Goal: Task Accomplishment & Management: Use online tool/utility

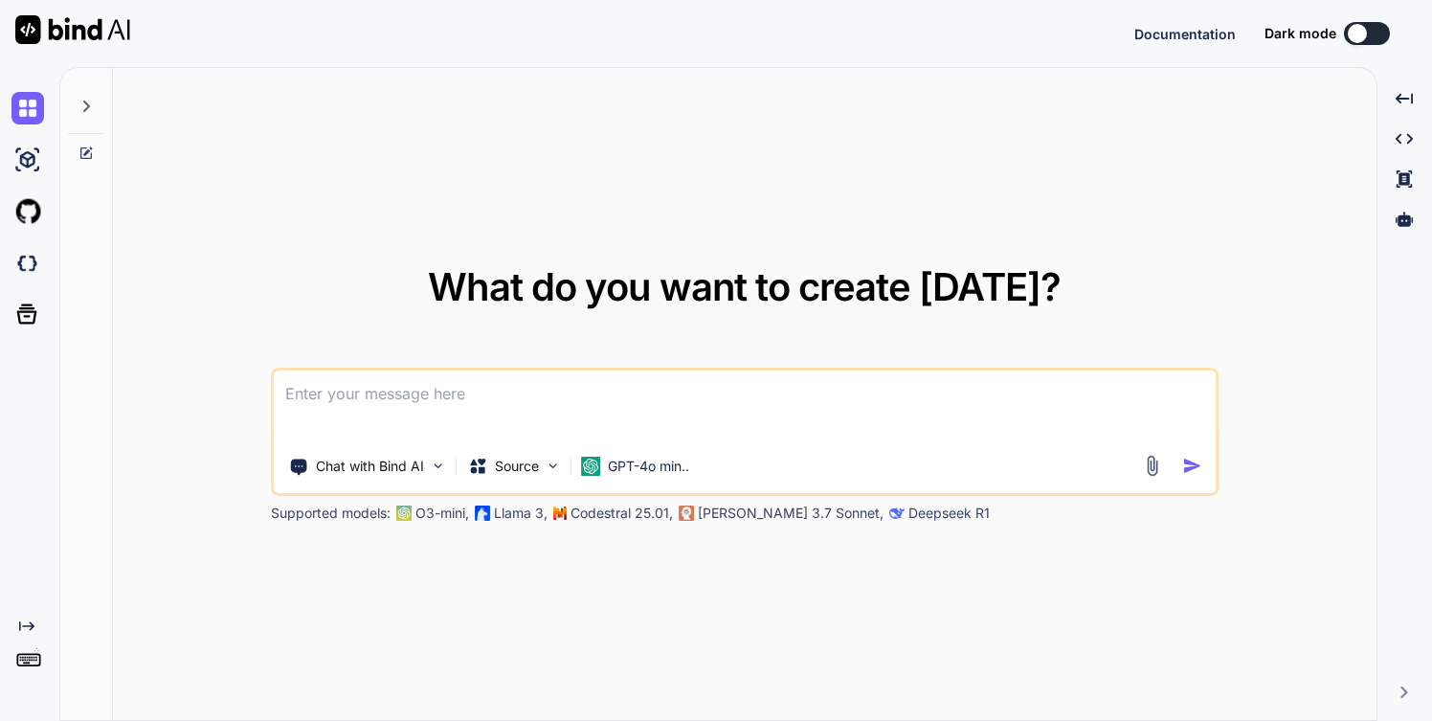
type textarea "x"
click at [1348, 33] on button "Sign in" at bounding box center [1349, 33] width 103 height 38
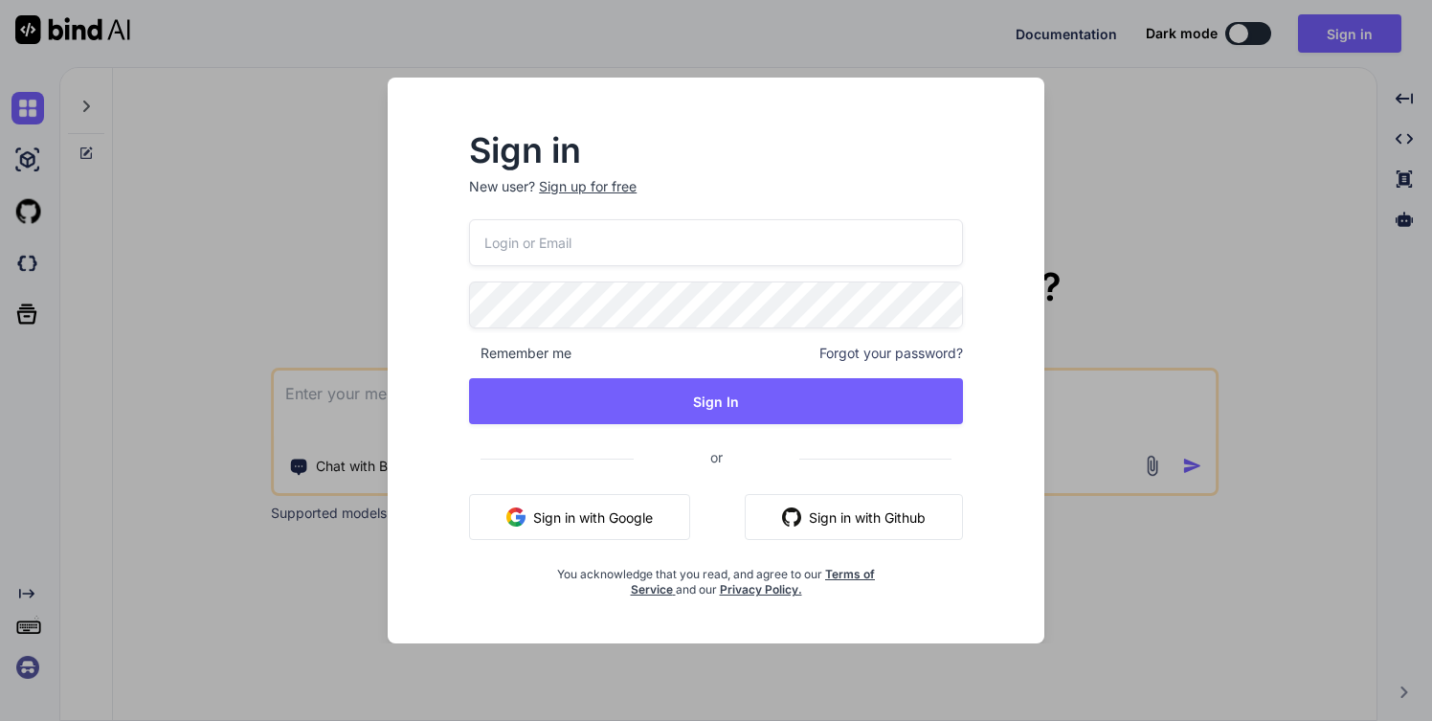
click at [640, 244] on input "email" at bounding box center [716, 242] width 494 height 47
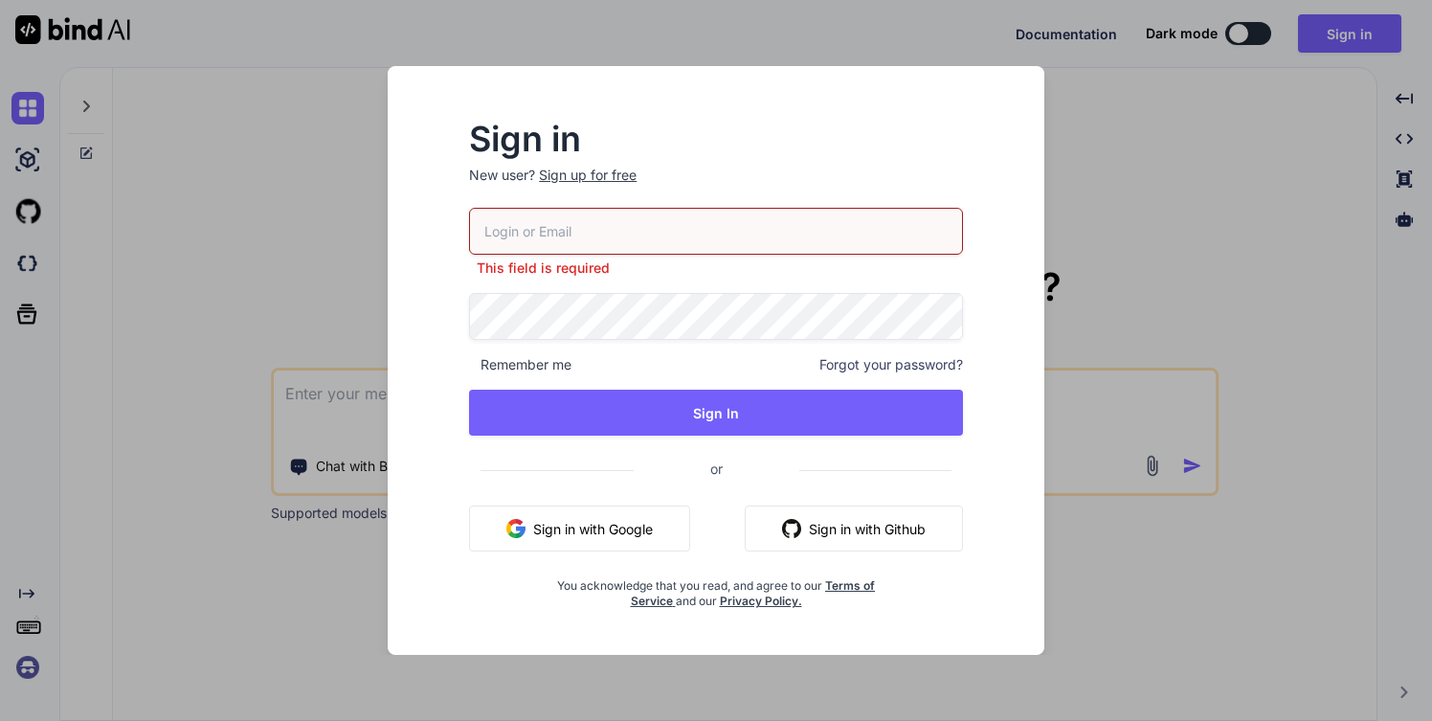
type input "david@flipsideup.net"
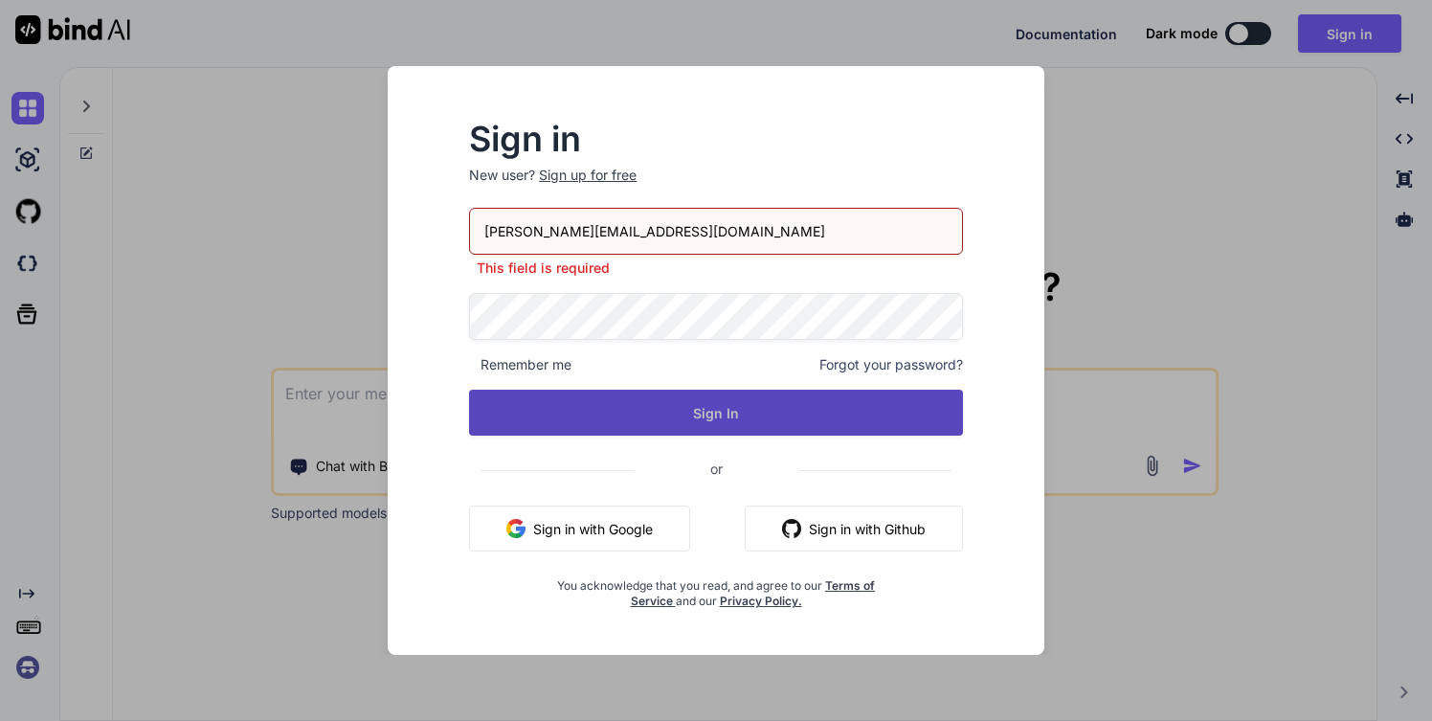
click at [588, 424] on div "david@flipsideup.net This field is required Remember me Forgot your password? S…" at bounding box center [716, 408] width 494 height 401
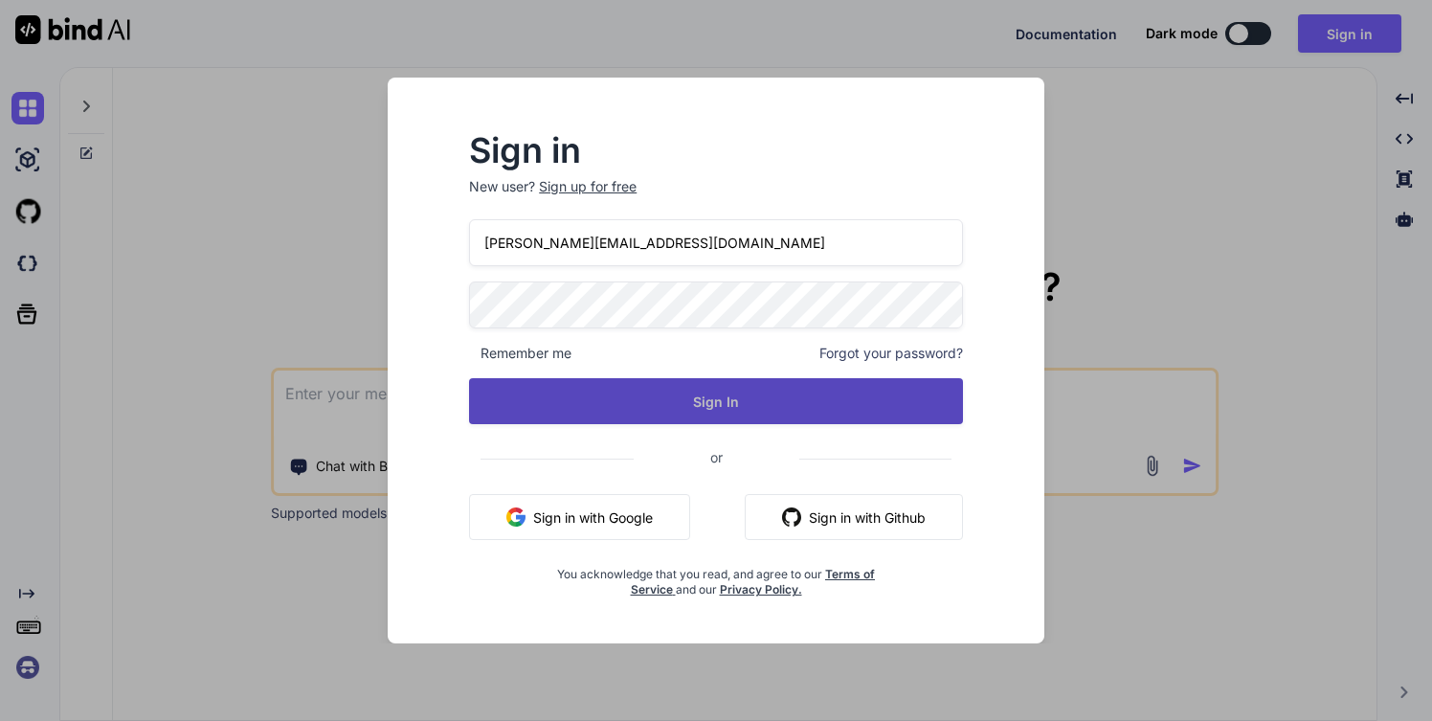
click at [703, 392] on button "Sign In" at bounding box center [716, 401] width 494 height 46
click at [693, 397] on button "Sign In" at bounding box center [716, 401] width 494 height 46
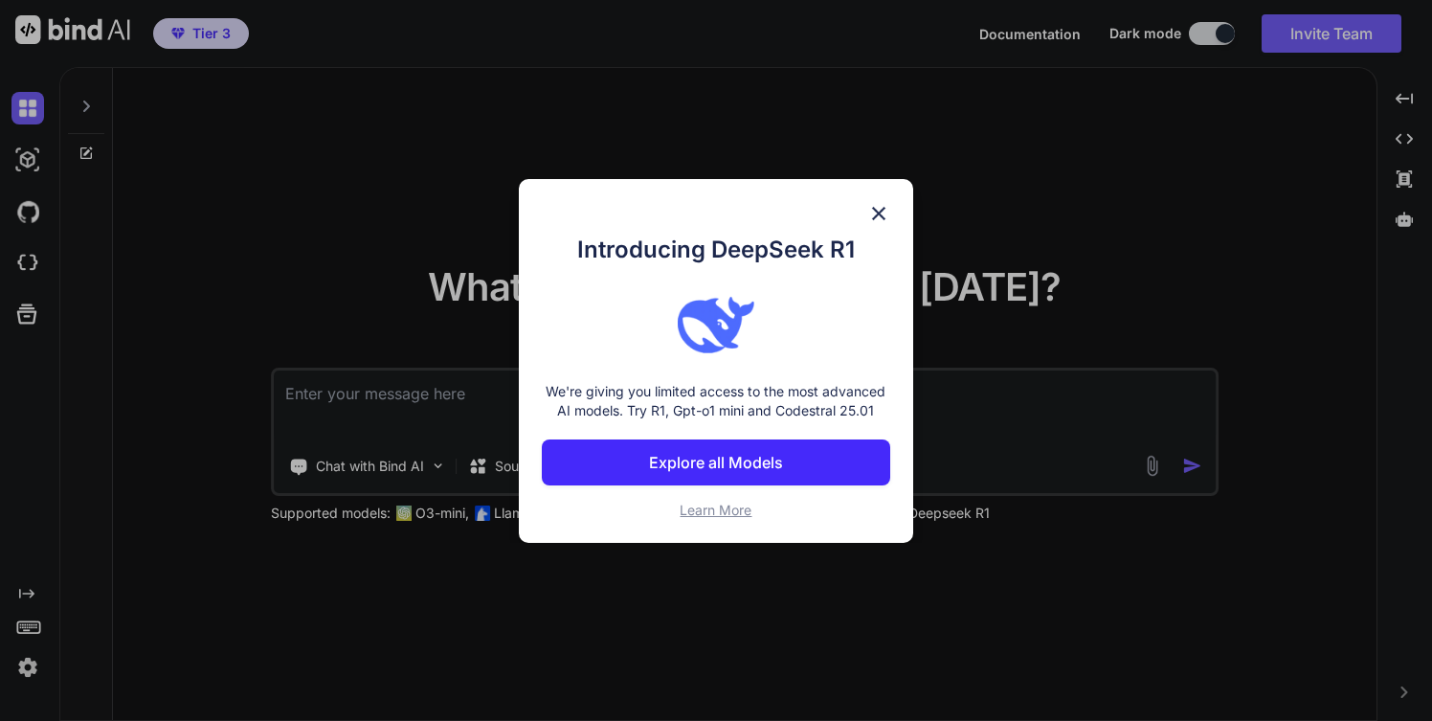
click at [720, 462] on p "Explore all Models" at bounding box center [716, 462] width 134 height 23
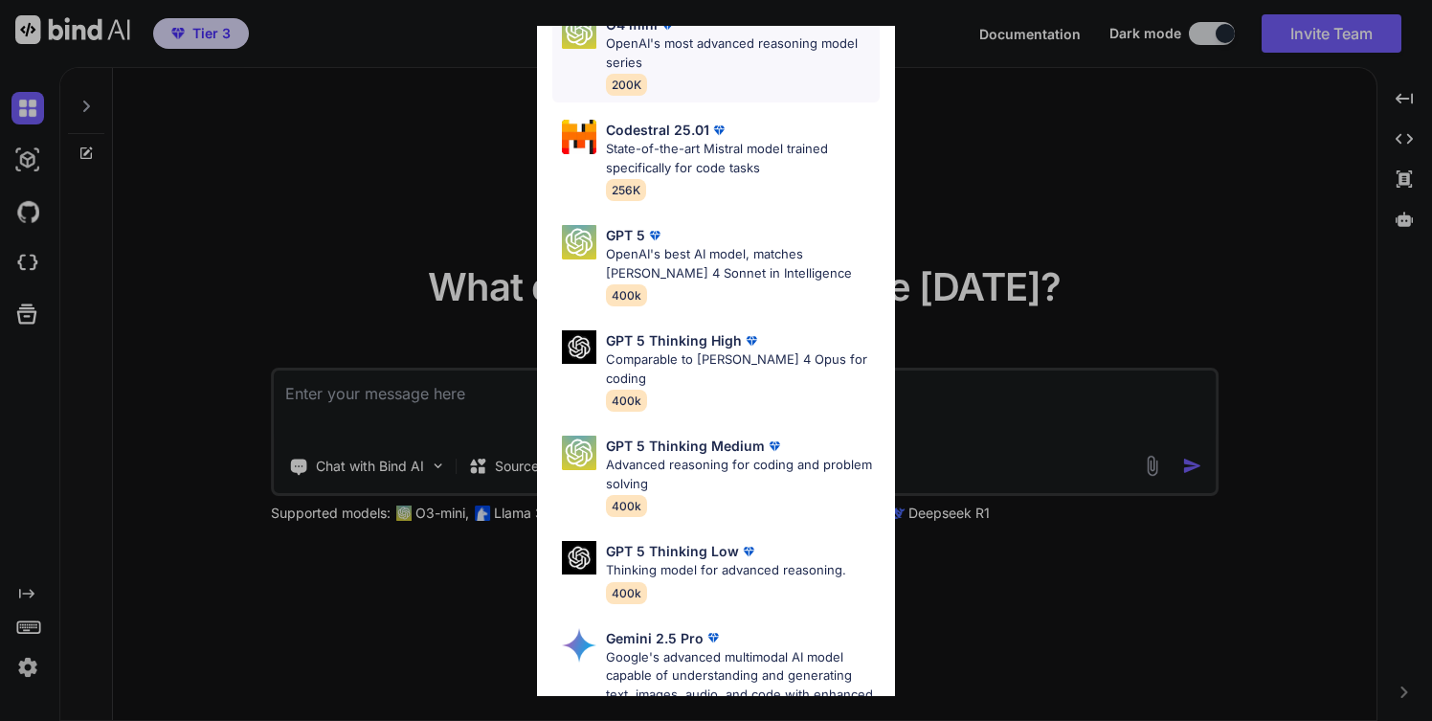
scroll to position [285, 0]
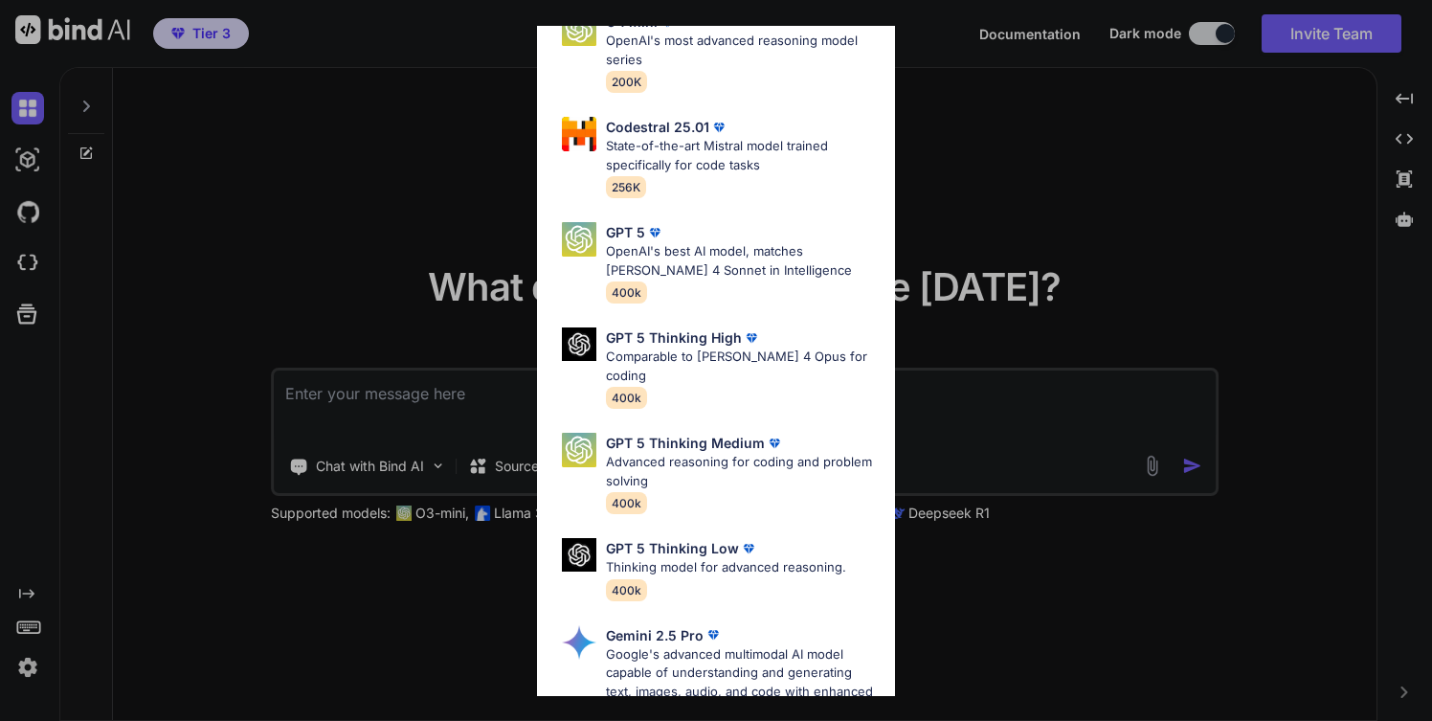
click at [956, 204] on div "All GPT 5 Mini Smaller, fast variant balancing speed and capability for light t…" at bounding box center [716, 360] width 1432 height 721
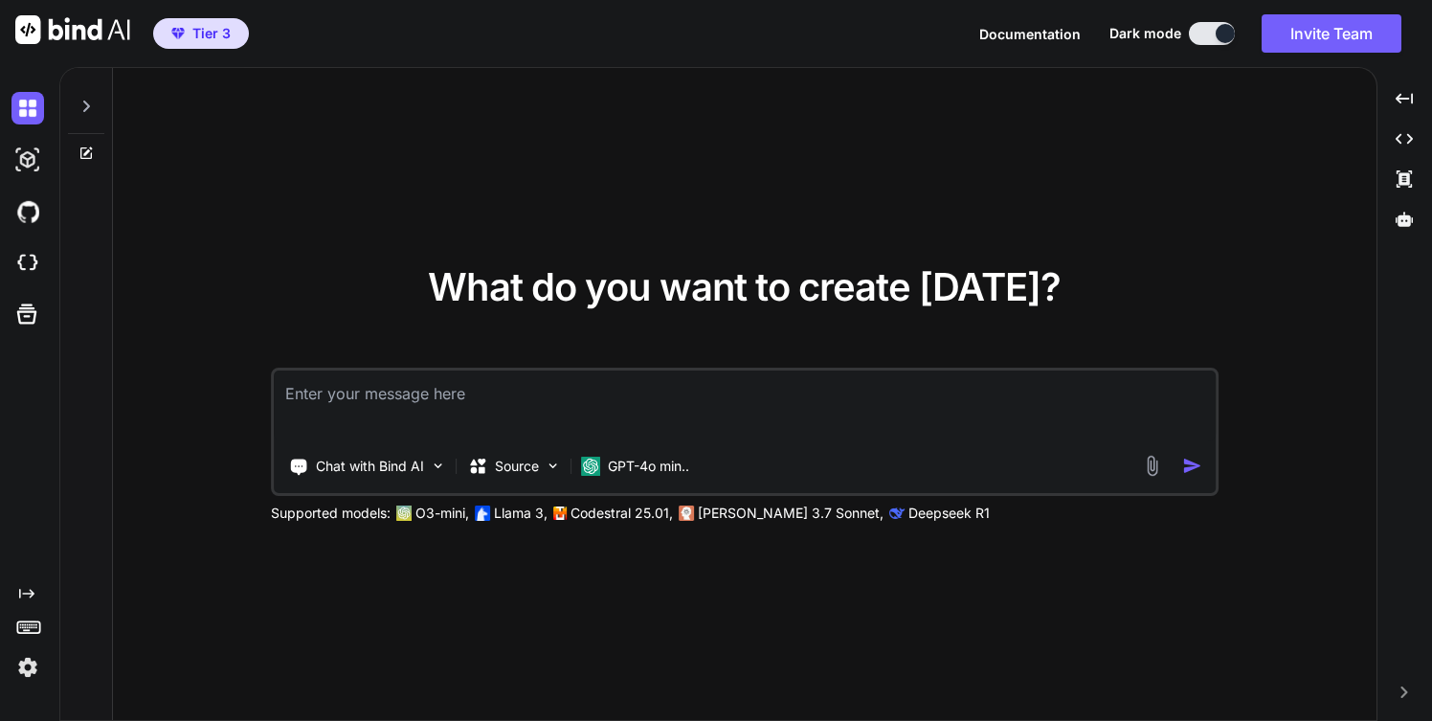
click at [84, 109] on icon at bounding box center [86, 105] width 7 height 11
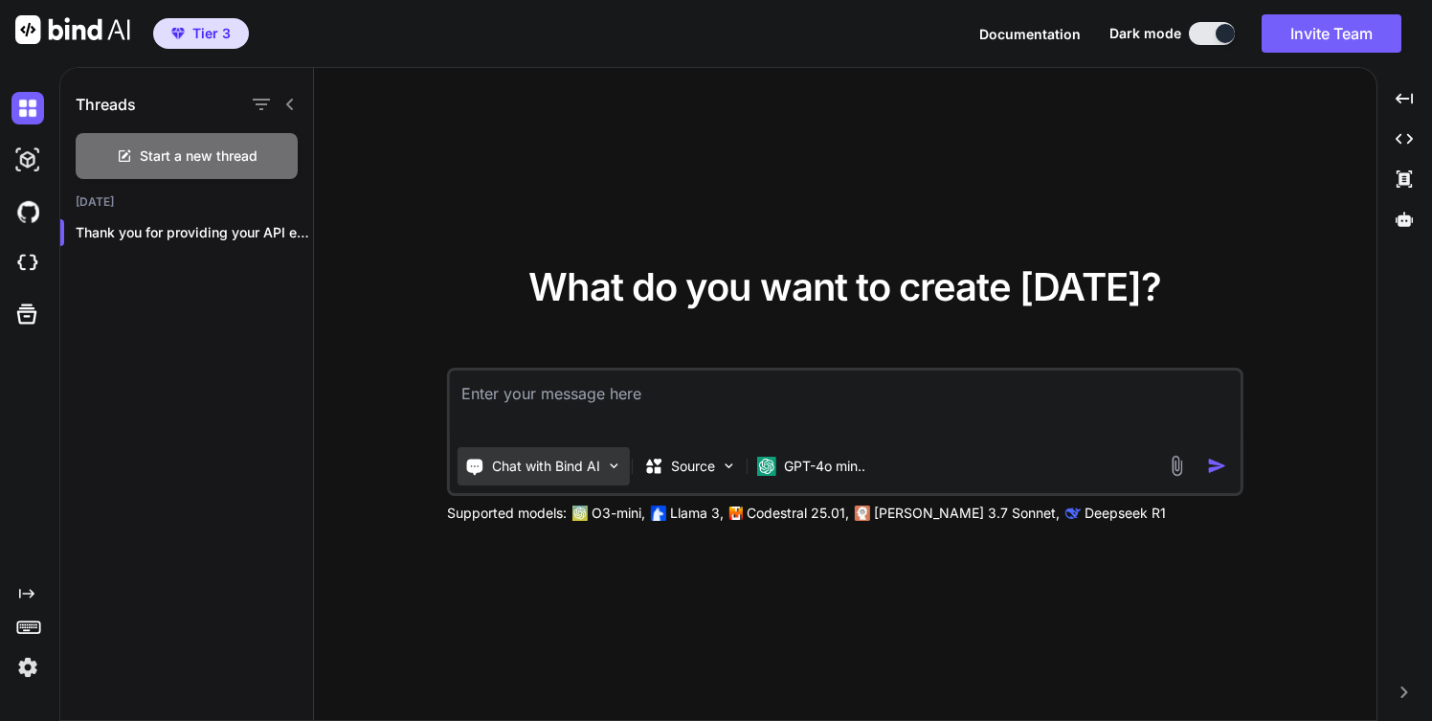
click at [615, 467] on img at bounding box center [614, 466] width 16 height 16
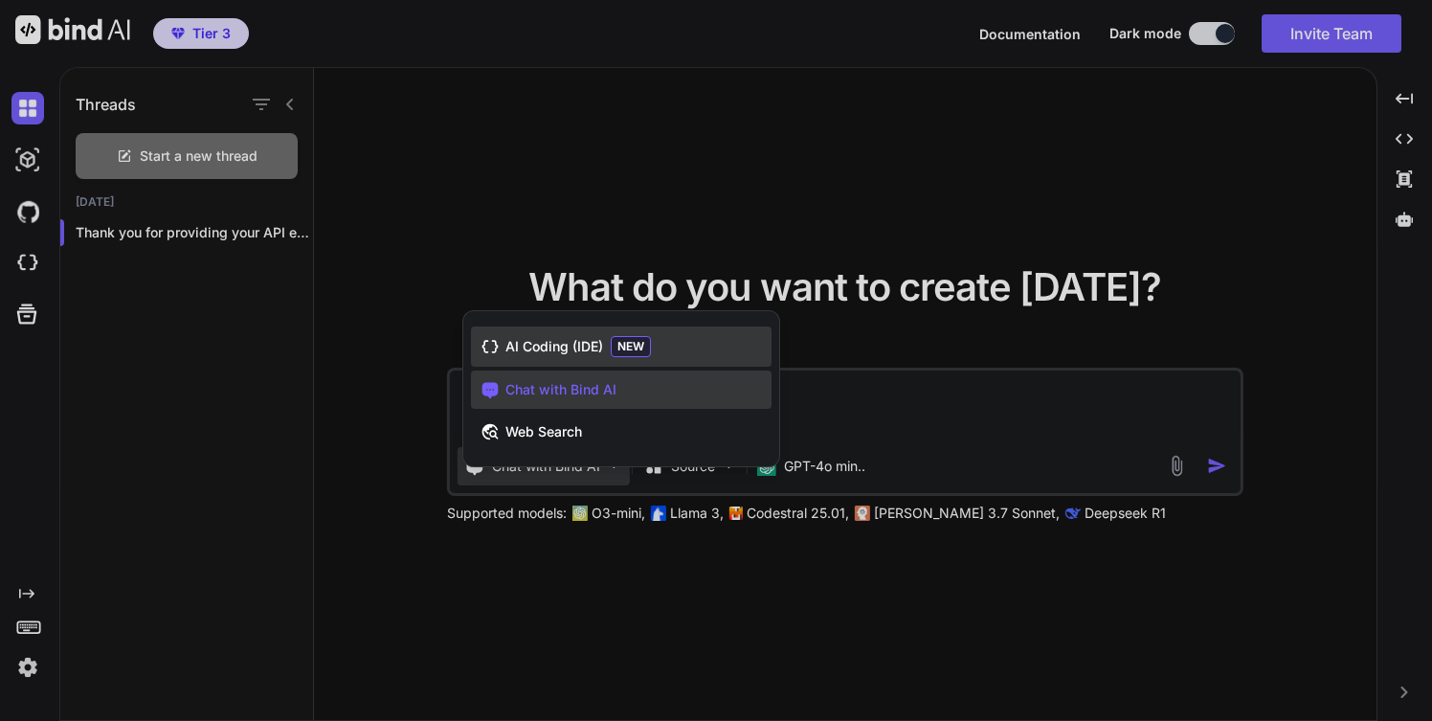
click at [576, 350] on span "AI Coding (IDE)" at bounding box center [554, 346] width 98 height 19
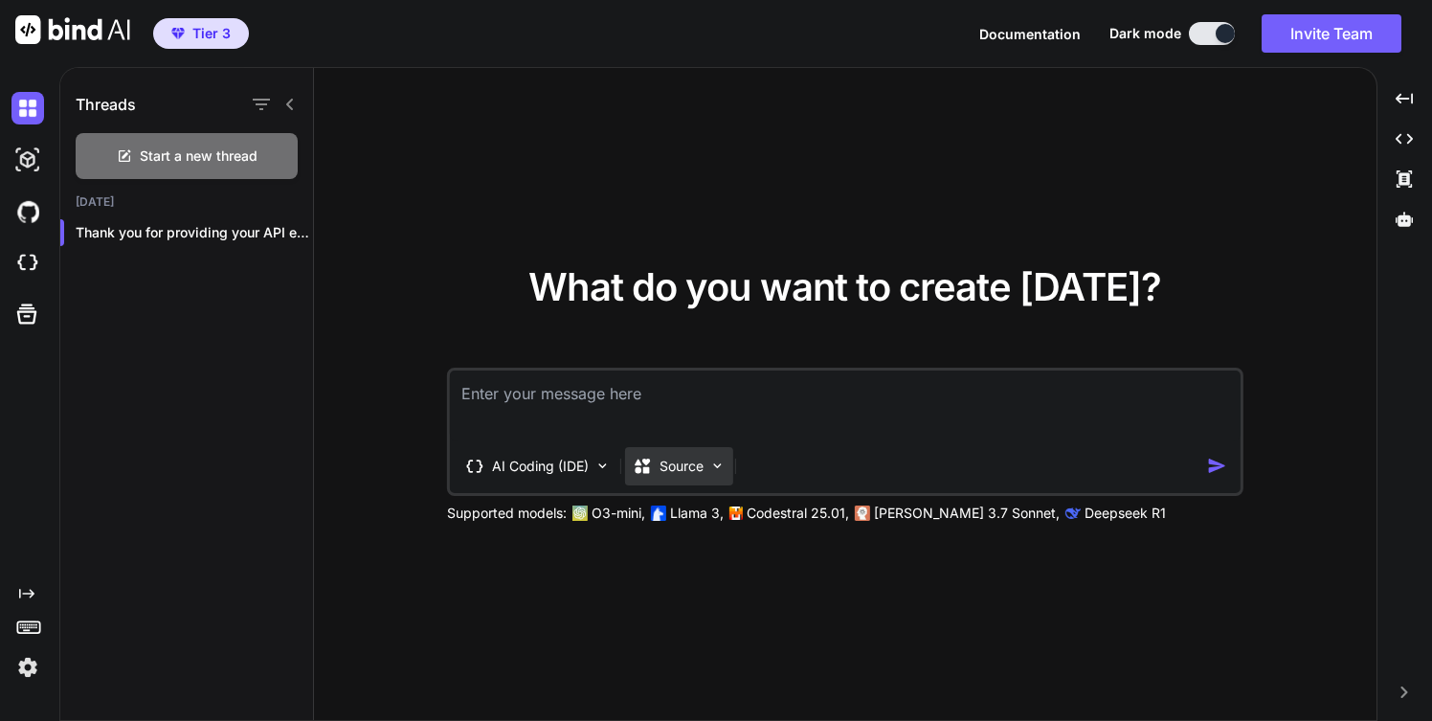
click at [716, 467] on img at bounding box center [717, 466] width 16 height 16
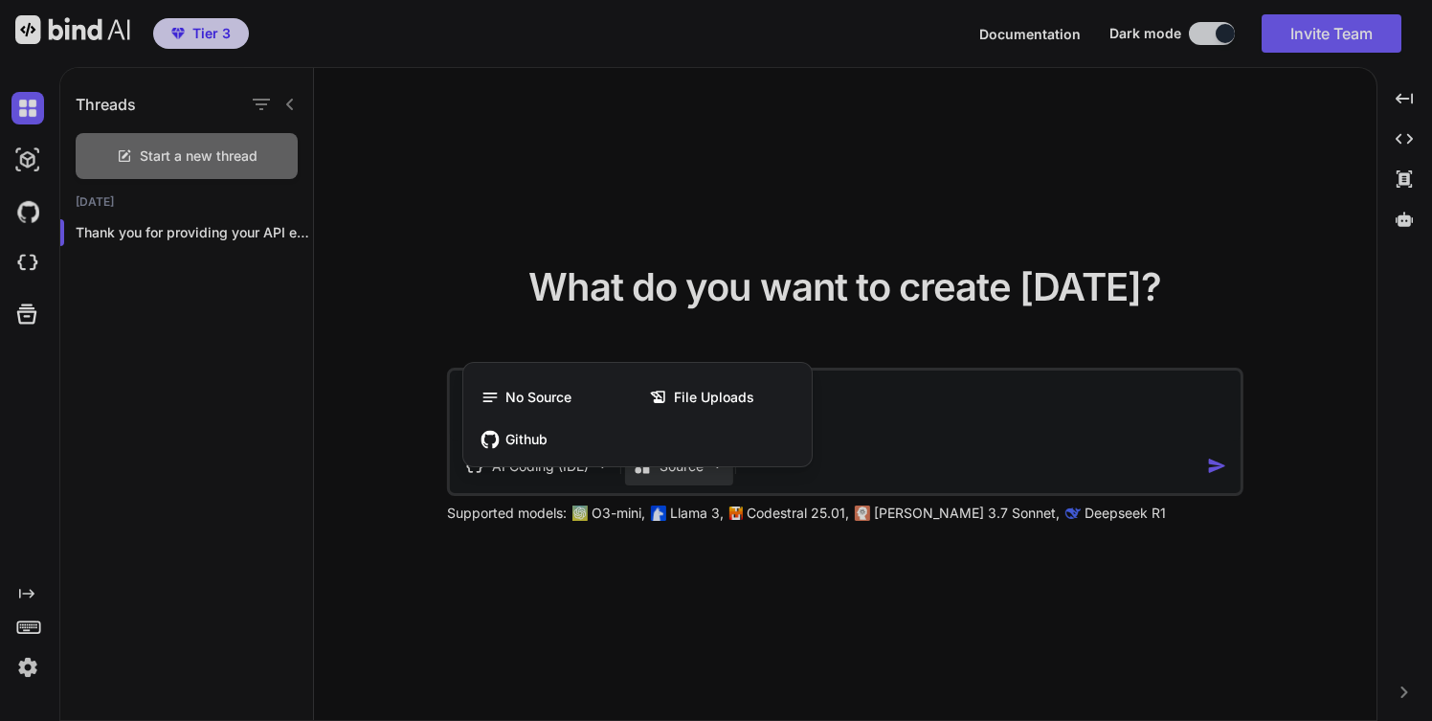
click at [636, 564] on div at bounding box center [716, 360] width 1432 height 721
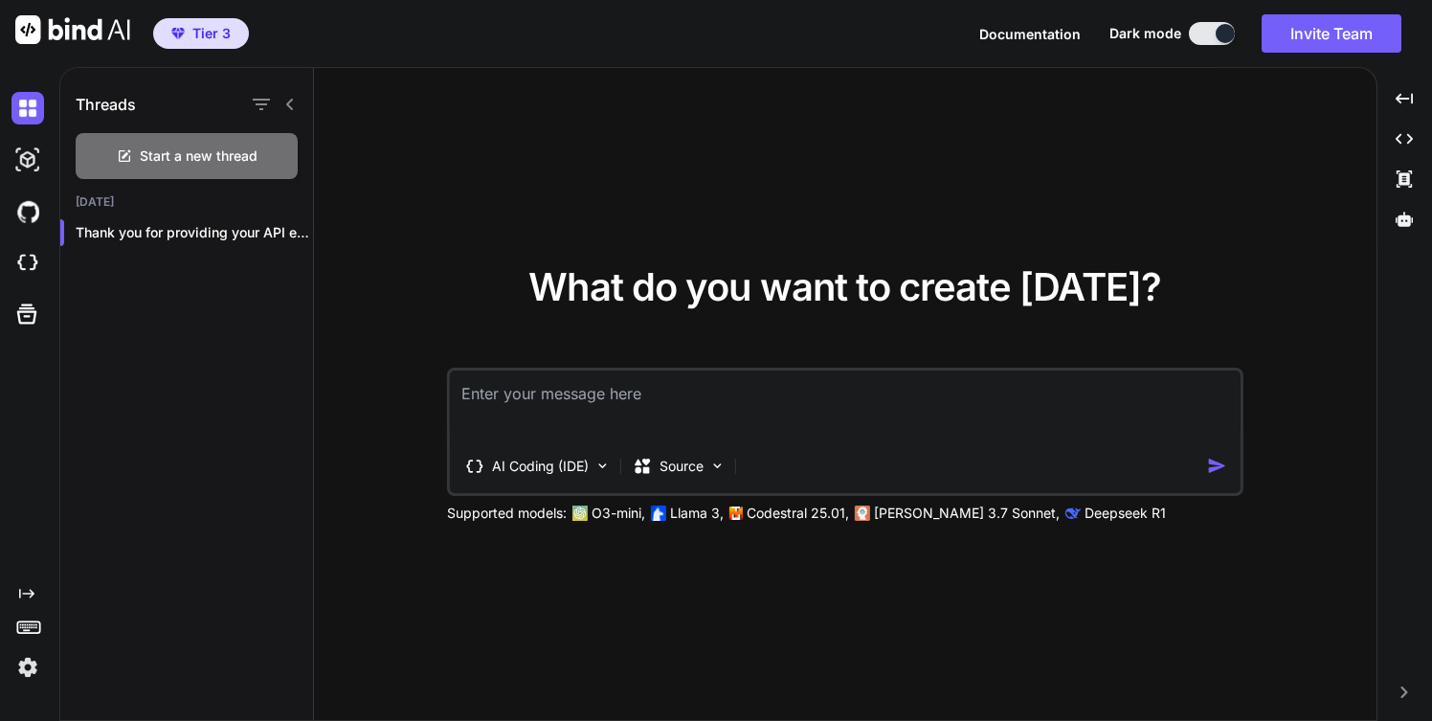
click at [480, 517] on p "Supported models:" at bounding box center [507, 512] width 120 height 19
click at [31, 160] on img at bounding box center [27, 160] width 33 height 33
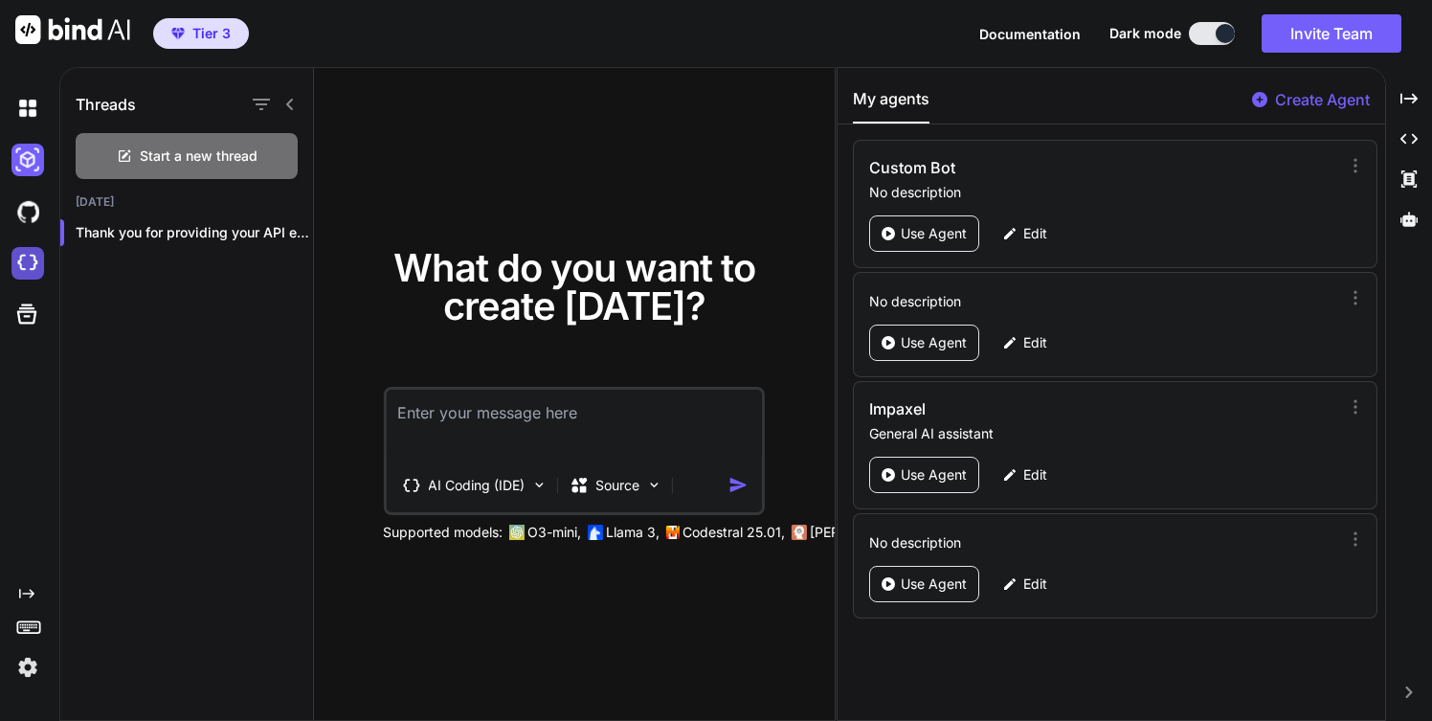
click at [31, 256] on img at bounding box center [27, 263] width 33 height 33
click at [541, 486] on img at bounding box center [538, 485] width 16 height 16
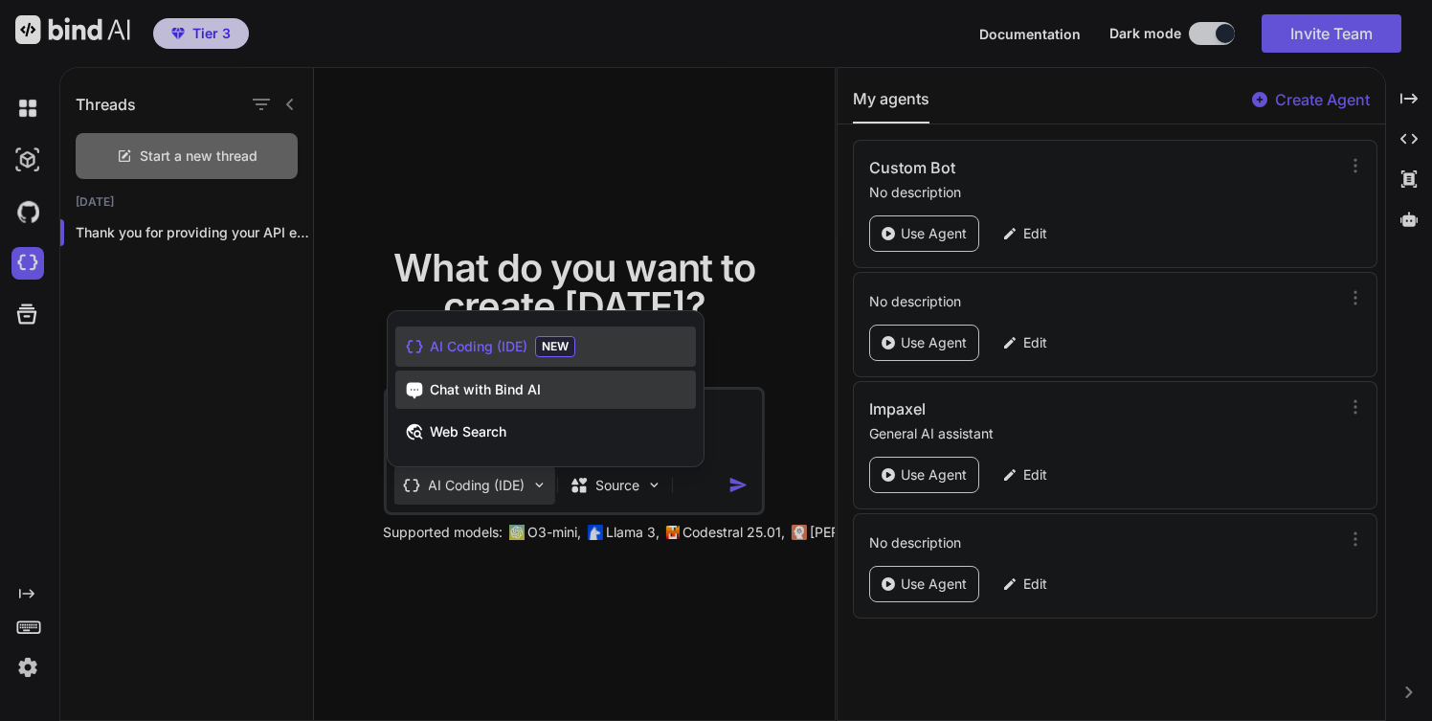
click at [509, 394] on span "Chat with Bind AI" at bounding box center [485, 389] width 111 height 19
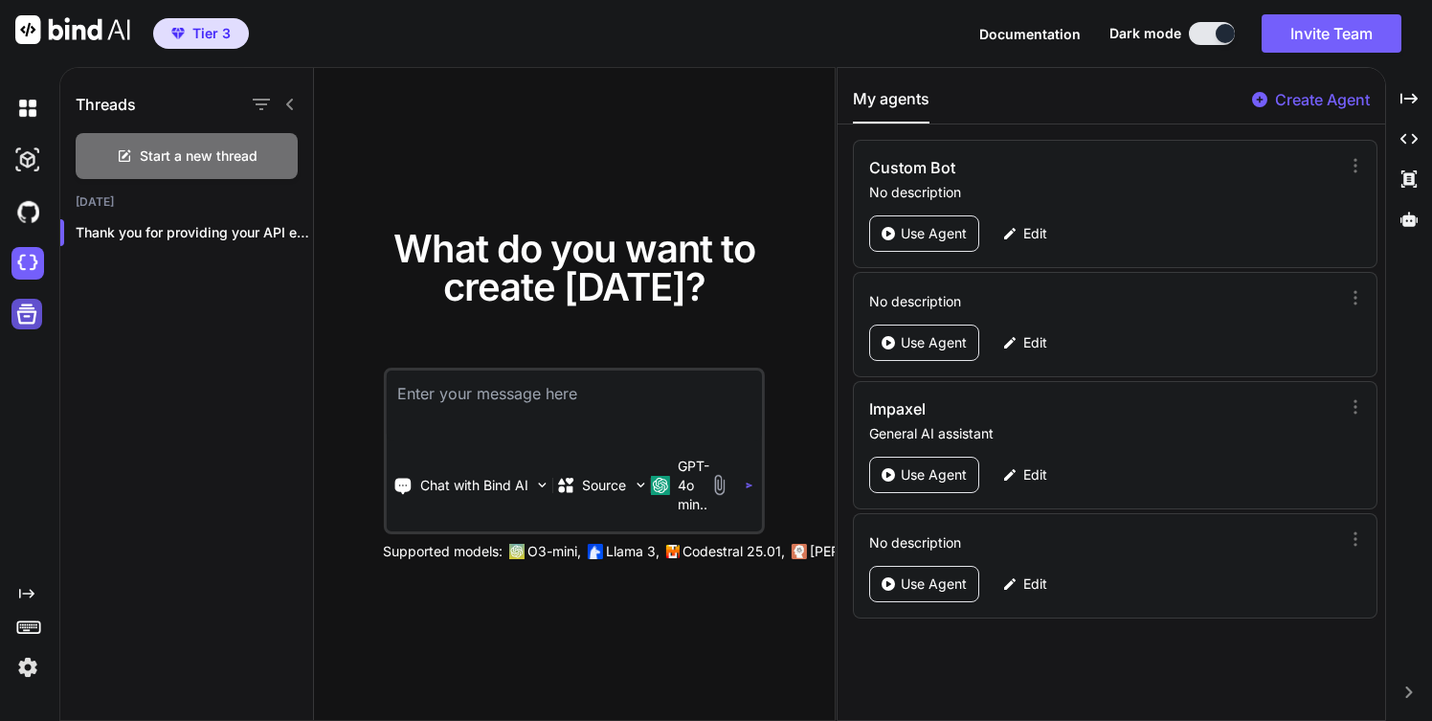
click at [18, 314] on icon at bounding box center [27, 314] width 20 height 20
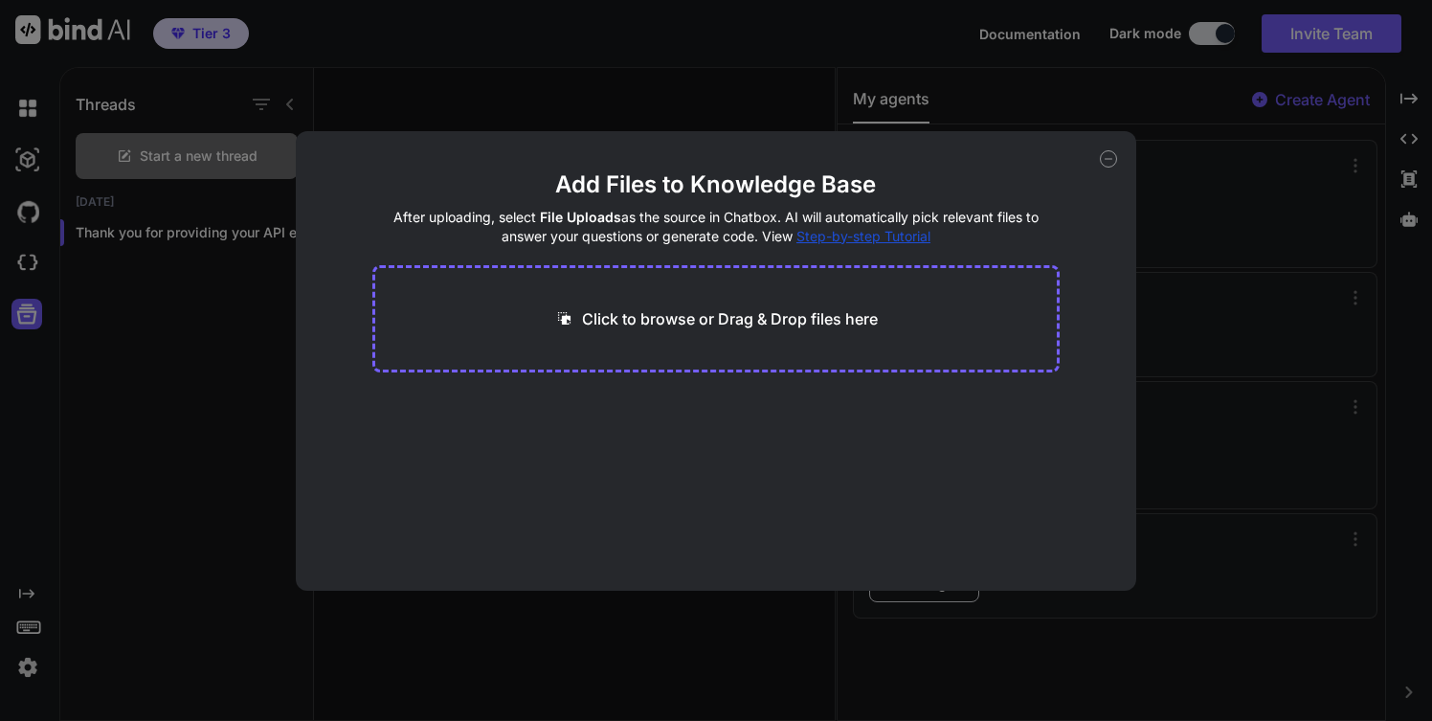
click at [1104, 166] on icon at bounding box center [1108, 158] width 17 height 17
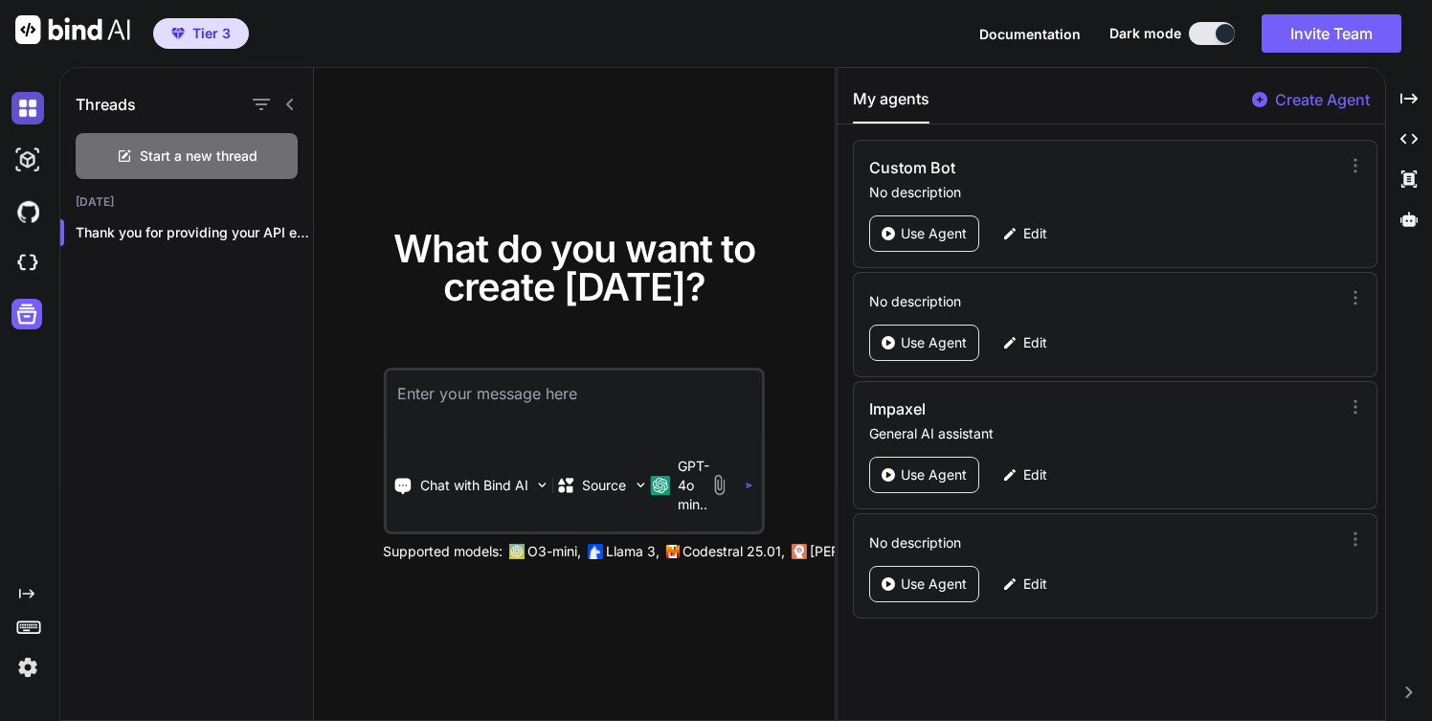
click at [25, 107] on img at bounding box center [27, 108] width 33 height 33
click at [482, 393] on textarea at bounding box center [574, 405] width 376 height 71
click at [543, 488] on img at bounding box center [542, 485] width 16 height 16
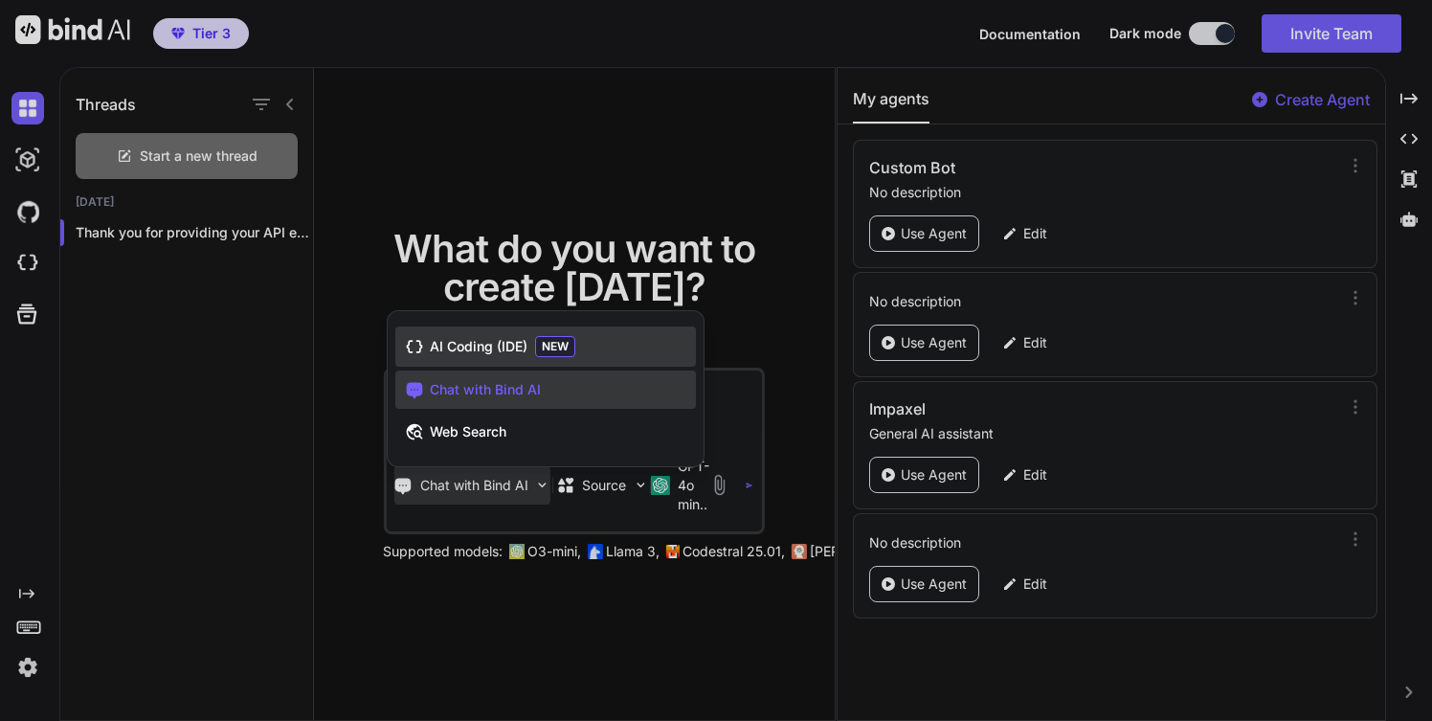
click at [490, 346] on span "AI Coding (IDE)" at bounding box center [479, 346] width 98 height 19
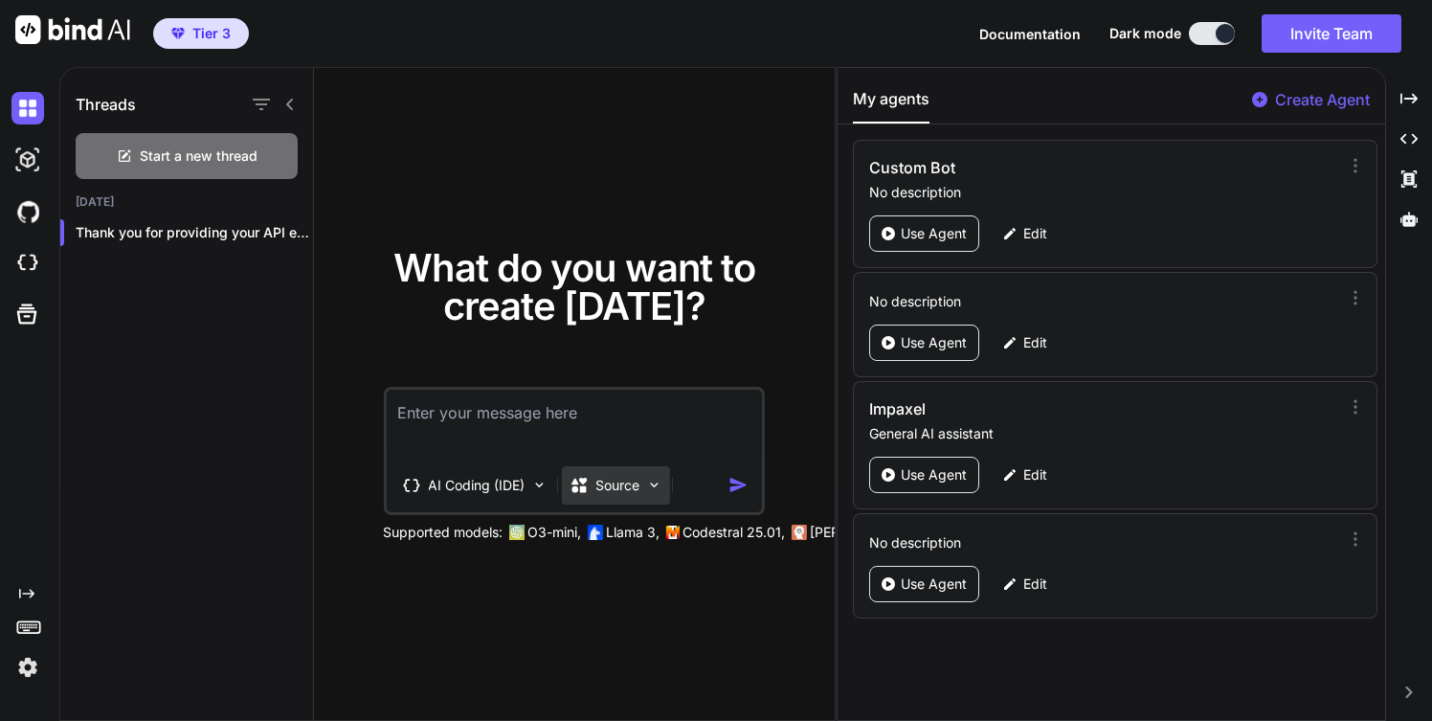
click at [650, 482] on img at bounding box center [653, 485] width 16 height 16
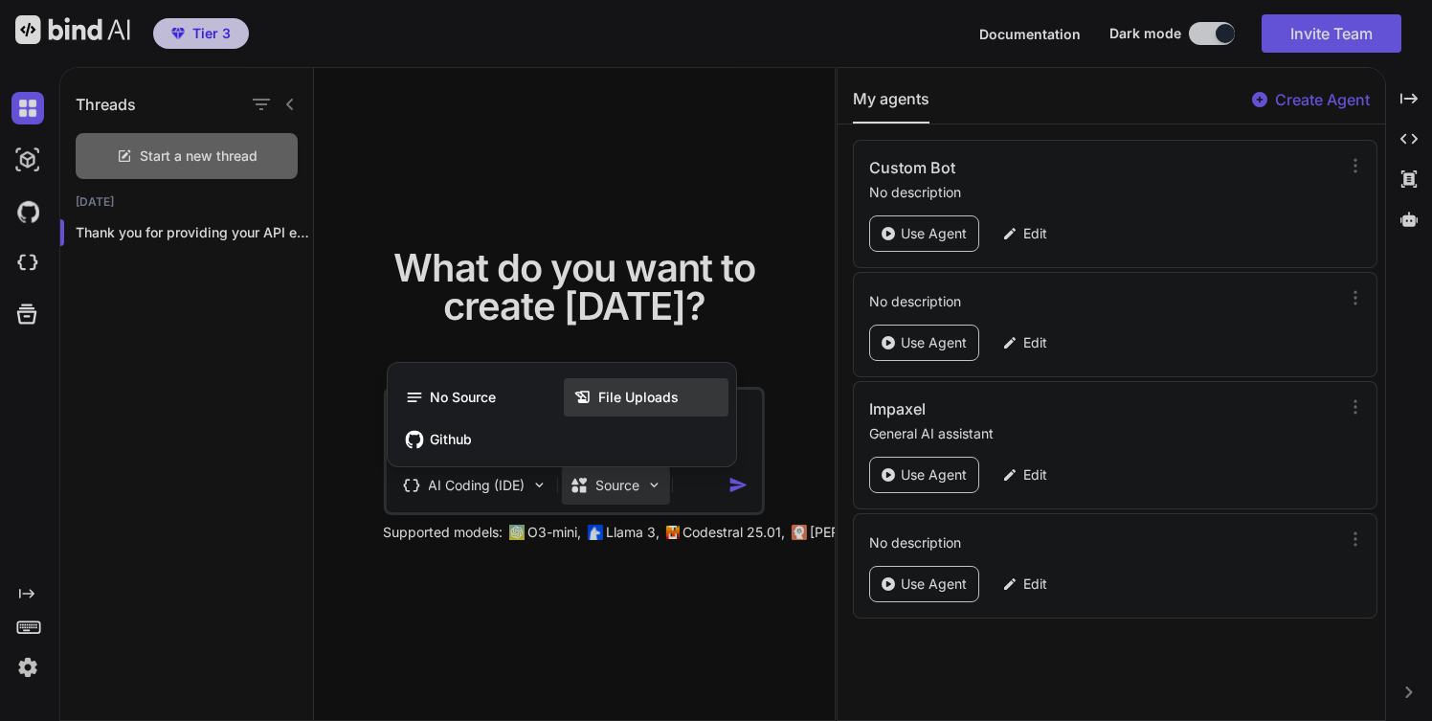
click at [635, 404] on span "File Uploads" at bounding box center [638, 397] width 80 height 19
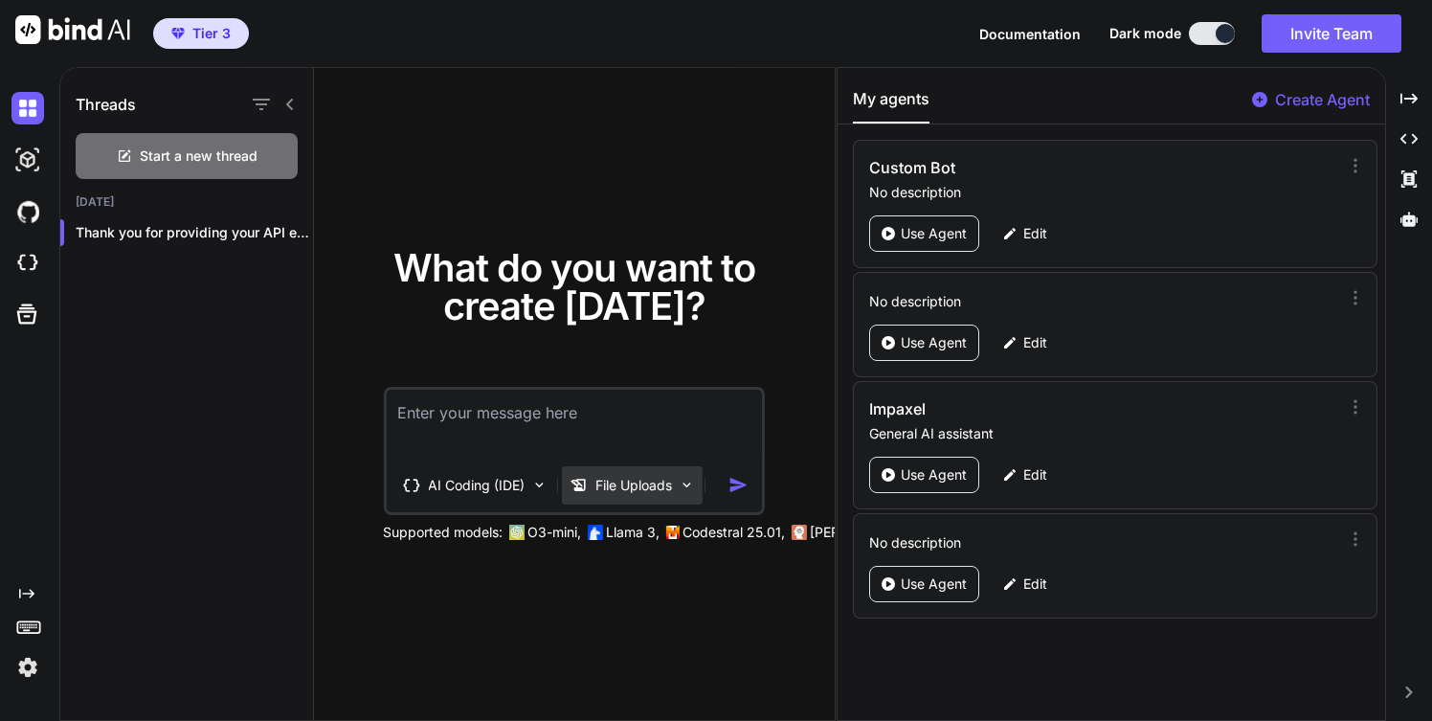
click at [686, 485] on img at bounding box center [686, 485] width 16 height 16
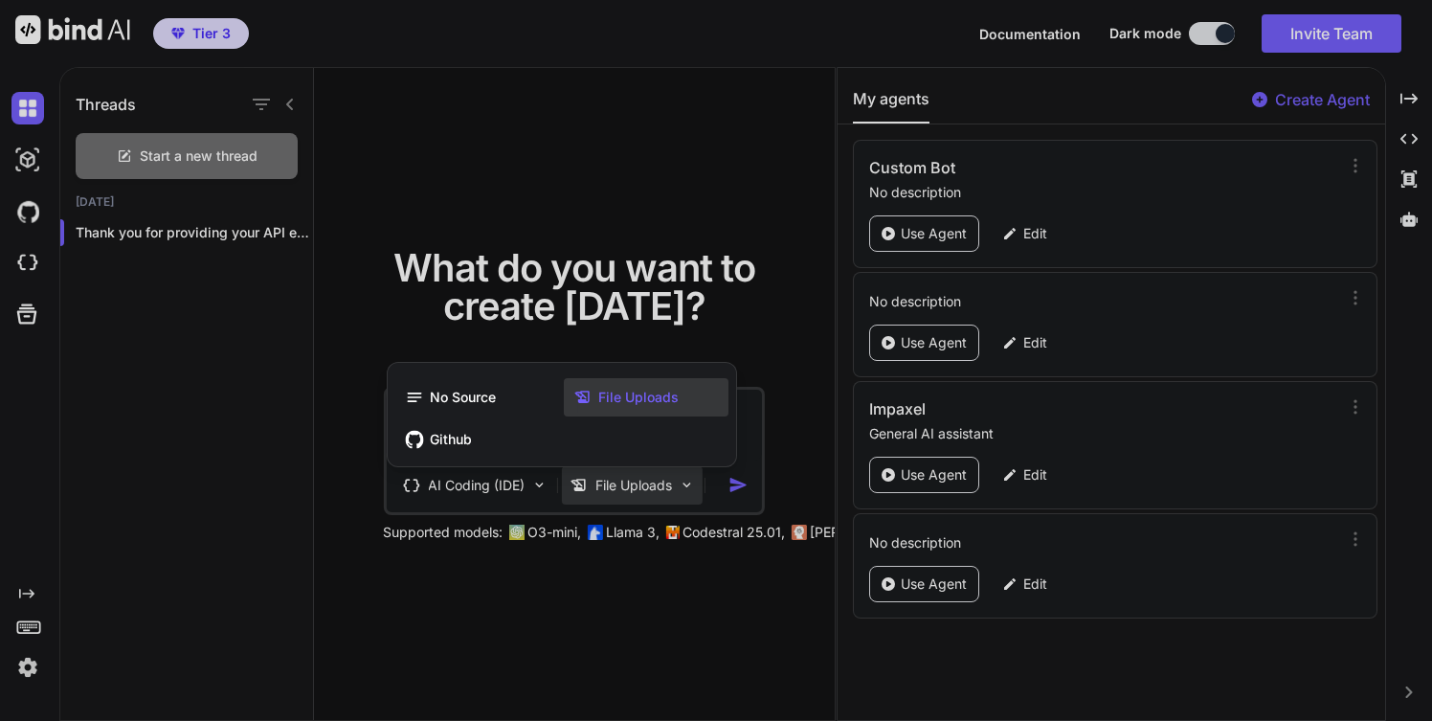
click at [685, 485] on div at bounding box center [716, 360] width 1432 height 721
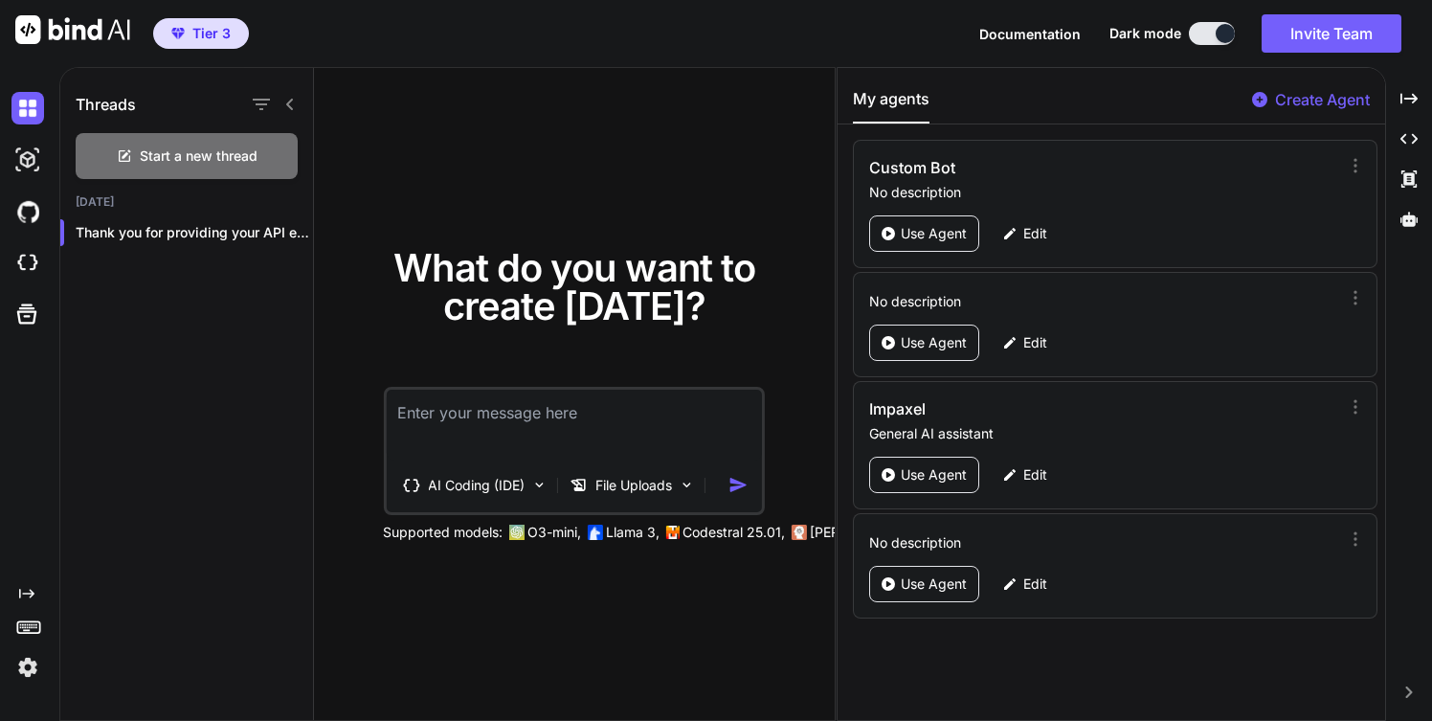
click at [500, 404] on textarea at bounding box center [574, 425] width 376 height 71
click at [468, 483] on p "AI Coding (IDE)" at bounding box center [476, 485] width 97 height 19
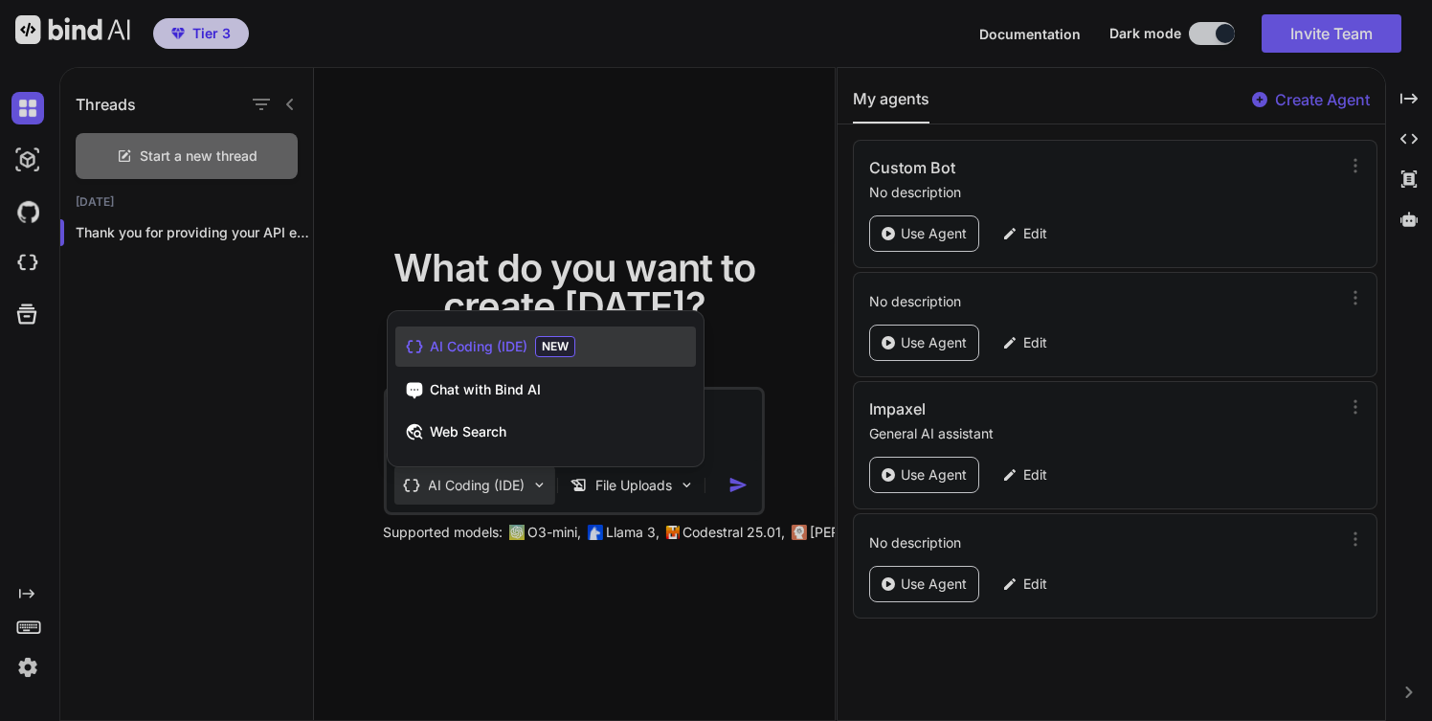
click at [471, 483] on div at bounding box center [716, 360] width 1432 height 721
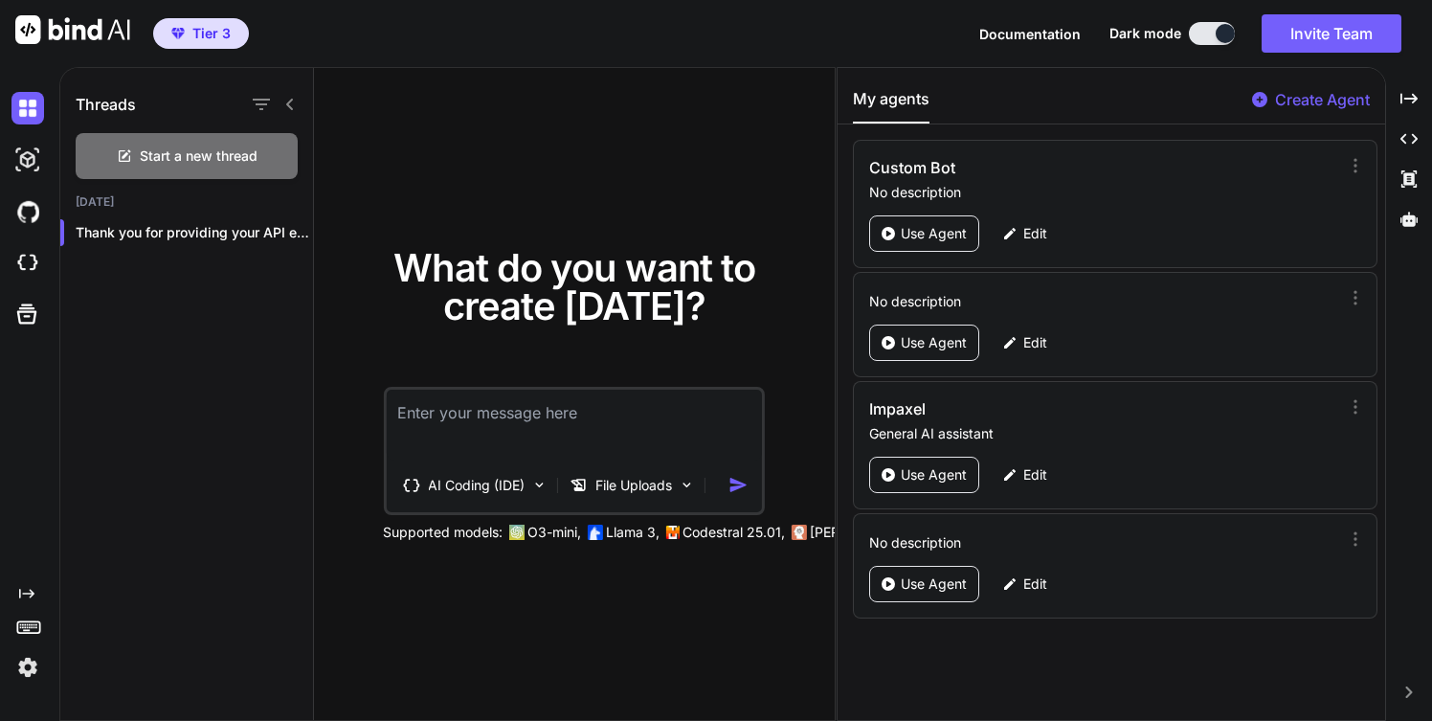
click at [730, 485] on img "button" at bounding box center [738, 485] width 20 height 20
click at [689, 491] on img at bounding box center [686, 485] width 16 height 16
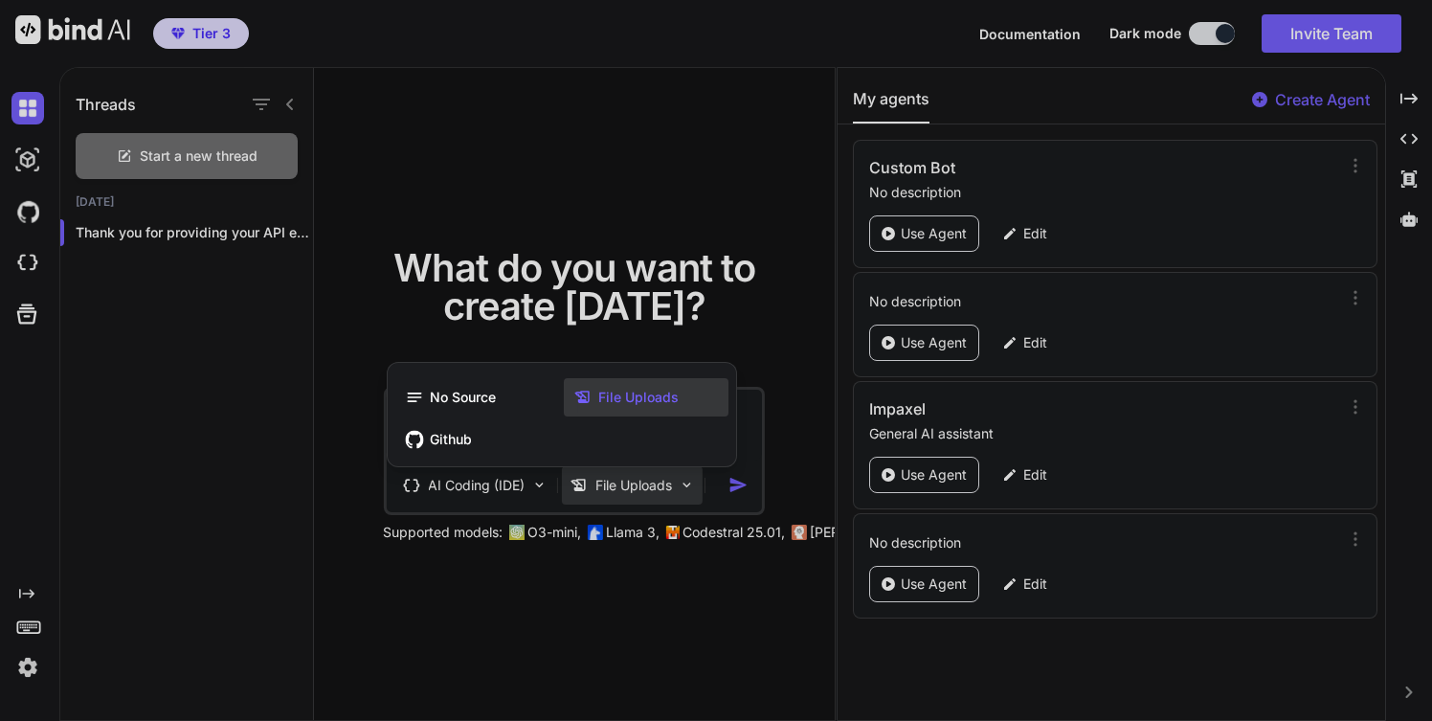
click at [629, 487] on div at bounding box center [716, 360] width 1432 height 721
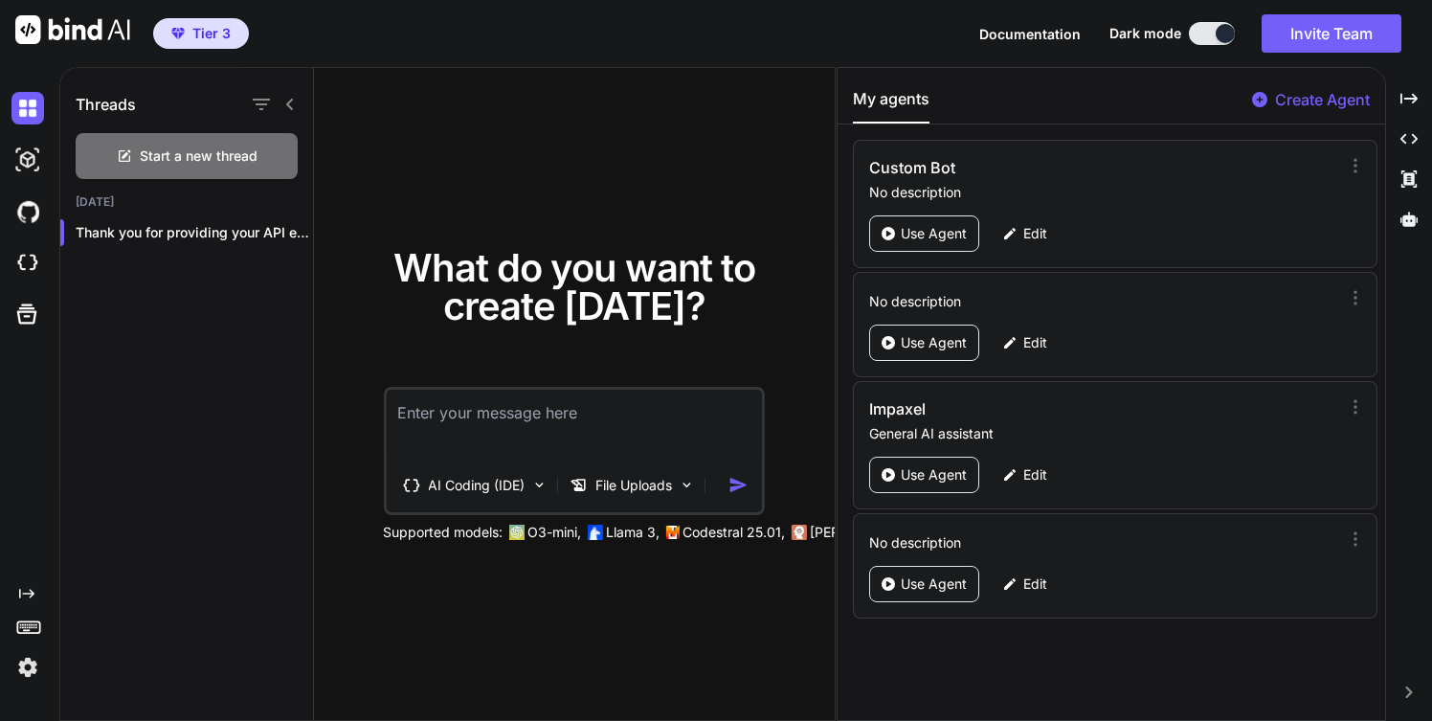
click at [576, 419] on textarea at bounding box center [574, 425] width 376 height 71
type textarea "f"
click at [1408, 100] on icon "Created with Pixso." at bounding box center [1408, 98] width 17 height 17
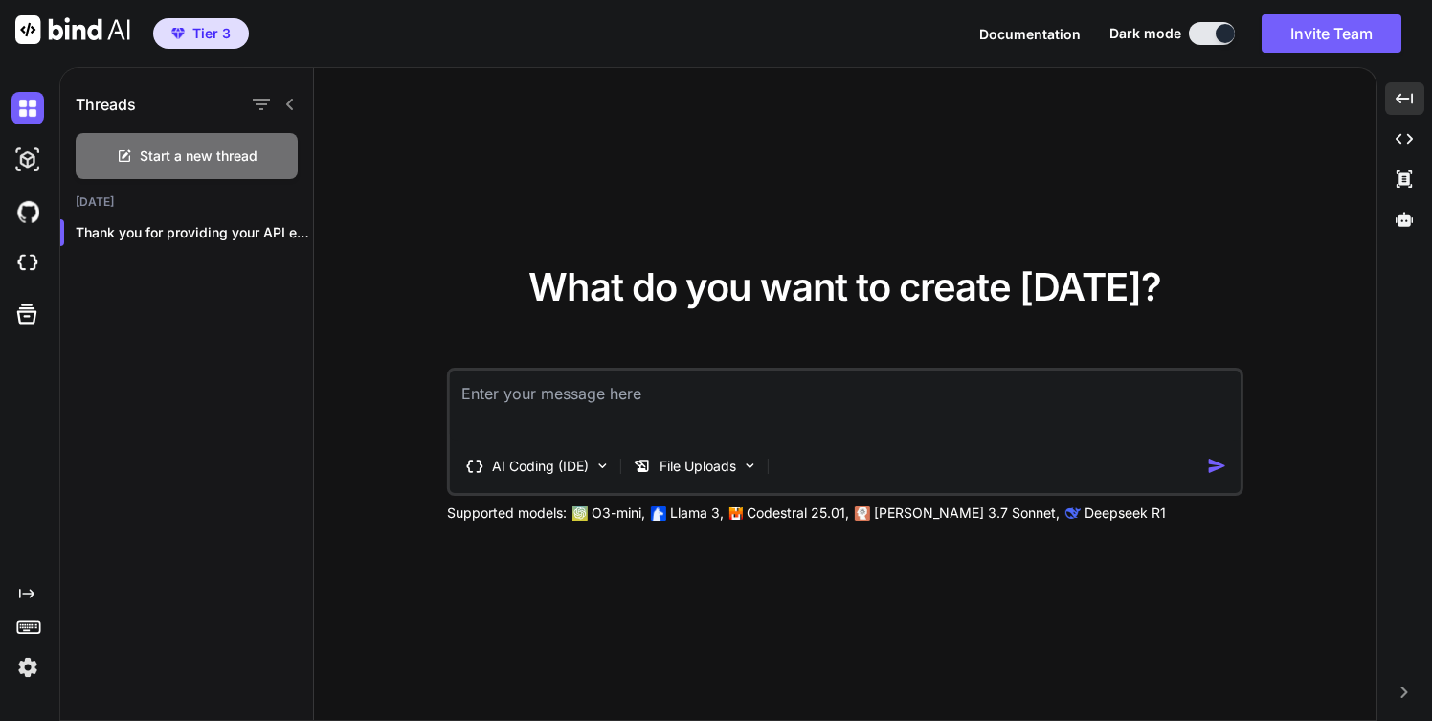
click at [713, 383] on textarea at bounding box center [845, 405] width 791 height 71
click at [752, 466] on img at bounding box center [750, 466] width 16 height 16
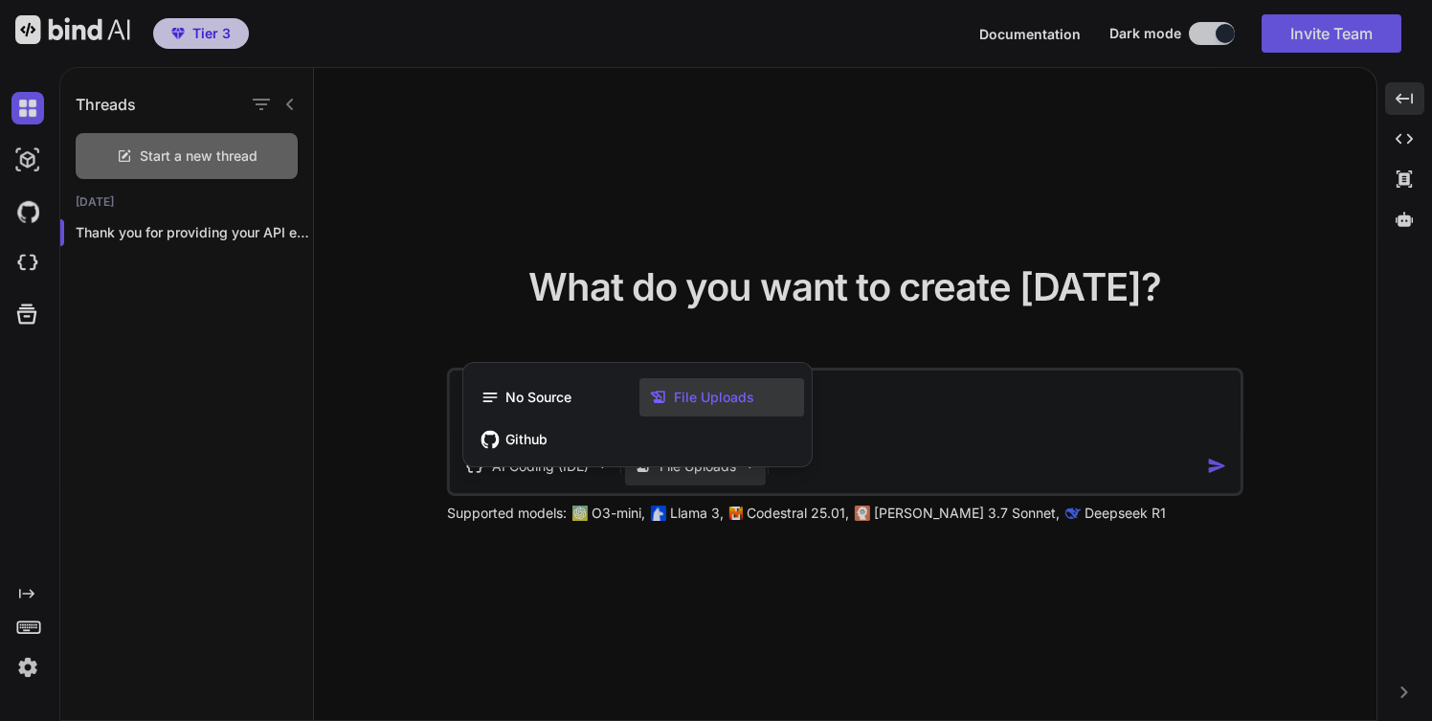
click at [662, 563] on div at bounding box center [716, 360] width 1432 height 721
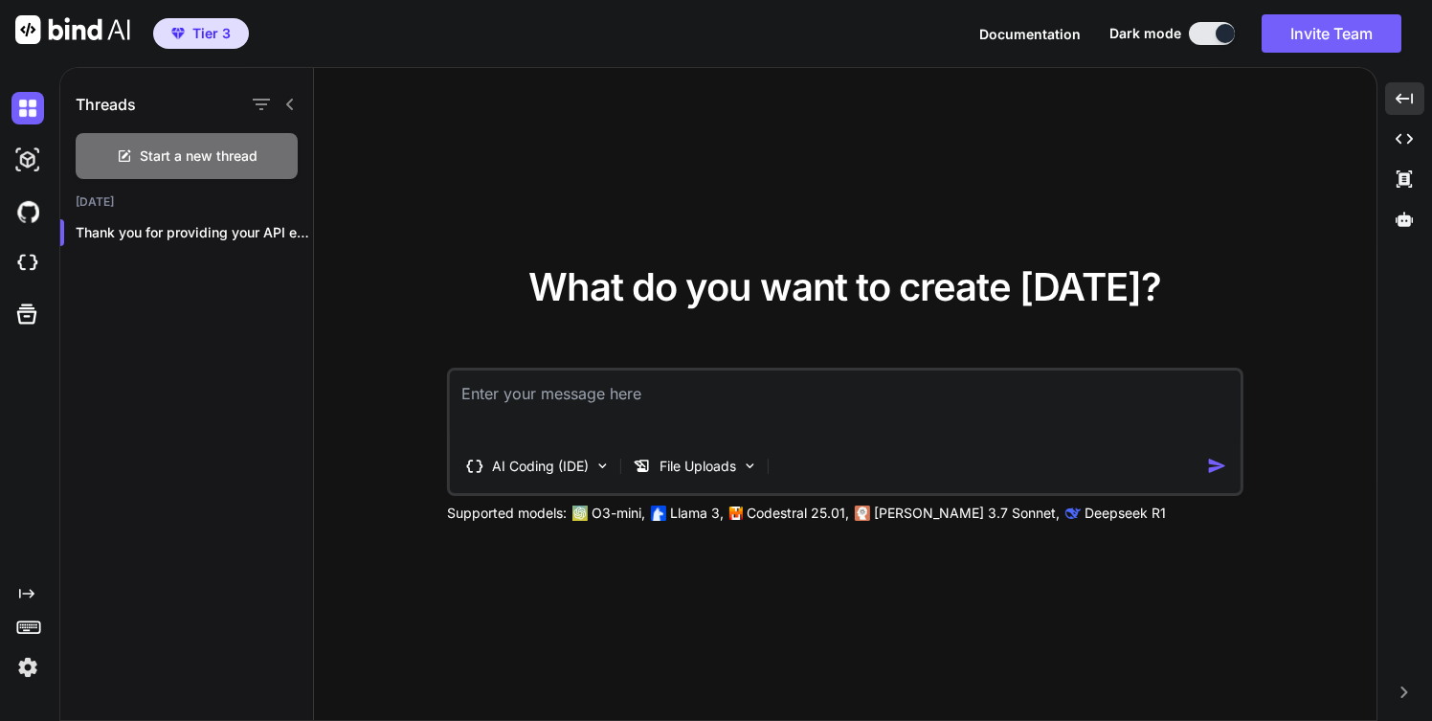
click at [25, 590] on icon "Created with Pixso." at bounding box center [26, 593] width 15 height 15
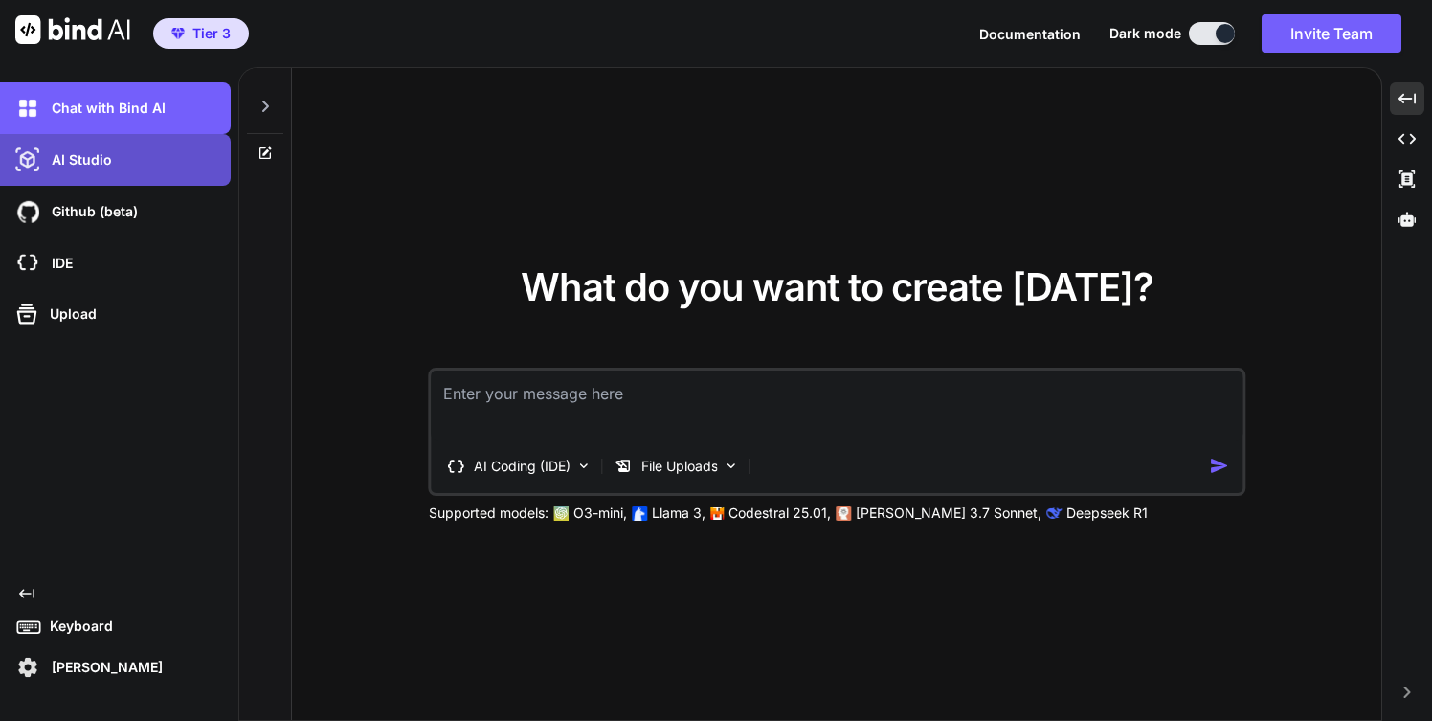
click at [139, 167] on div "AI Studio" at bounding box center [120, 160] width 219 height 33
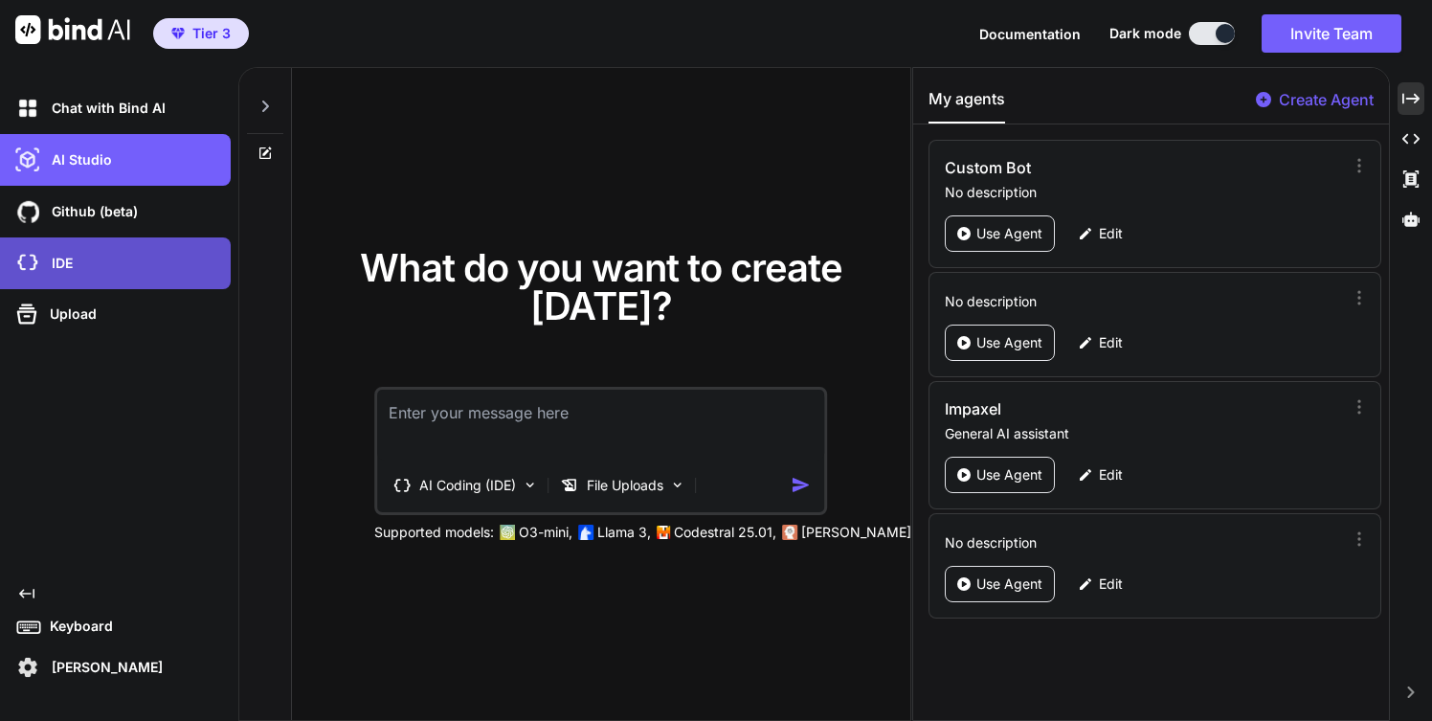
click at [91, 266] on div "IDE" at bounding box center [120, 263] width 219 height 33
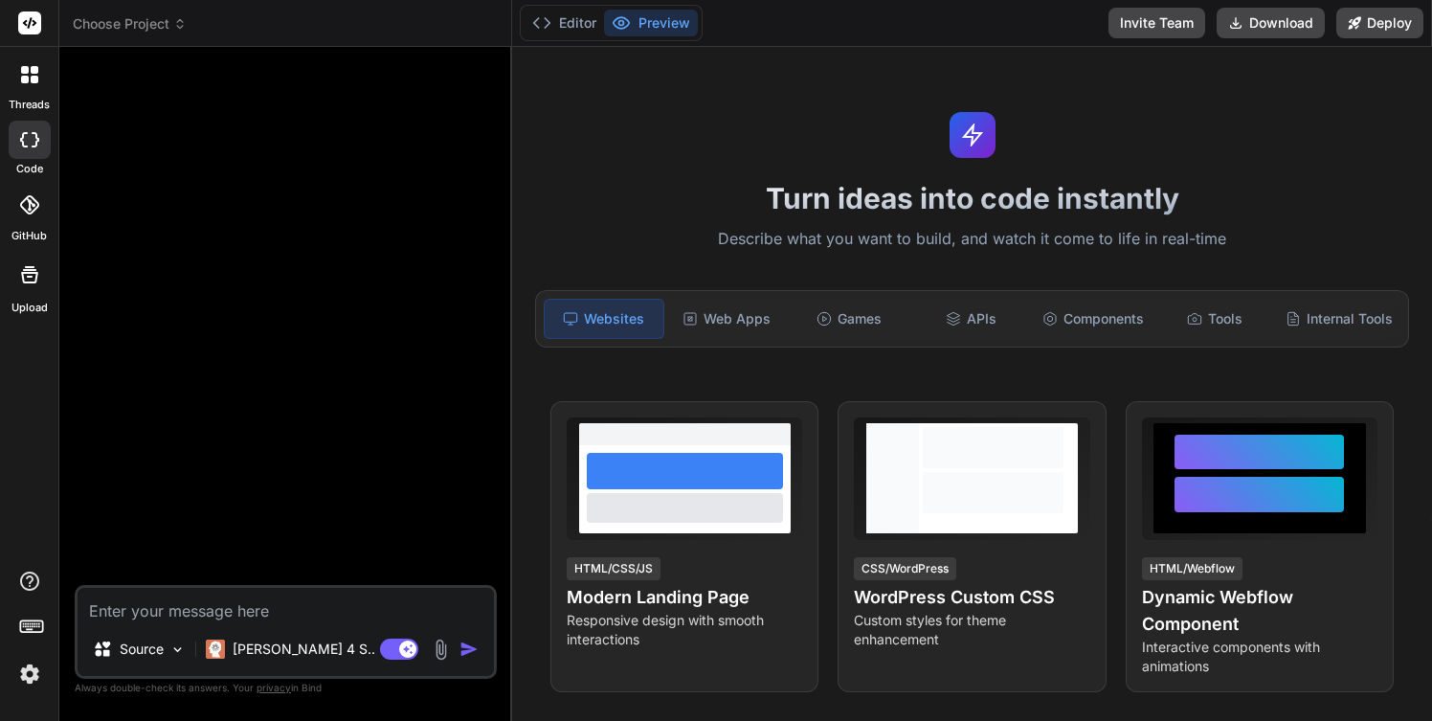
click at [173, 25] on span "Choose Project" at bounding box center [130, 23] width 114 height 19
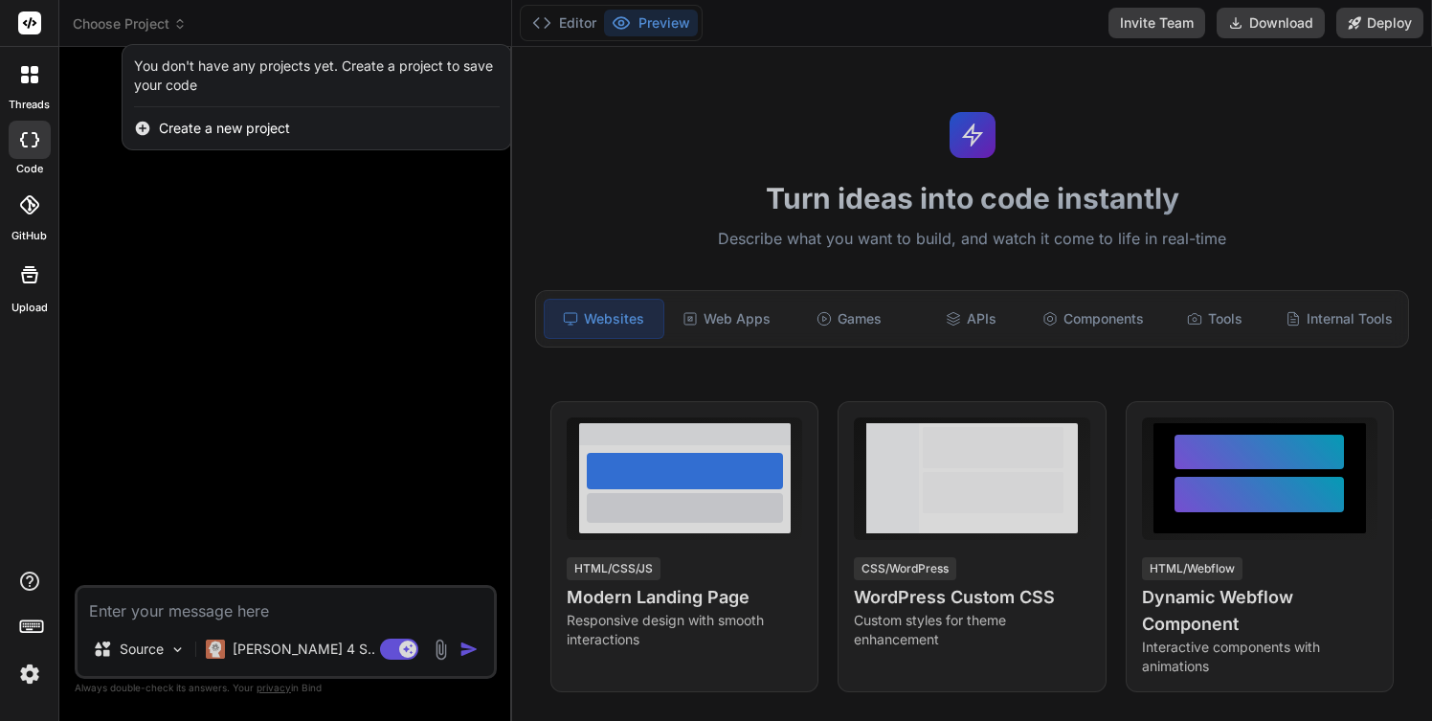
click at [615, 323] on div at bounding box center [716, 360] width 1432 height 721
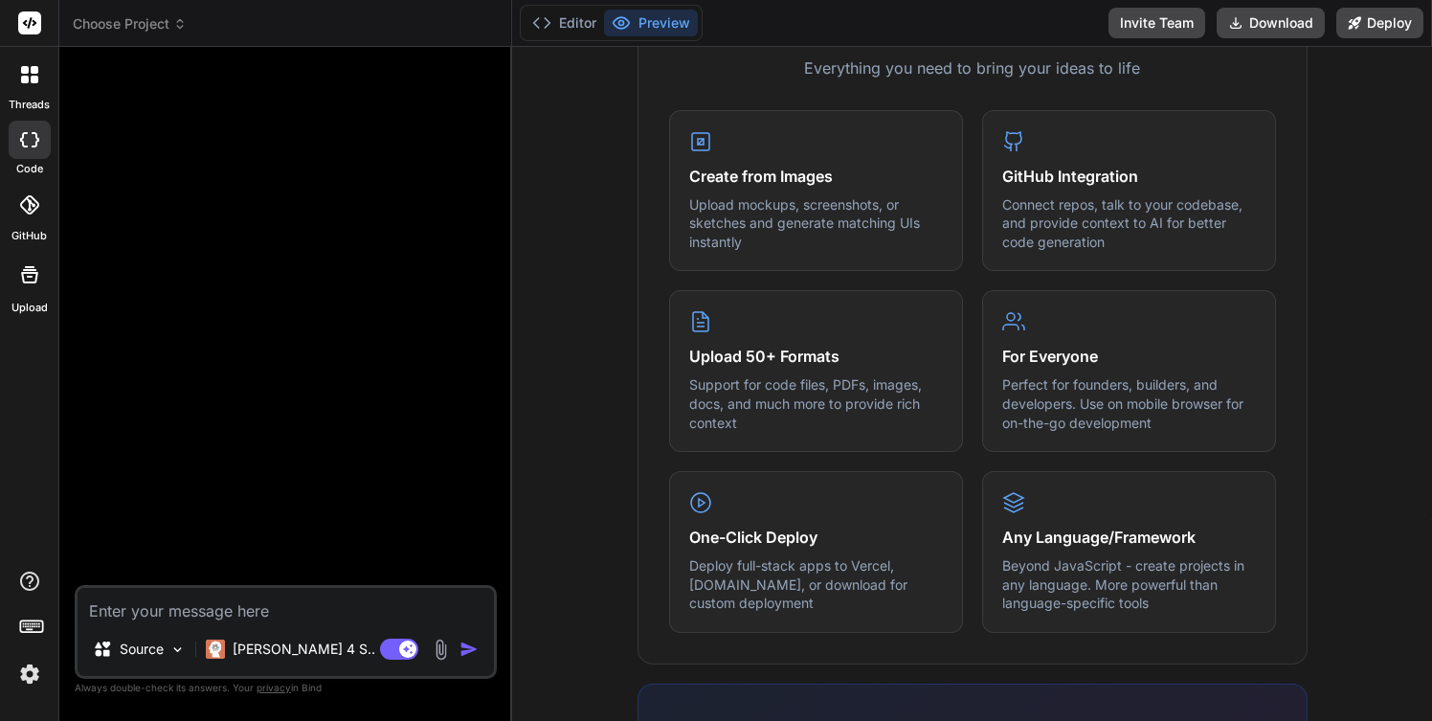
scroll to position [1150, 0]
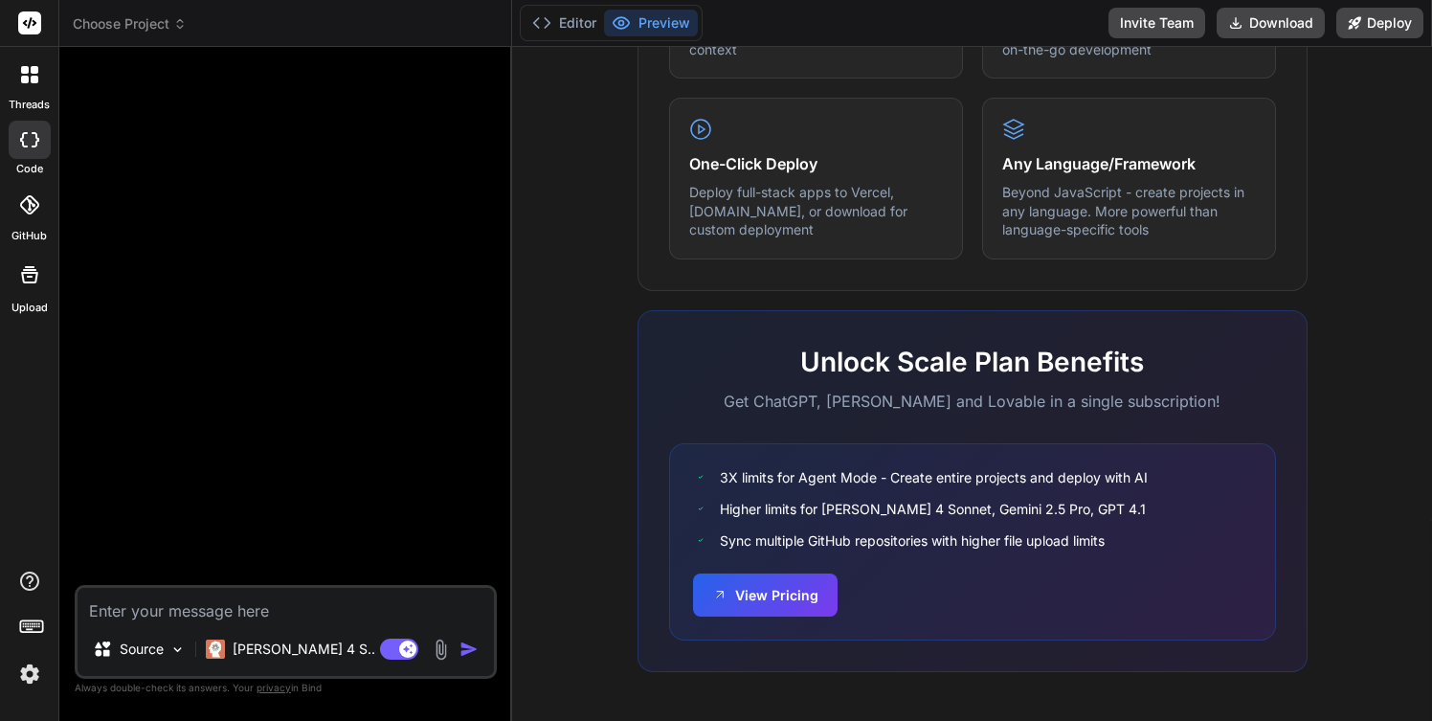
click at [31, 673] on img at bounding box center [29, 674] width 33 height 33
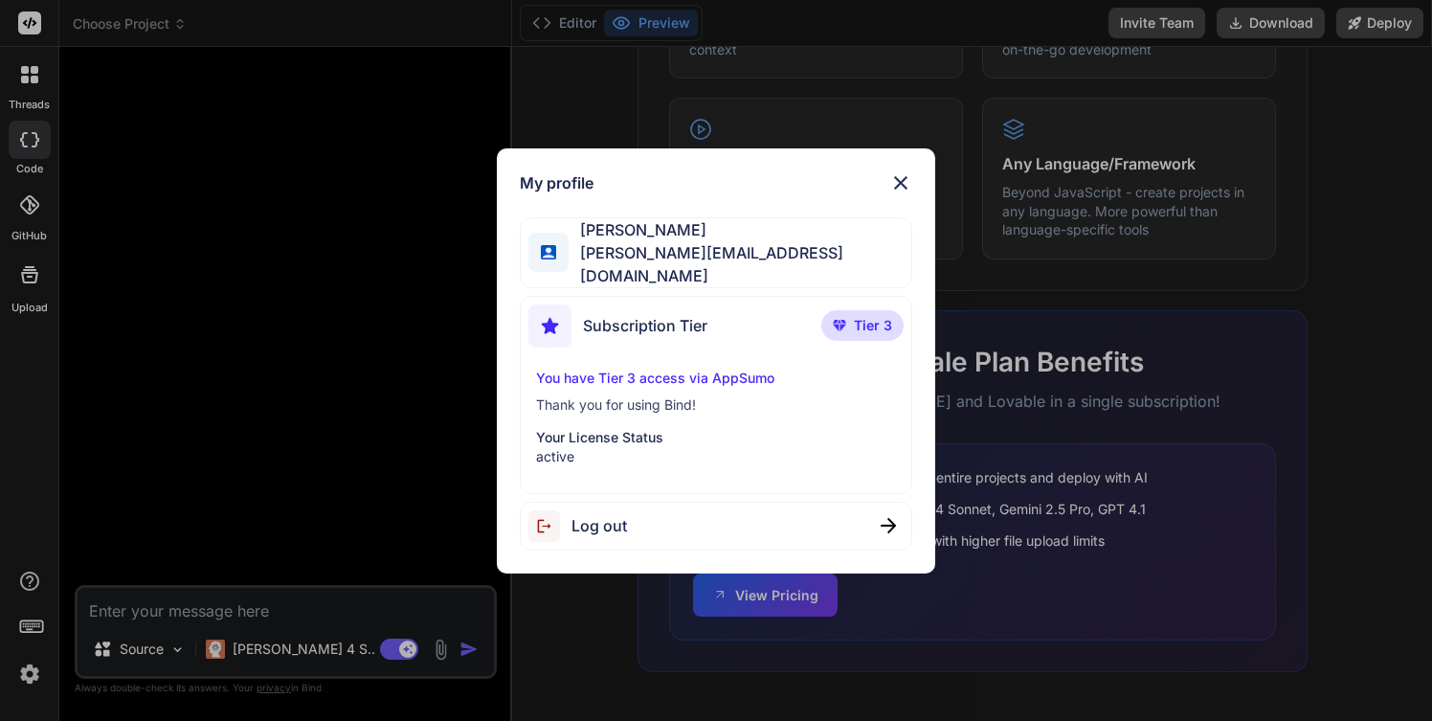
click at [691, 374] on p "You have Tier 3 access via AppSumo" at bounding box center [715, 377] width 359 height 19
click at [848, 319] on p "Tier 3" at bounding box center [862, 325] width 82 height 31
click at [905, 191] on img at bounding box center [900, 182] width 23 height 23
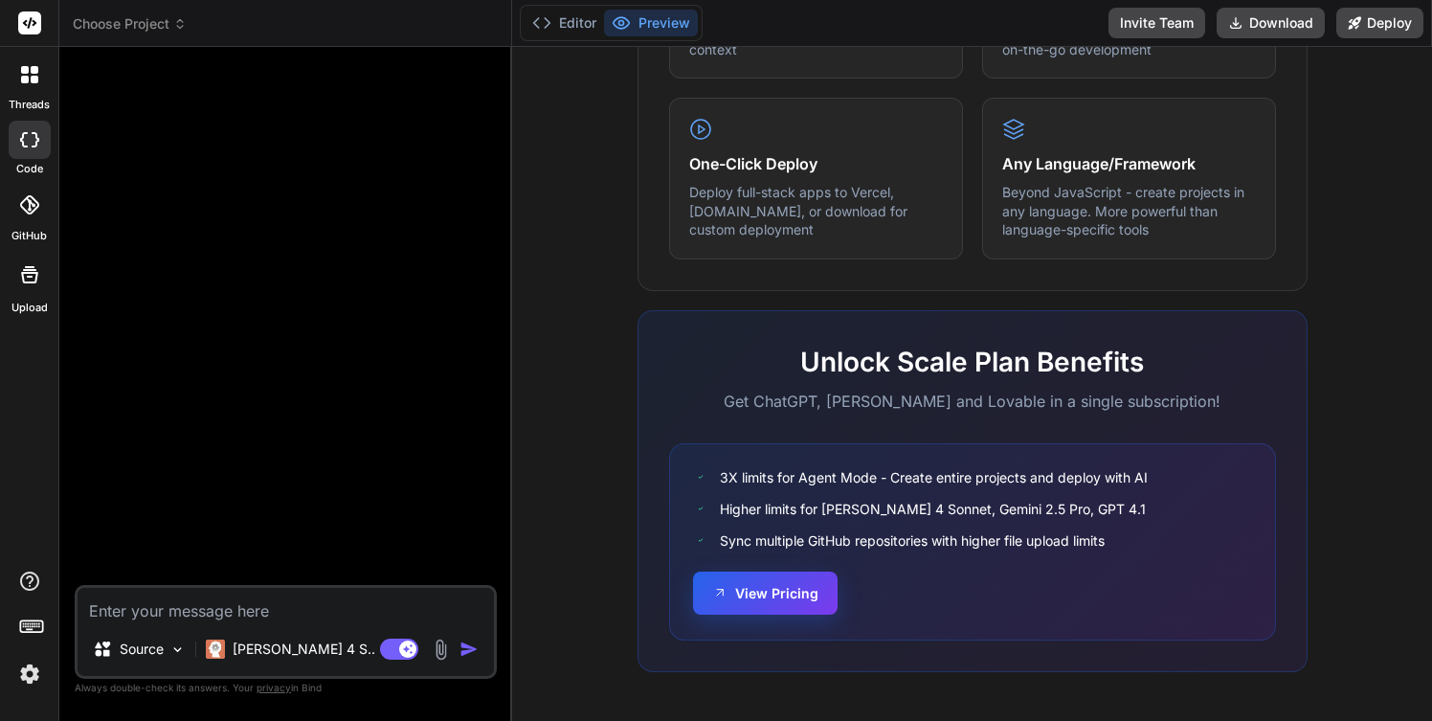
click at [743, 600] on button "View Pricing" at bounding box center [765, 592] width 145 height 43
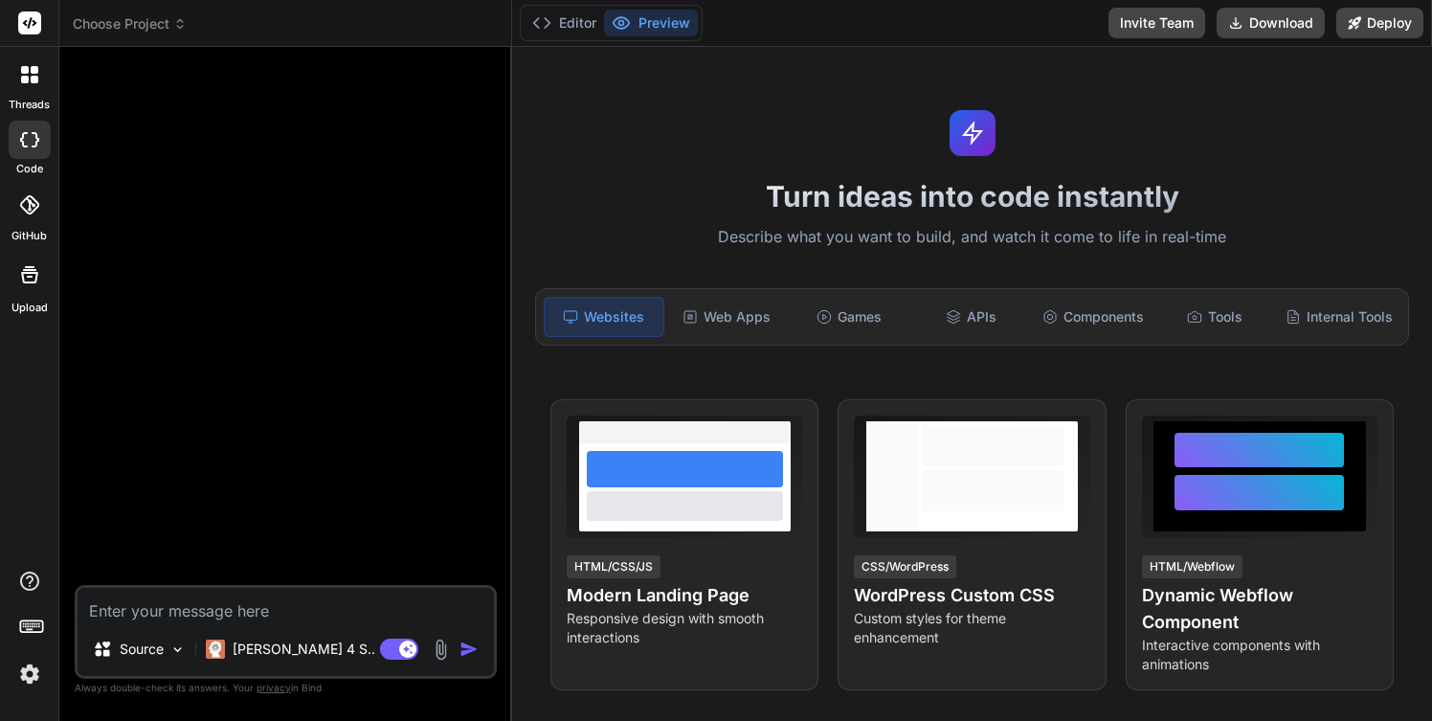
scroll to position [0, 0]
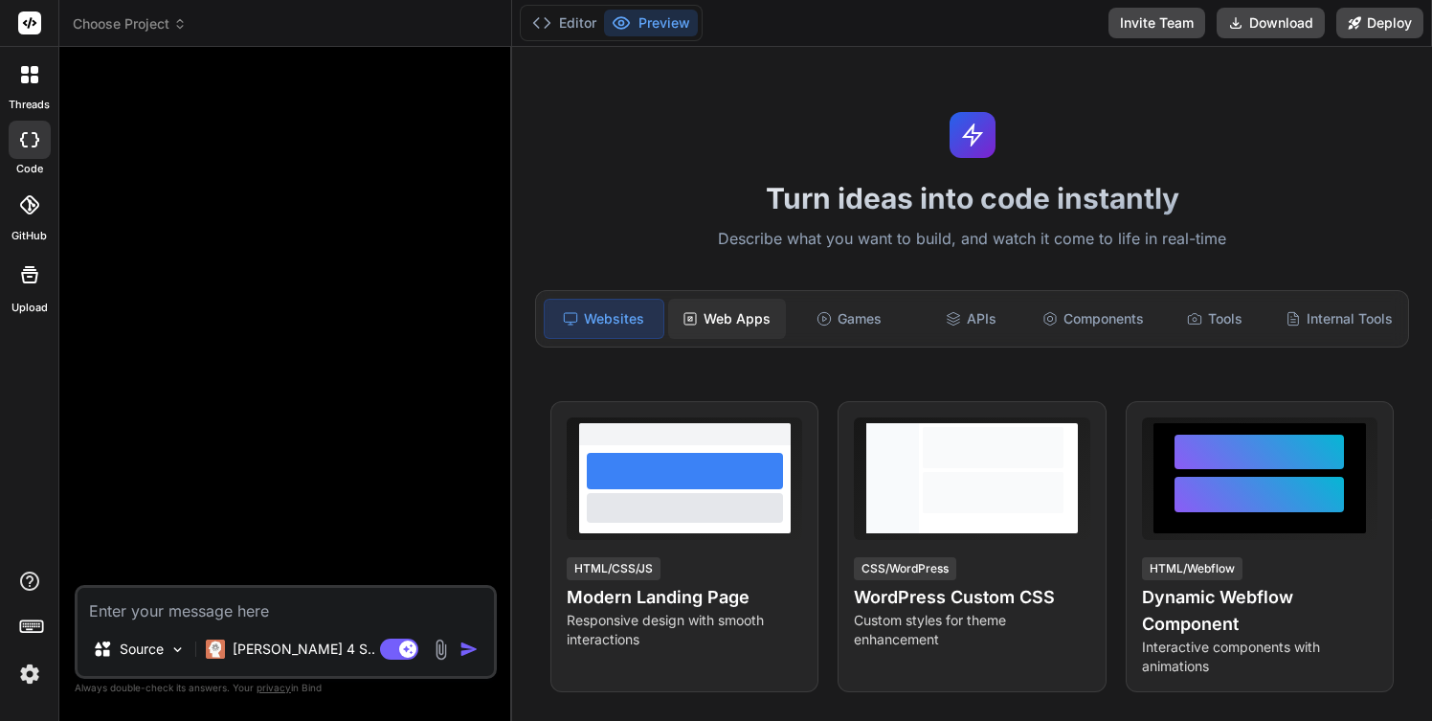
click at [738, 324] on div "Web Apps" at bounding box center [727, 319] width 118 height 40
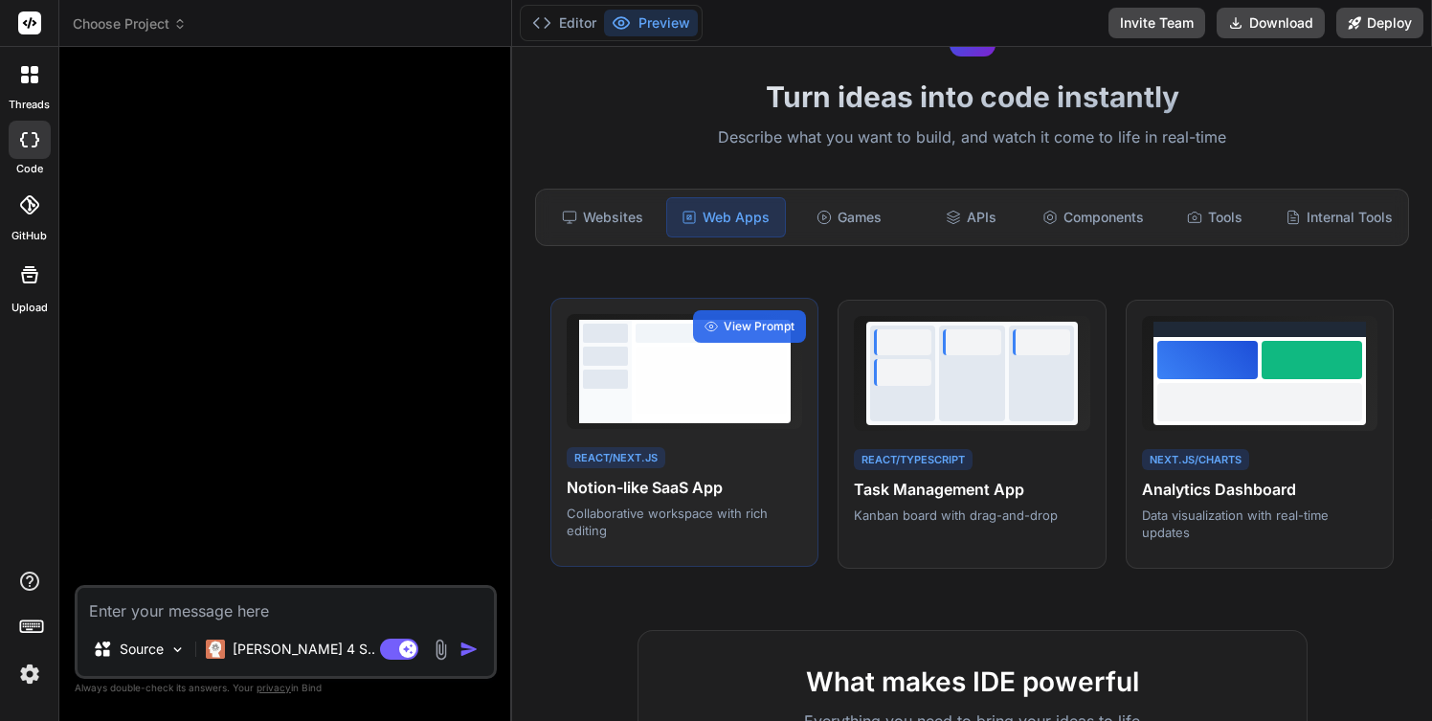
scroll to position [84, 0]
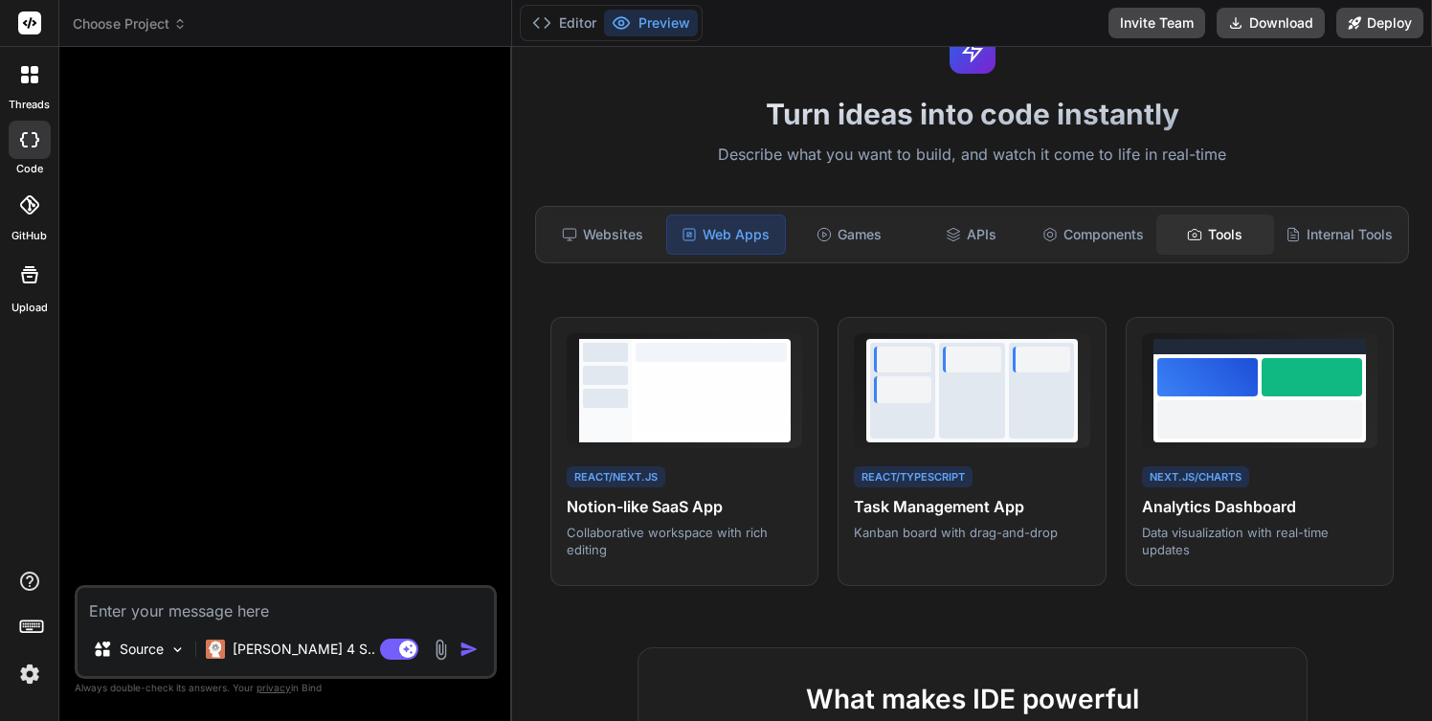
click at [1209, 233] on div "Tools" at bounding box center [1215, 234] width 118 height 40
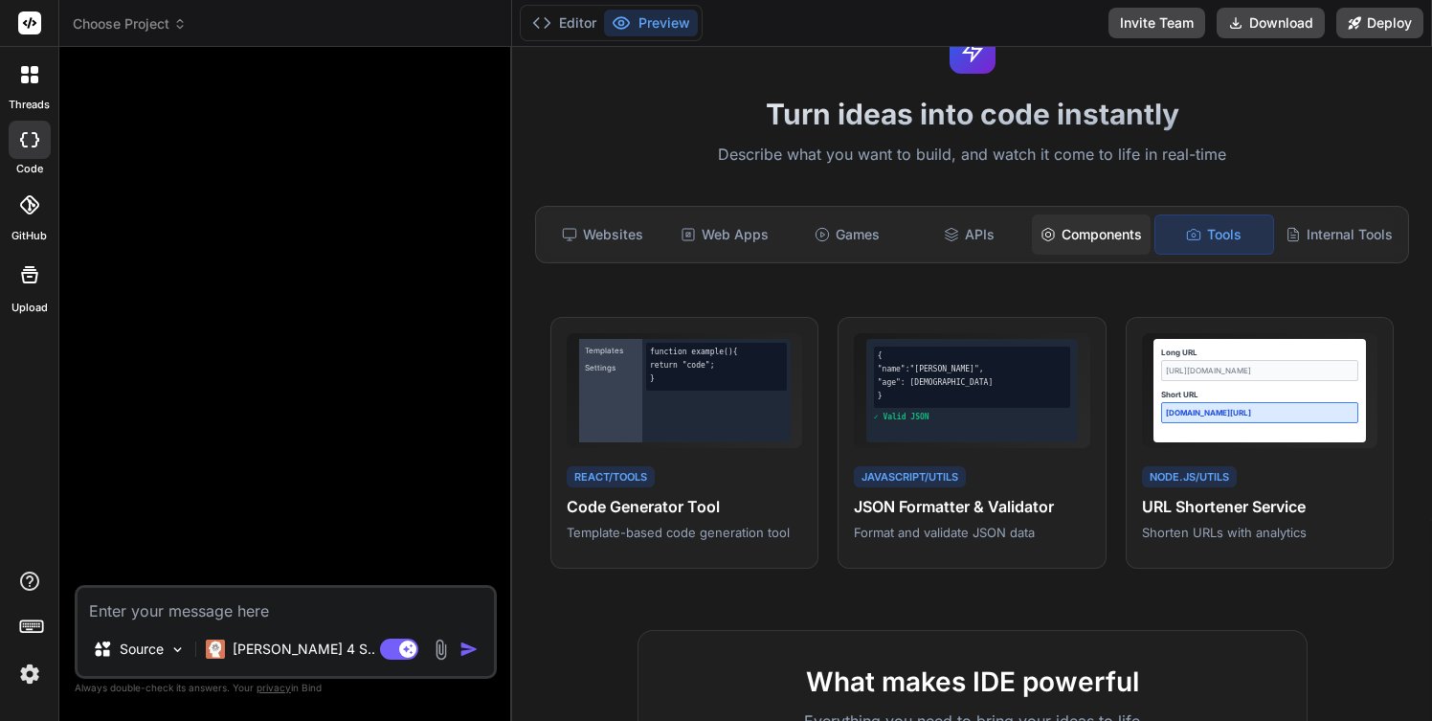
click at [1114, 227] on div "Components" at bounding box center [1091, 234] width 118 height 40
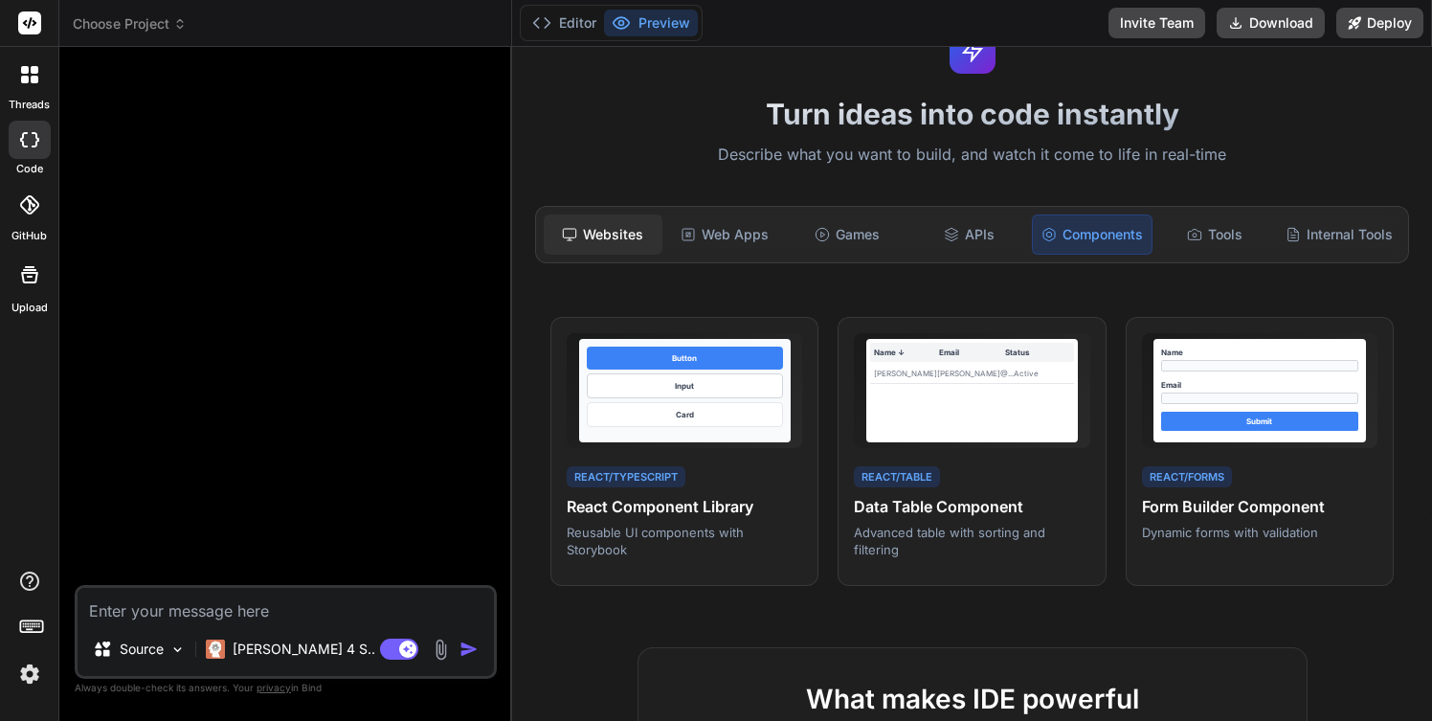
click at [628, 230] on div "Websites" at bounding box center [603, 234] width 118 height 40
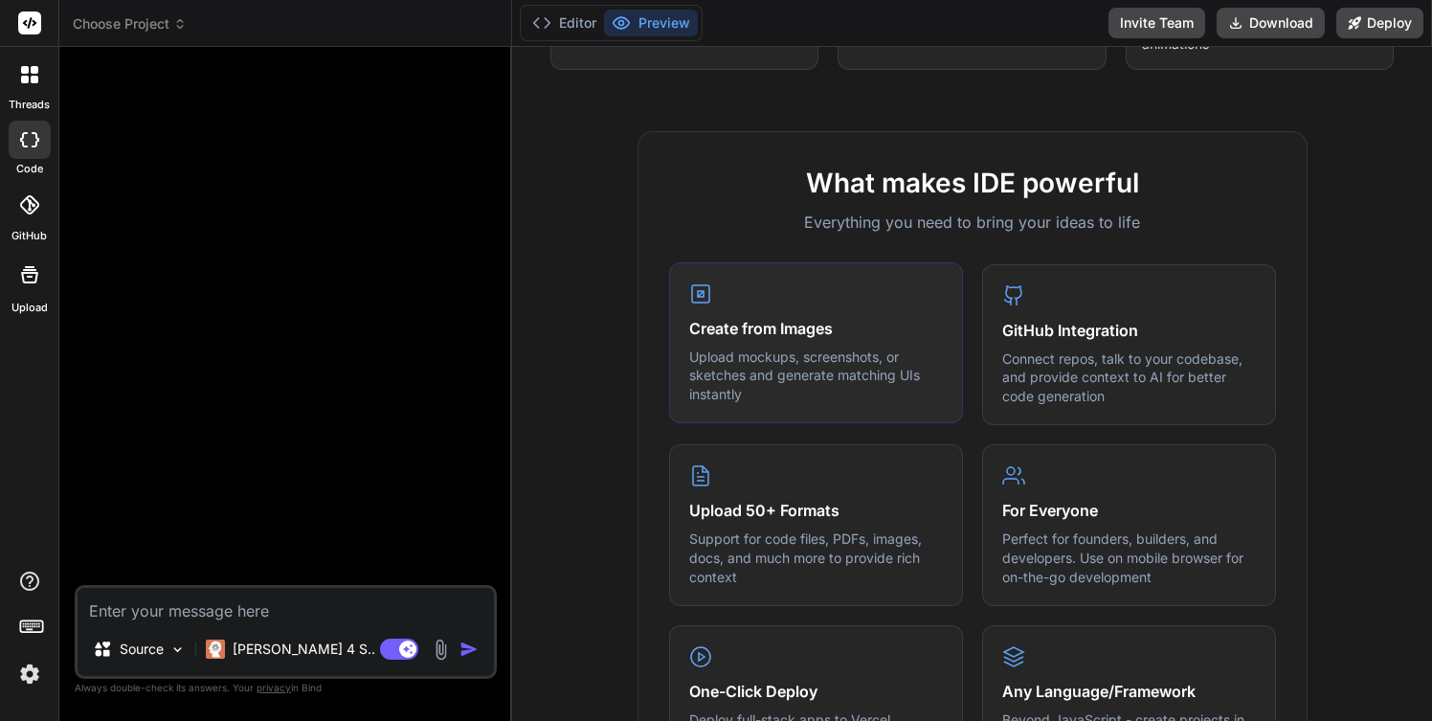
scroll to position [623, 0]
click at [835, 337] on h4 "Create from Images" at bounding box center [816, 327] width 254 height 23
click at [792, 324] on h4 "Create from Images" at bounding box center [816, 327] width 254 height 23
click at [770, 384] on p "Upload mockups, screenshots, or sketches and generate matching UIs instantly" at bounding box center [816, 374] width 254 height 56
click at [290, 649] on p "[PERSON_NAME] 4 S.." at bounding box center [304, 648] width 143 height 19
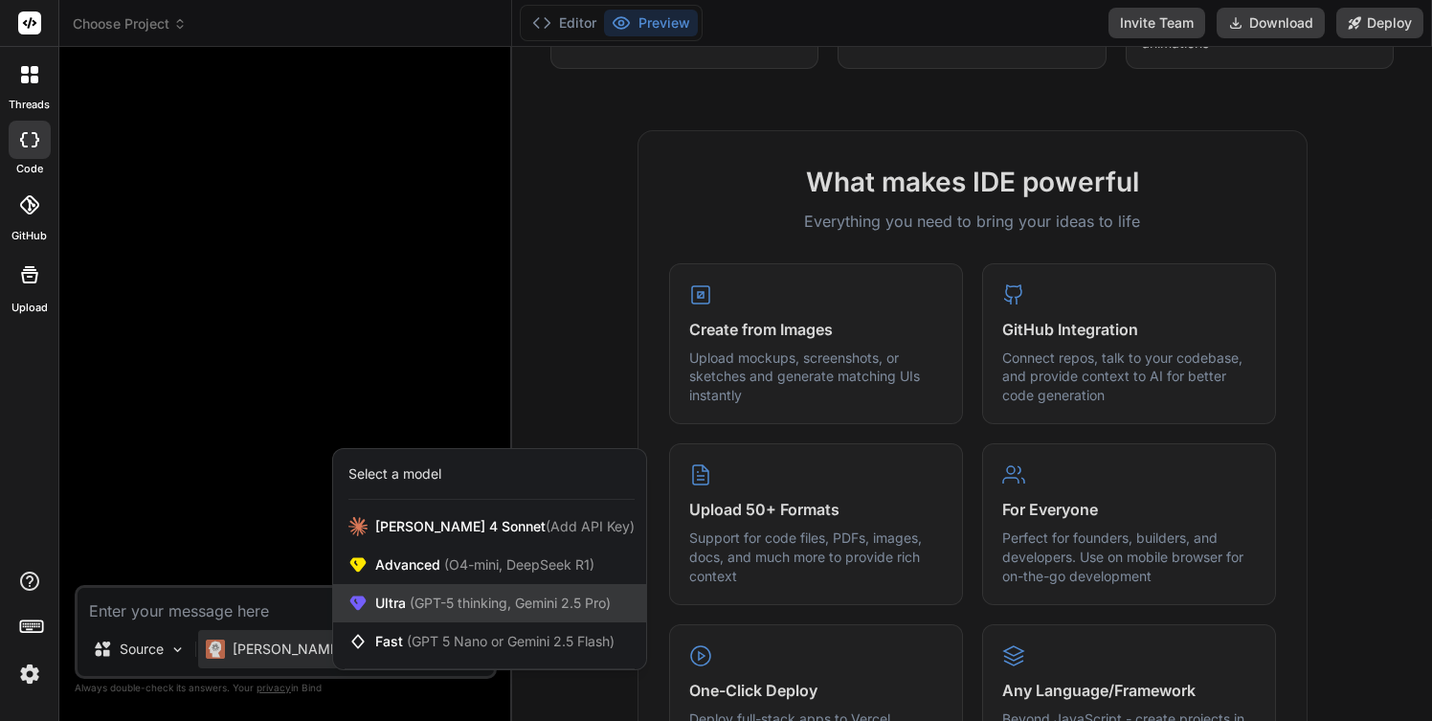
click at [428, 607] on span "(GPT-5 thinking, Gemini 2.5 Pro)" at bounding box center [508, 602] width 205 height 16
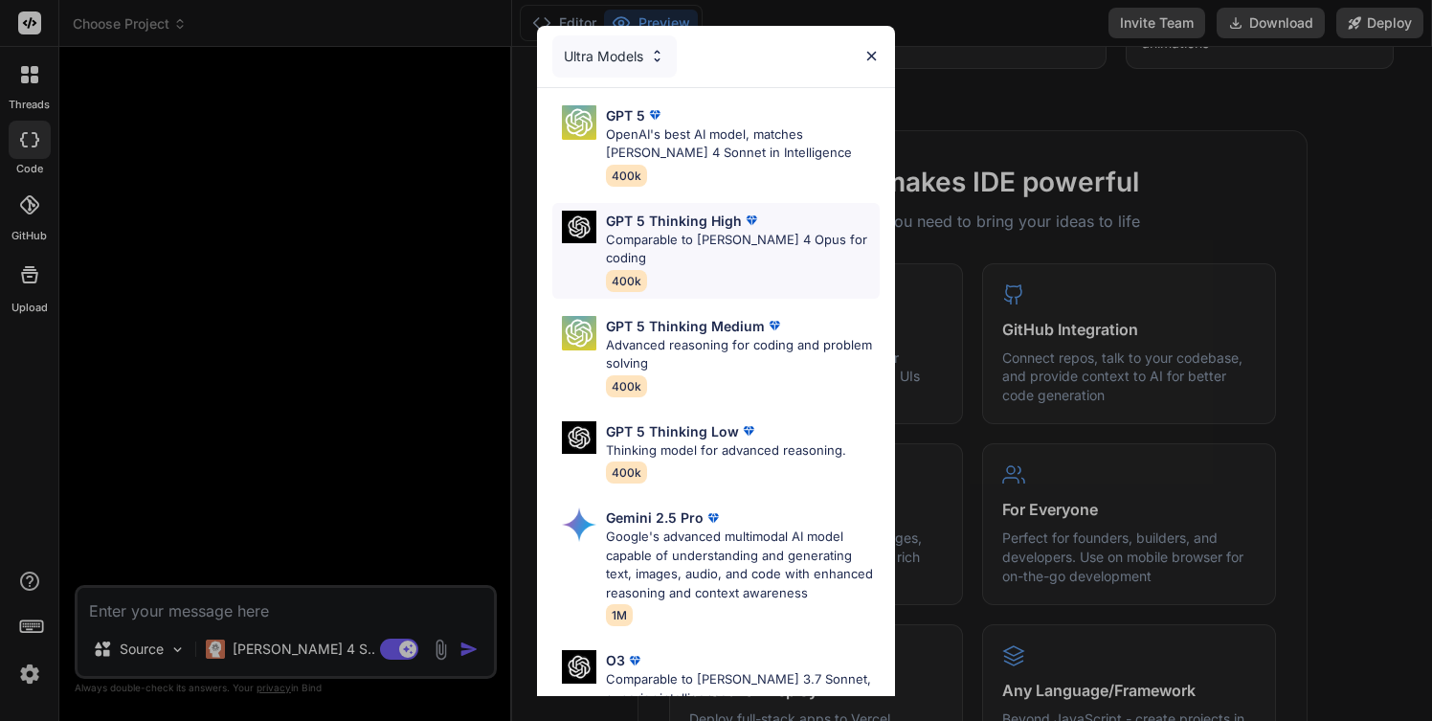
click at [705, 245] on p "Comparable to Claude 4 Opus for coding" at bounding box center [743, 249] width 274 height 37
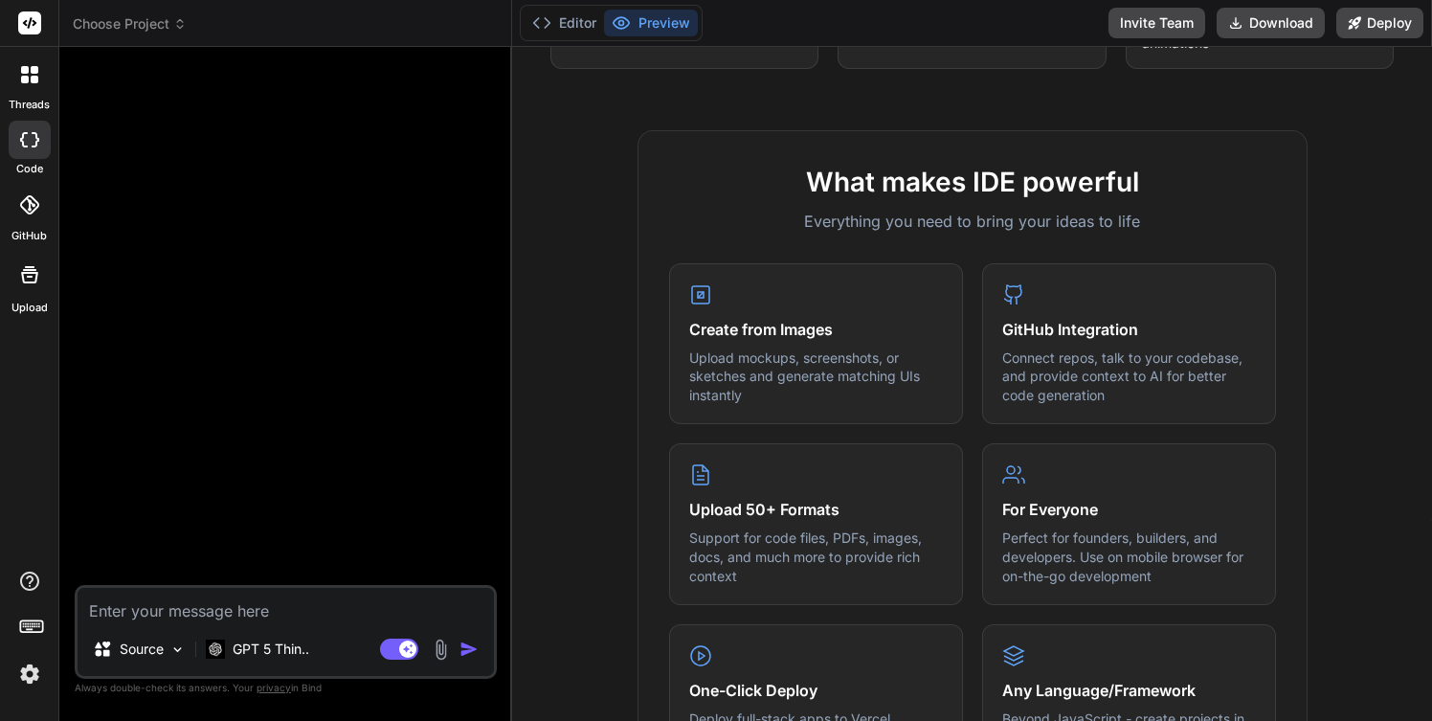
click at [160, 610] on textarea at bounding box center [286, 605] width 416 height 34
click at [34, 285] on div at bounding box center [30, 275] width 46 height 46
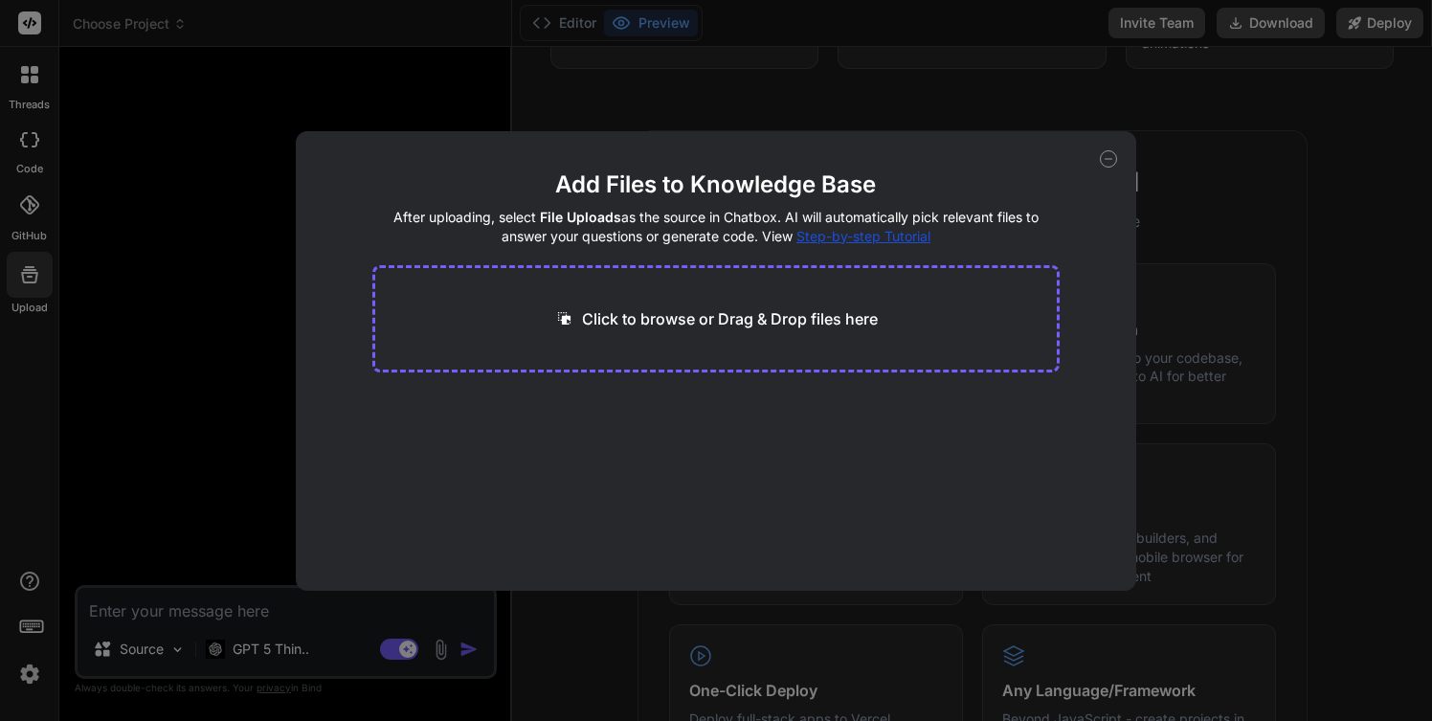
click at [1111, 157] on icon at bounding box center [1108, 158] width 17 height 17
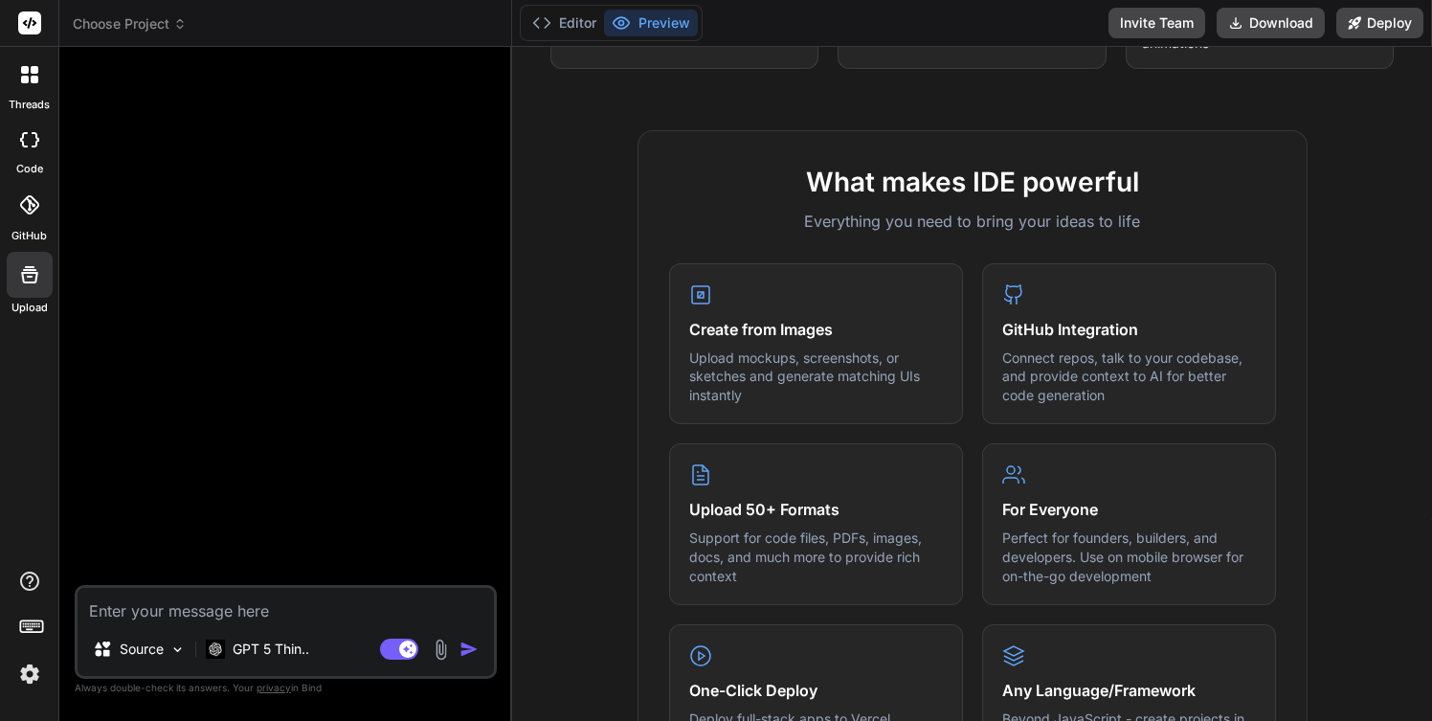
click at [442, 650] on img at bounding box center [441, 649] width 22 height 22
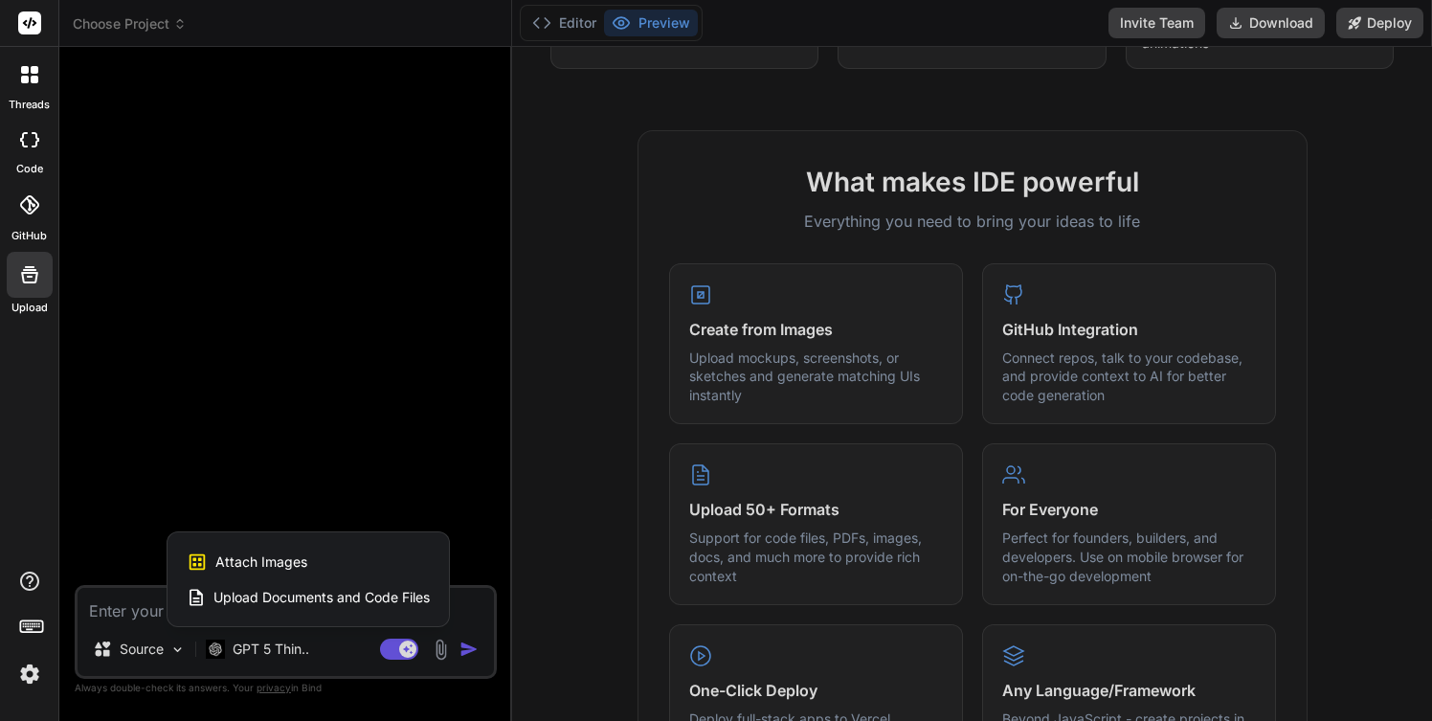
click at [1346, 317] on div at bounding box center [716, 360] width 1432 height 721
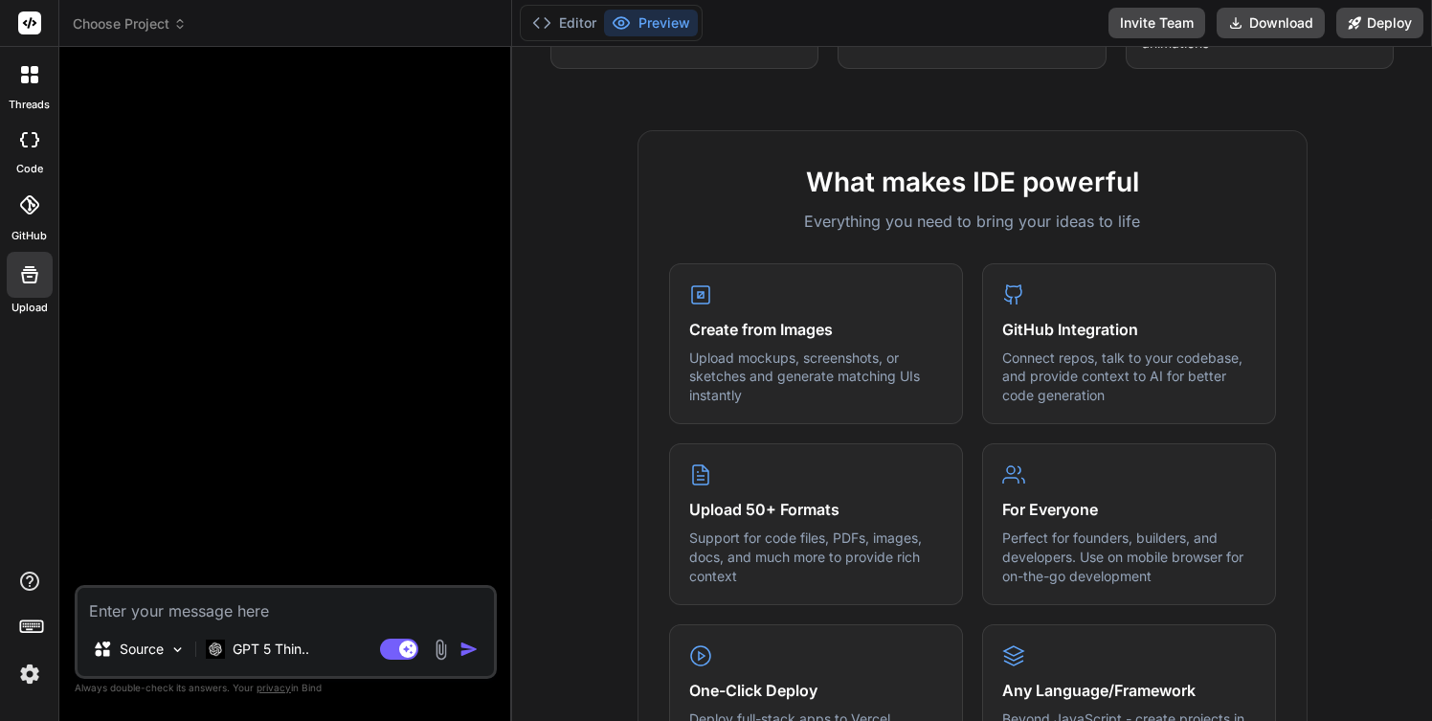
click at [440, 654] on img at bounding box center [441, 649] width 22 height 22
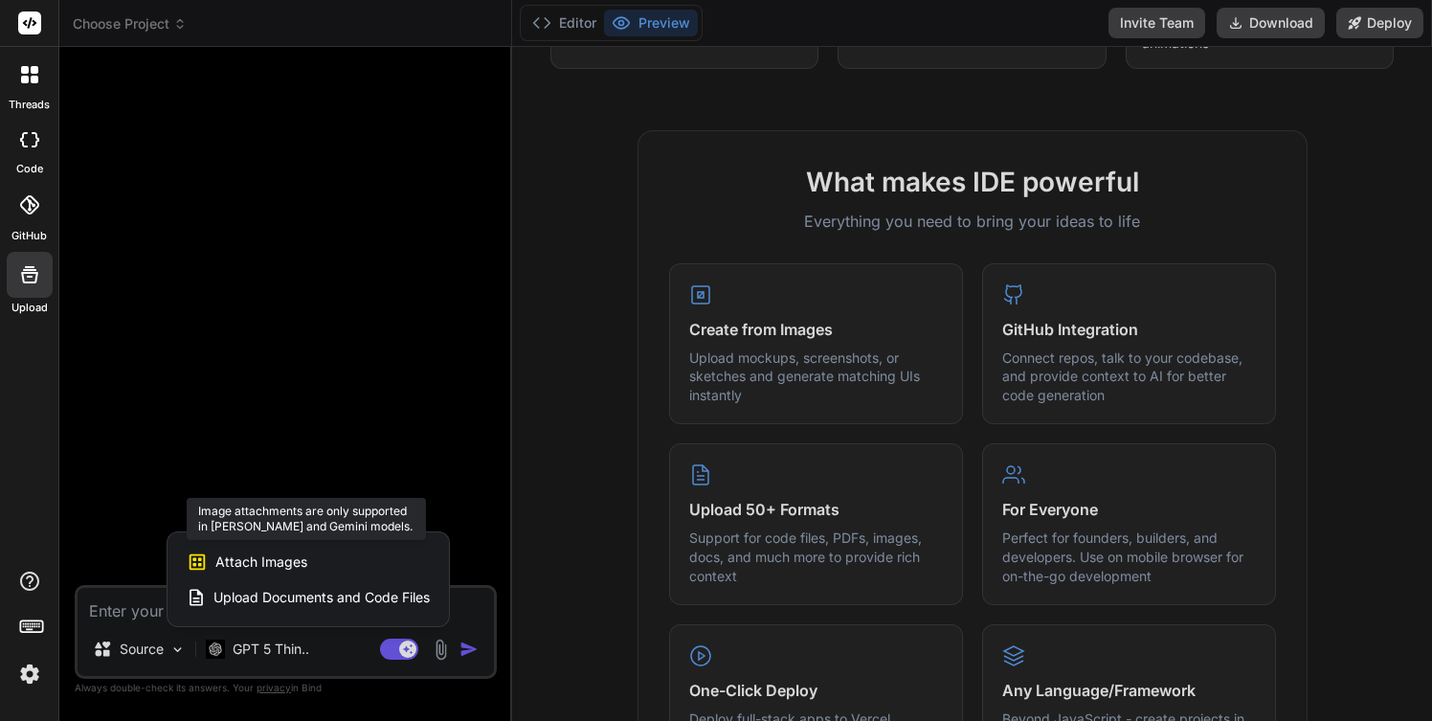
click at [283, 564] on span "Attach Images" at bounding box center [261, 561] width 92 height 19
click at [301, 652] on div at bounding box center [716, 360] width 1432 height 721
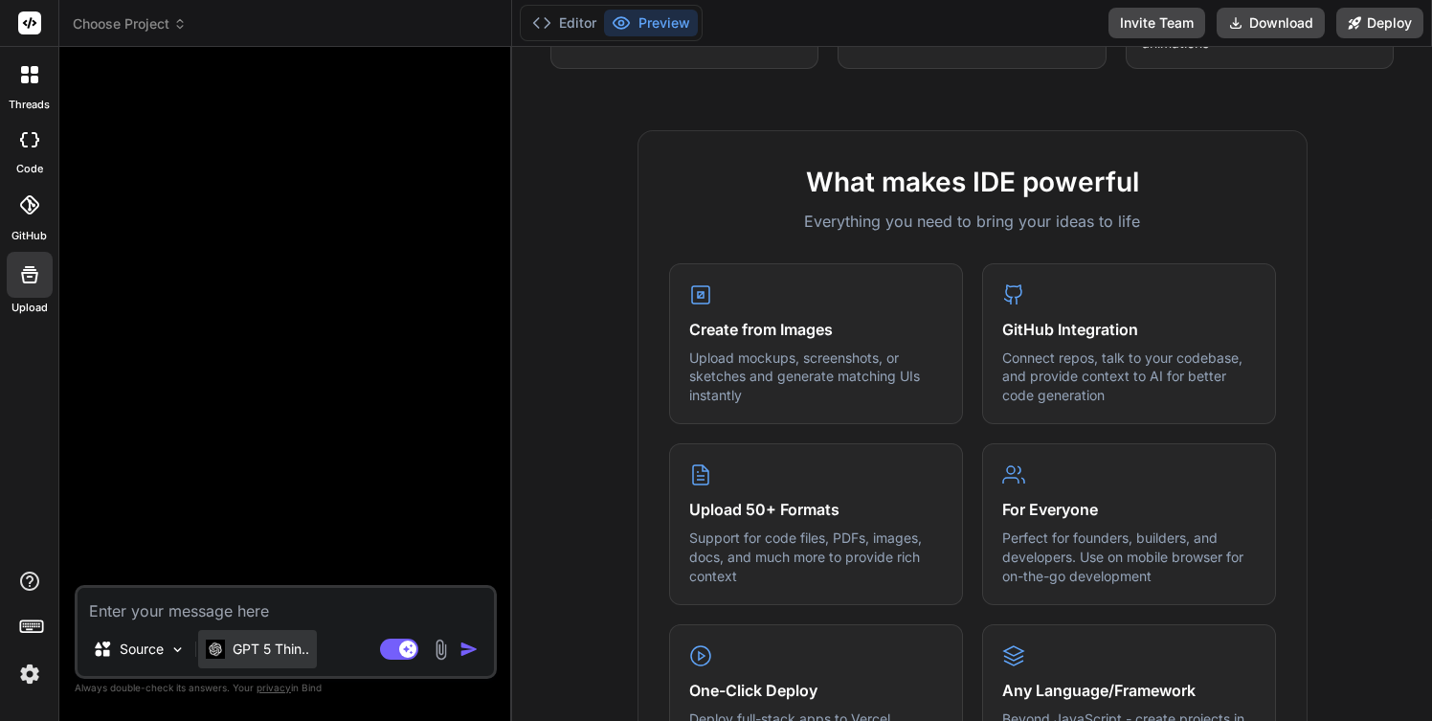
click at [287, 649] on p "GPT 5 Thin.." at bounding box center [271, 648] width 77 height 19
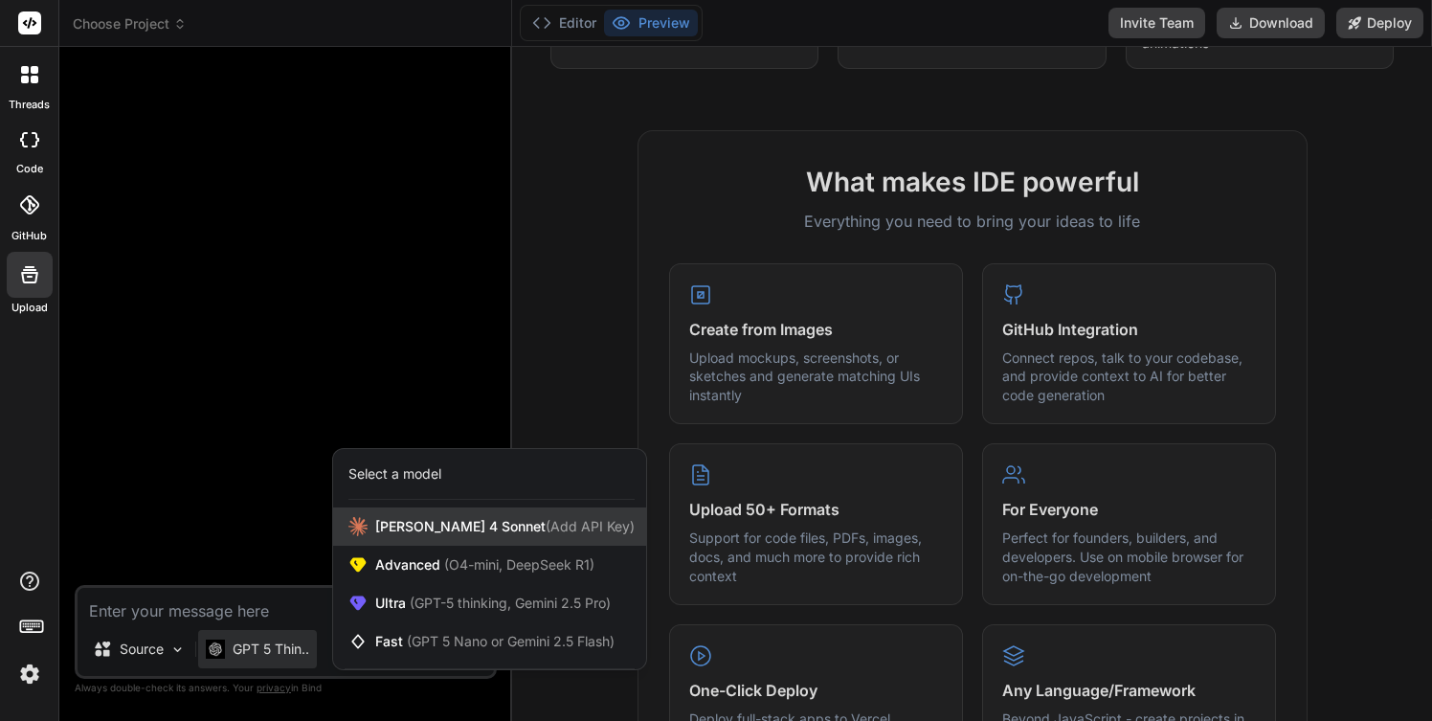
click at [394, 534] on span "Claude 4 Sonnet (Add API Key)" at bounding box center [504, 526] width 259 height 19
type textarea "x"
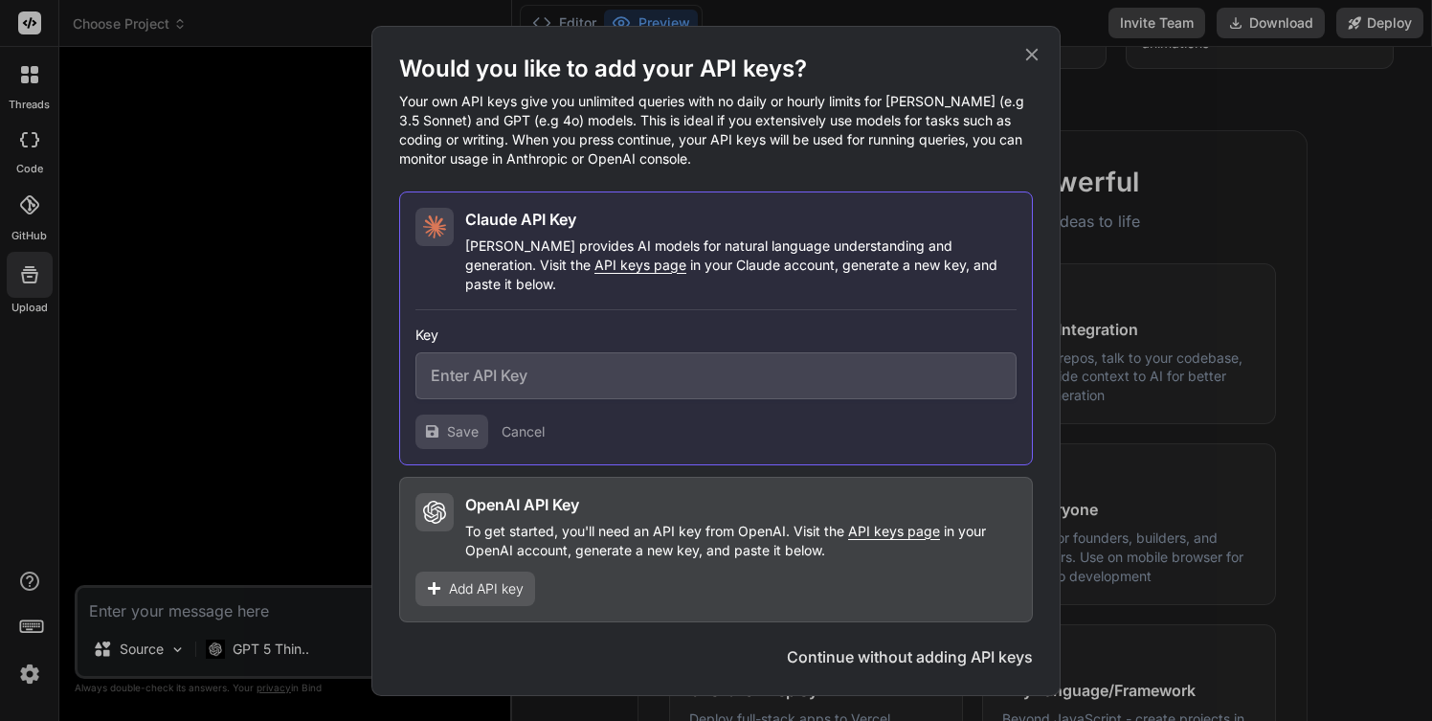
click at [544, 368] on input "text" at bounding box center [715, 375] width 601 height 47
paste input "sk-ant-api03-yc4p24T9gthEhgz1UfthqvAxqABAw2bDBCvCgHjuQx7KqYsaumLoV8pYQy8KW6PywW…"
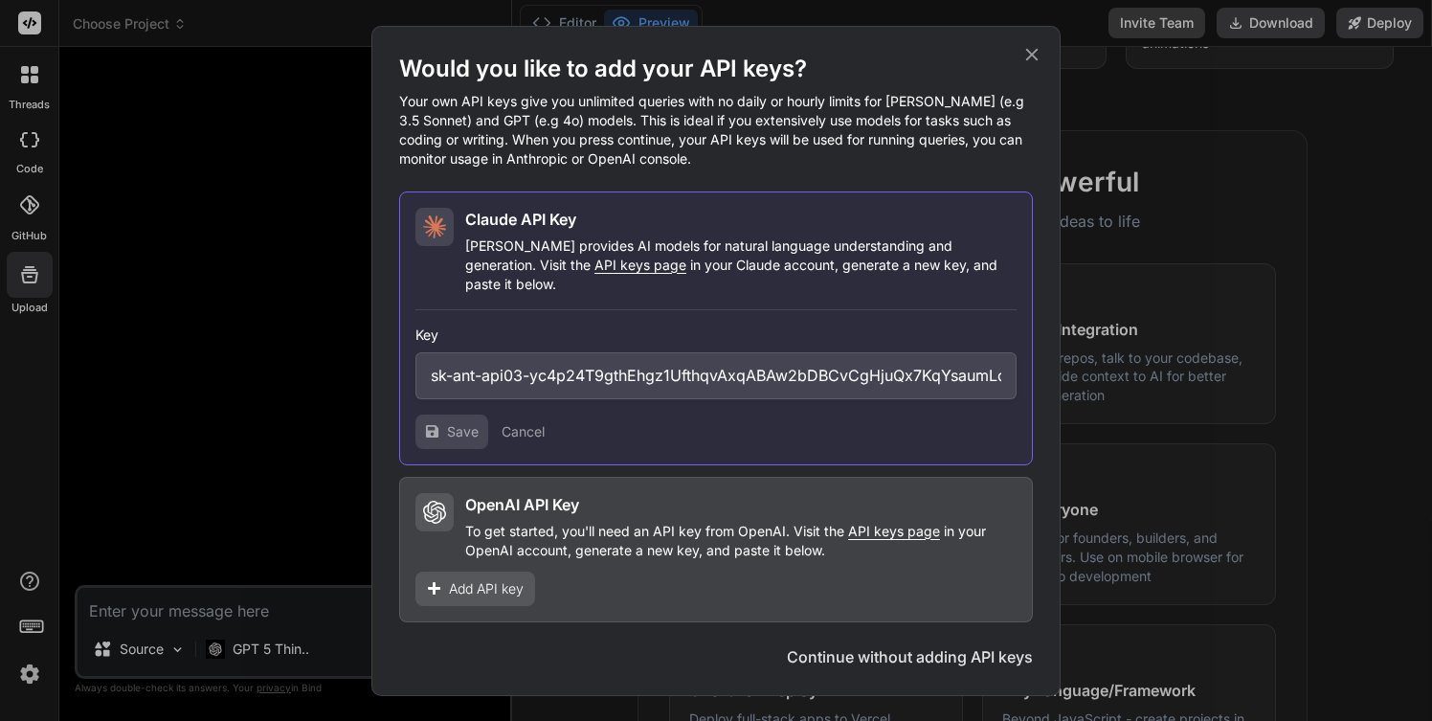
scroll to position [0, 412]
type input "sk-ant-api03-yc4p24T9gthEhgz1UfthqvAxqABAw2bDBCvCgHjuQx7KqYsaumLoV8pYQy8KW6PywW…"
click at [458, 427] on span "Save" at bounding box center [463, 431] width 32 height 19
click at [944, 645] on span "Continue" at bounding box center [970, 656] width 67 height 23
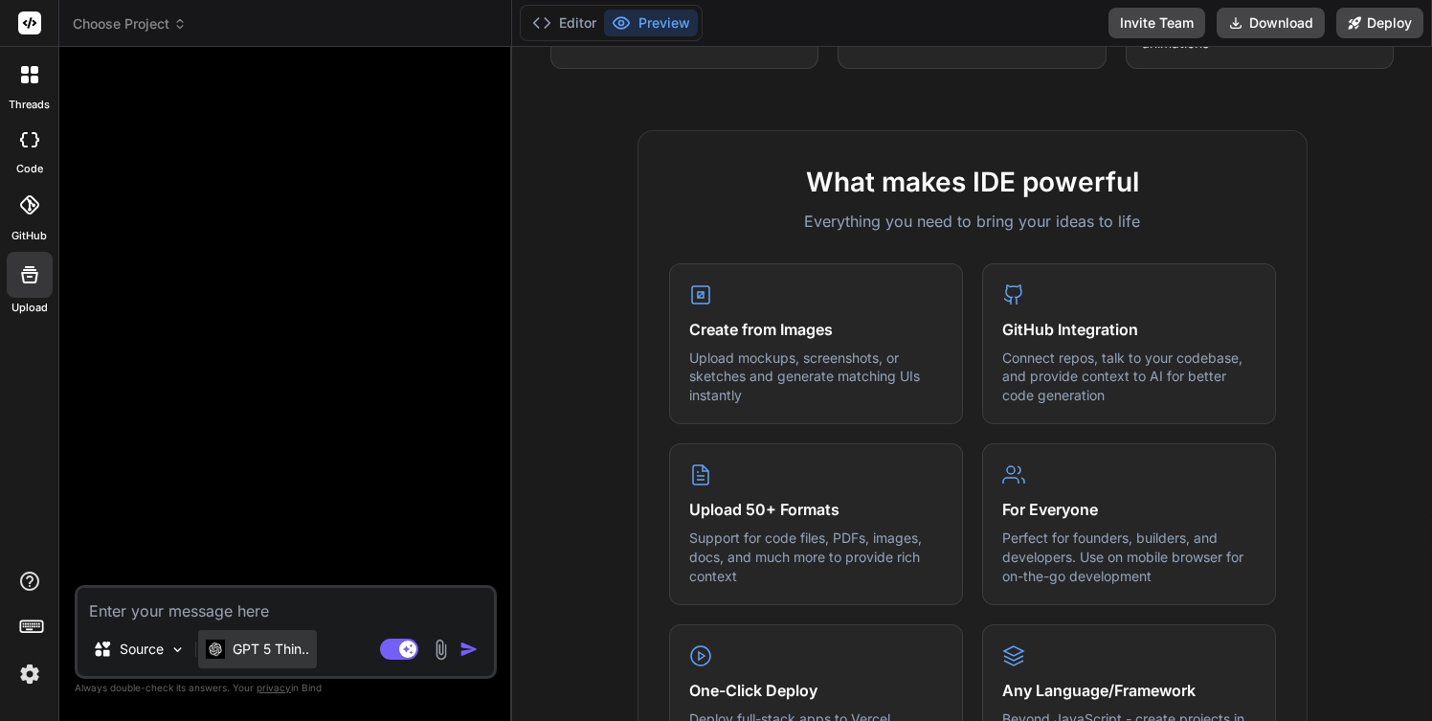
click at [301, 656] on p "GPT 5 Thin.." at bounding box center [271, 648] width 77 height 19
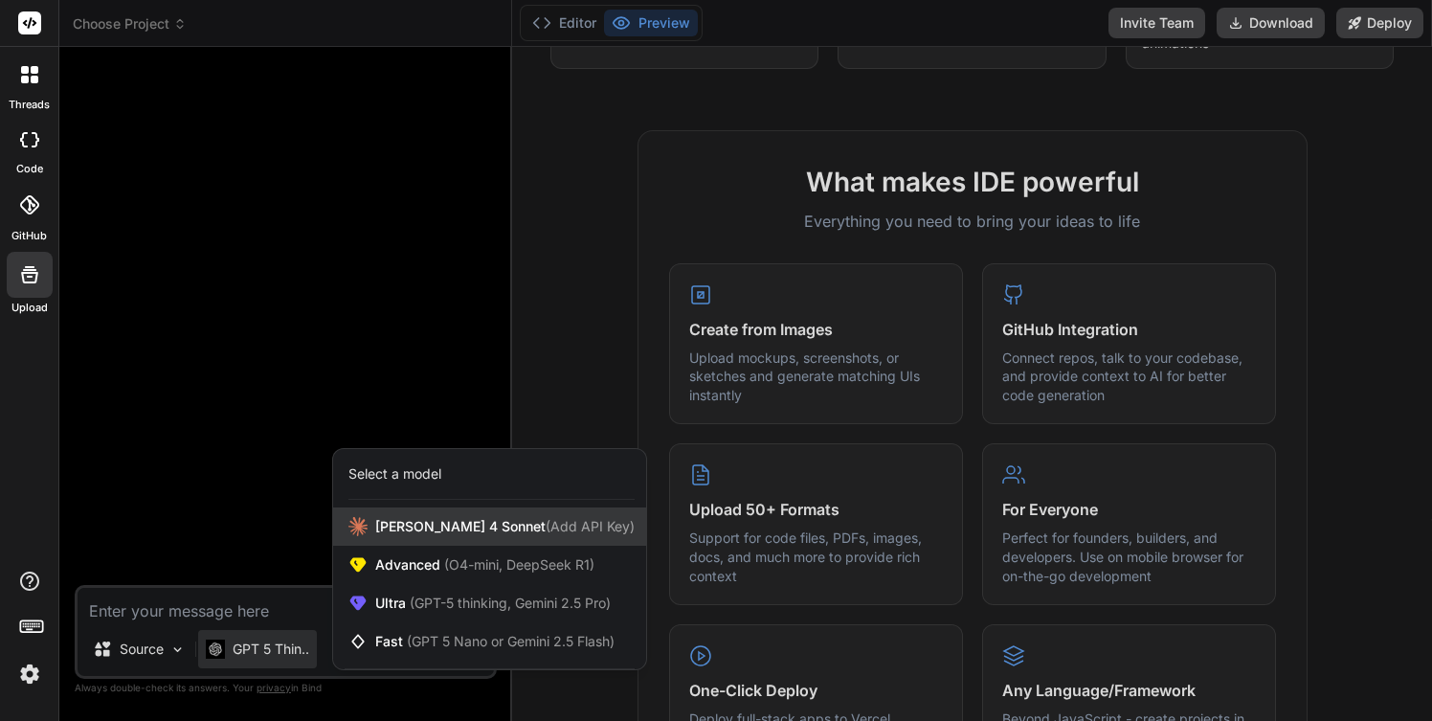
click at [402, 513] on div "Claude 4 Sonnet (Add API Key)" at bounding box center [489, 526] width 313 height 38
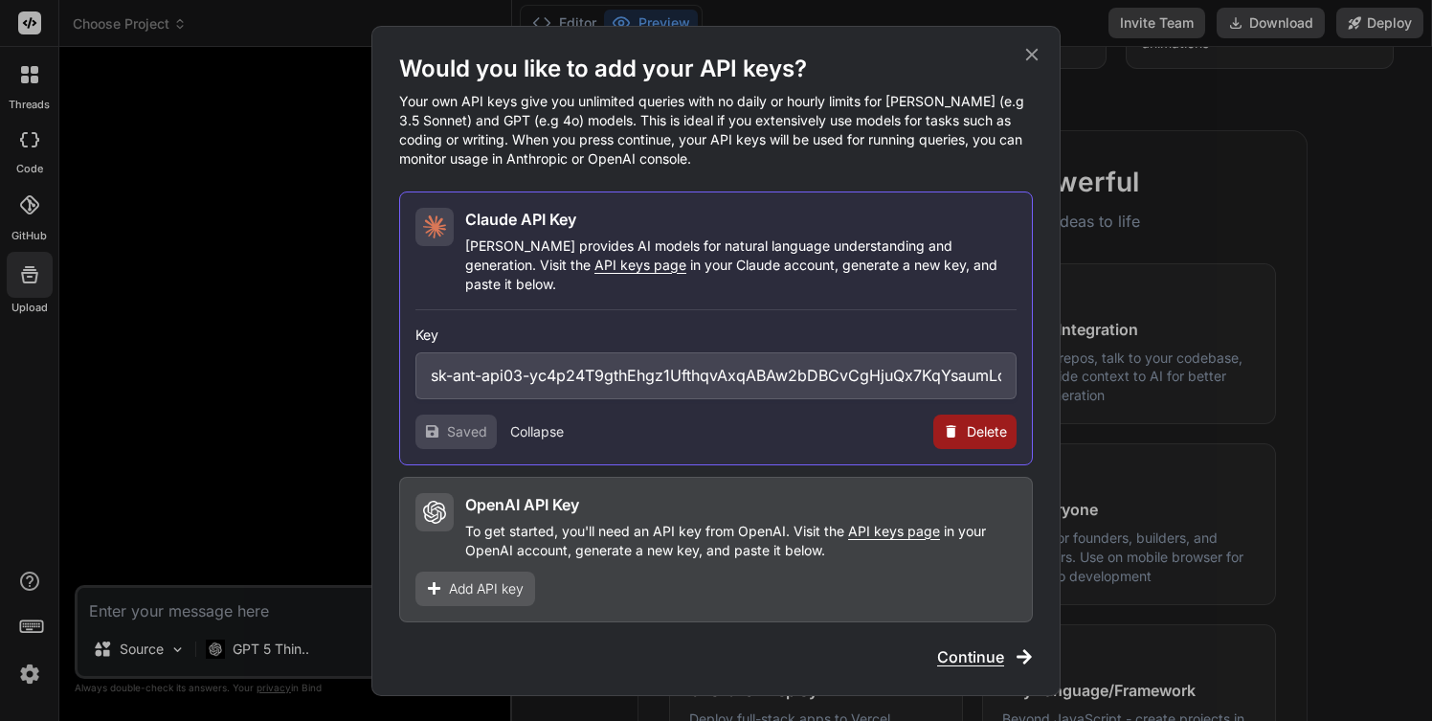
click at [539, 422] on button "Collapse" at bounding box center [537, 431] width 54 height 19
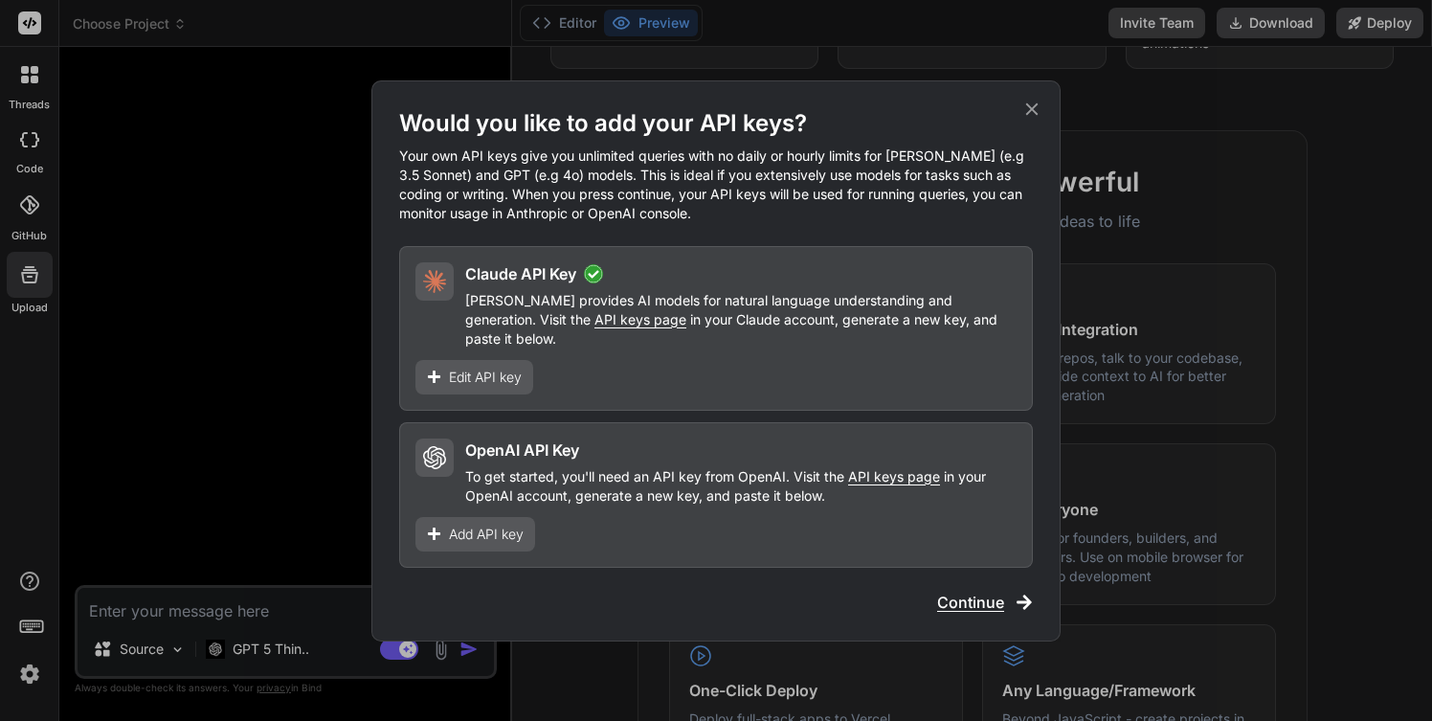
click at [953, 591] on span "Continue" at bounding box center [970, 602] width 67 height 23
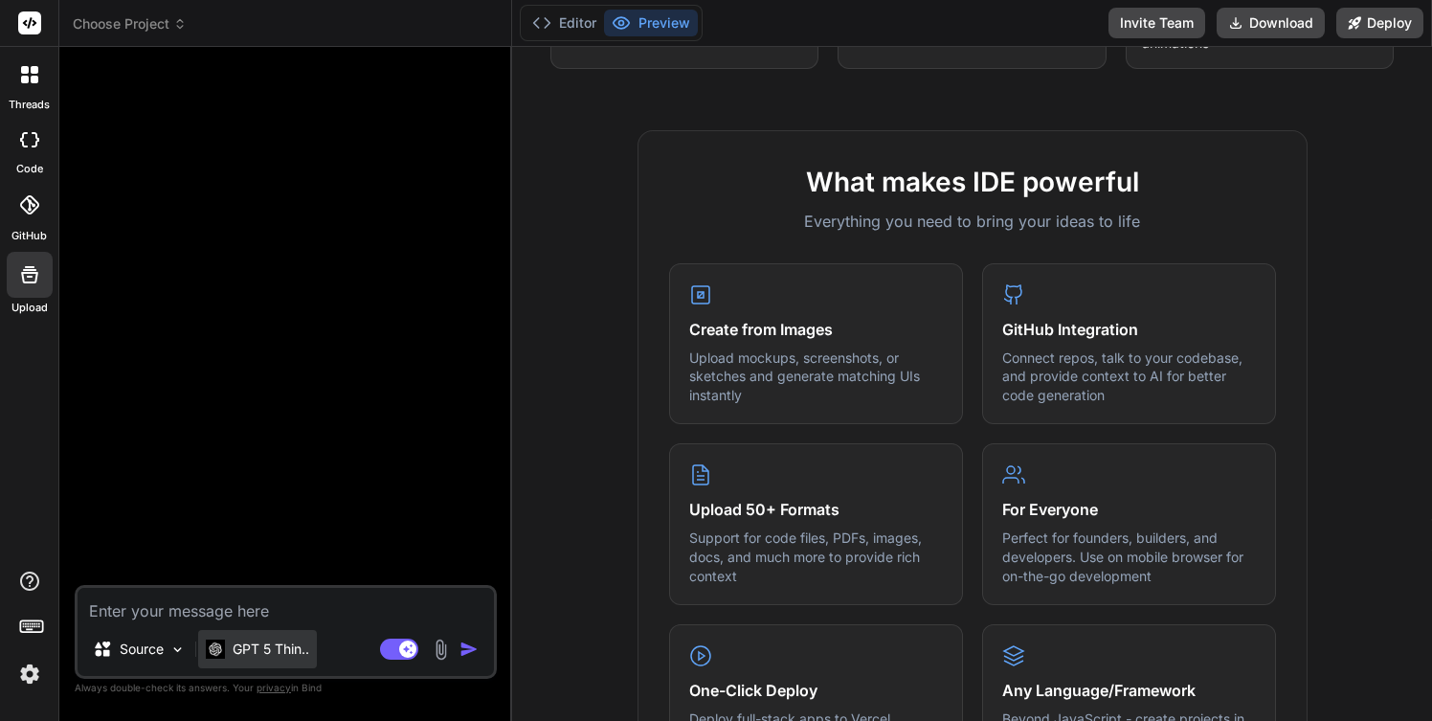
click at [305, 650] on p "GPT 5 Thin.." at bounding box center [271, 648] width 77 height 19
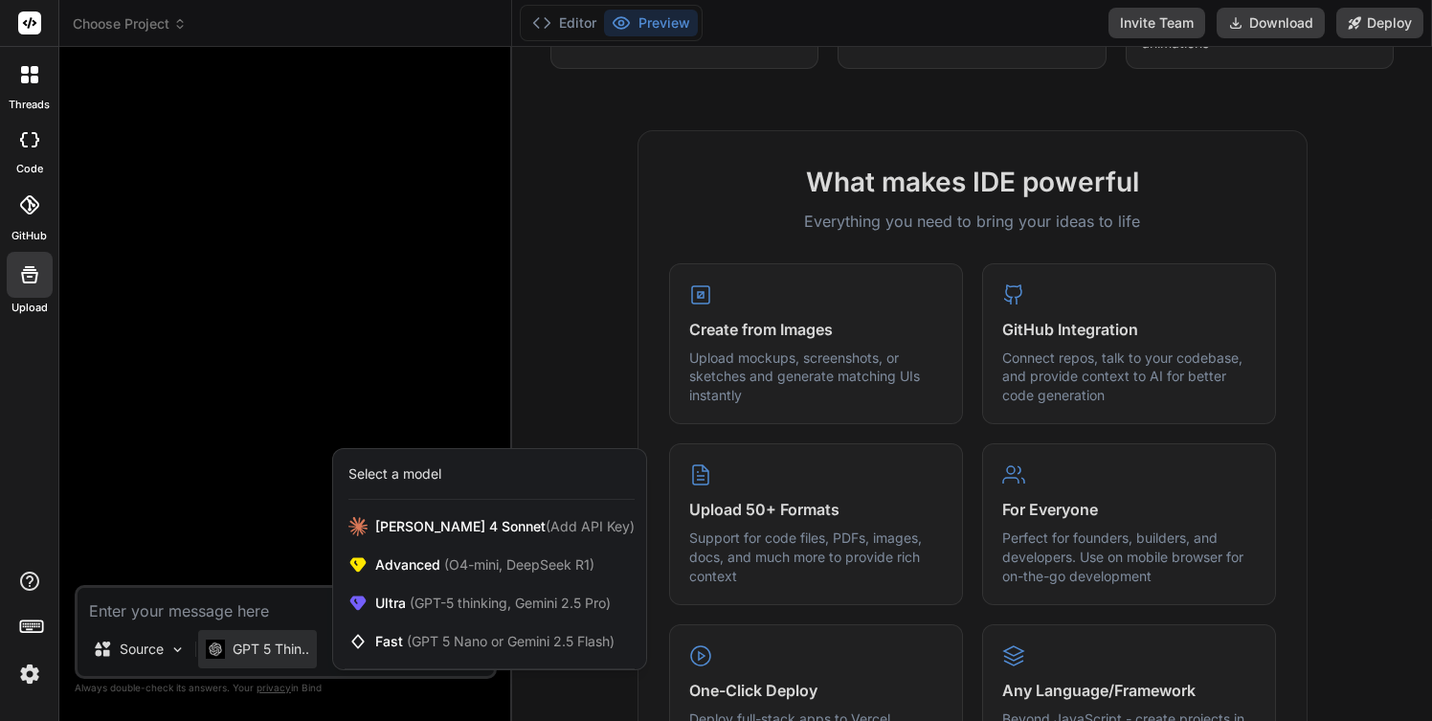
click at [172, 94] on div at bounding box center [716, 360] width 1432 height 721
type textarea "x"
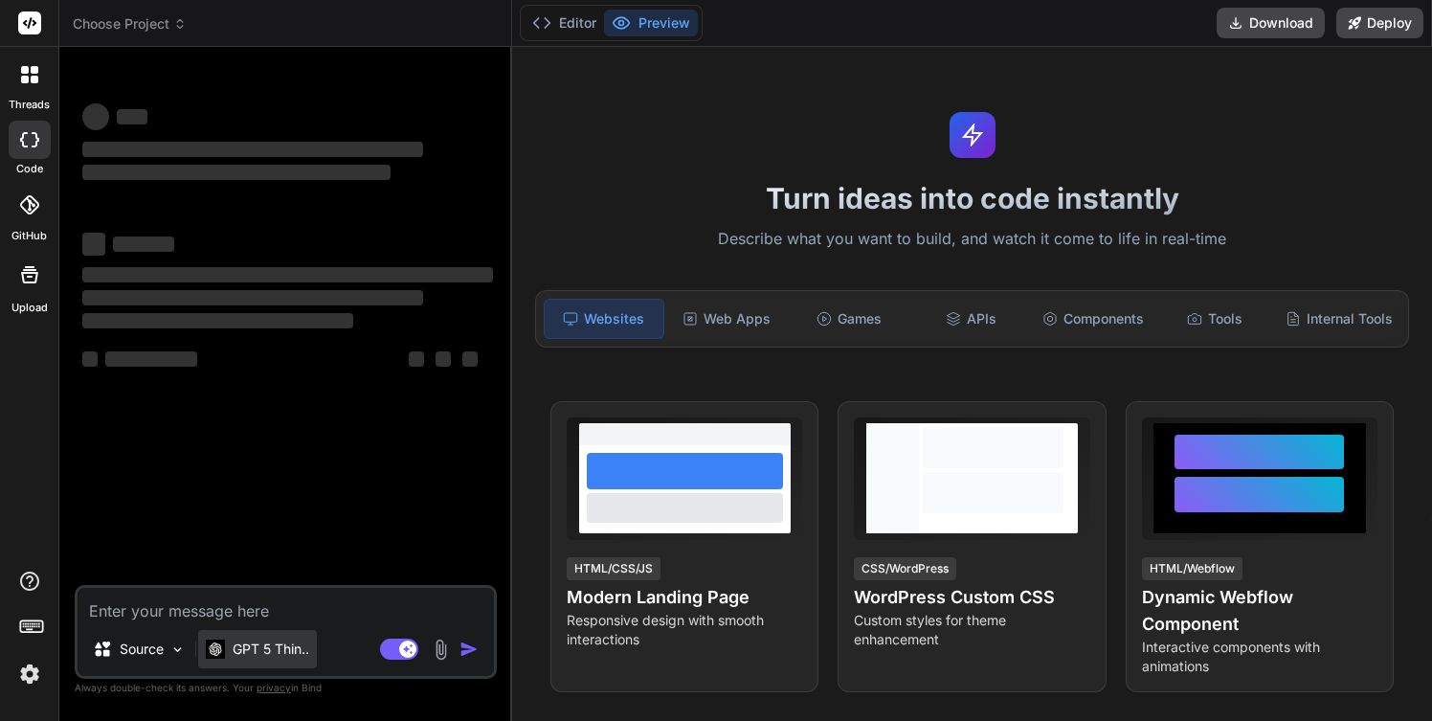
click at [280, 642] on p "GPT 5 Thin.." at bounding box center [271, 648] width 77 height 19
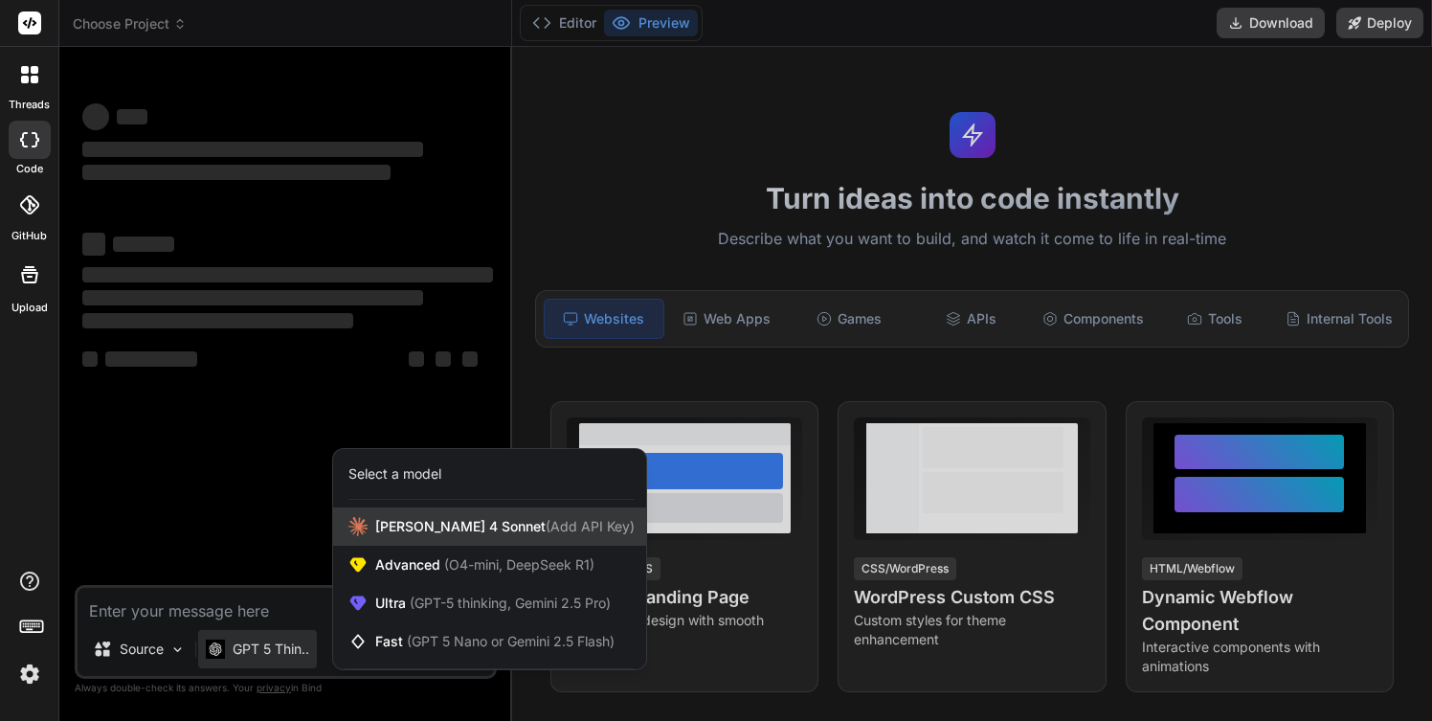
click at [383, 519] on span "Claude 4 Sonnet (Add API Key)" at bounding box center [504, 526] width 259 height 19
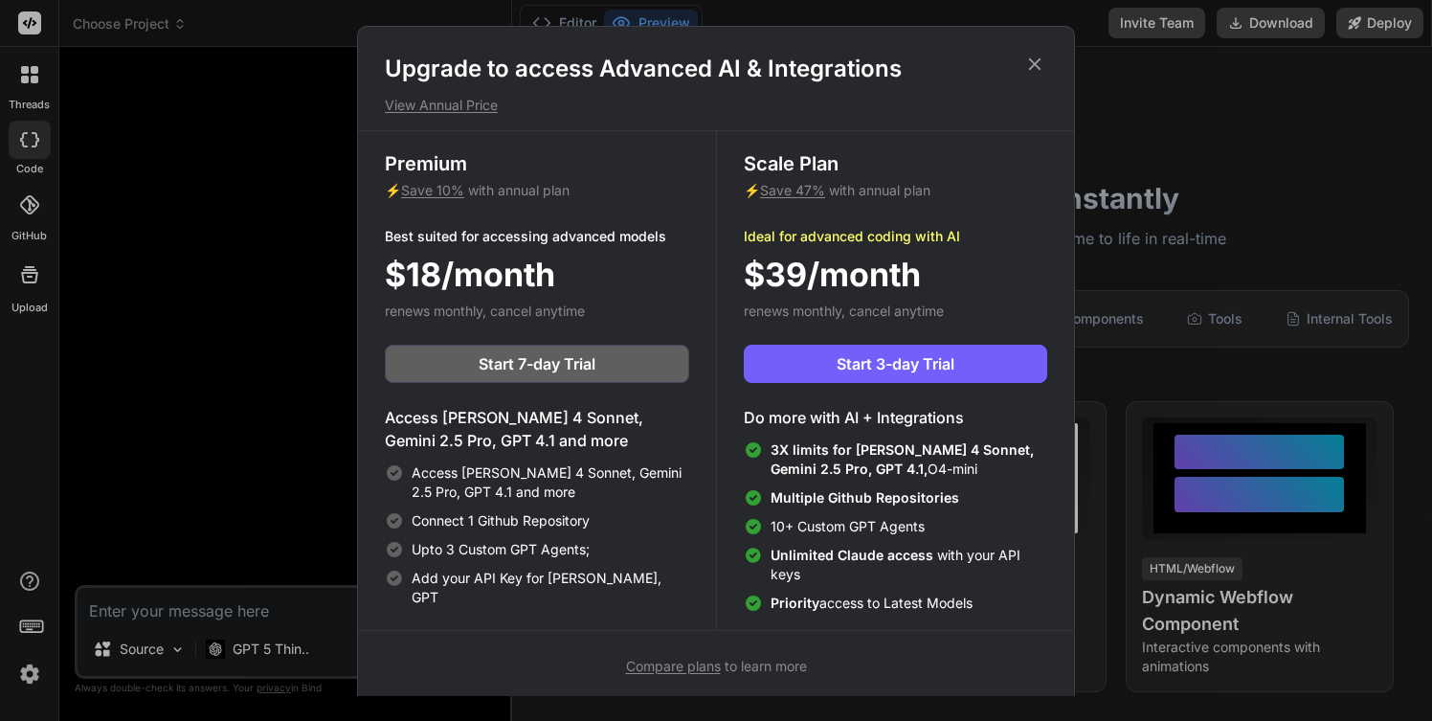
click at [1034, 62] on icon at bounding box center [1035, 63] width 12 height 12
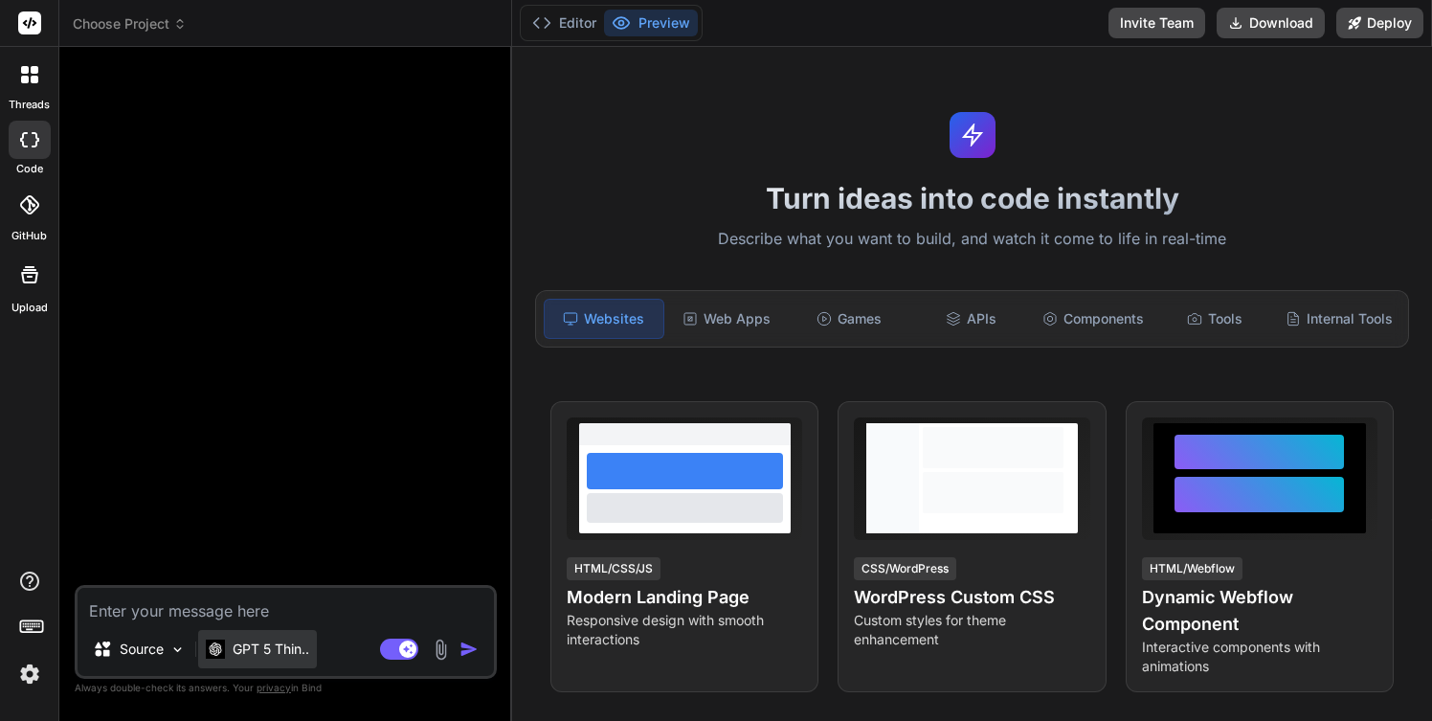
click at [305, 652] on p "GPT 5 Thin.." at bounding box center [271, 648] width 77 height 19
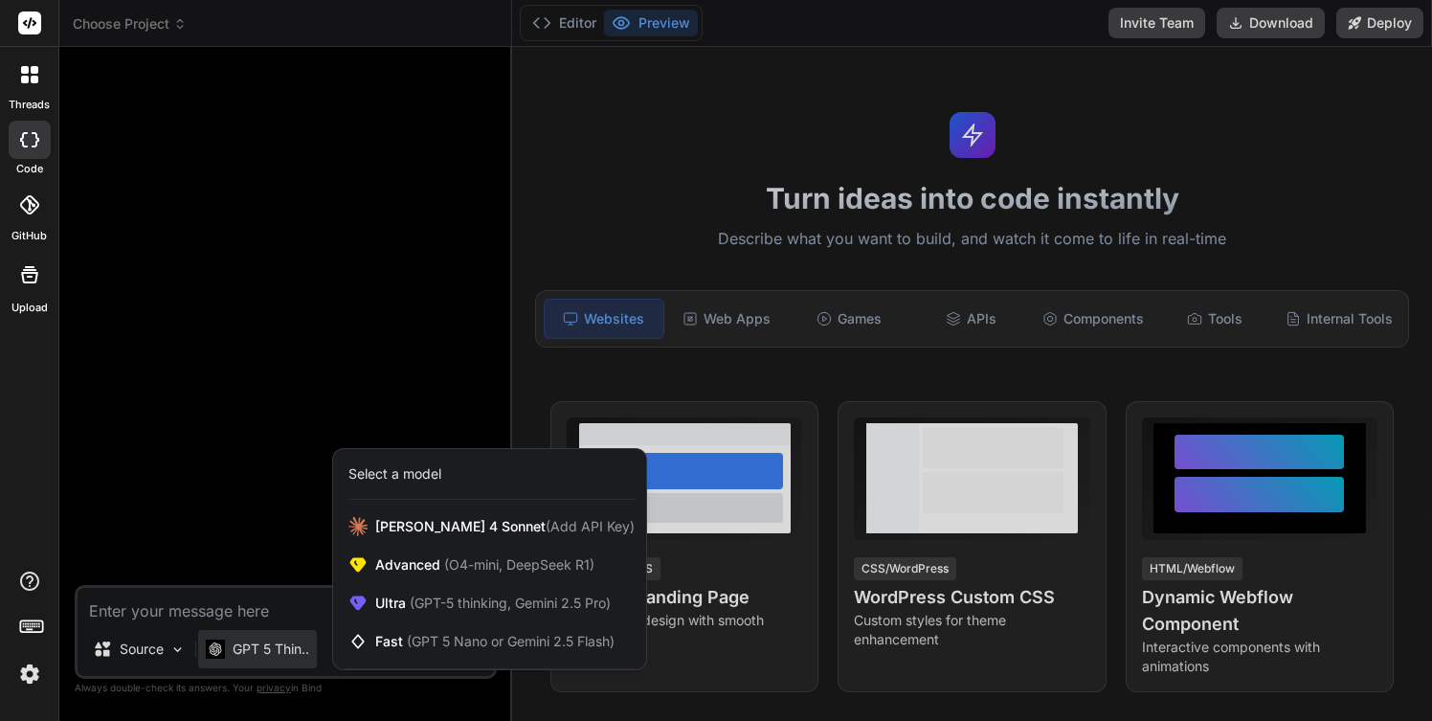
click at [426, 473] on div "Select a model" at bounding box center [394, 473] width 93 height 19
click at [458, 530] on span "Claude 4 Sonnet (Add API Key)" at bounding box center [504, 526] width 259 height 19
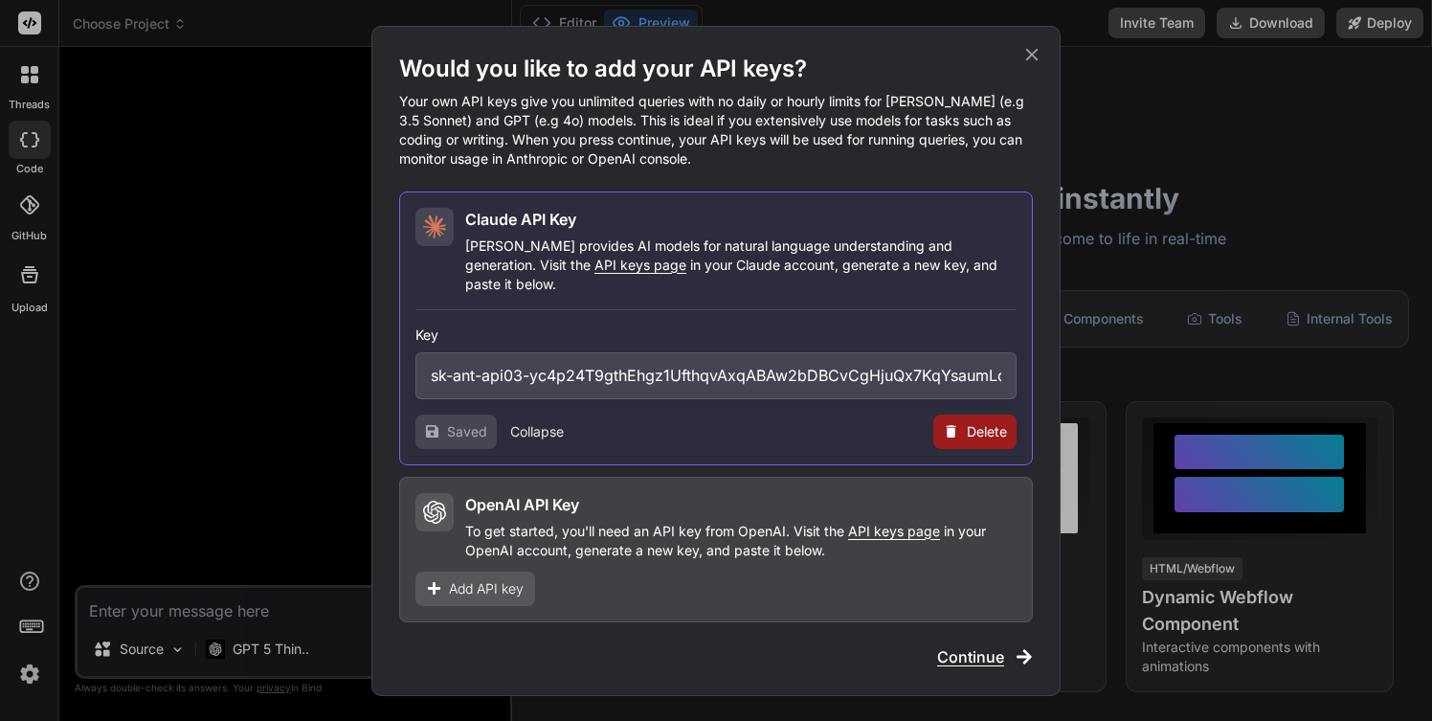
click at [1024, 65] on icon at bounding box center [1031, 54] width 21 height 21
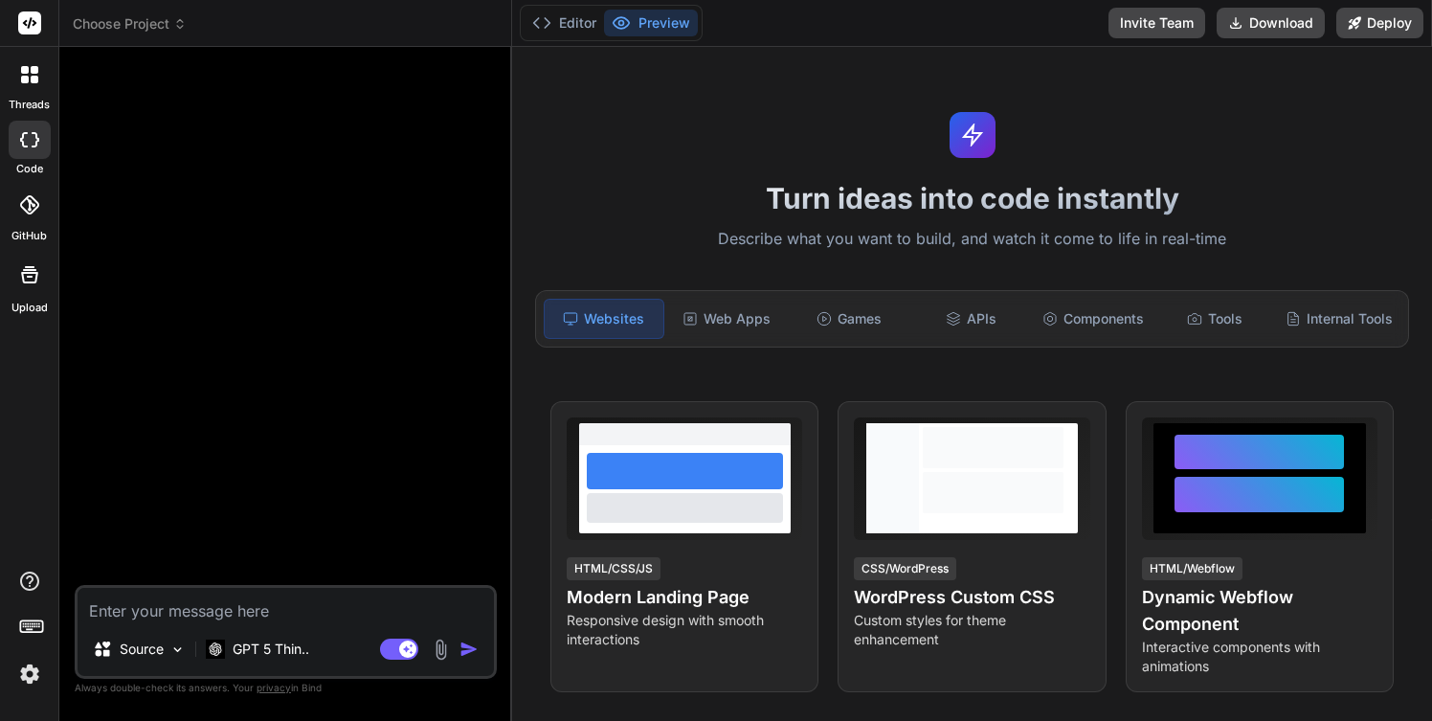
click at [334, 603] on textarea at bounding box center [286, 605] width 416 height 34
click at [177, 647] on img at bounding box center [177, 649] width 16 height 16
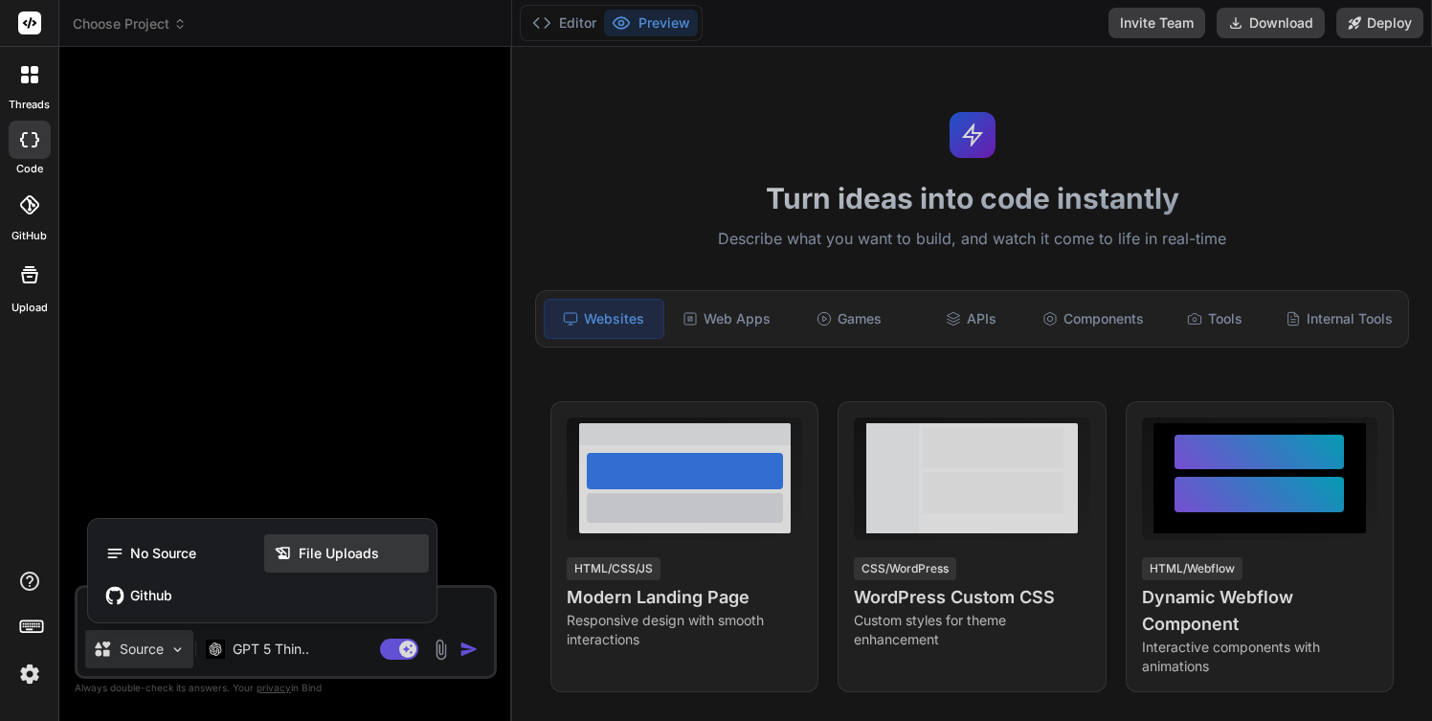
click at [354, 544] on span "File Uploads" at bounding box center [339, 553] width 80 height 19
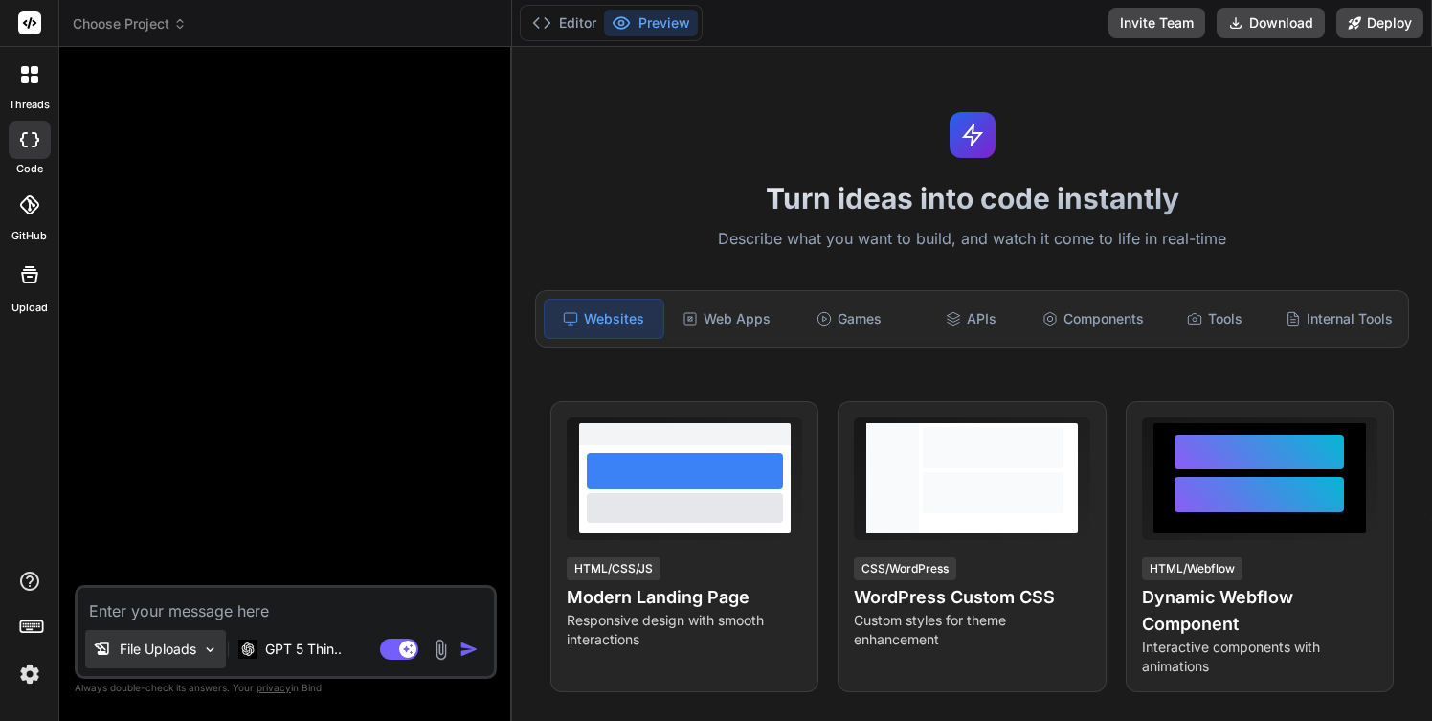
click at [211, 645] on img at bounding box center [210, 649] width 16 height 16
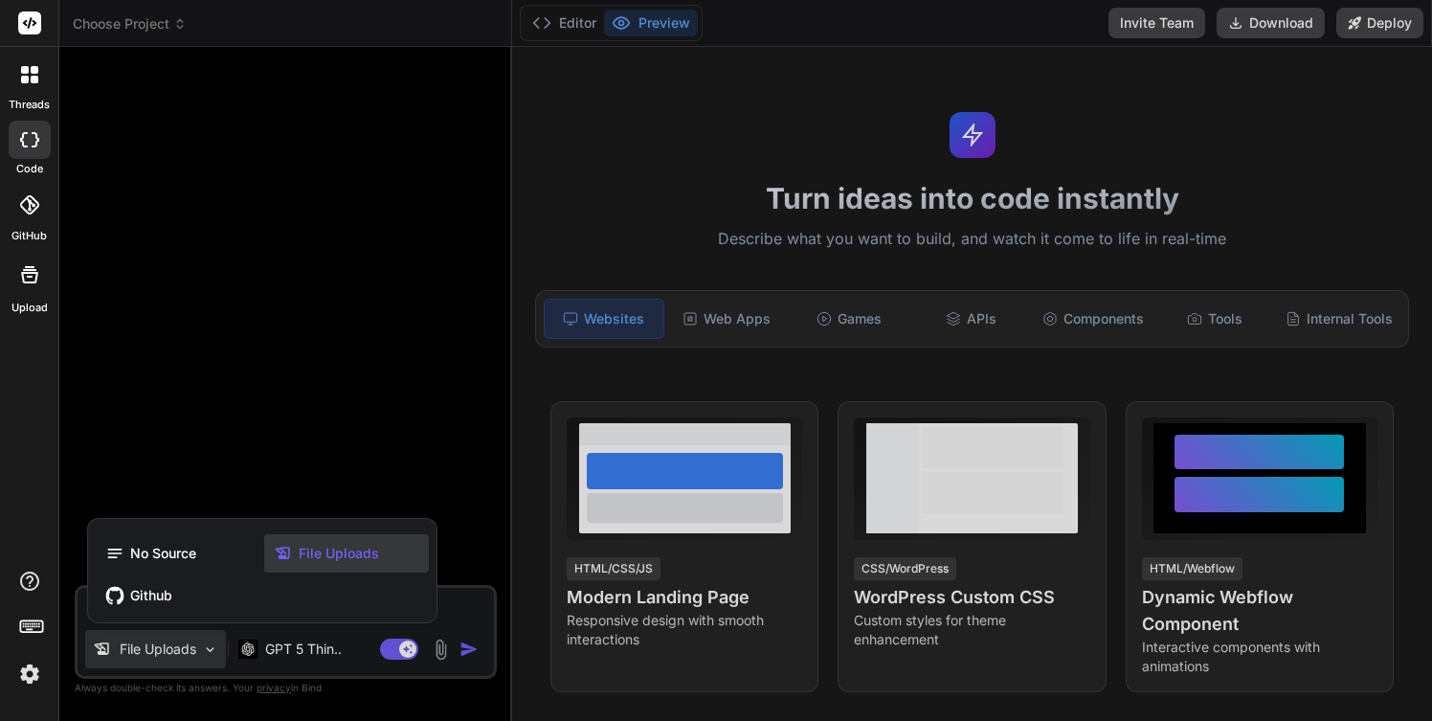
click at [443, 653] on div at bounding box center [716, 360] width 1432 height 721
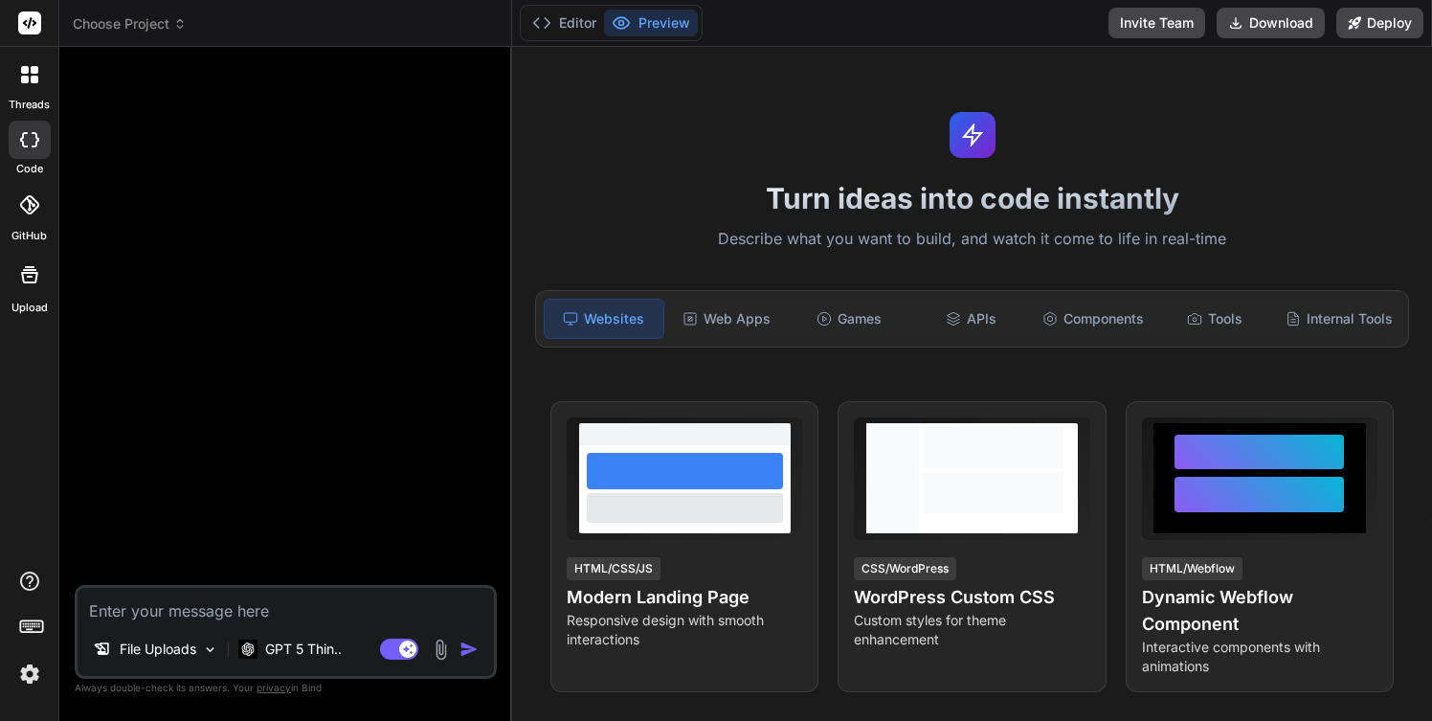
click at [443, 653] on img at bounding box center [441, 649] width 22 height 22
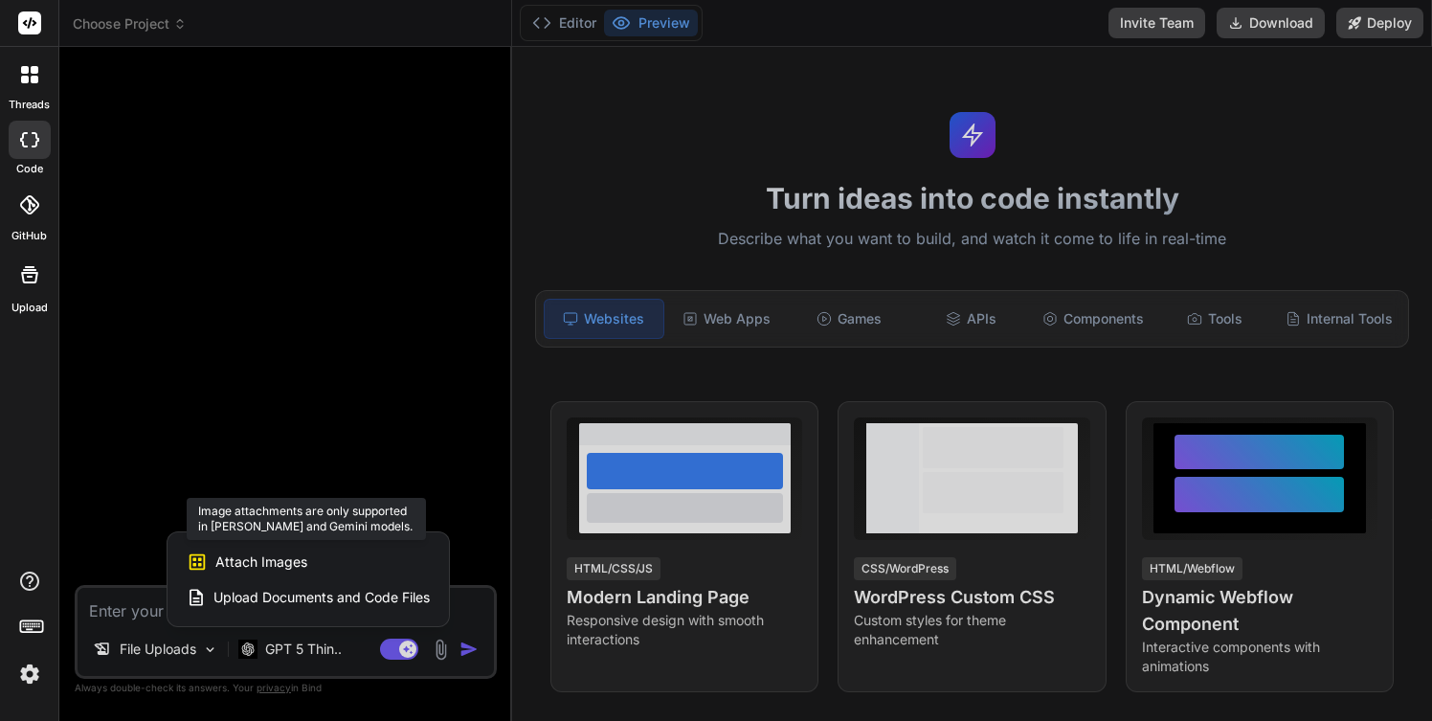
click at [310, 564] on div "Attach Images Image attachments are only supported in [PERSON_NAME] and Gemini …" at bounding box center [308, 562] width 243 height 36
click at [341, 649] on div at bounding box center [716, 360] width 1432 height 721
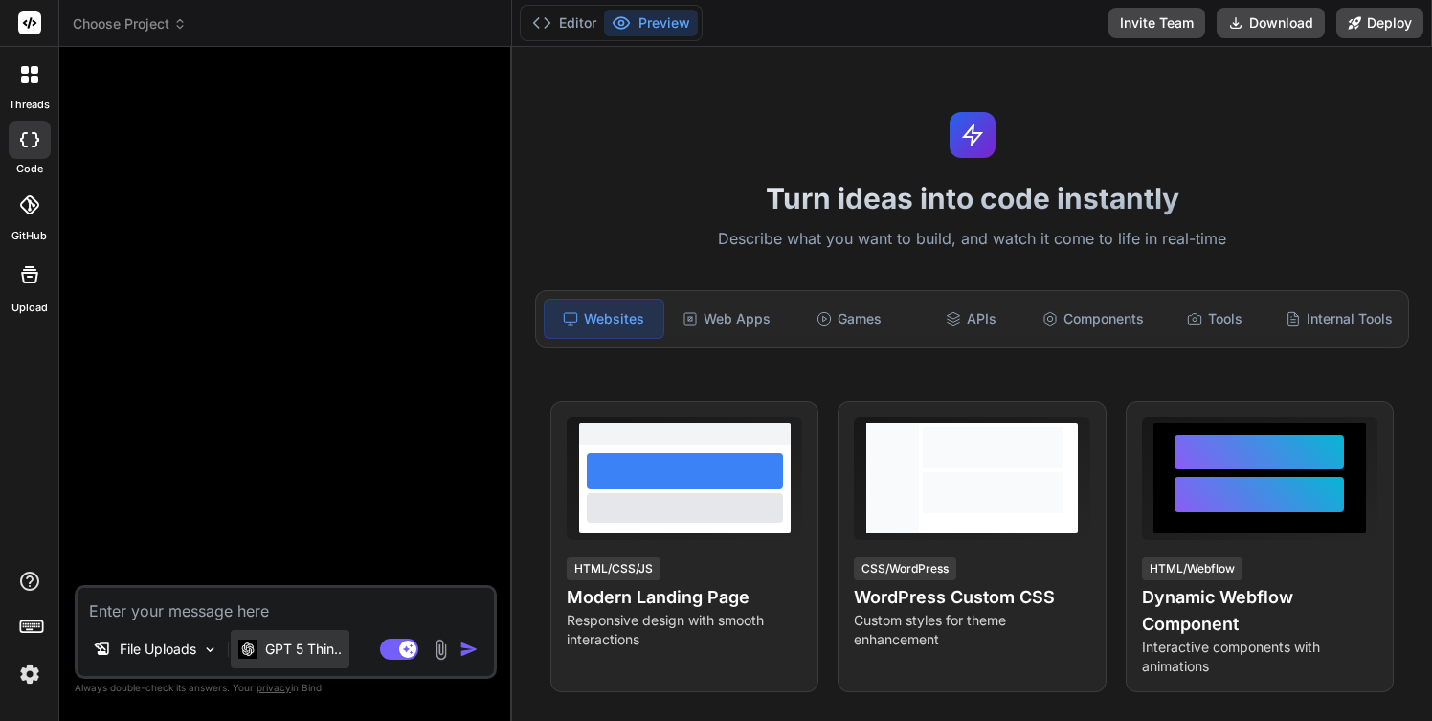
click at [333, 649] on p "GPT 5 Thin.." at bounding box center [303, 648] width 77 height 19
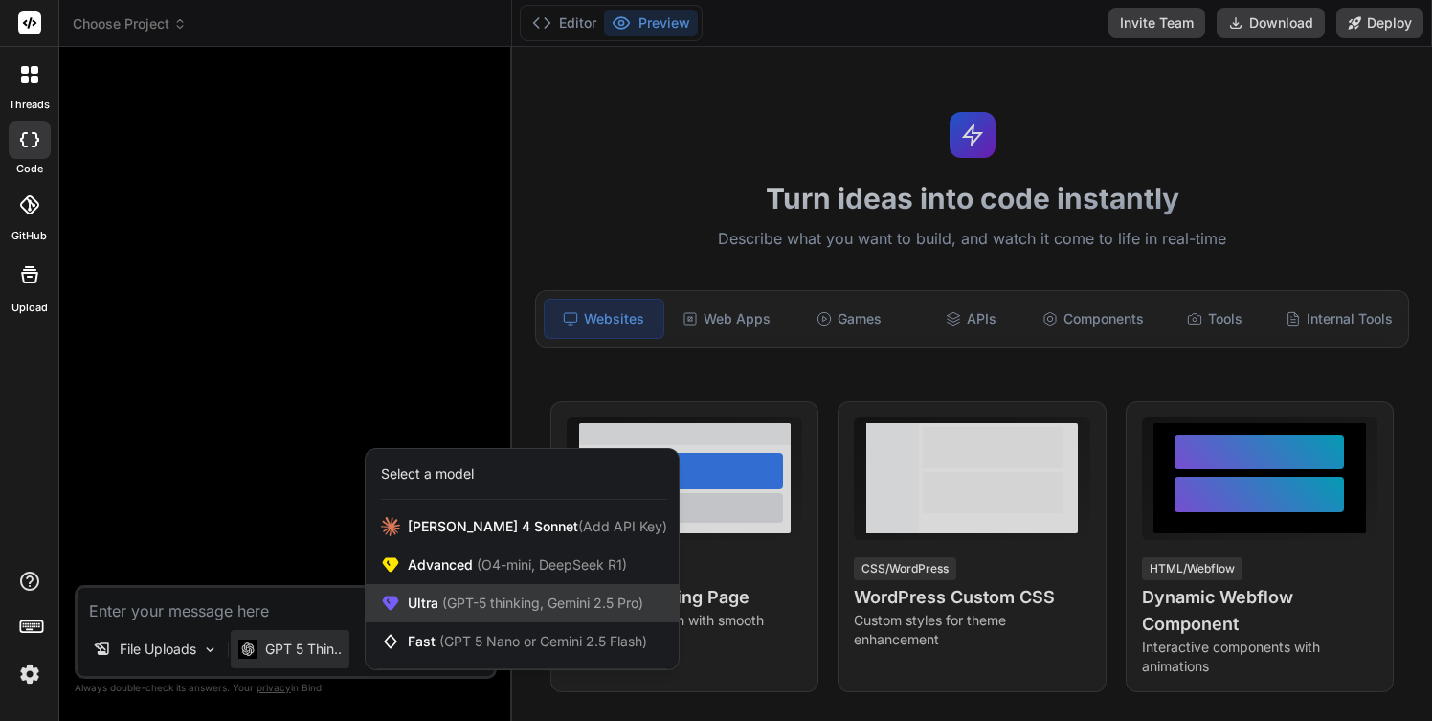
click at [446, 607] on span "(GPT-5 thinking, Gemini 2.5 Pro)" at bounding box center [540, 602] width 205 height 16
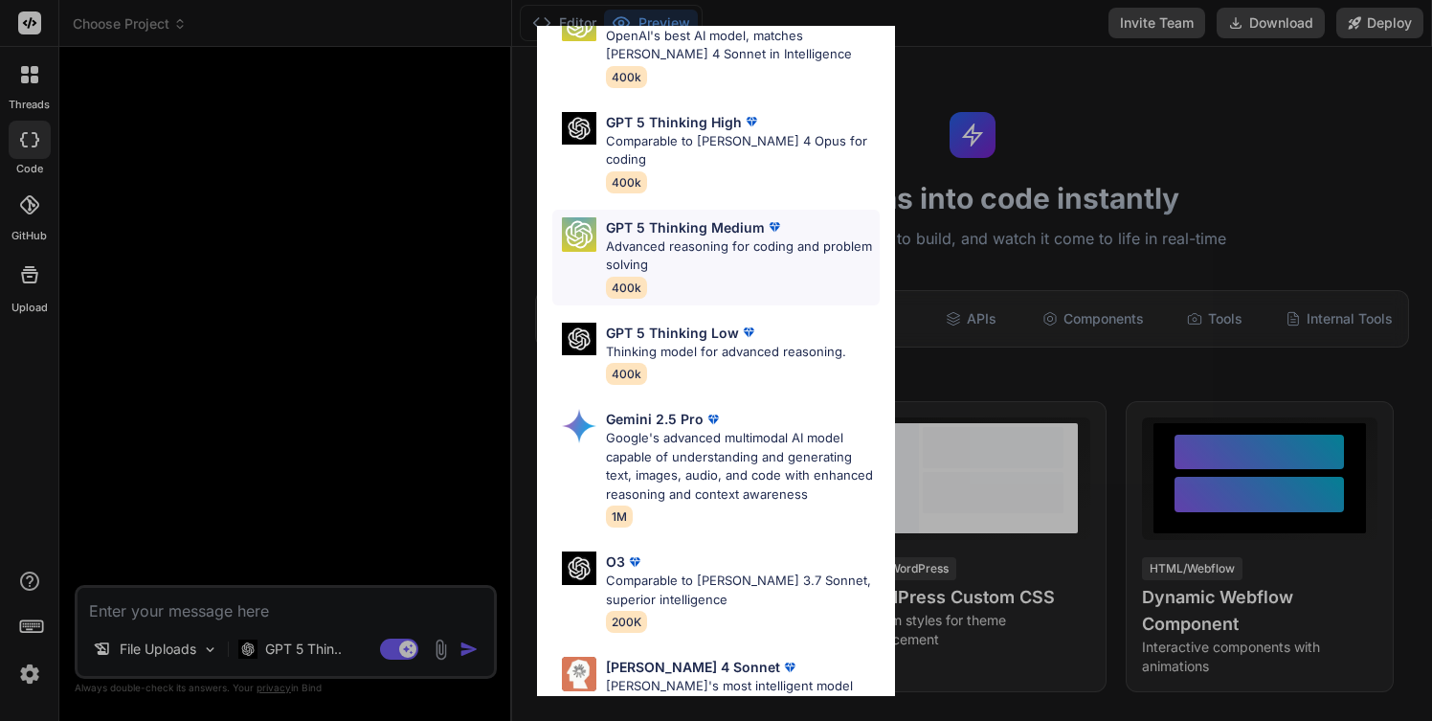
scroll to position [197, 0]
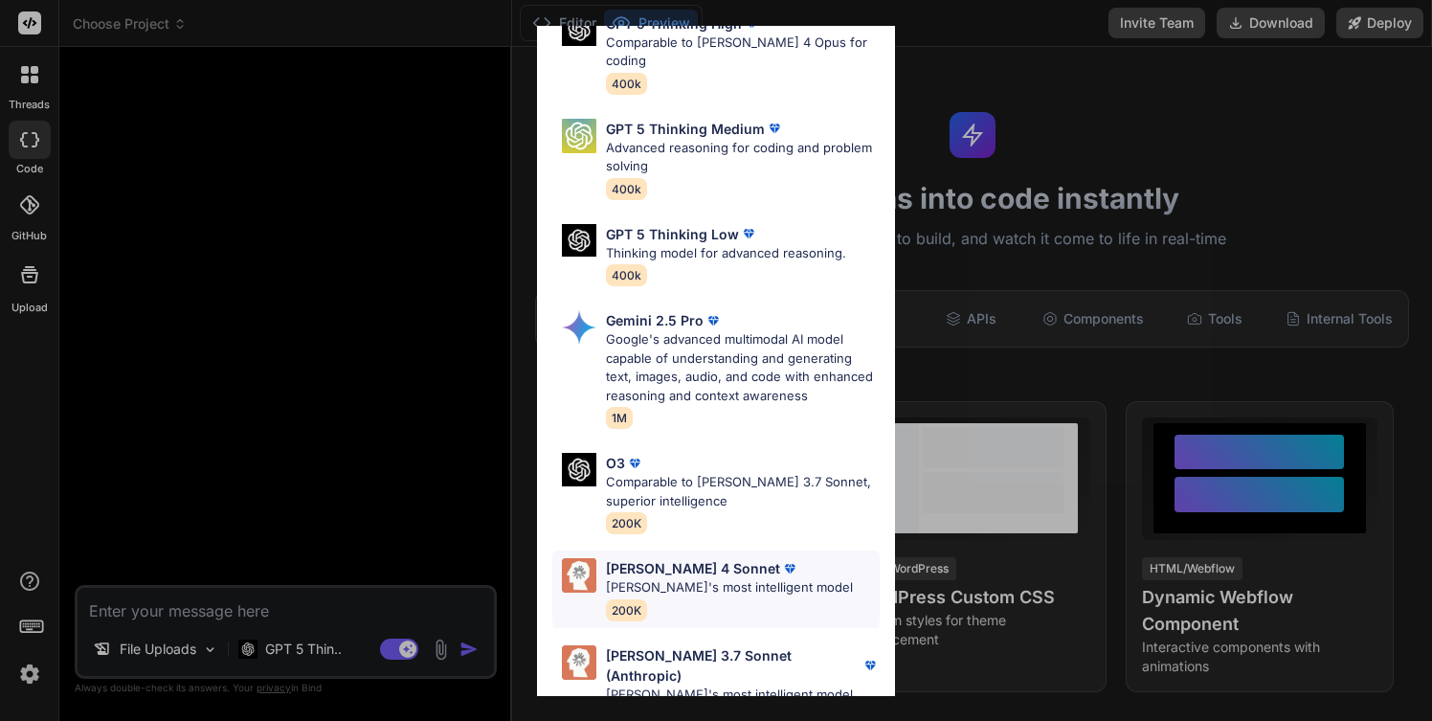
click at [719, 581] on div "Claude 4 Sonnet Claude's most intelligent model 200K" at bounding box center [729, 589] width 247 height 62
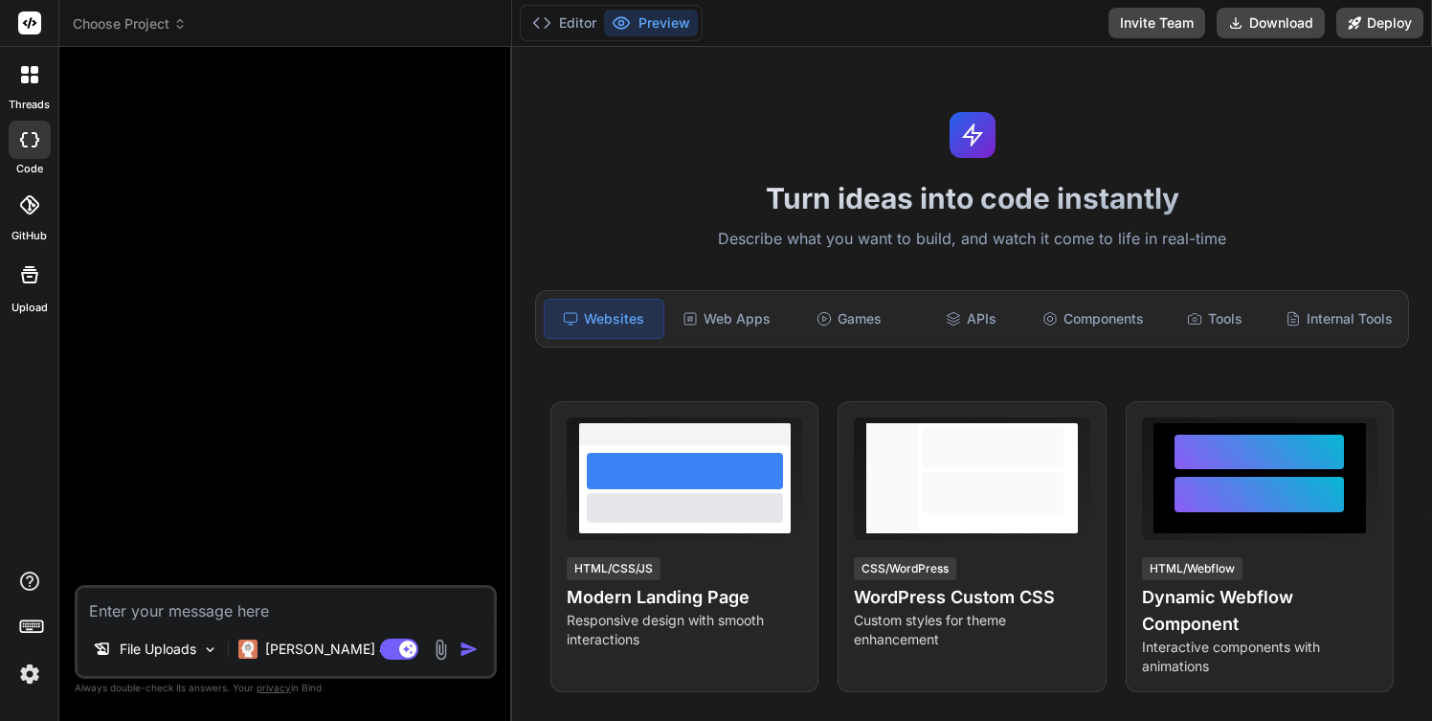
click at [441, 650] on img at bounding box center [441, 649] width 22 height 22
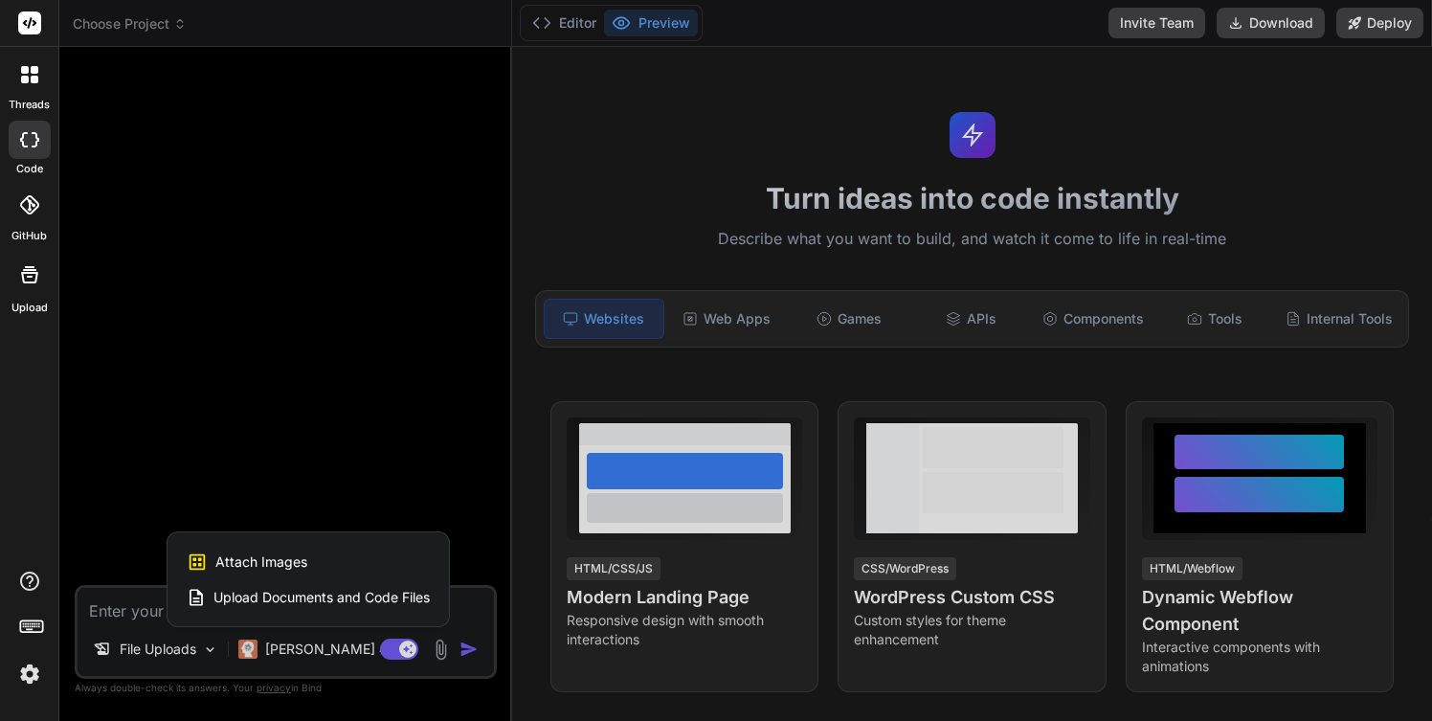
click at [283, 555] on span "Attach Images" at bounding box center [261, 561] width 92 height 19
type textarea "x"
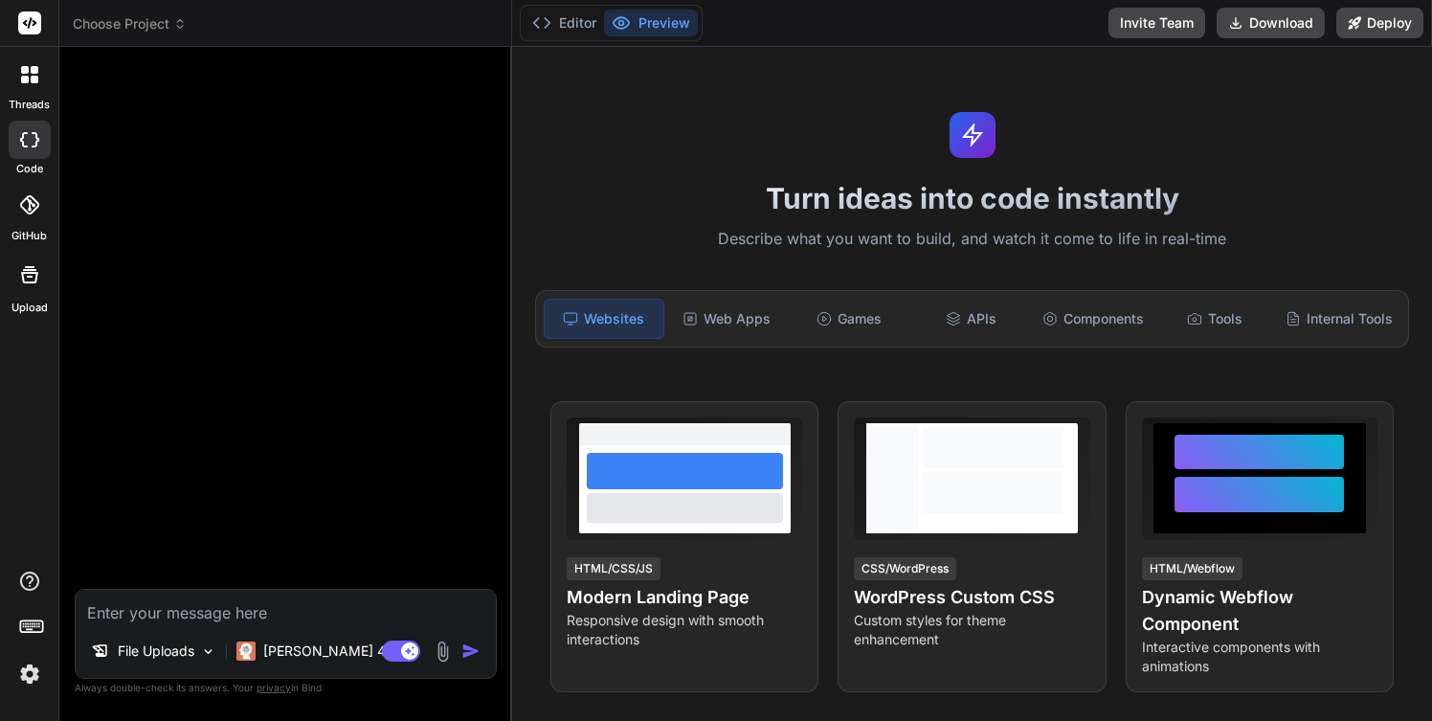
type input "C:\fakepath\screenshot-[[DOMAIN_NAME]].png"
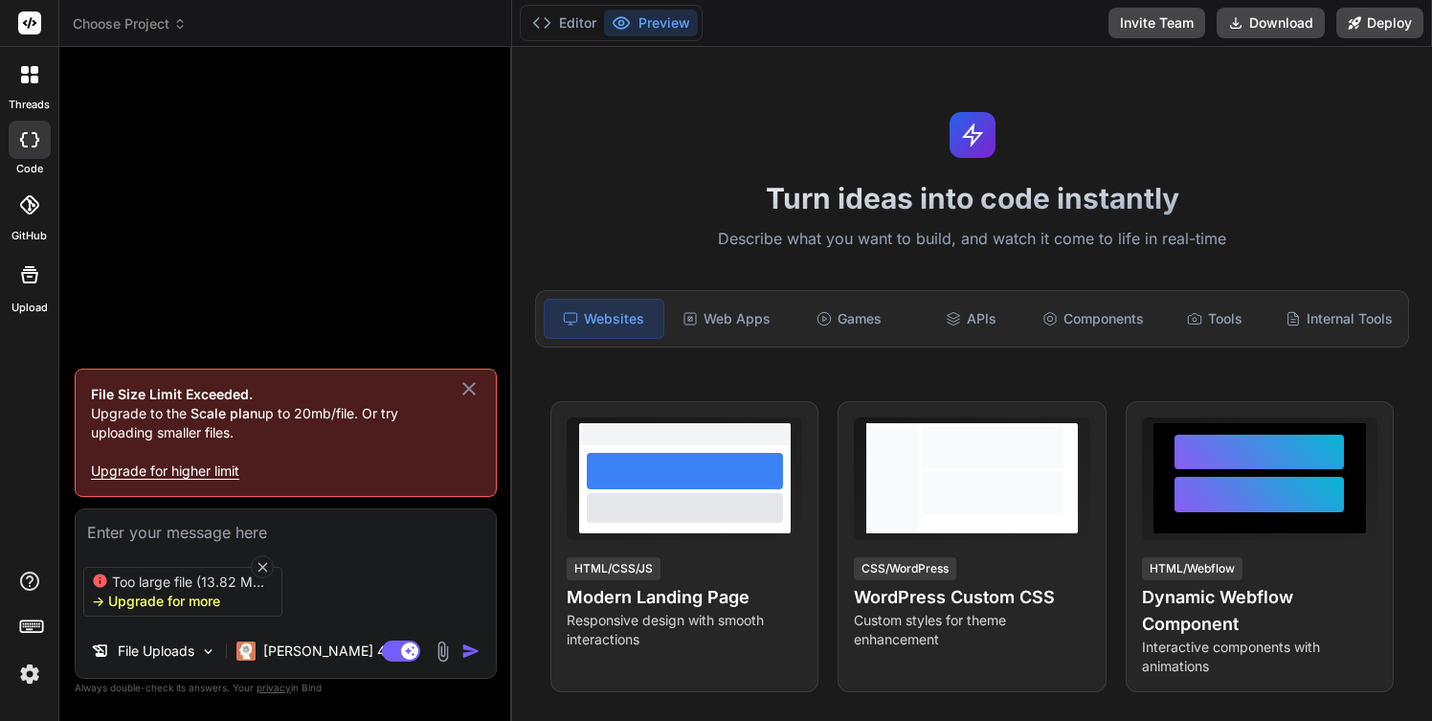
click at [463, 386] on icon at bounding box center [469, 388] width 23 height 23
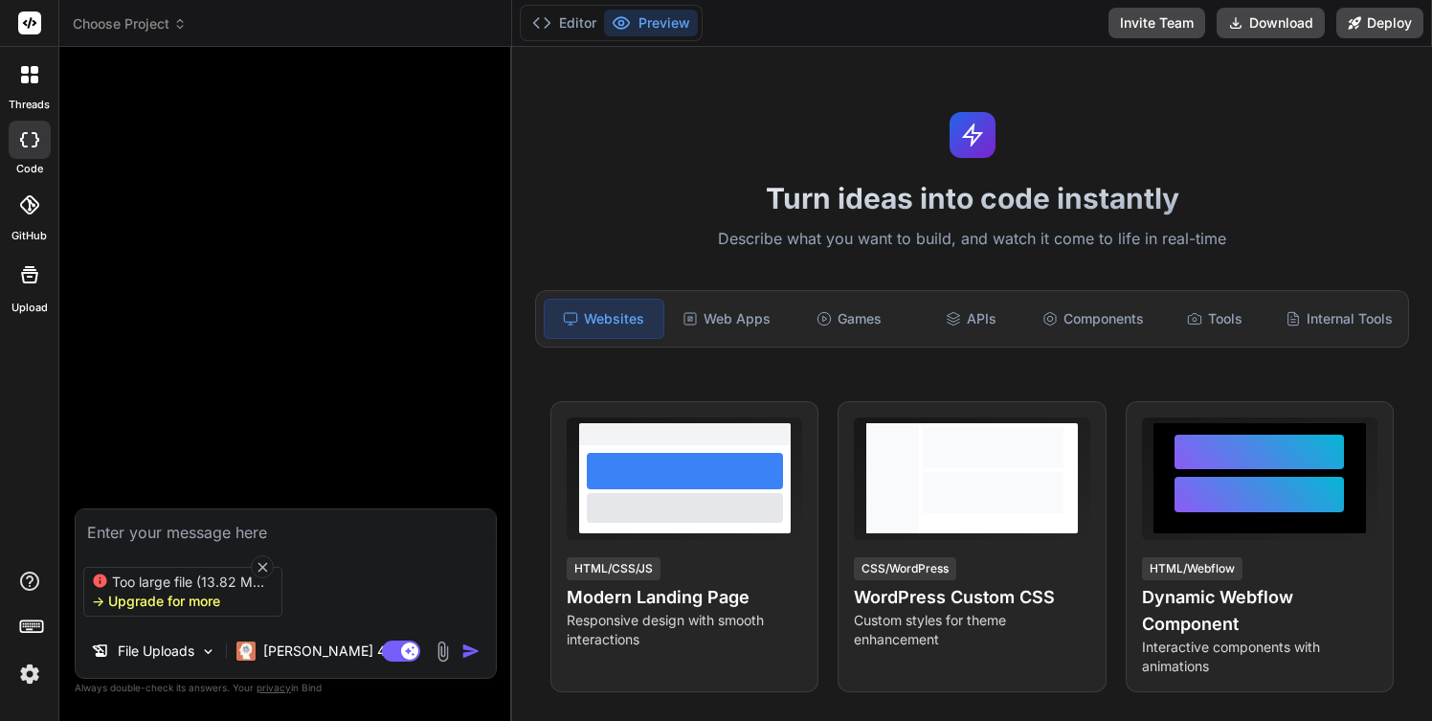
click at [26, 679] on img at bounding box center [29, 674] width 33 height 33
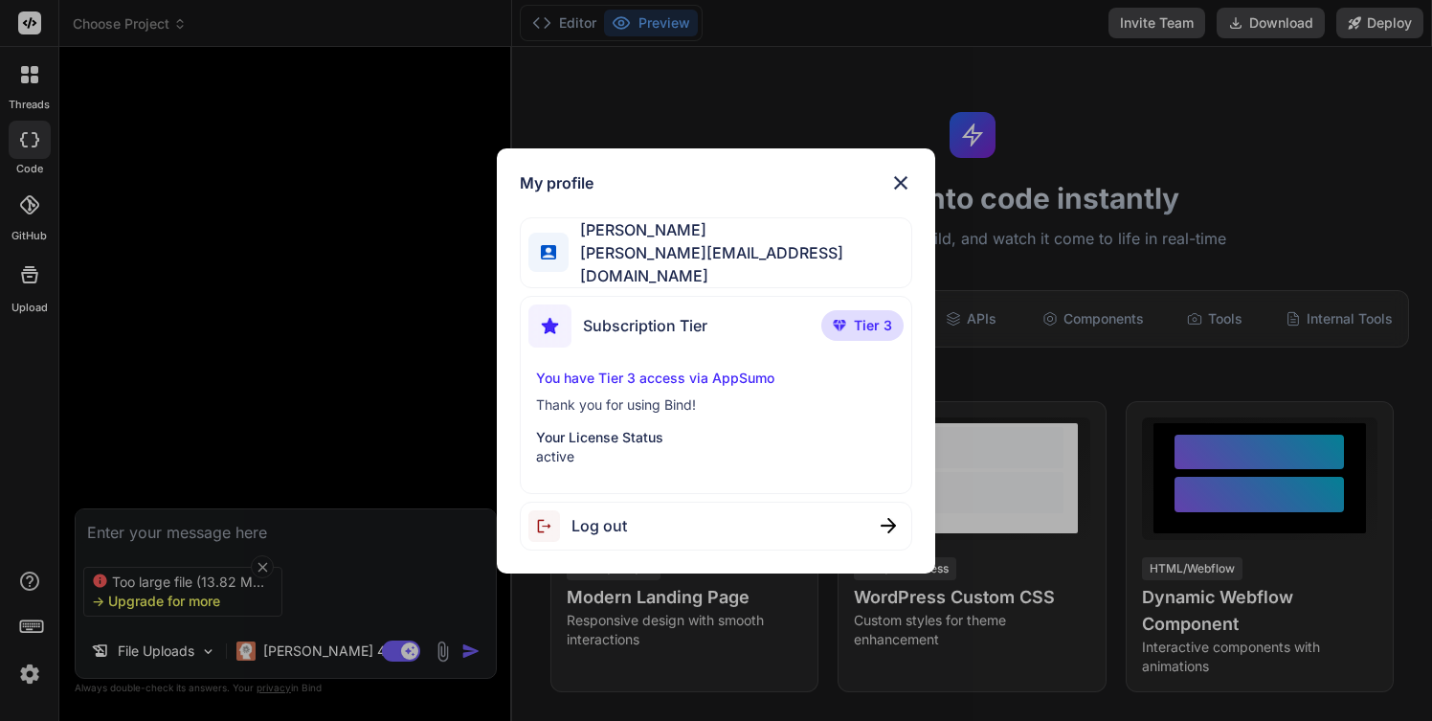
click at [898, 186] on img at bounding box center [900, 182] width 23 height 23
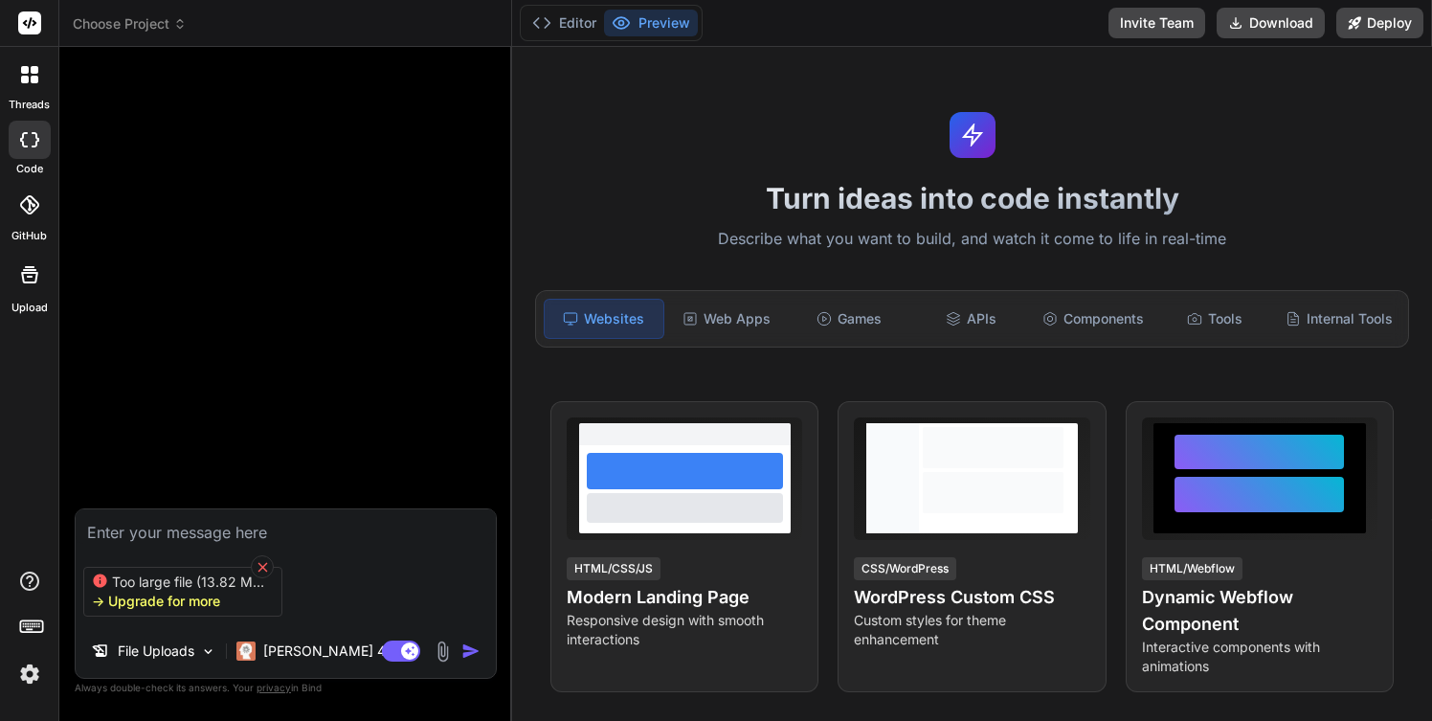
click at [262, 562] on icon at bounding box center [262, 567] width 10 height 10
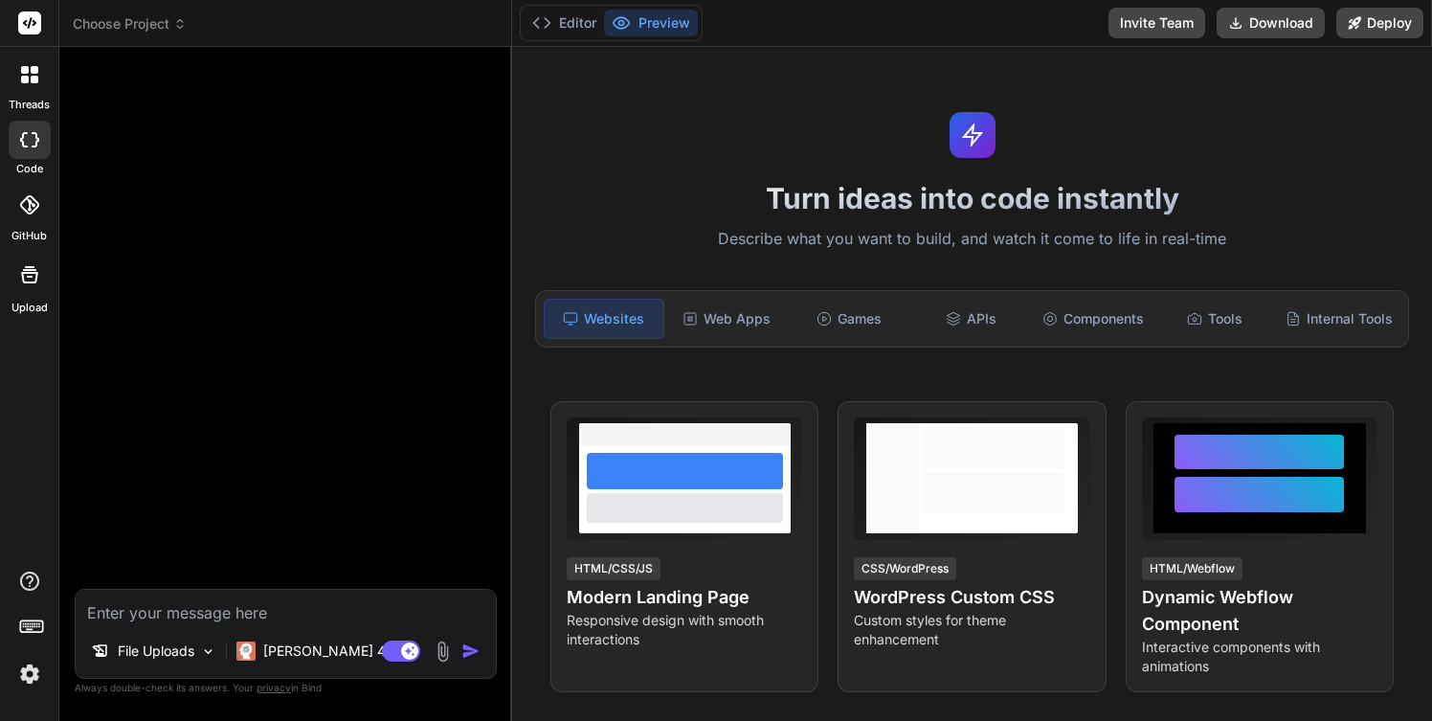
click at [443, 648] on img at bounding box center [443, 651] width 22 height 22
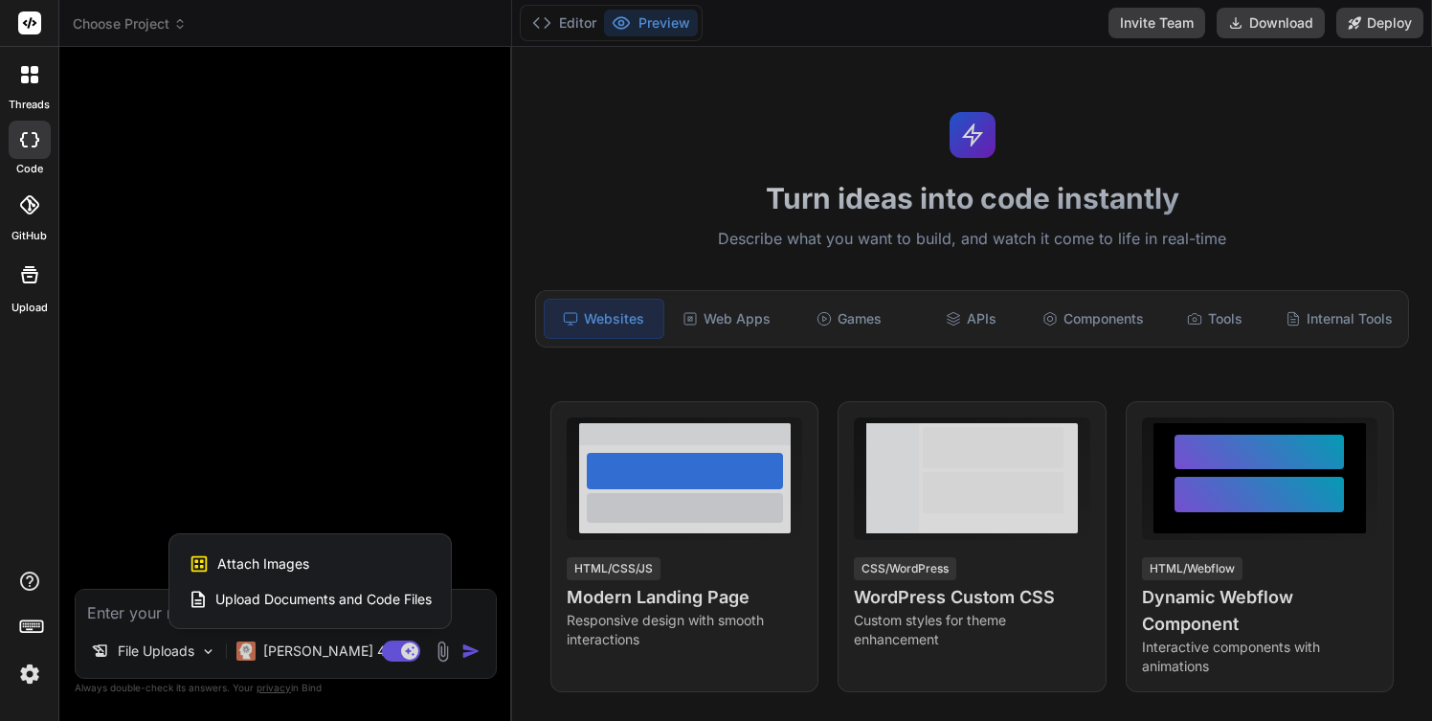
click at [292, 560] on span "Attach Images" at bounding box center [263, 563] width 92 height 19
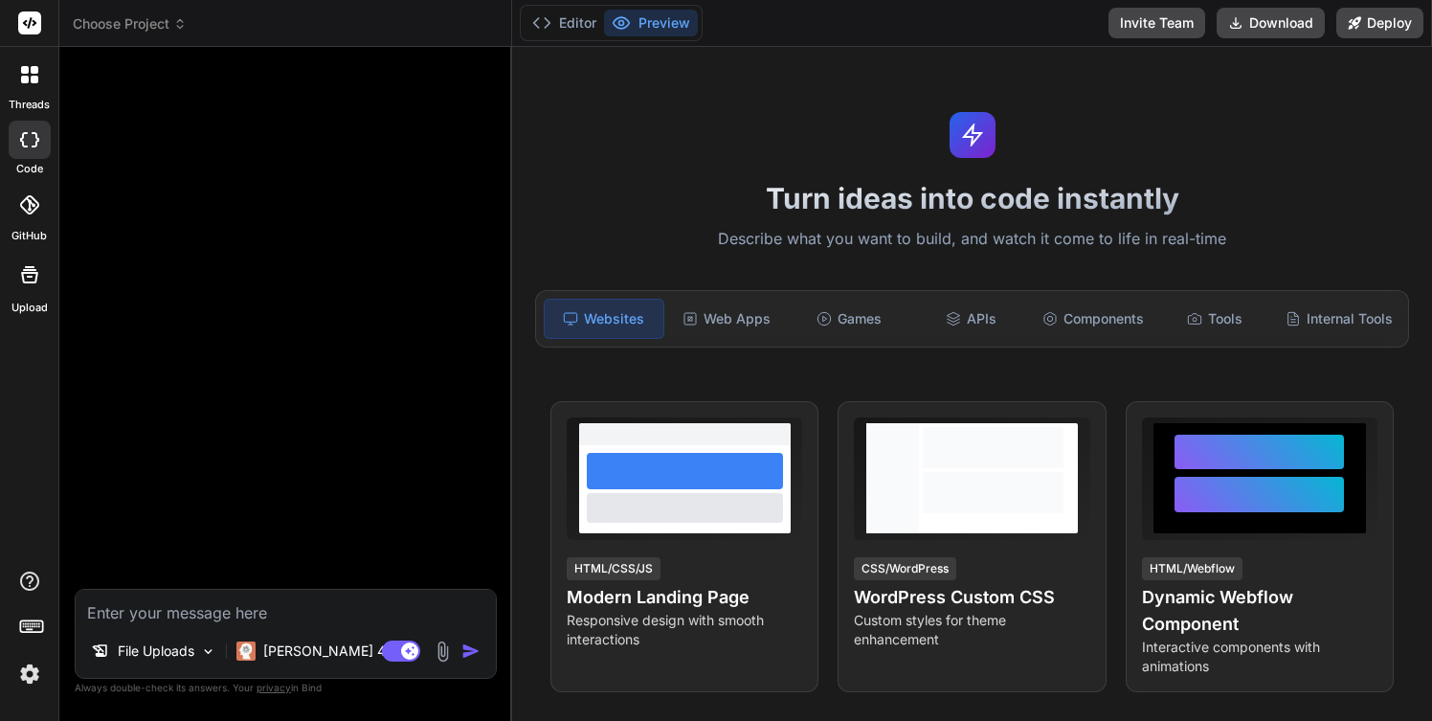
click at [441, 650] on img at bounding box center [443, 651] width 22 height 22
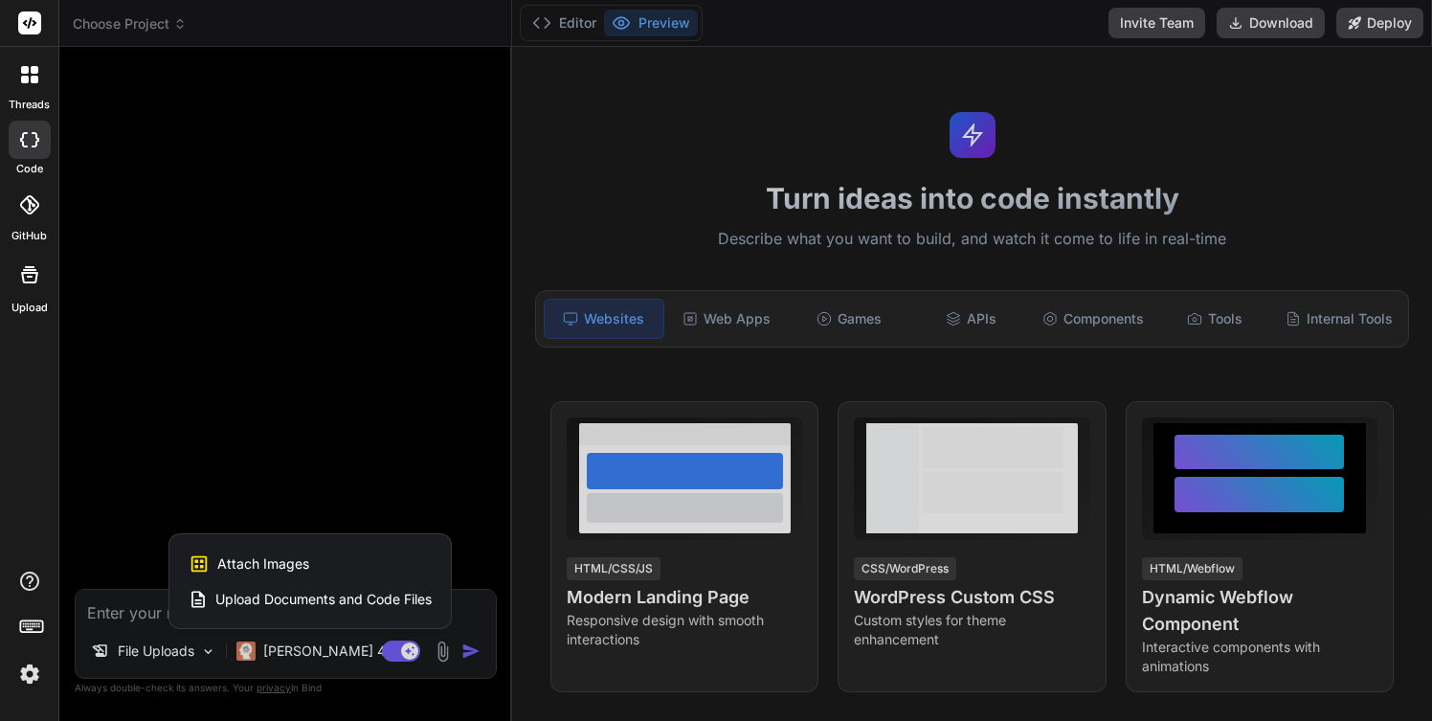
click at [261, 560] on span "Attach Images" at bounding box center [263, 563] width 92 height 19
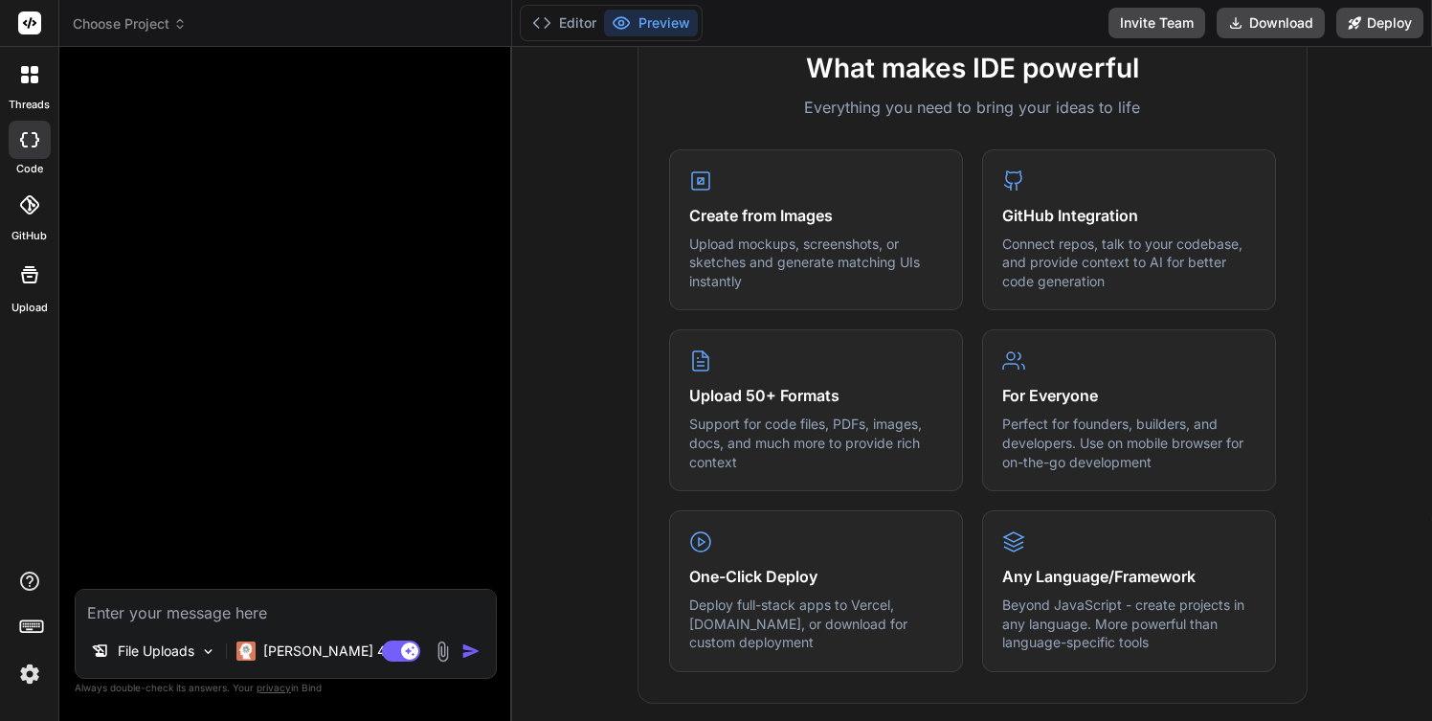
scroll to position [741, 0]
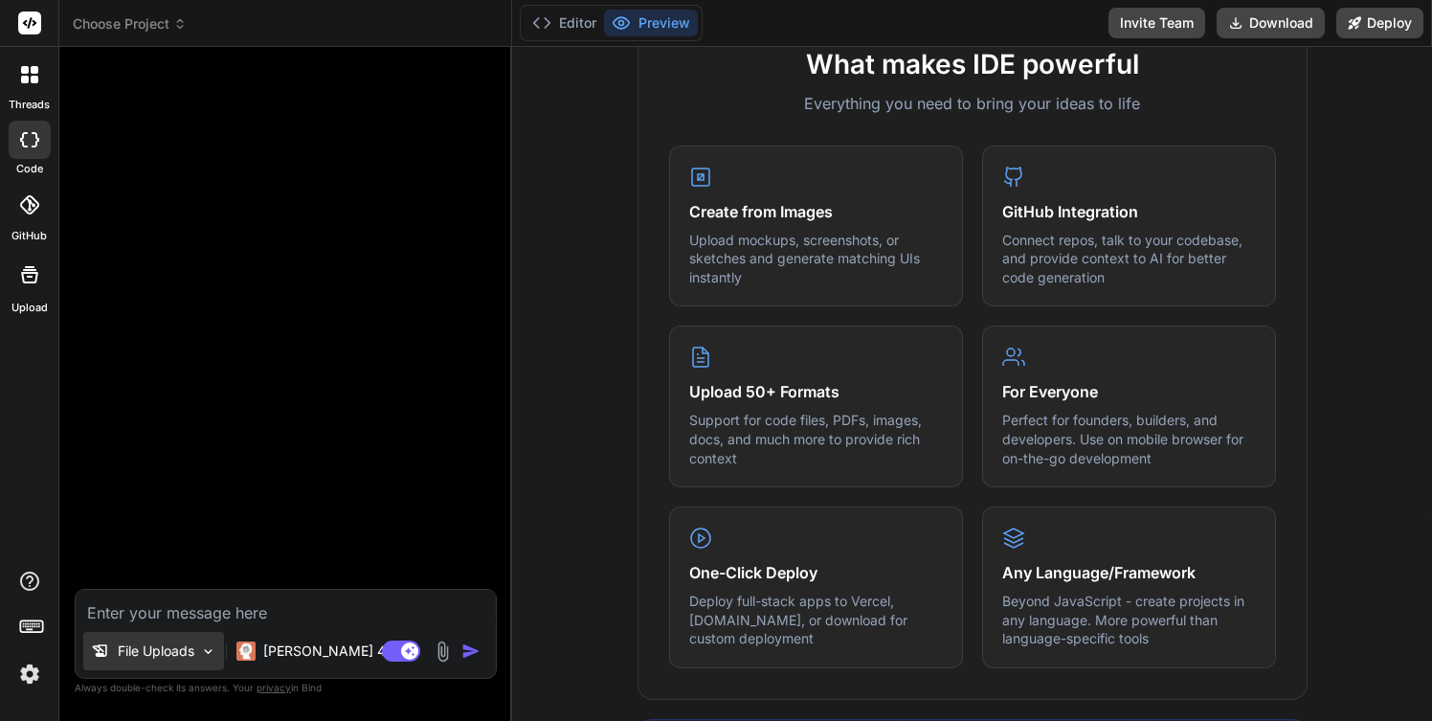
click at [206, 650] on img at bounding box center [208, 651] width 16 height 16
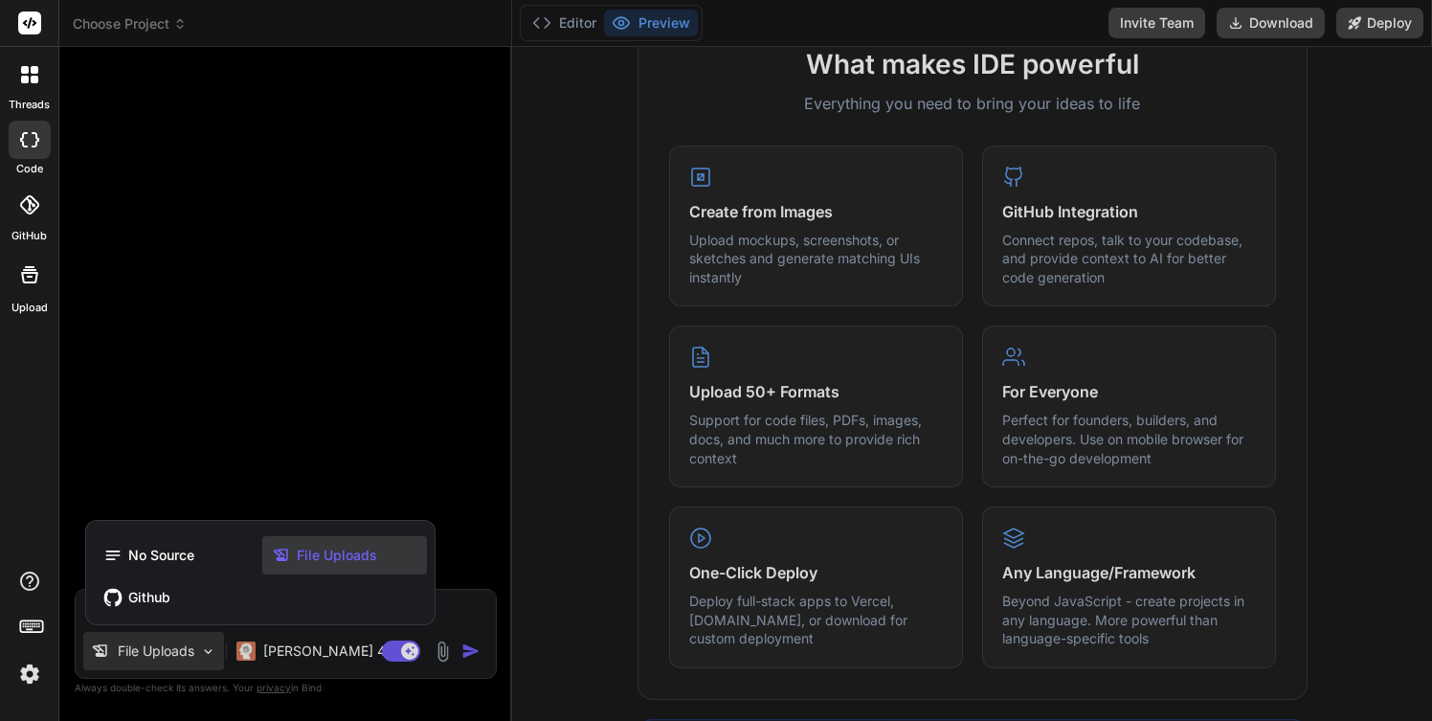
click at [323, 559] on span "File Uploads" at bounding box center [337, 555] width 80 height 19
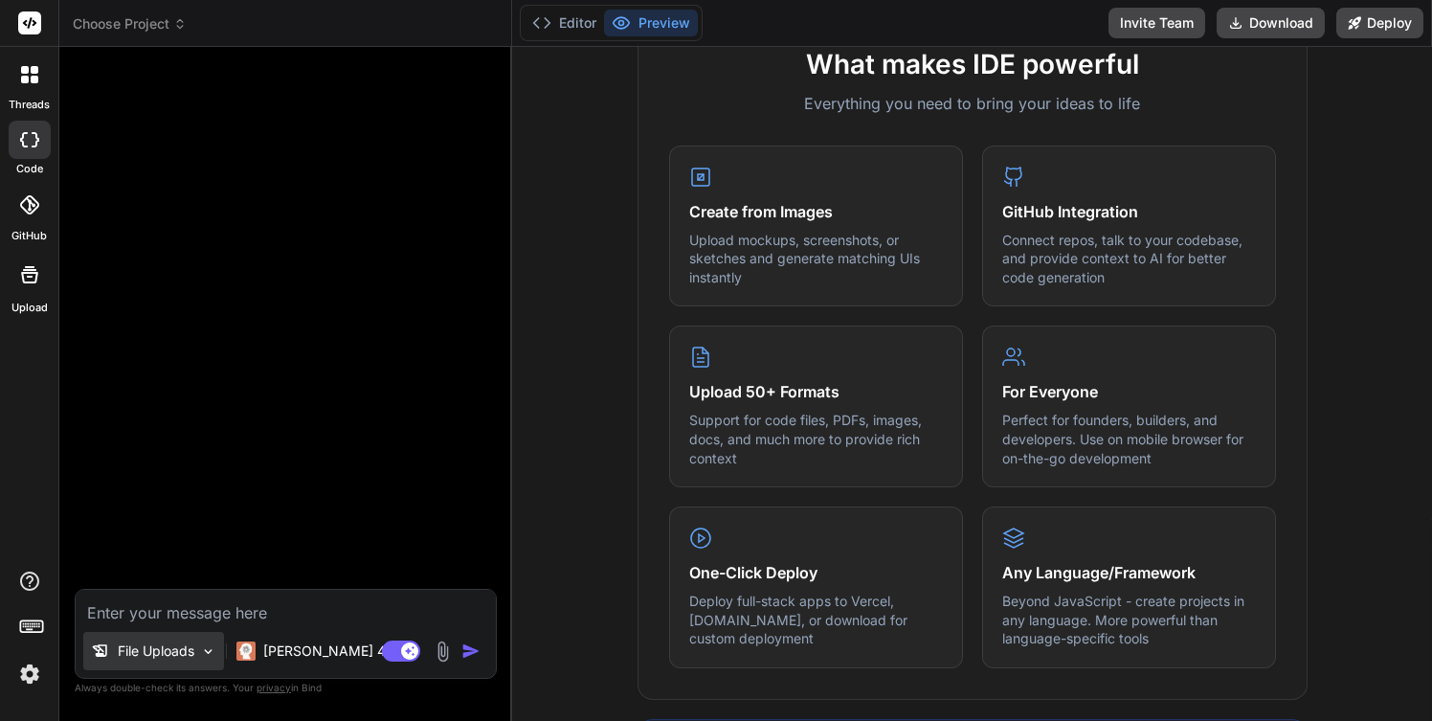
click at [194, 646] on p "File Uploads" at bounding box center [156, 650] width 77 height 19
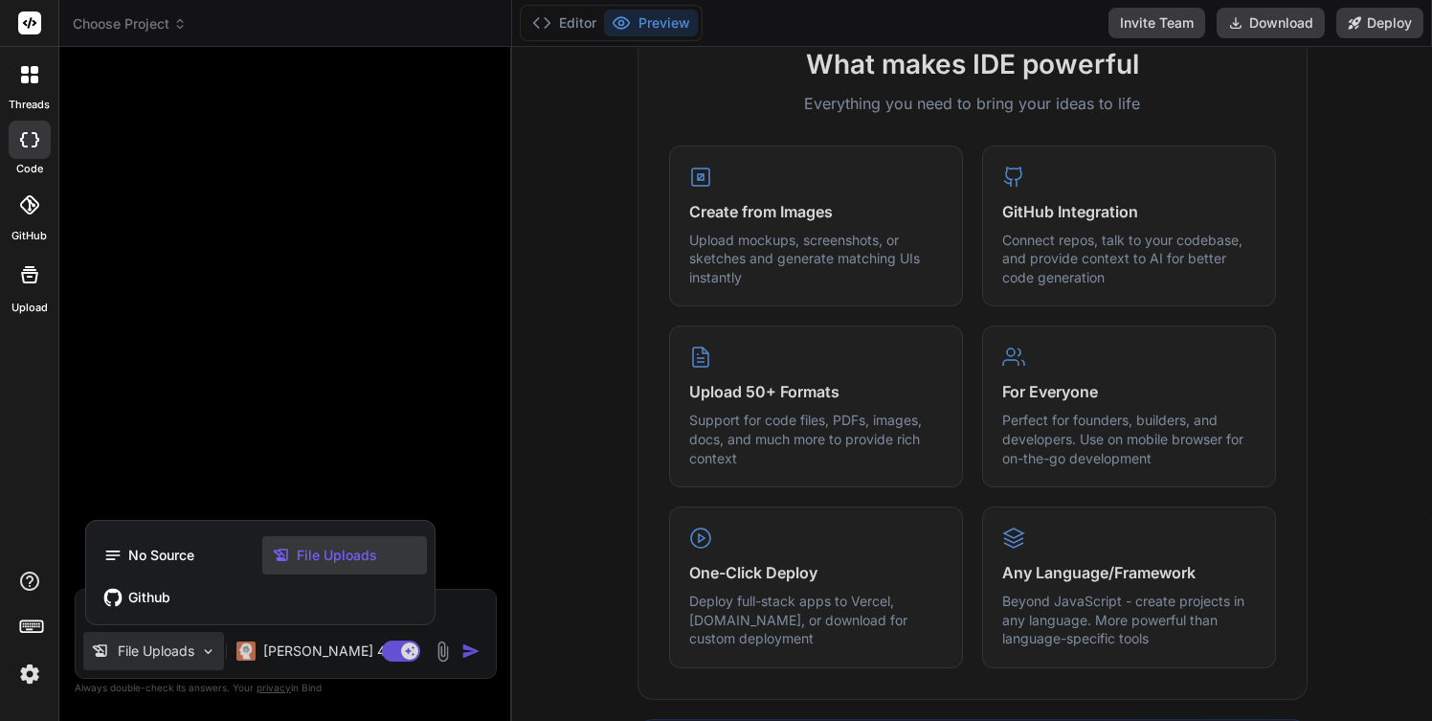
click at [204, 648] on div at bounding box center [716, 360] width 1432 height 721
type textarea "x"
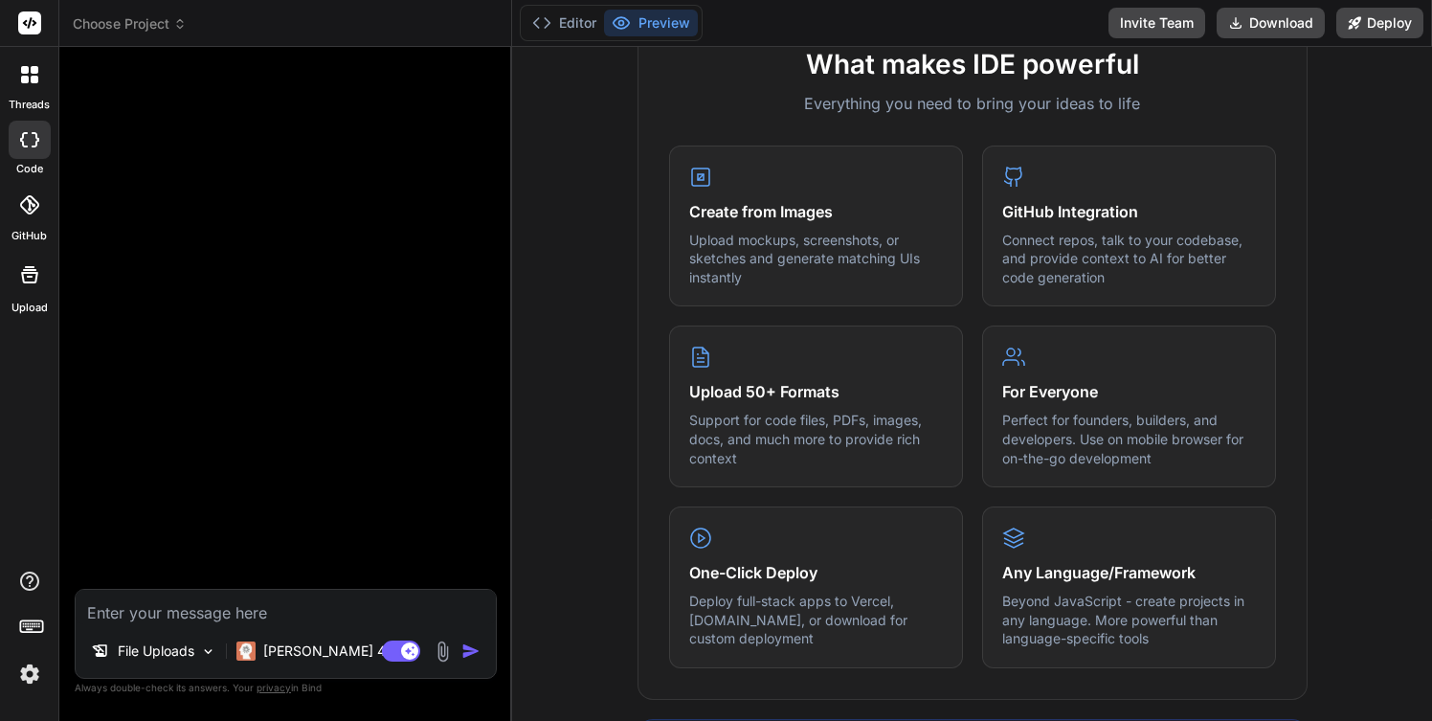
click at [33, 80] on icon at bounding box center [35, 80] width 8 height 8
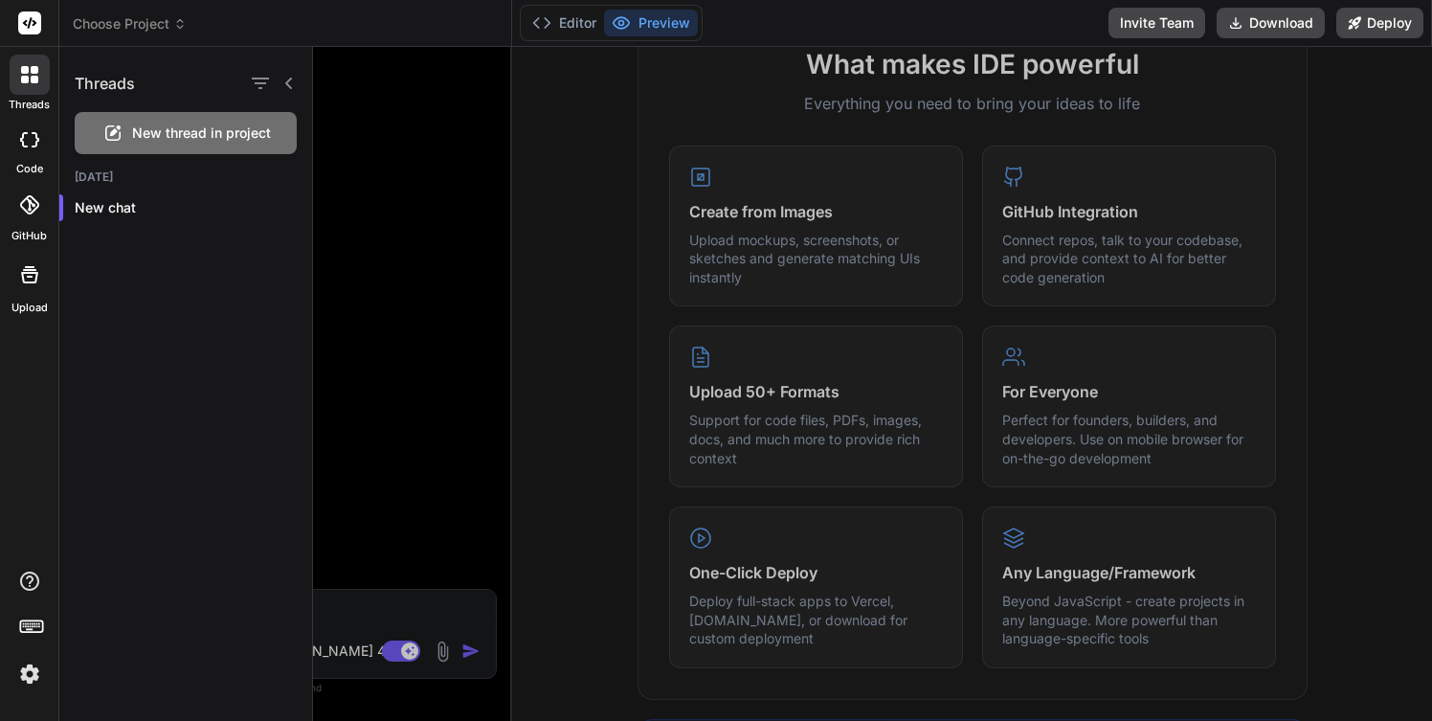
click at [174, 26] on icon at bounding box center [179, 23] width 13 height 13
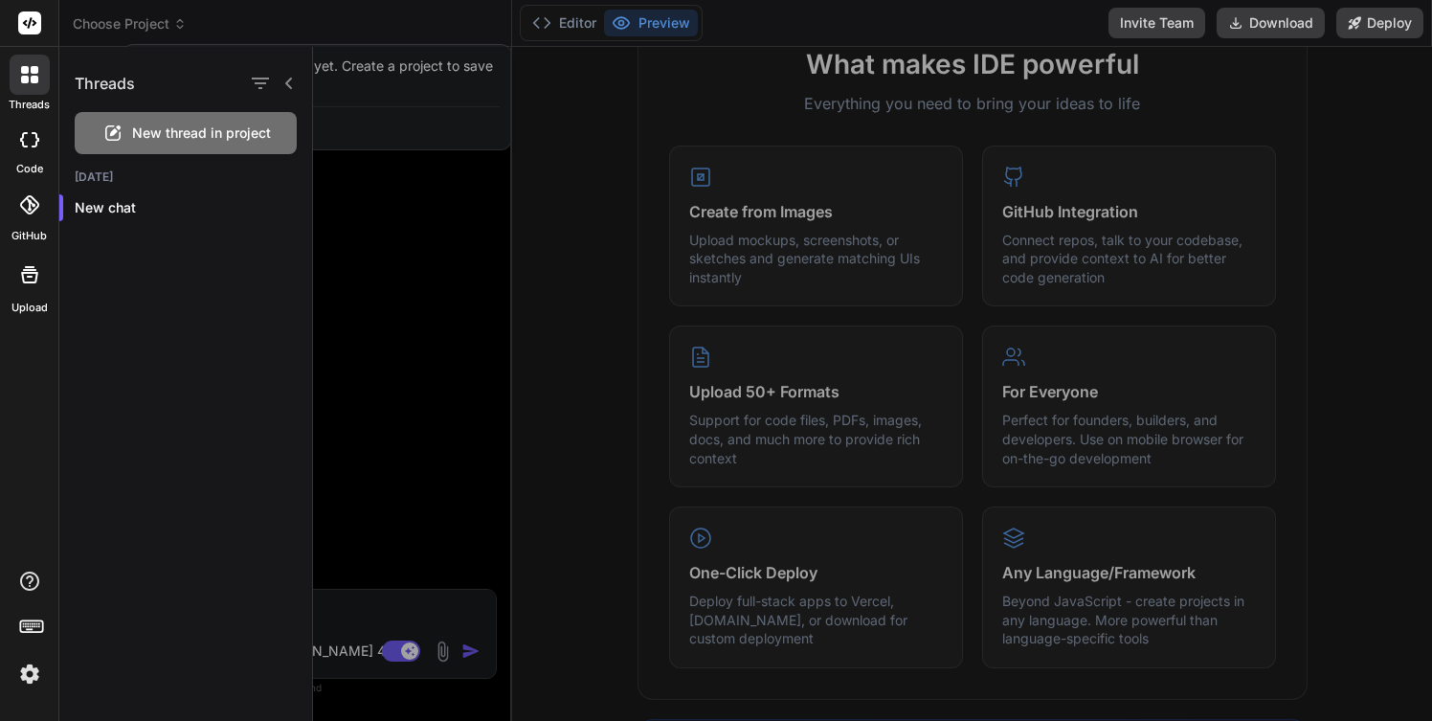
click at [377, 276] on div at bounding box center [872, 384] width 1119 height 674
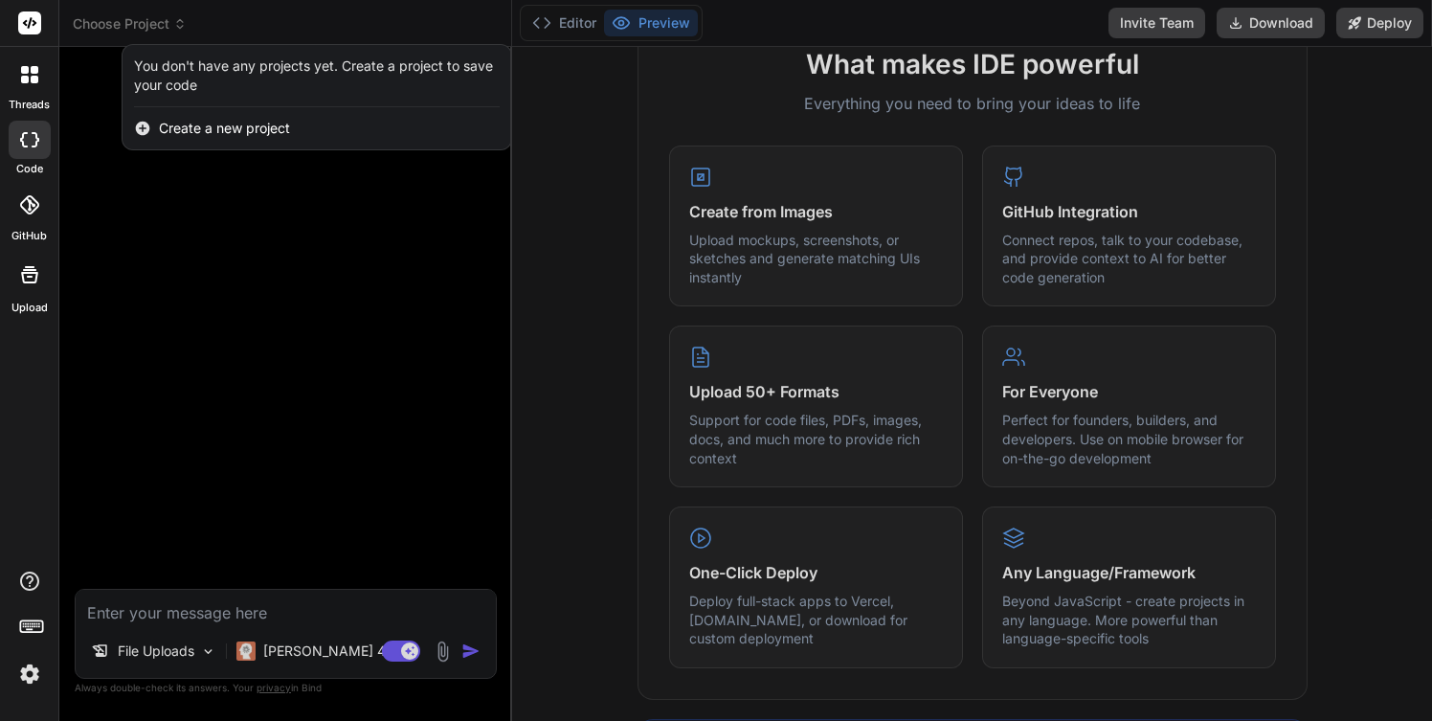
click at [195, 132] on span "Create a new project" at bounding box center [224, 128] width 131 height 19
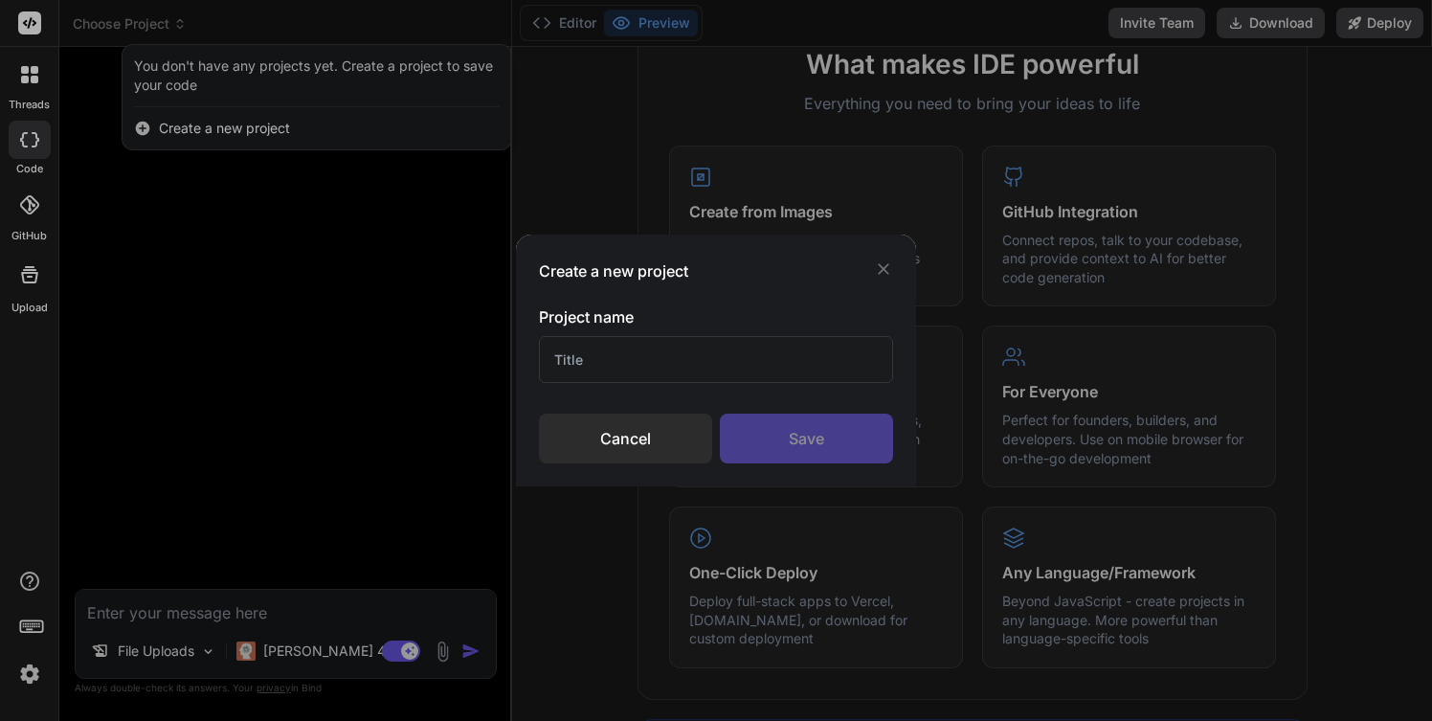
click at [610, 362] on input "text" at bounding box center [716, 359] width 355 height 47
type input "F"
type input "Flipside Up"
click at [772, 439] on div "Save" at bounding box center [806, 438] width 173 height 50
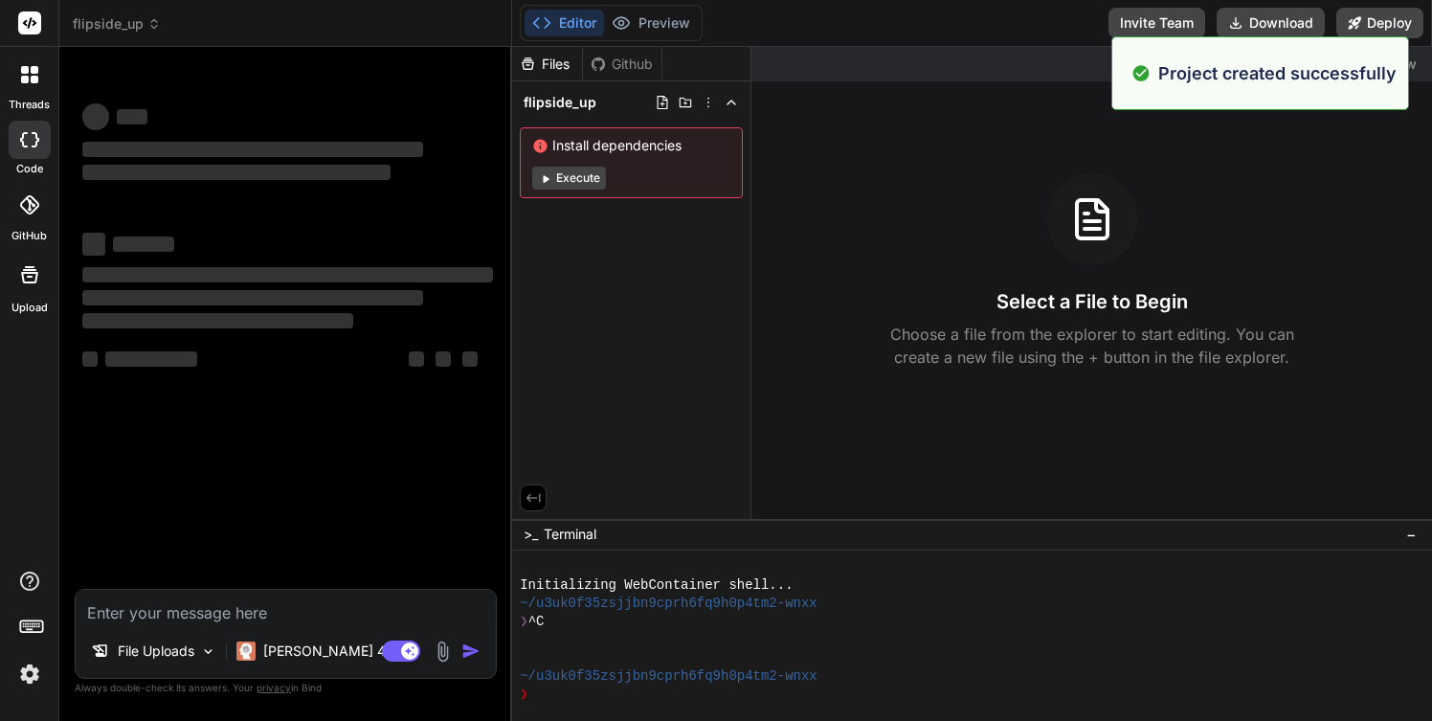
type textarea "x"
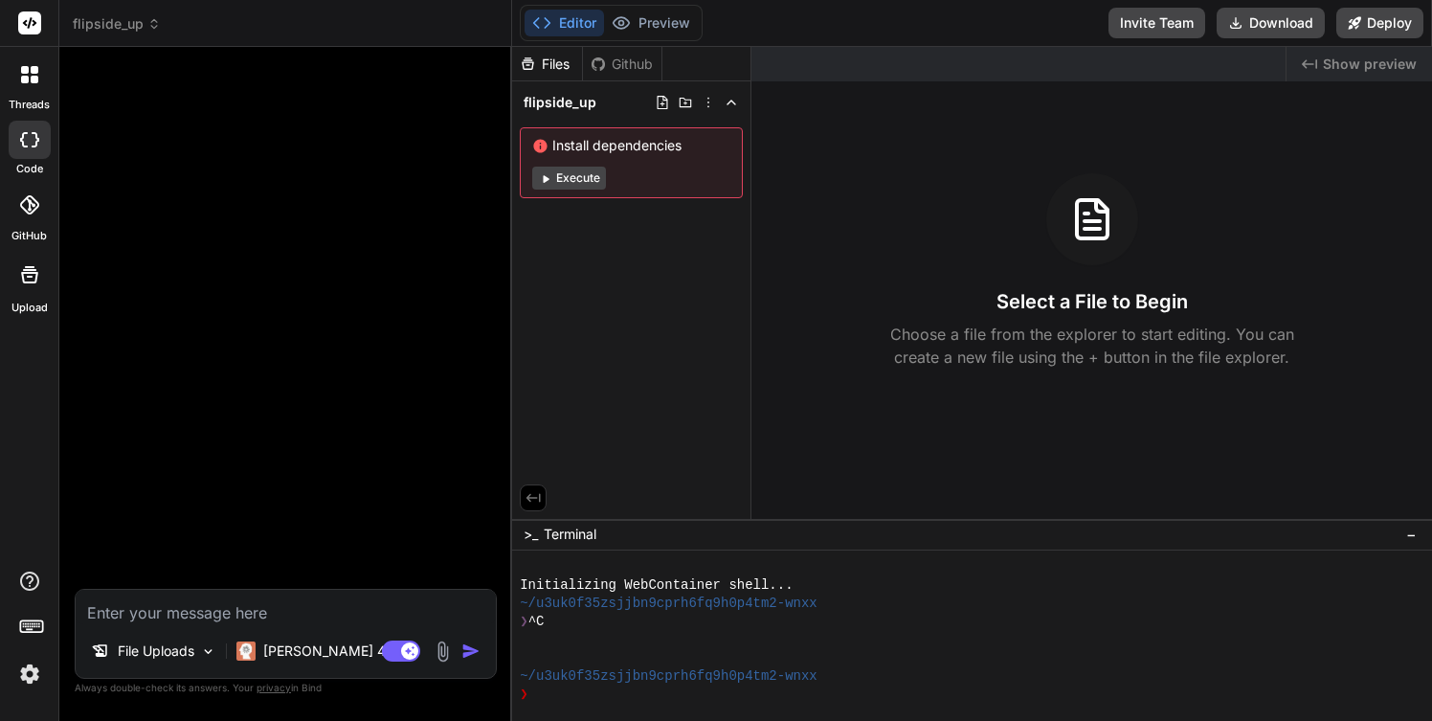
click at [162, 610] on textarea at bounding box center [286, 607] width 420 height 34
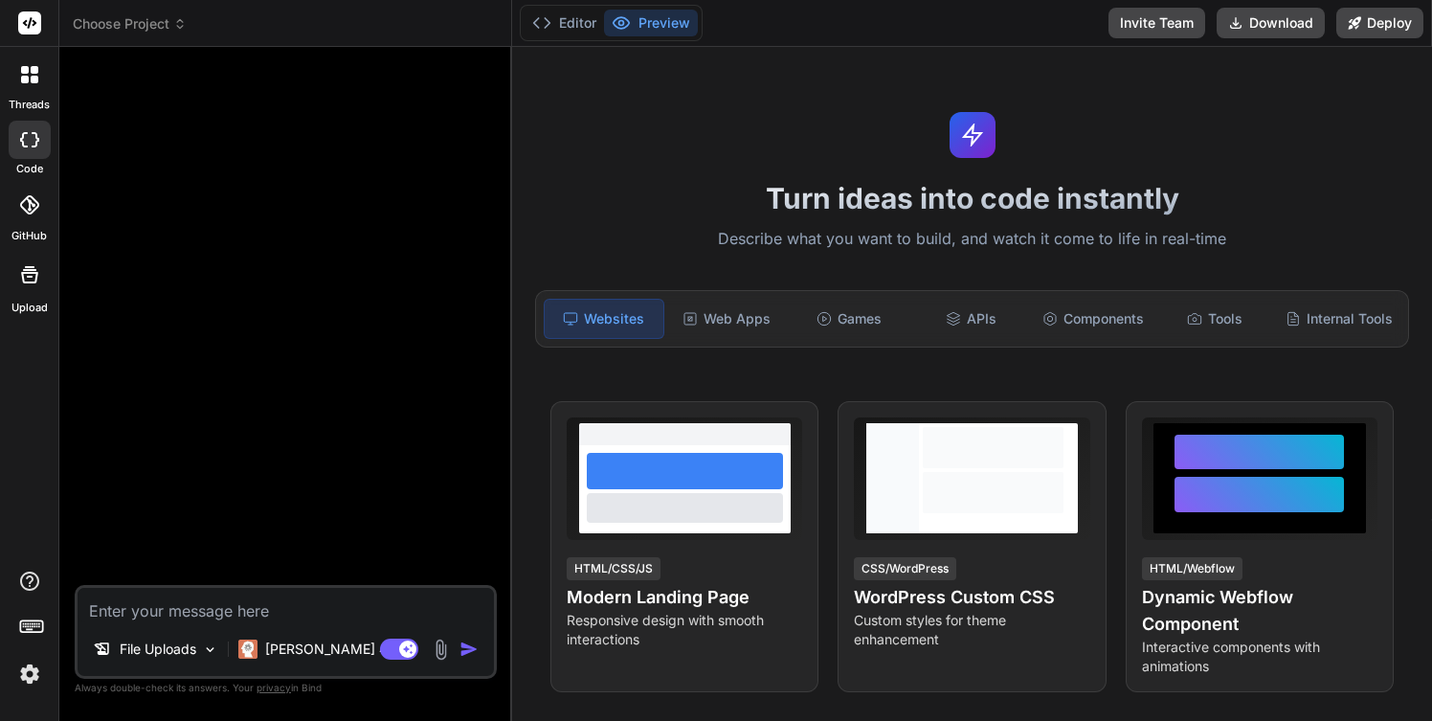
click at [436, 647] on img at bounding box center [441, 649] width 22 height 22
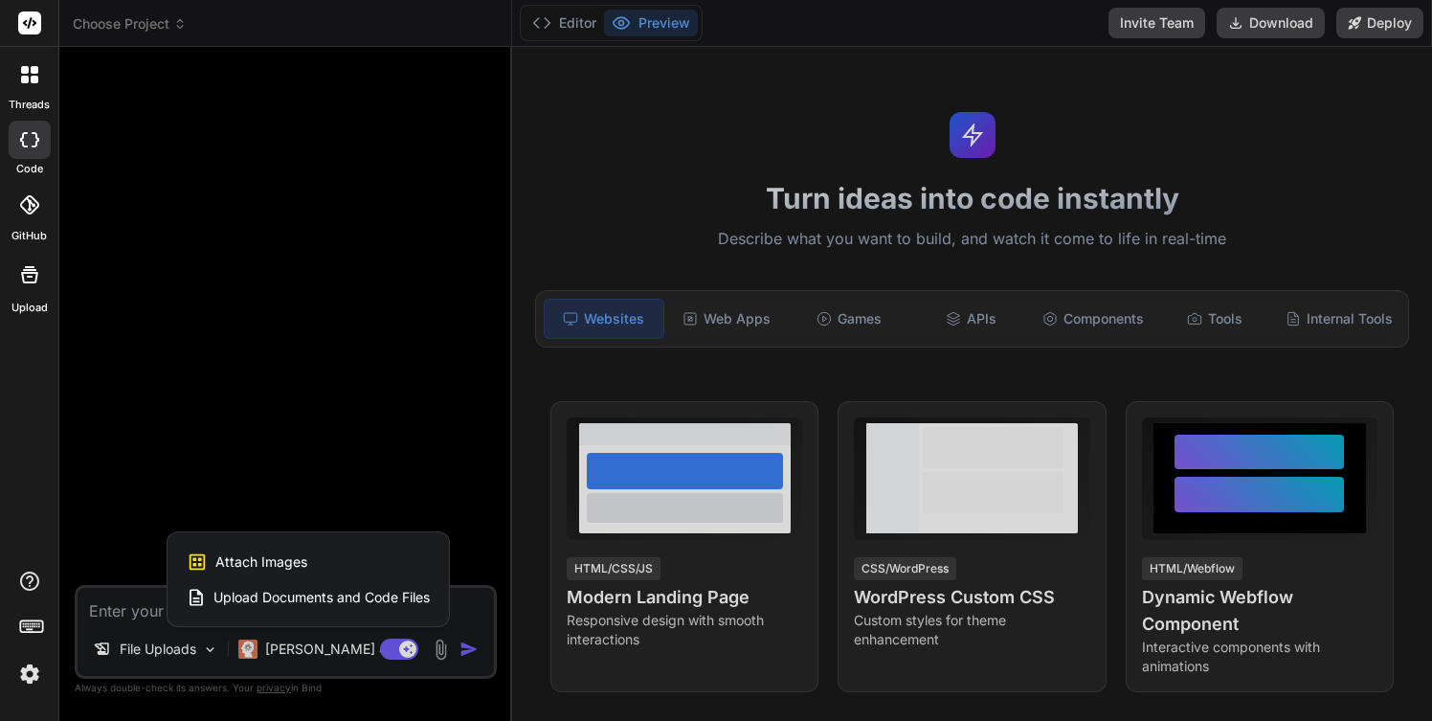
click at [310, 570] on div "Attach Images Image attachments are only supported in [PERSON_NAME] and Gemini …" at bounding box center [308, 562] width 243 height 36
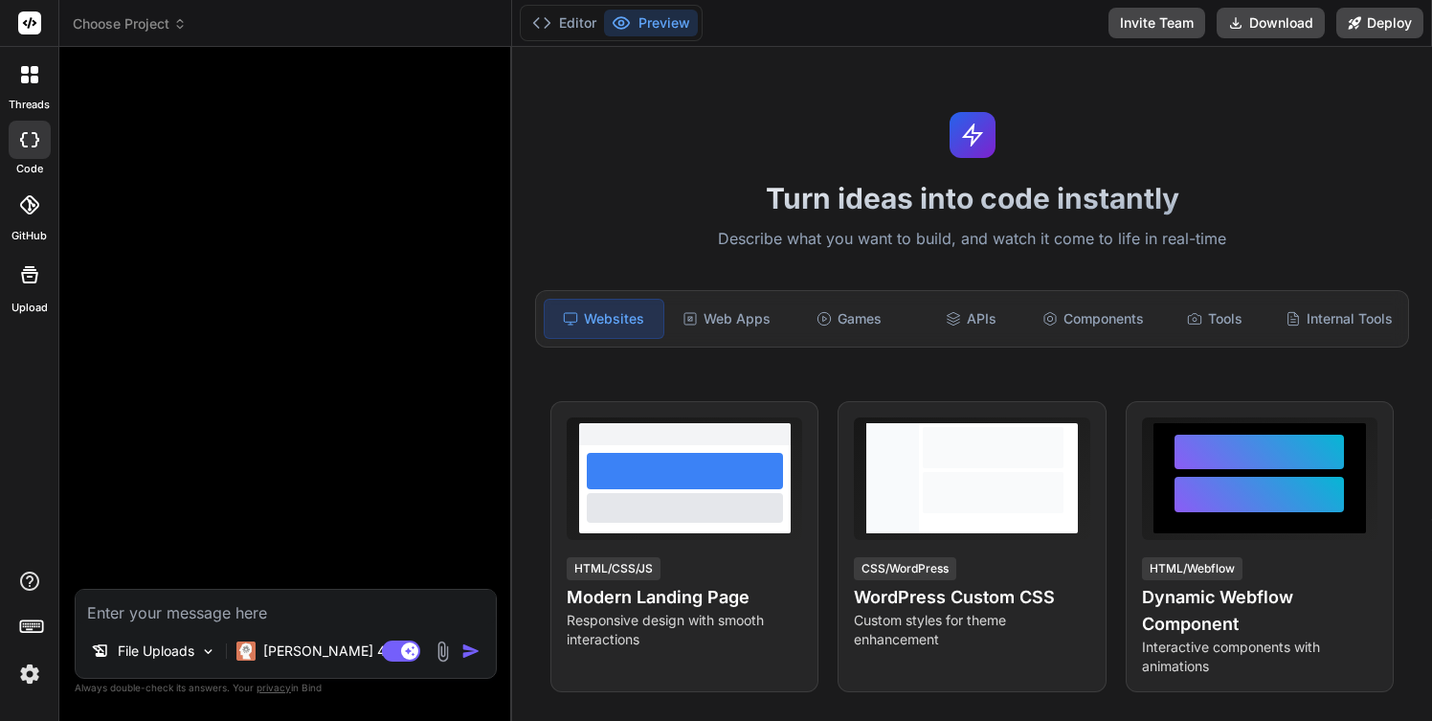
type textarea "x"
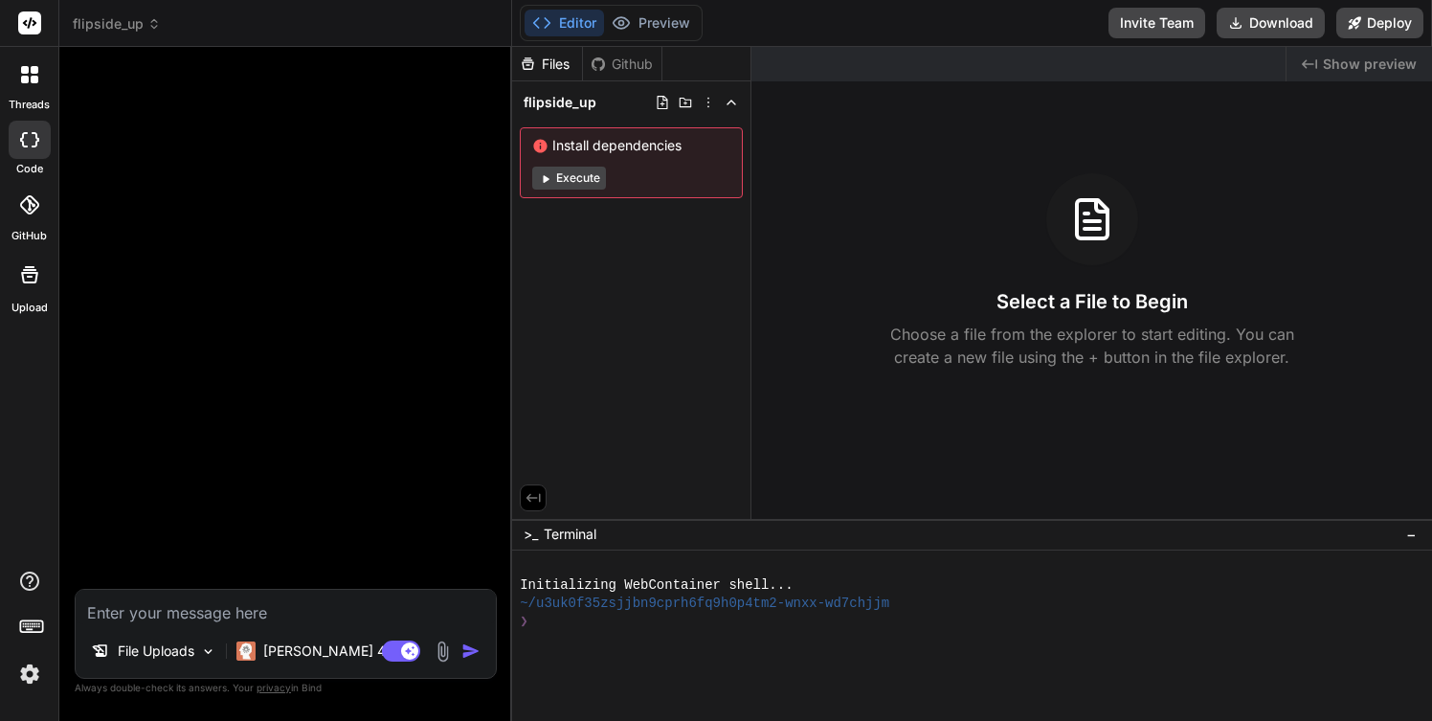
type input "C:\fakepath\screenshot-[[DOMAIN_NAME]].png"
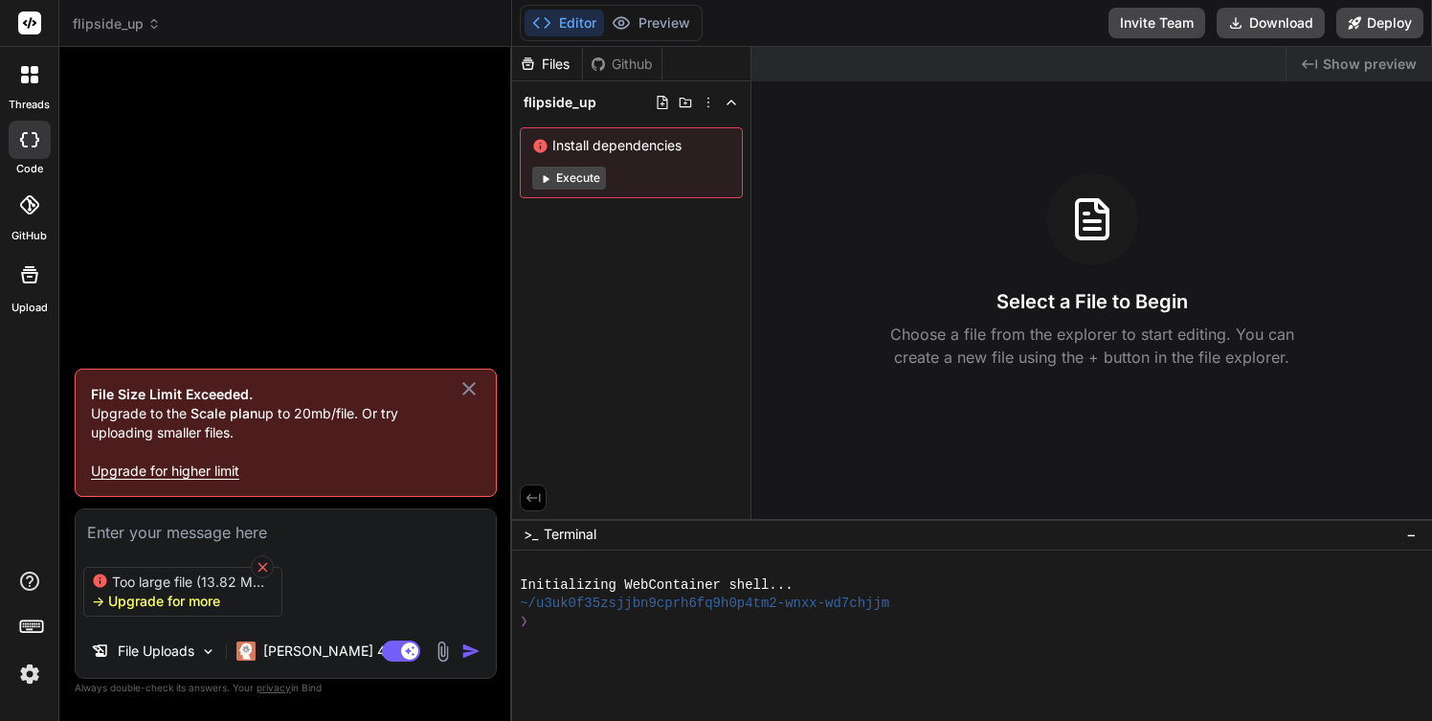
click at [263, 566] on icon at bounding box center [263, 567] width 16 height 16
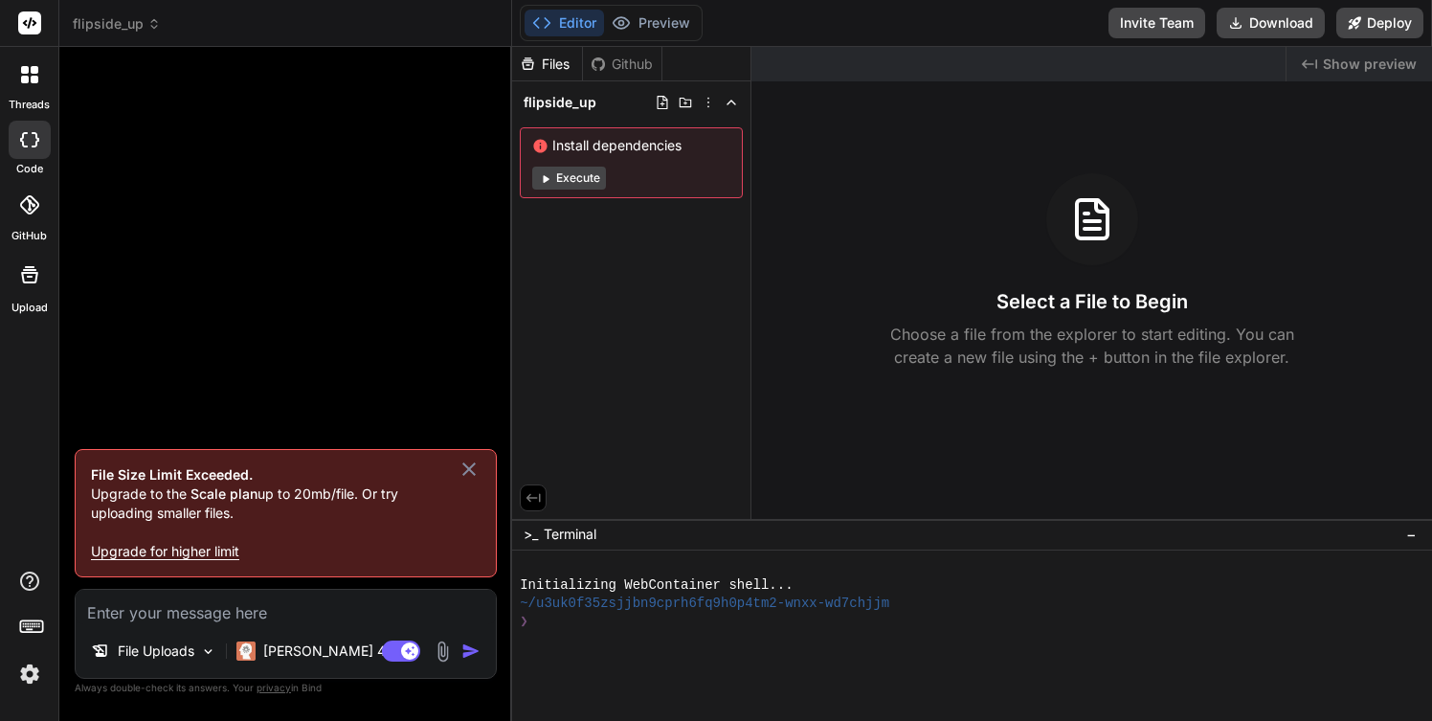
click at [460, 475] on icon at bounding box center [469, 469] width 23 height 23
type textarea "x"
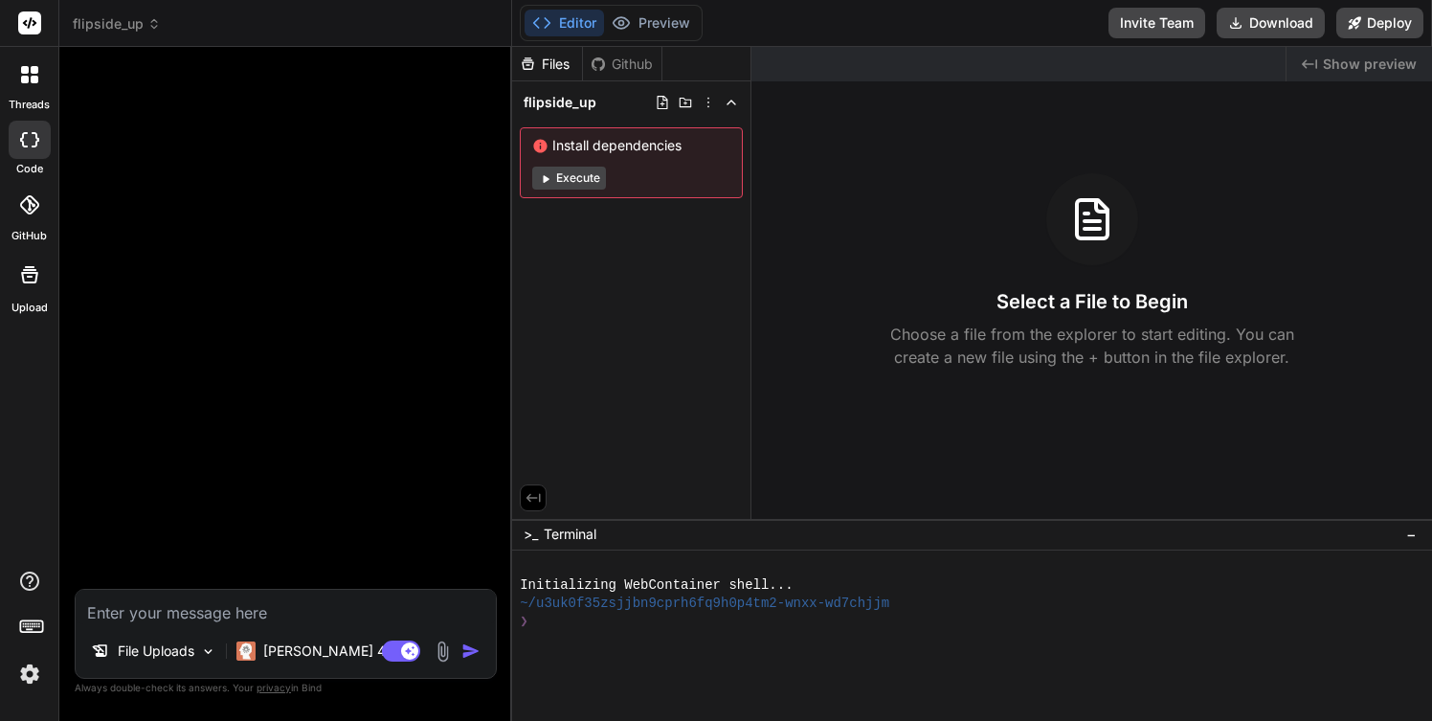
click at [181, 626] on div "File Uploads [PERSON_NAME] 4 S.. Agent Mode. When this toggle is activated, AI …" at bounding box center [286, 634] width 422 height 90
click at [181, 614] on textarea at bounding box center [286, 607] width 420 height 34
type textarea "p"
type textarea "x"
type textarea "pl"
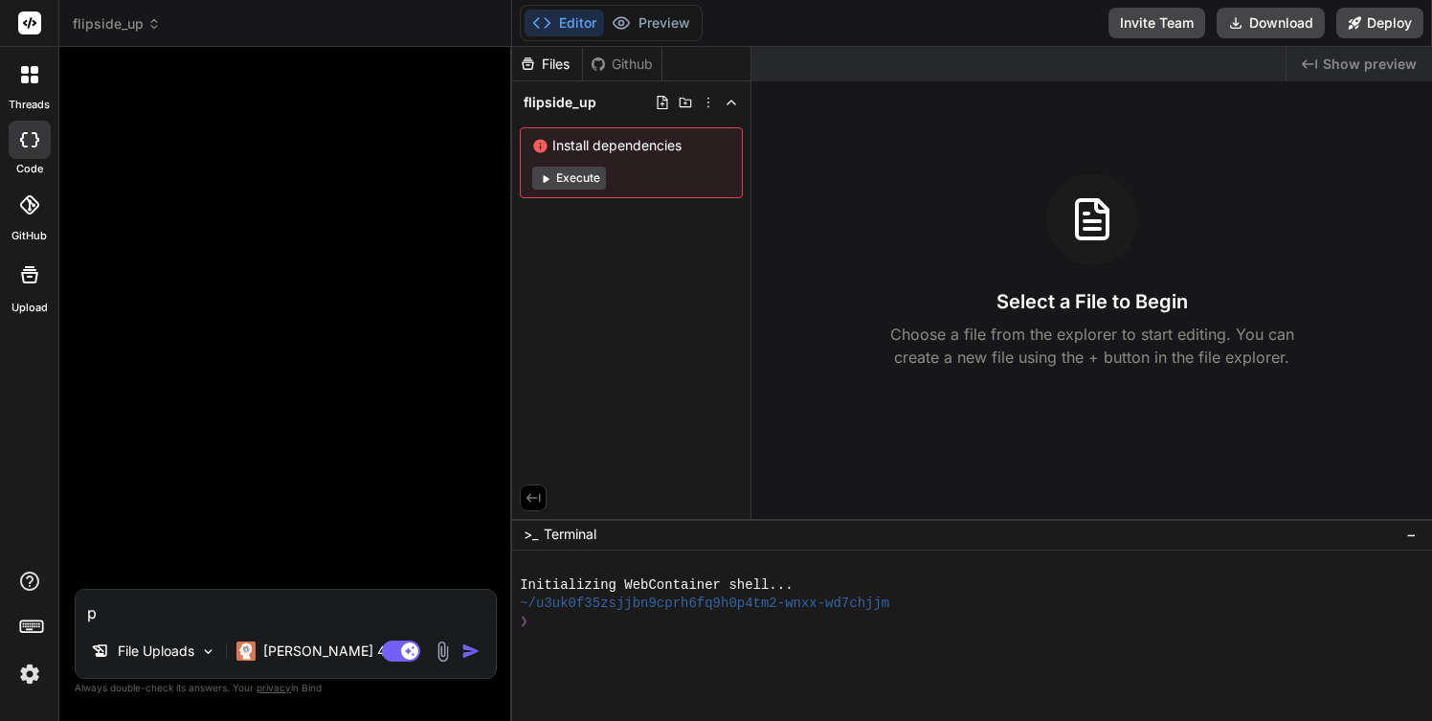
type textarea "x"
type textarea "ple"
type textarea "x"
type textarea "plea"
type textarea "x"
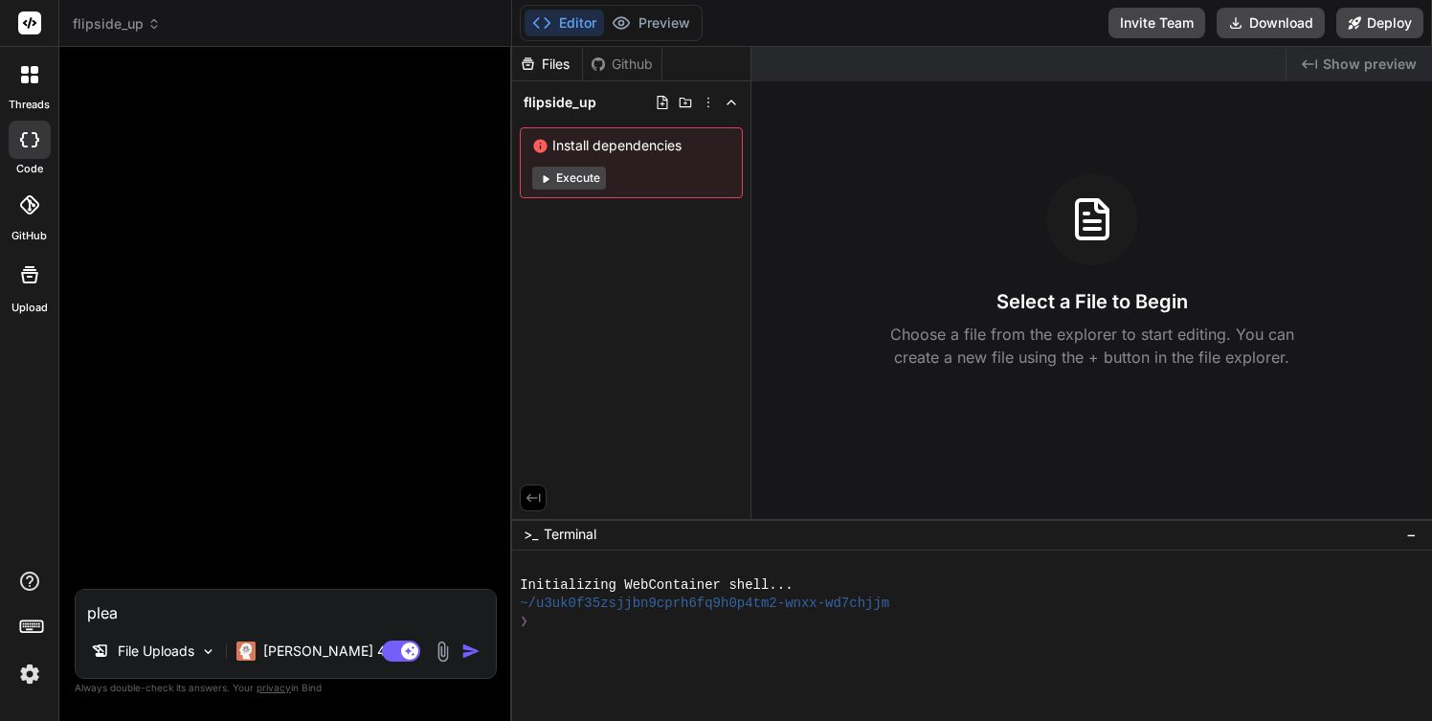
type textarea "pleas"
type textarea "x"
type textarea "please"
type textarea "x"
type textarea "please"
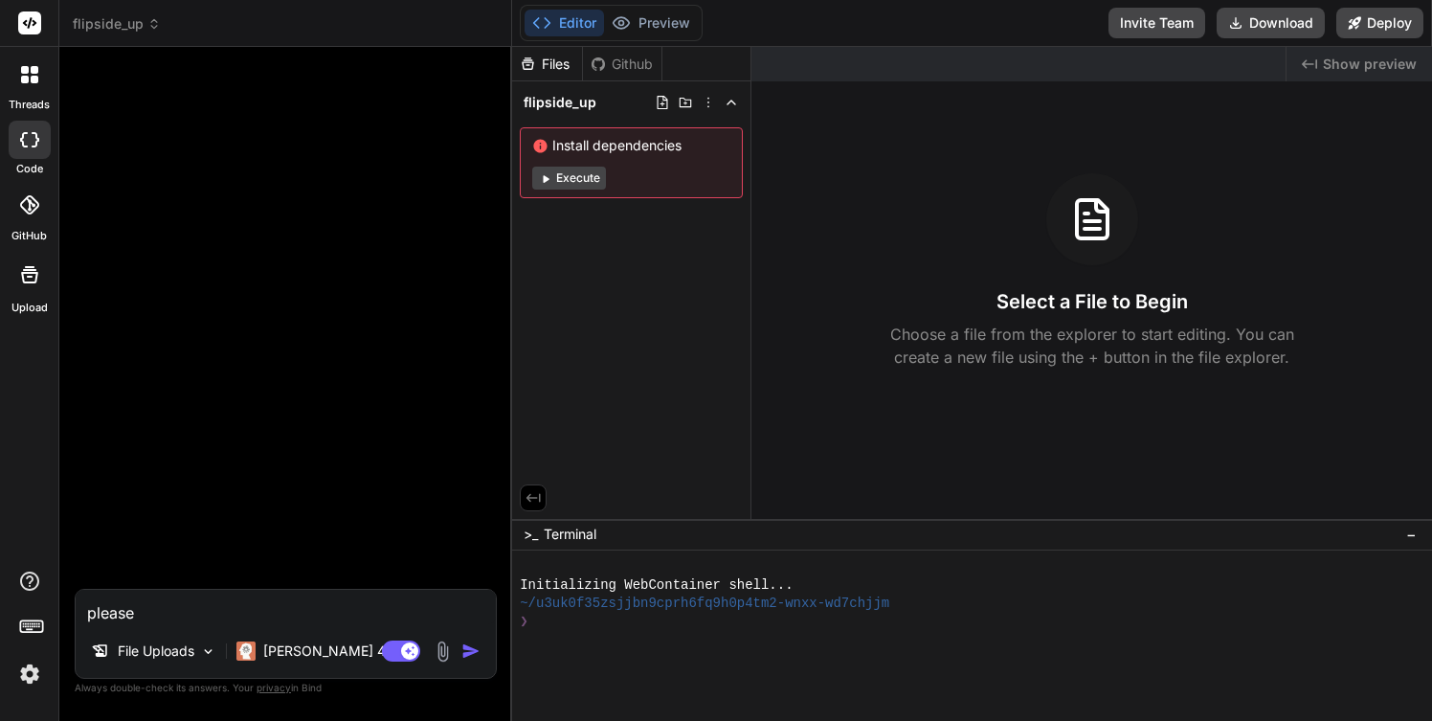
type textarea "x"
type textarea "please c"
type textarea "x"
type textarea "please cr"
type textarea "x"
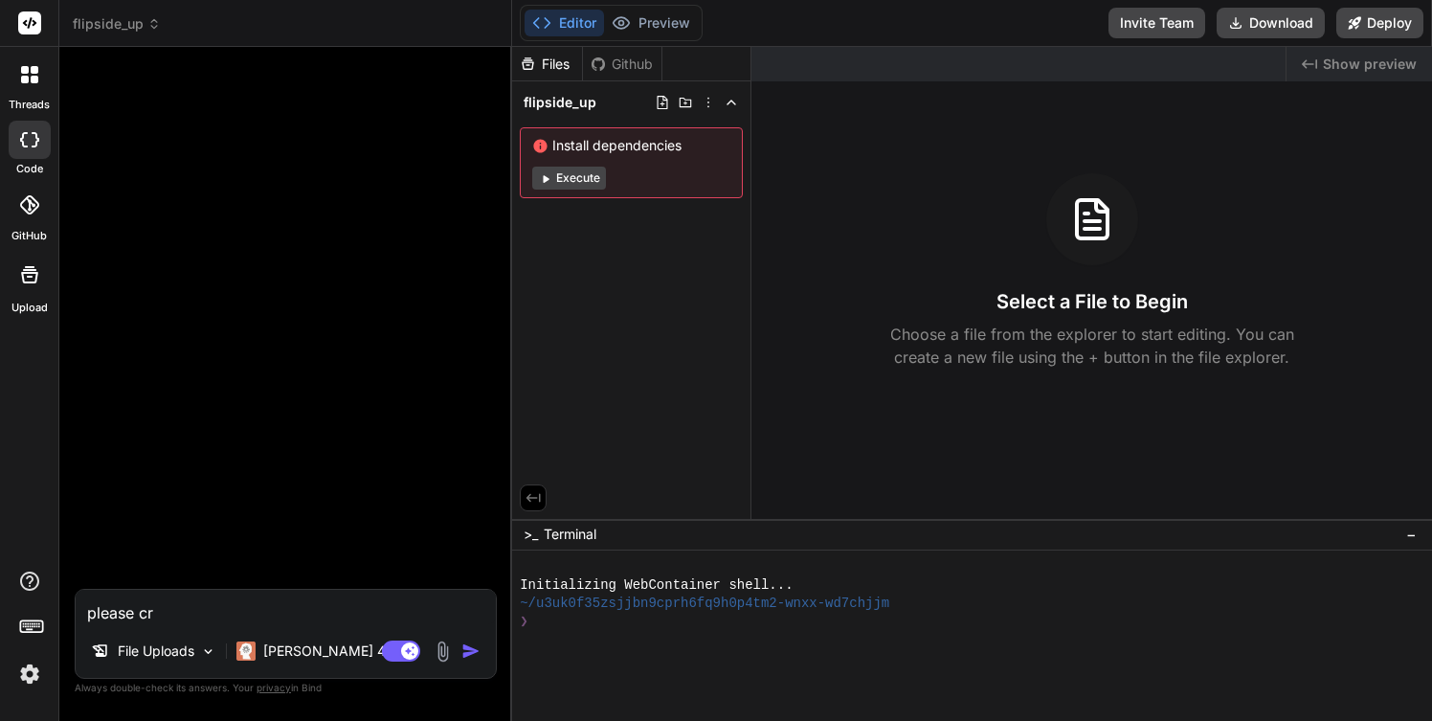
type textarea "please cre"
type textarea "x"
type textarea "please crea"
type textarea "x"
type textarea "please creat"
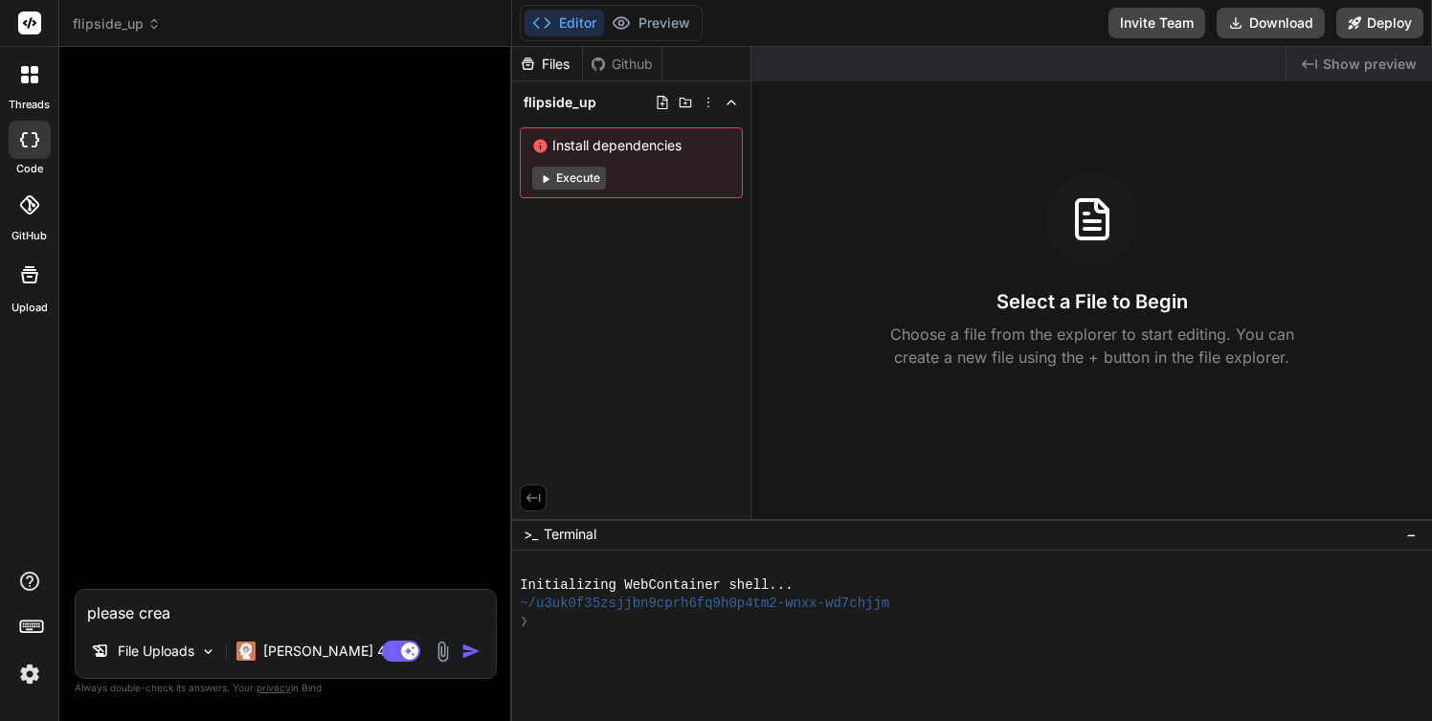
type textarea "x"
type textarea "please create"
type textarea "x"
type textarea "please create"
type textarea "x"
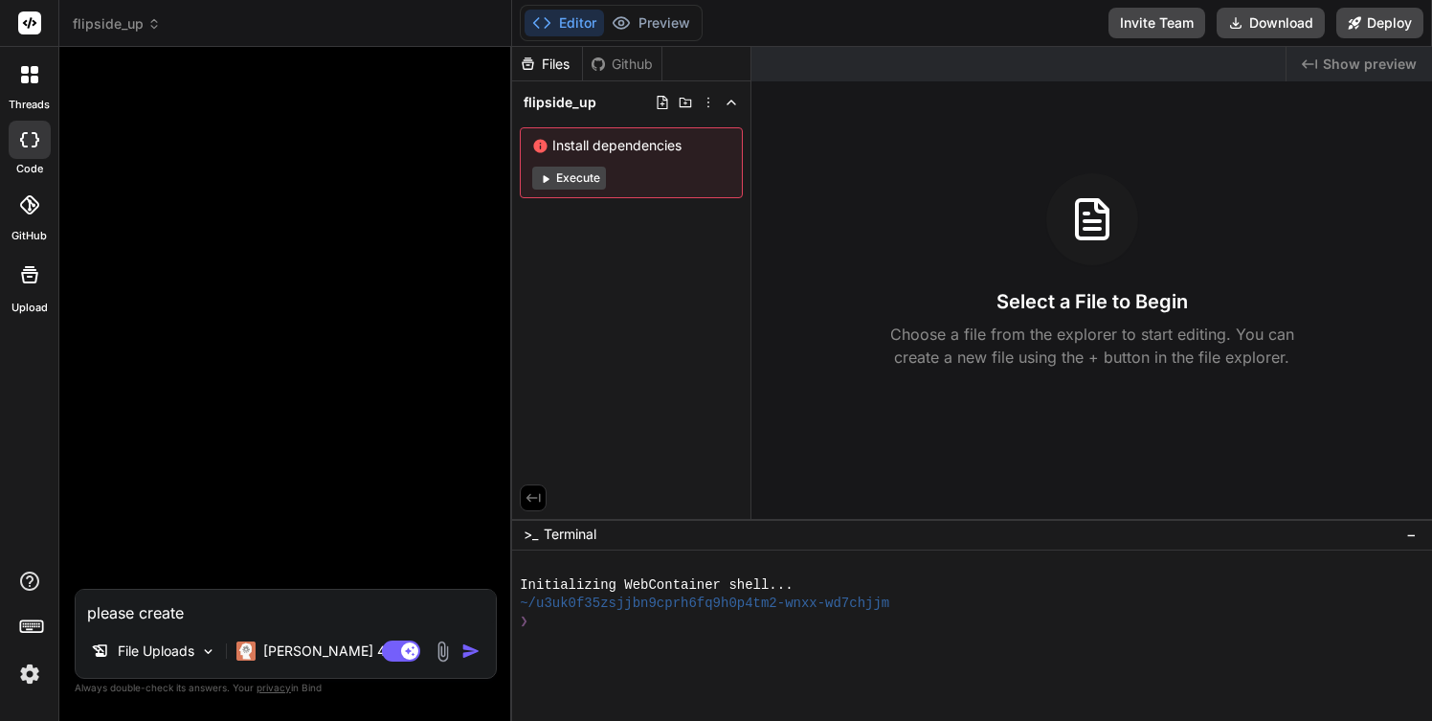
type textarea "please create a"
type textarea "x"
type textarea "please create a"
type textarea "x"
type textarea "please create a a"
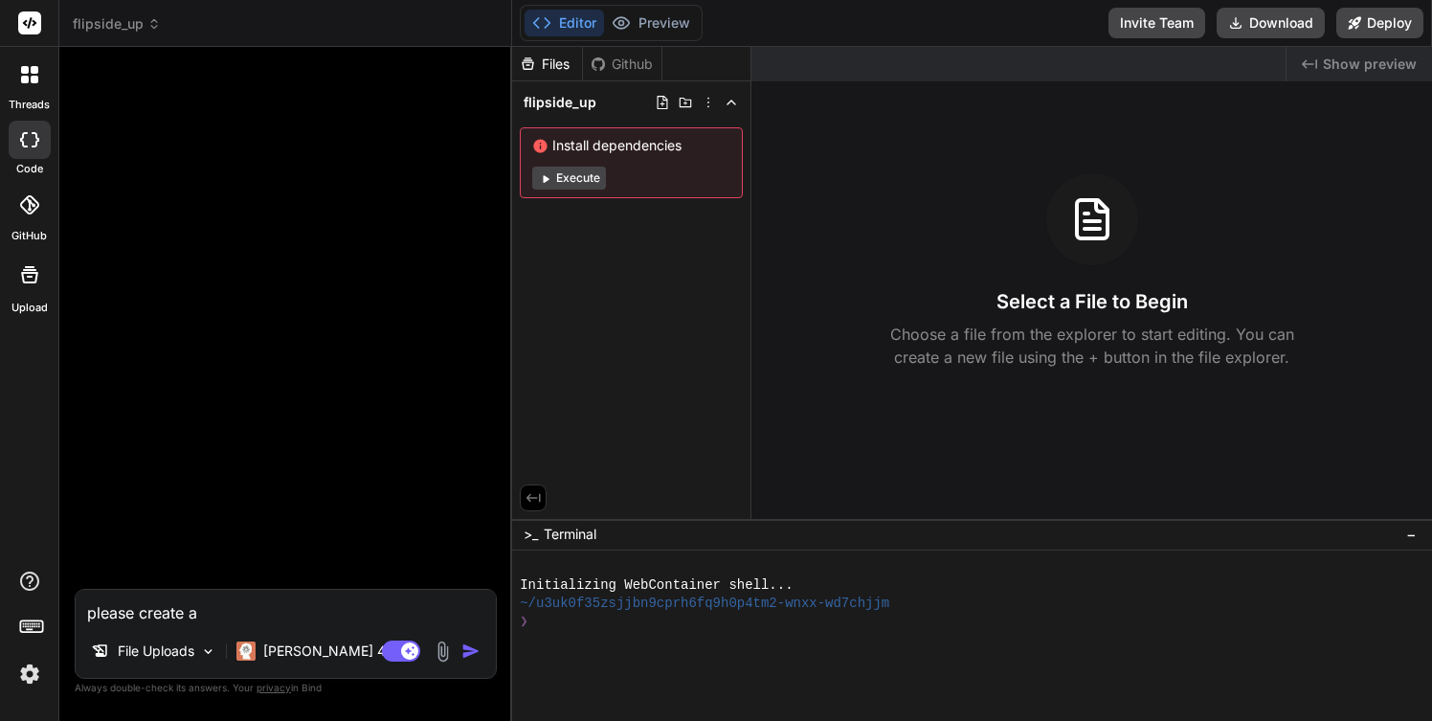
type textarea "x"
type textarea "please create a ai"
type textarea "x"
type textarea "please create a ai"
type textarea "x"
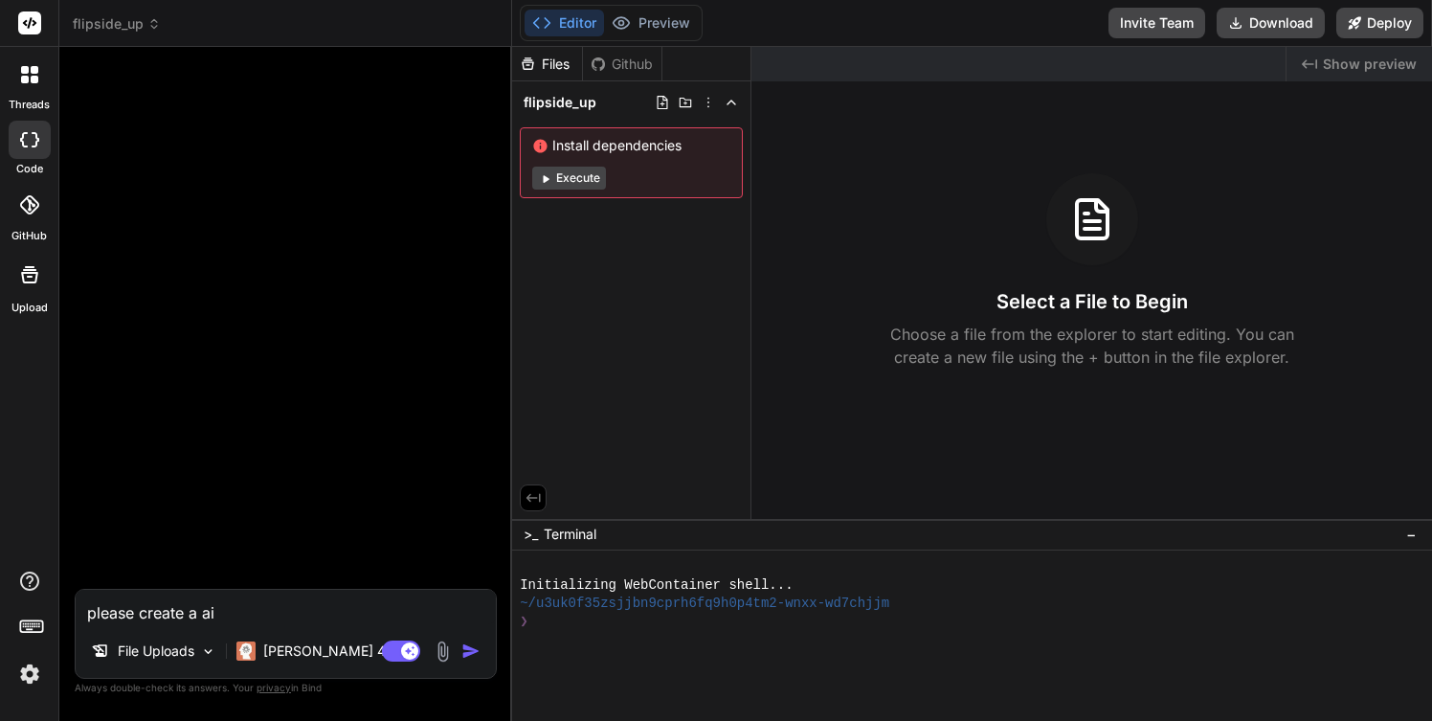
type textarea "please create a ai s"
type textarea "x"
type textarea "please create a ai so"
type textarea "x"
type textarea "please create a ai sol"
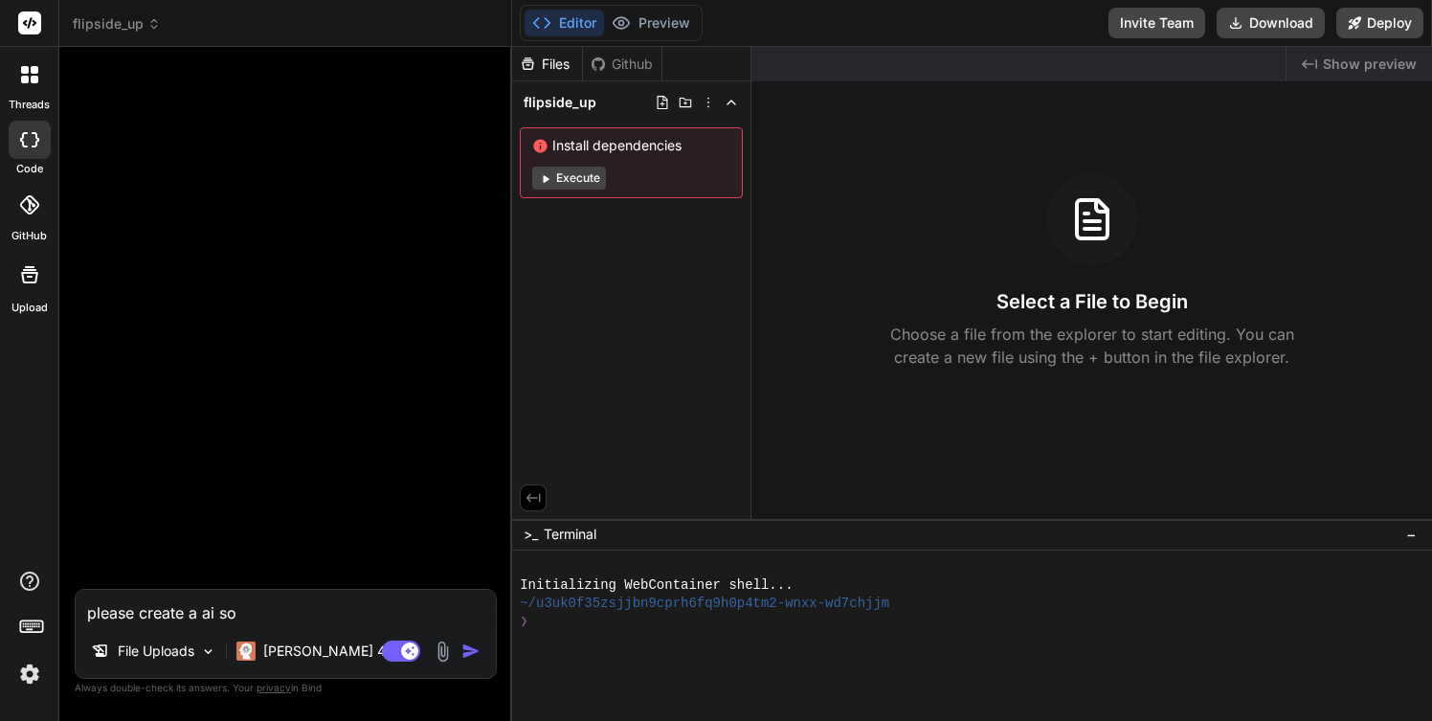
type textarea "x"
type textarea "please create a ai solu"
type textarea "x"
type textarea "please create a ai solut"
type textarea "x"
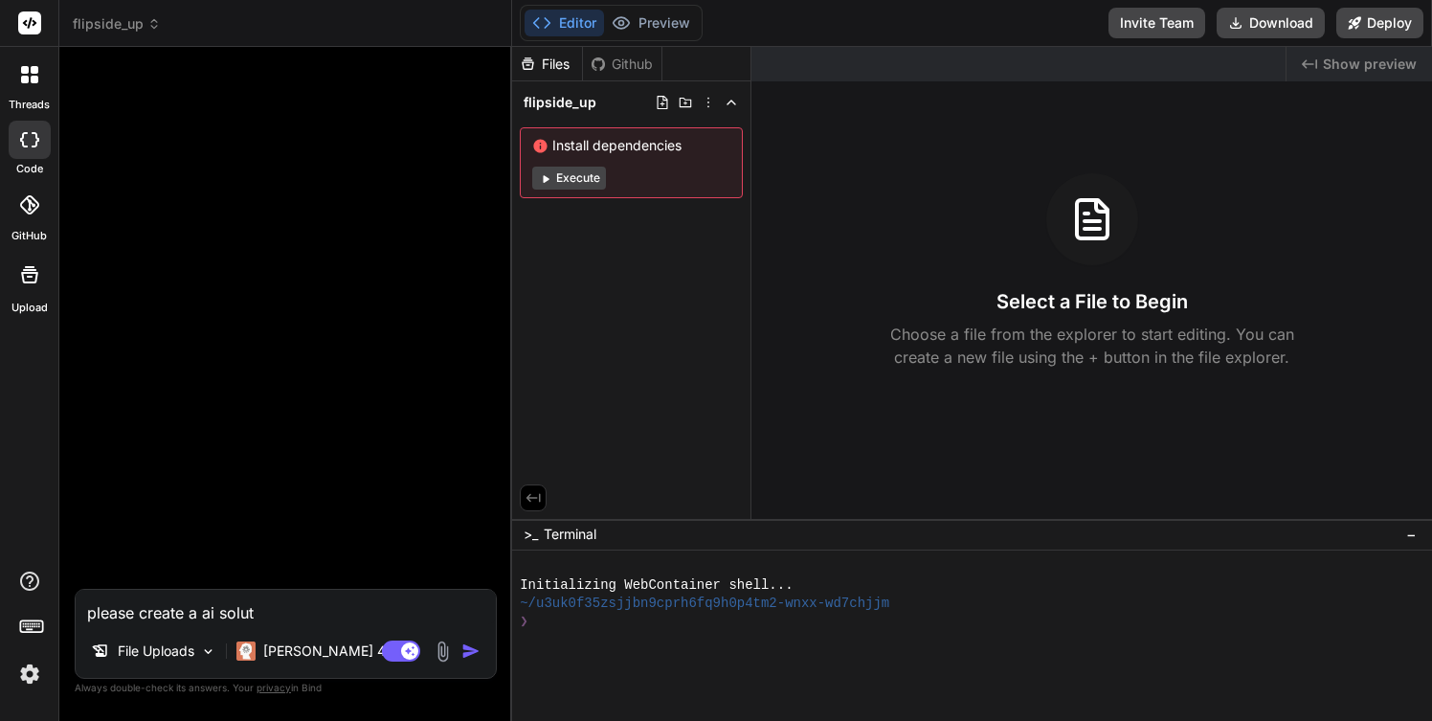
type textarea "please create a ai soluti"
type textarea "x"
type textarea "please create a ai solutio"
type textarea "x"
type textarea "please create a ai solution"
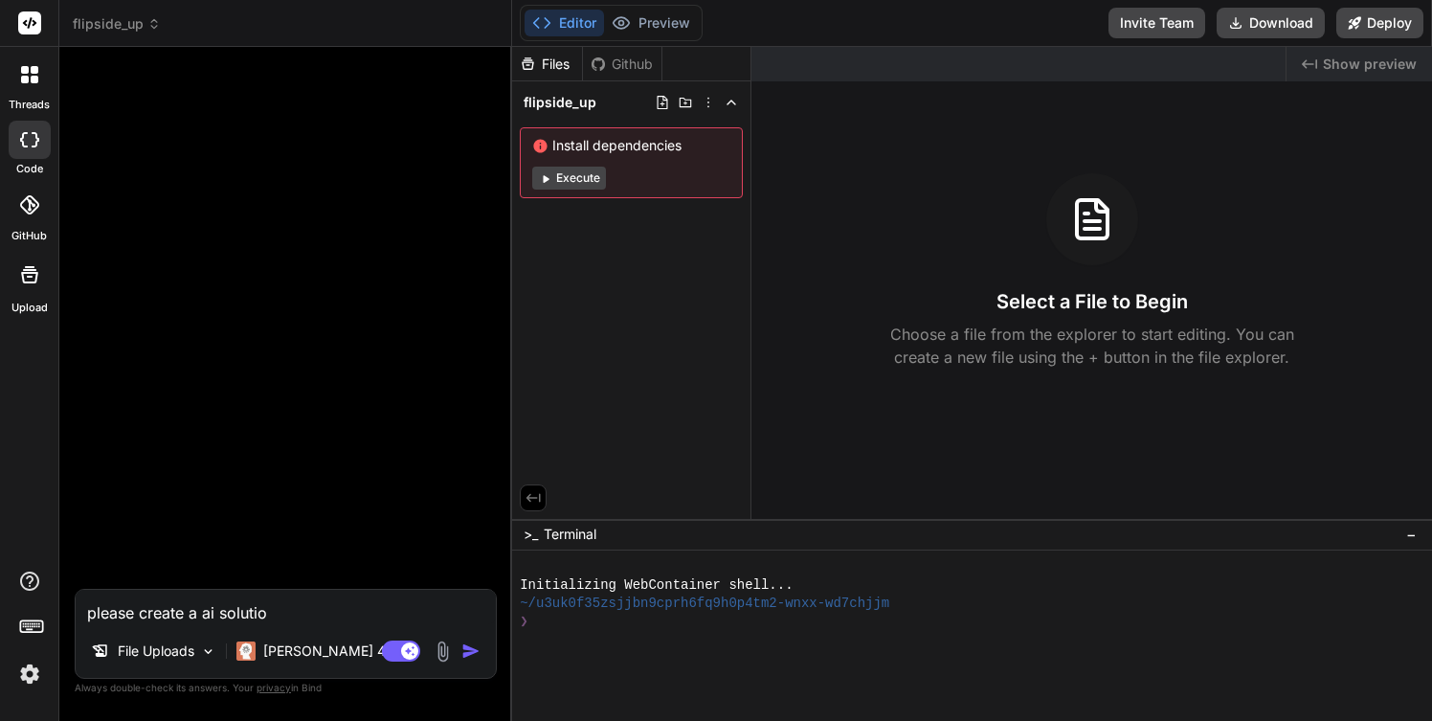
type textarea "x"
type textarea "please create a ai solution"
type textarea "x"
type textarea "please create a ai solution d"
type textarea "x"
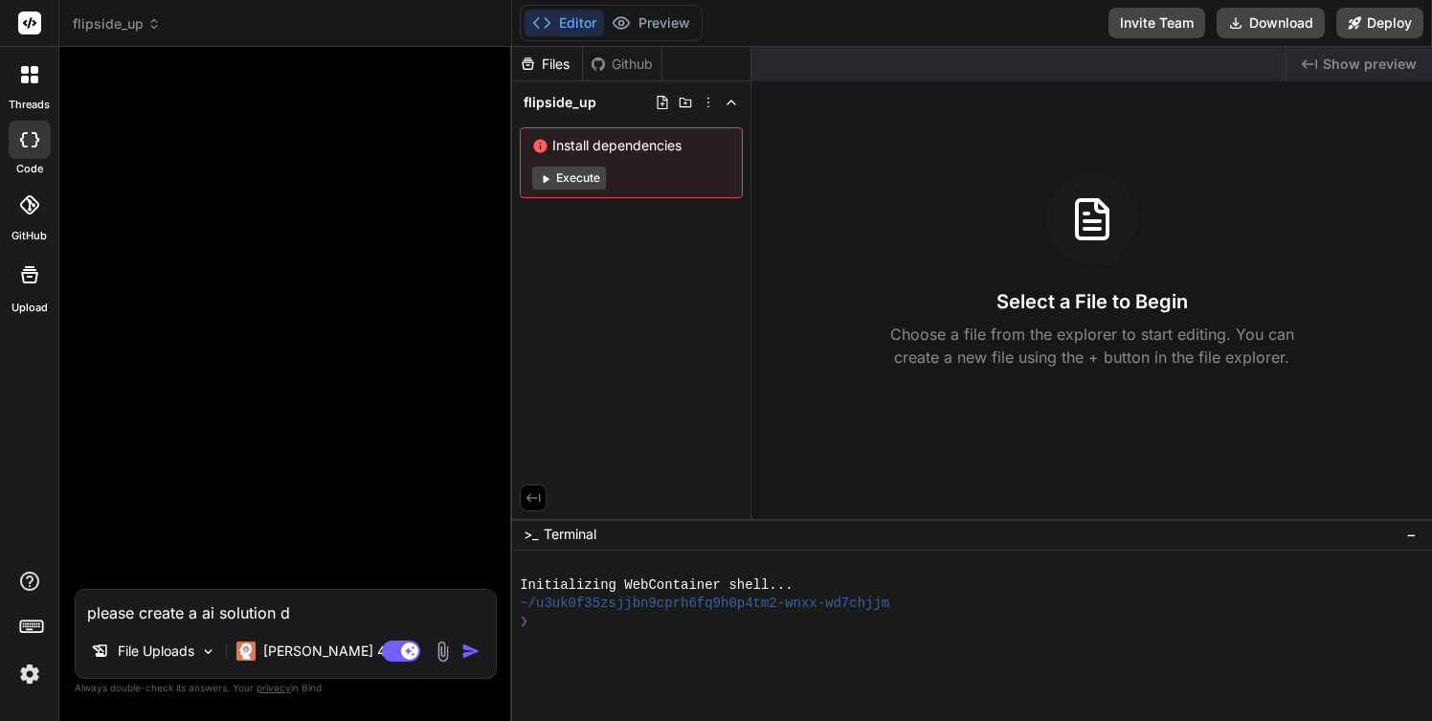
type textarea "please create a ai solution di"
type textarea "x"
type textarea "please create a ai solution d"
type textarea "x"
type textarea "please create a ai solution"
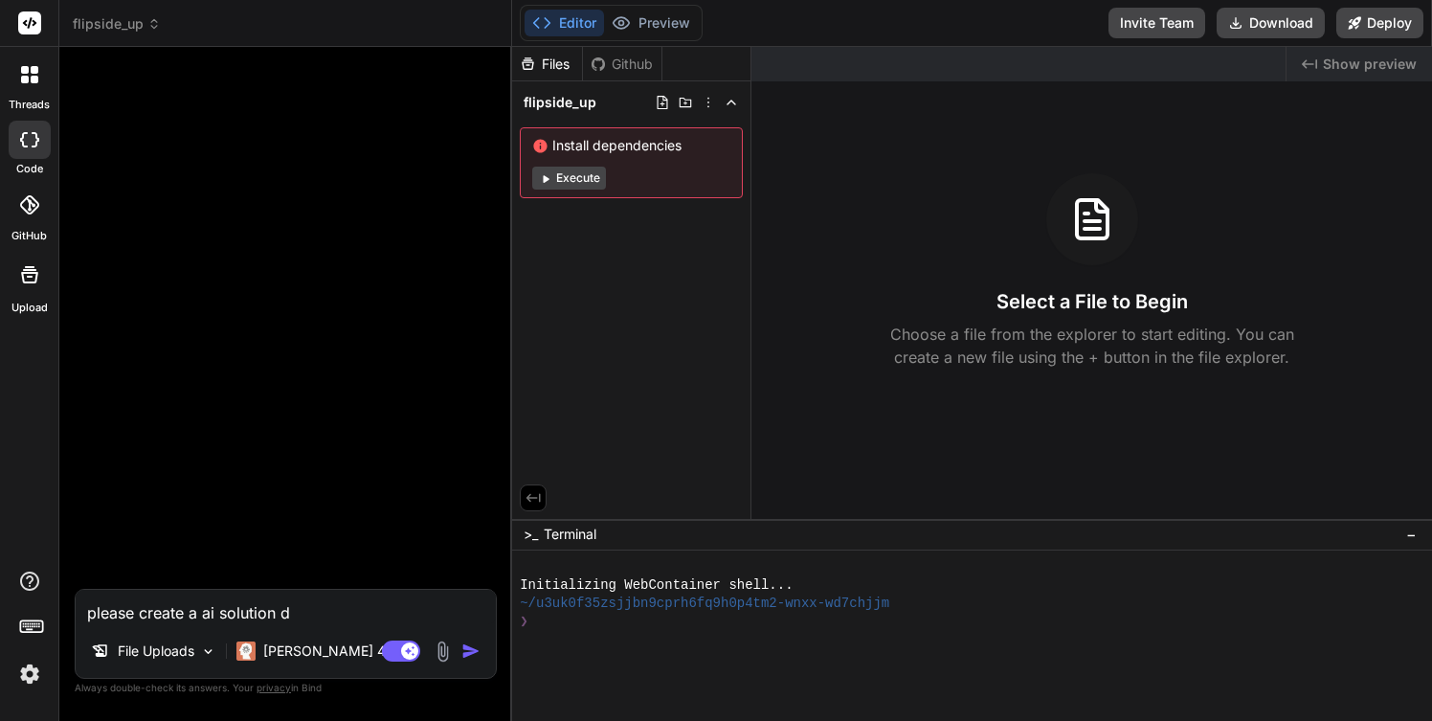
type textarea "x"
type textarea "please create a ai solution"
type textarea "x"
type textarea "please create a ai solutio"
type textarea "x"
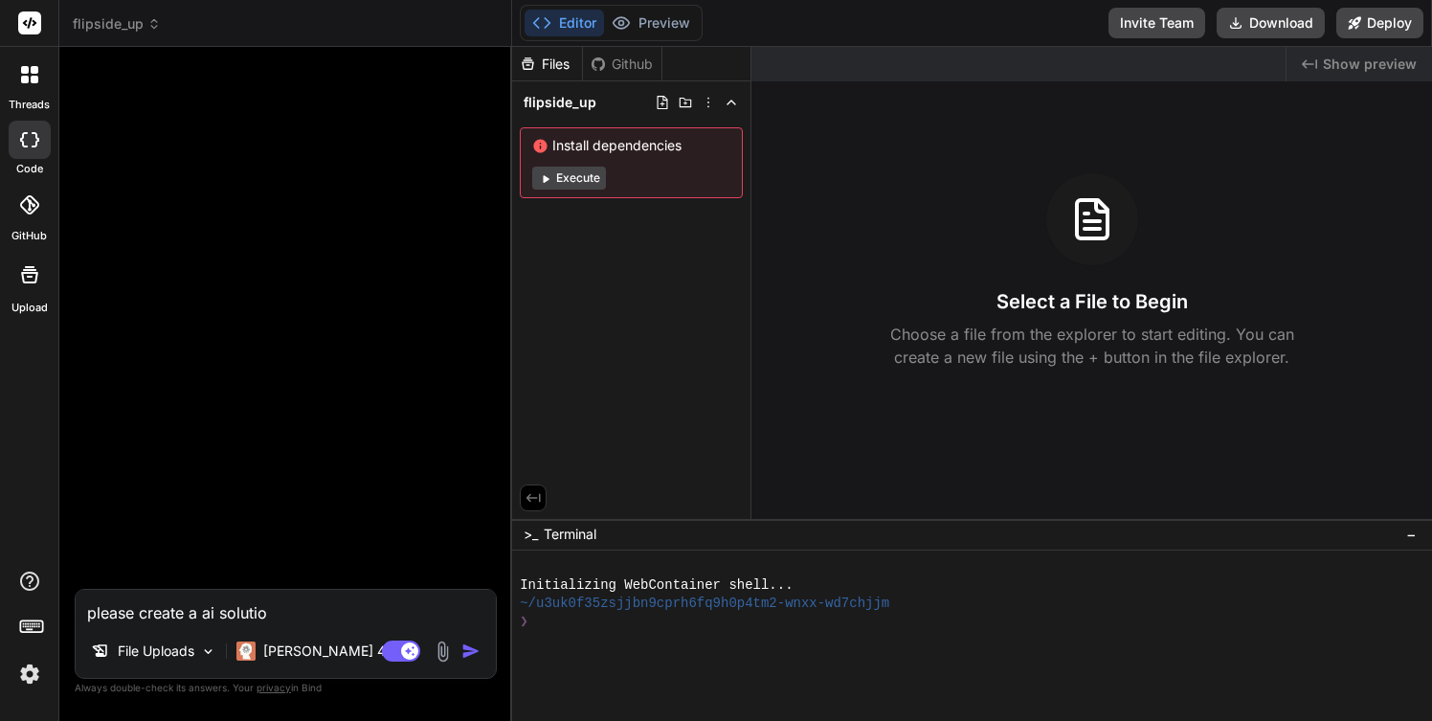
type textarea "please create a ai soluti"
type textarea "x"
type textarea "please create a ai solut"
type textarea "x"
type textarea "please create a ai solu"
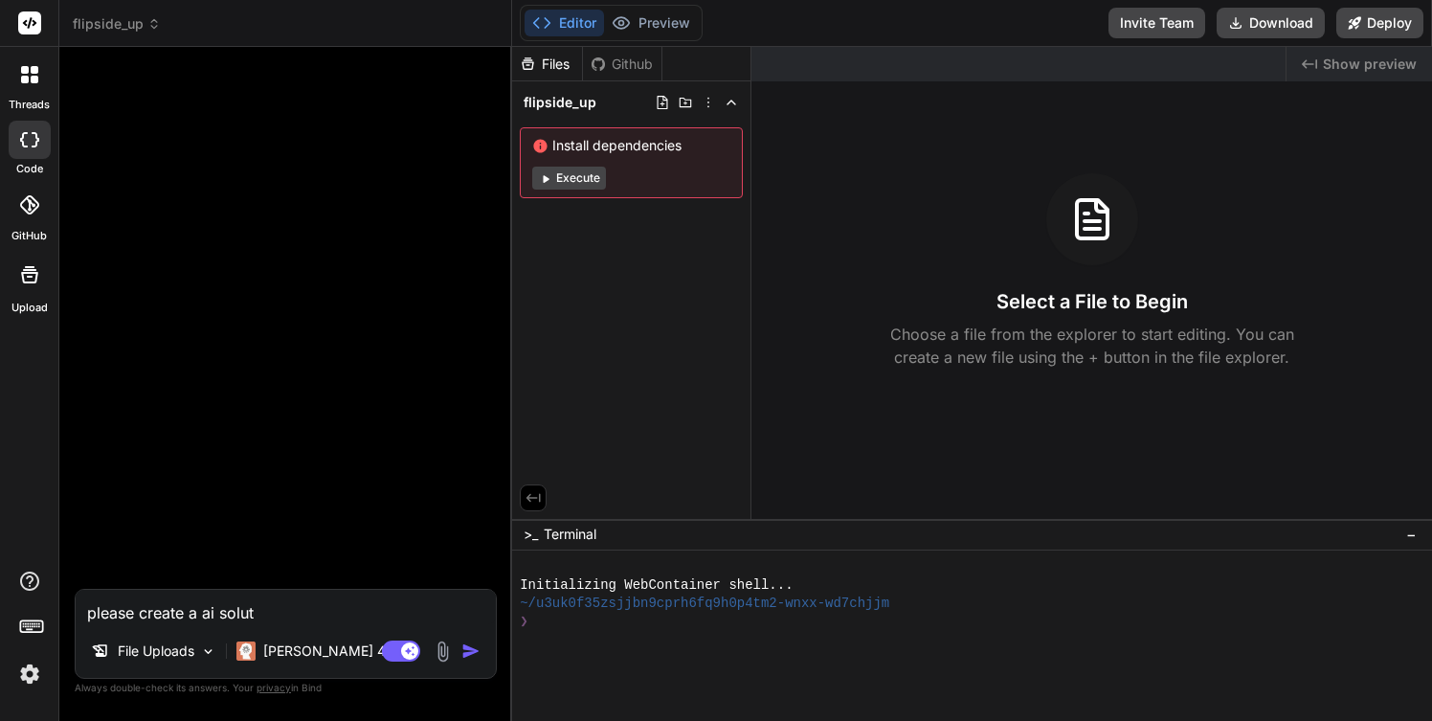
type textarea "x"
type textarea "please create a ai sol"
type textarea "x"
type textarea "please create a ai so"
type textarea "x"
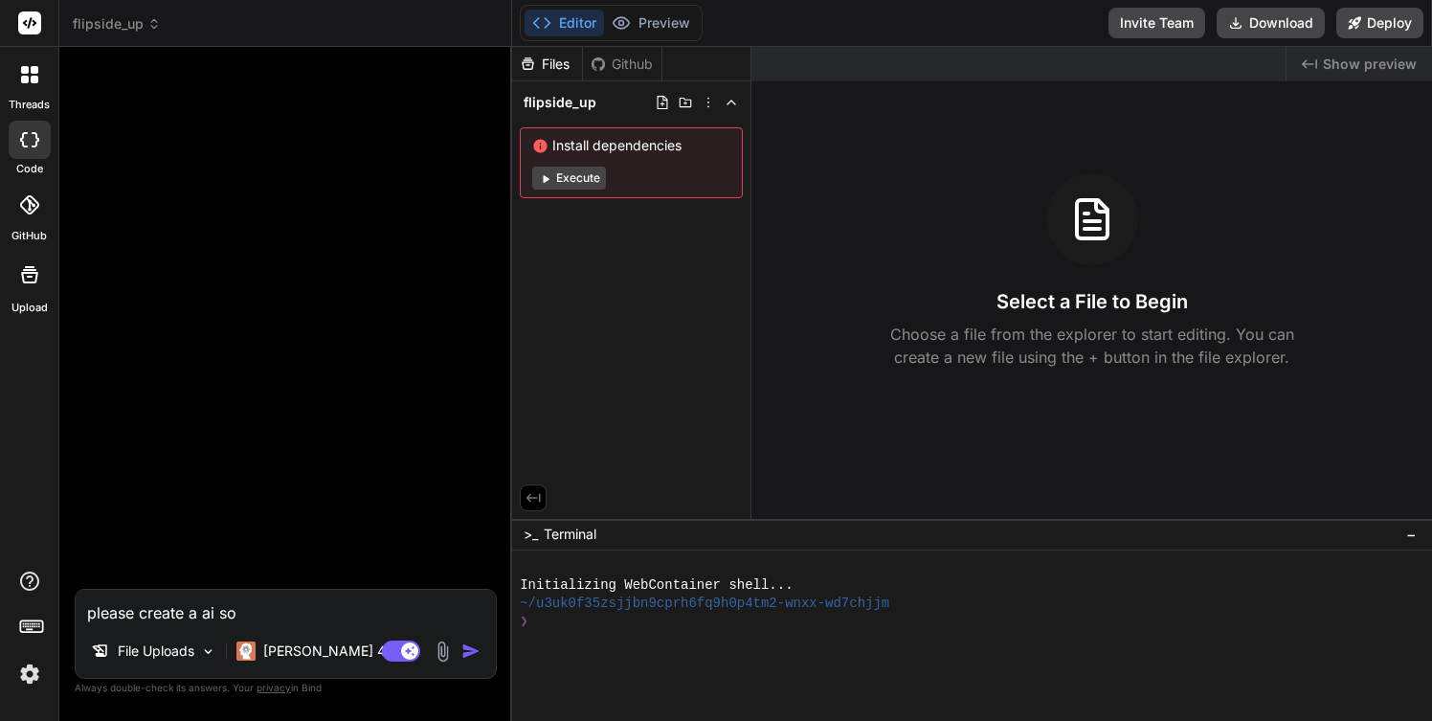
type textarea "please create a ai s"
type textarea "x"
type textarea "please create a ai"
type textarea "x"
type textarea "please create a ai"
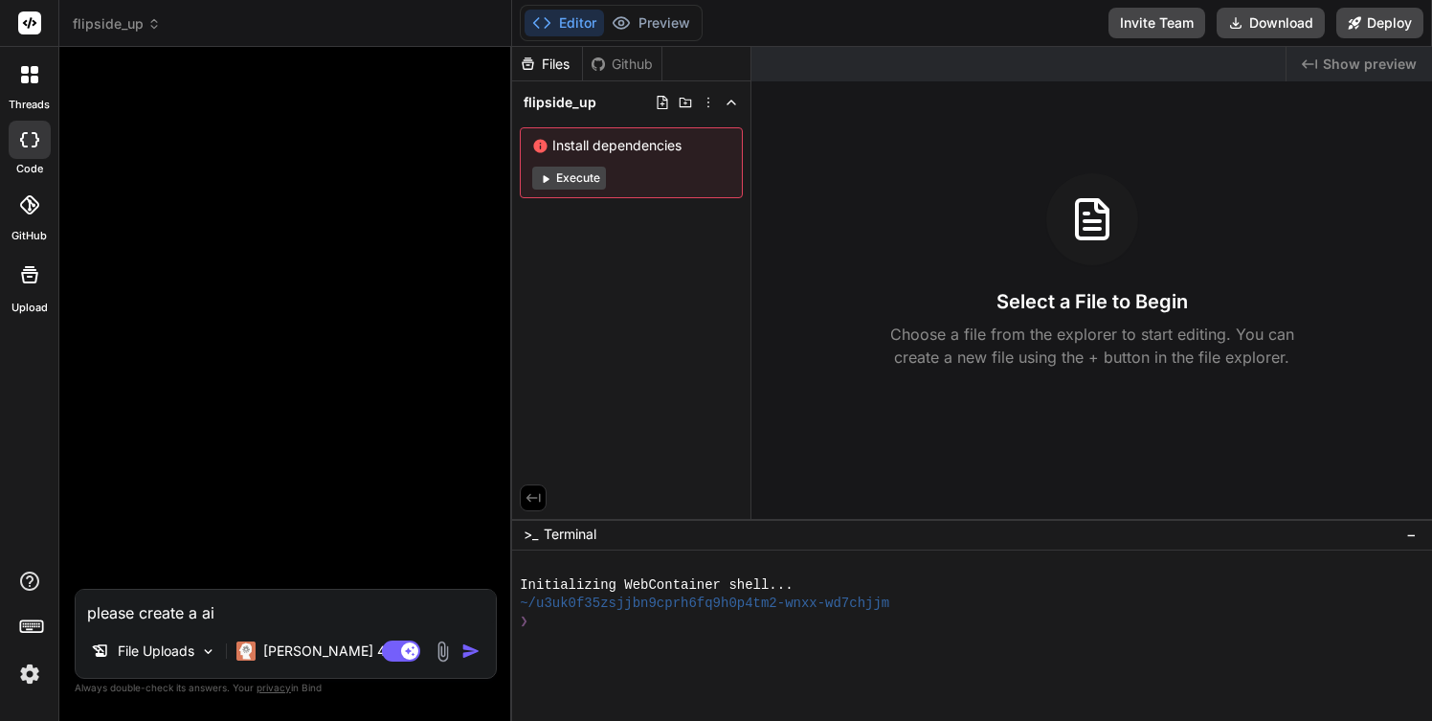
type textarea "x"
type textarea "please create a a"
type textarea "x"
type textarea "please create a"
type textarea "x"
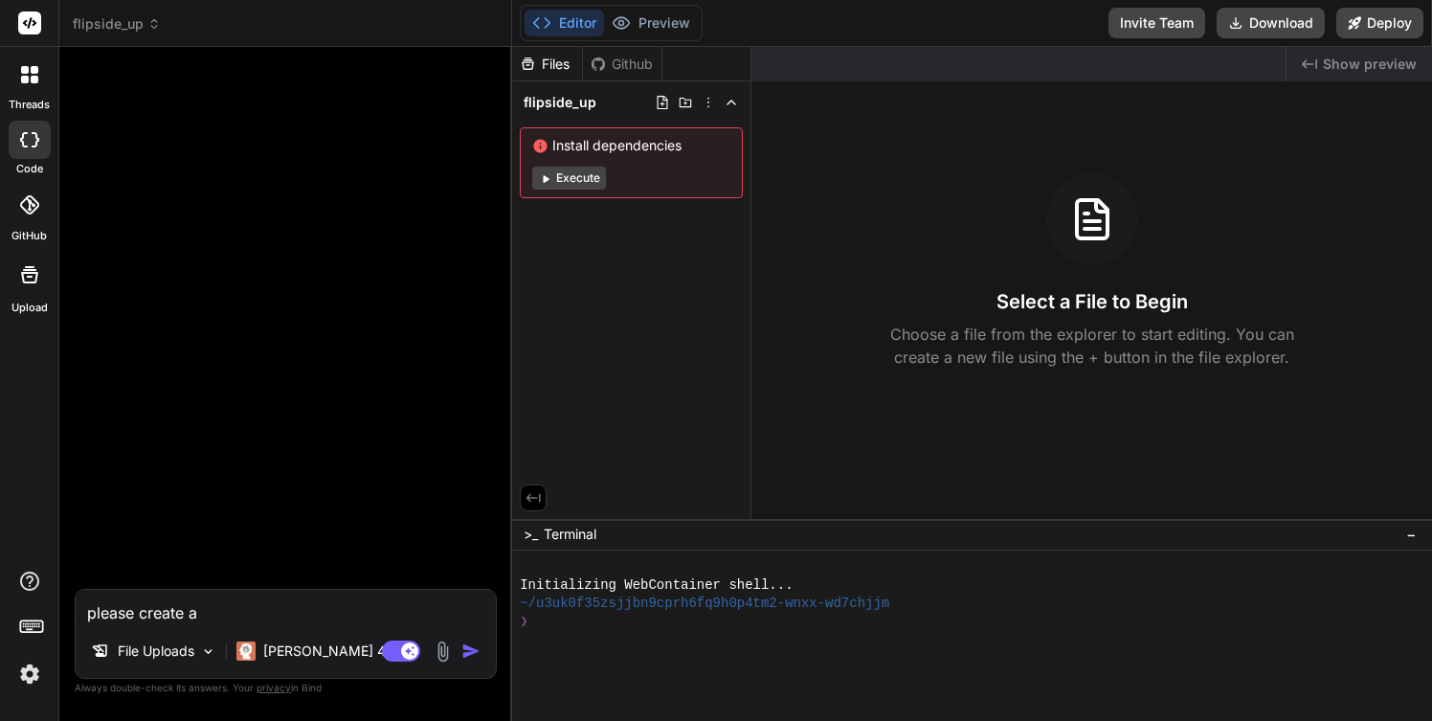
type textarea "please create a"
type textarea "x"
type textarea "please create an"
type textarea "x"
type textarea "please create an"
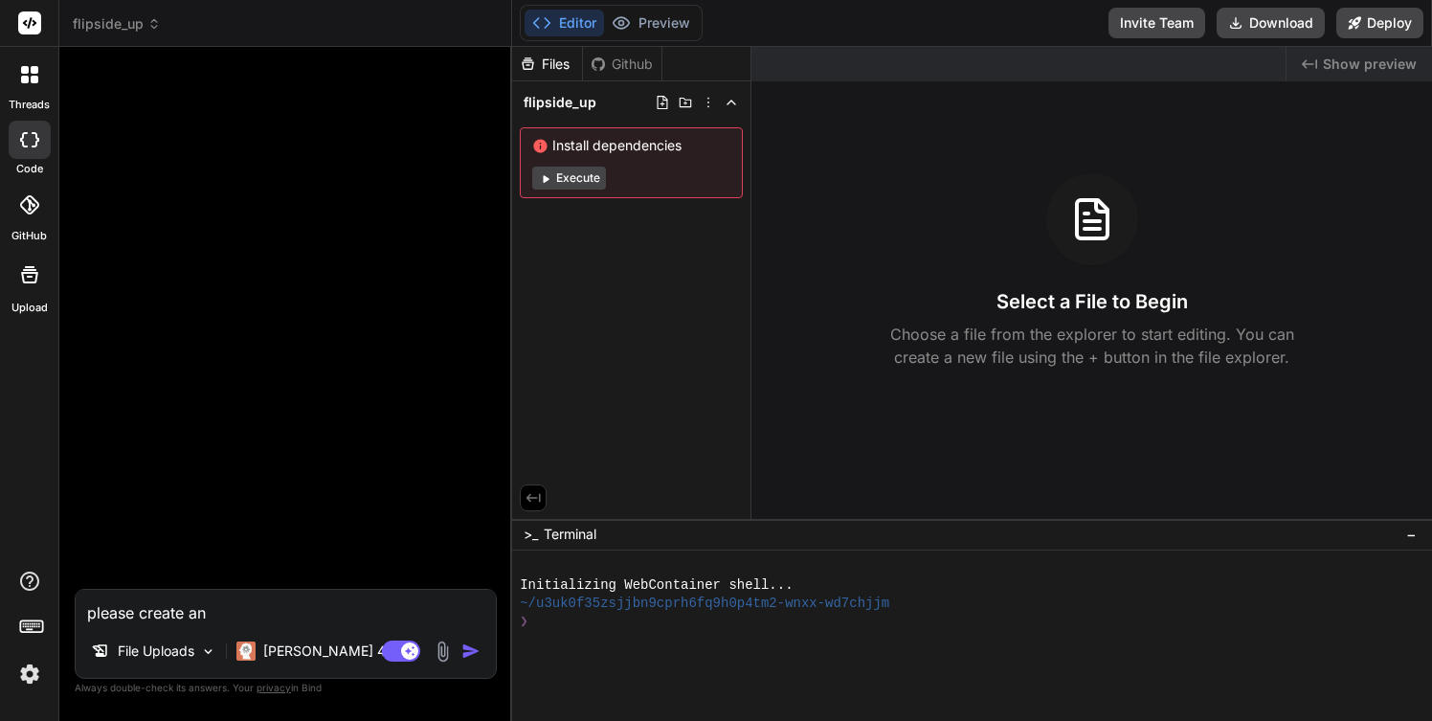
type textarea "x"
type textarea "please create an a"
type textarea "x"
type textarea "please create an"
type textarea "x"
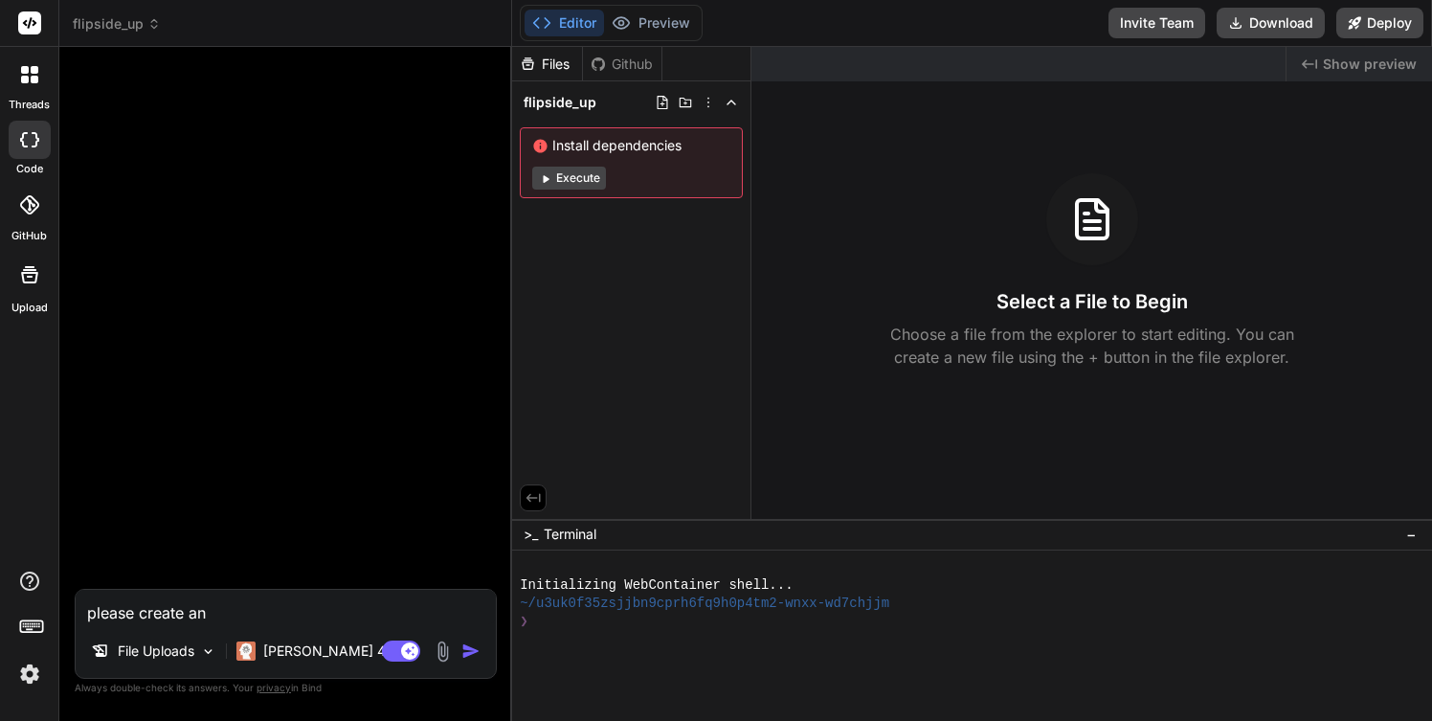
type textarea "please create an A"
type textarea "x"
type textarea "please create an AI"
type textarea "x"
type textarea "please create an AI"
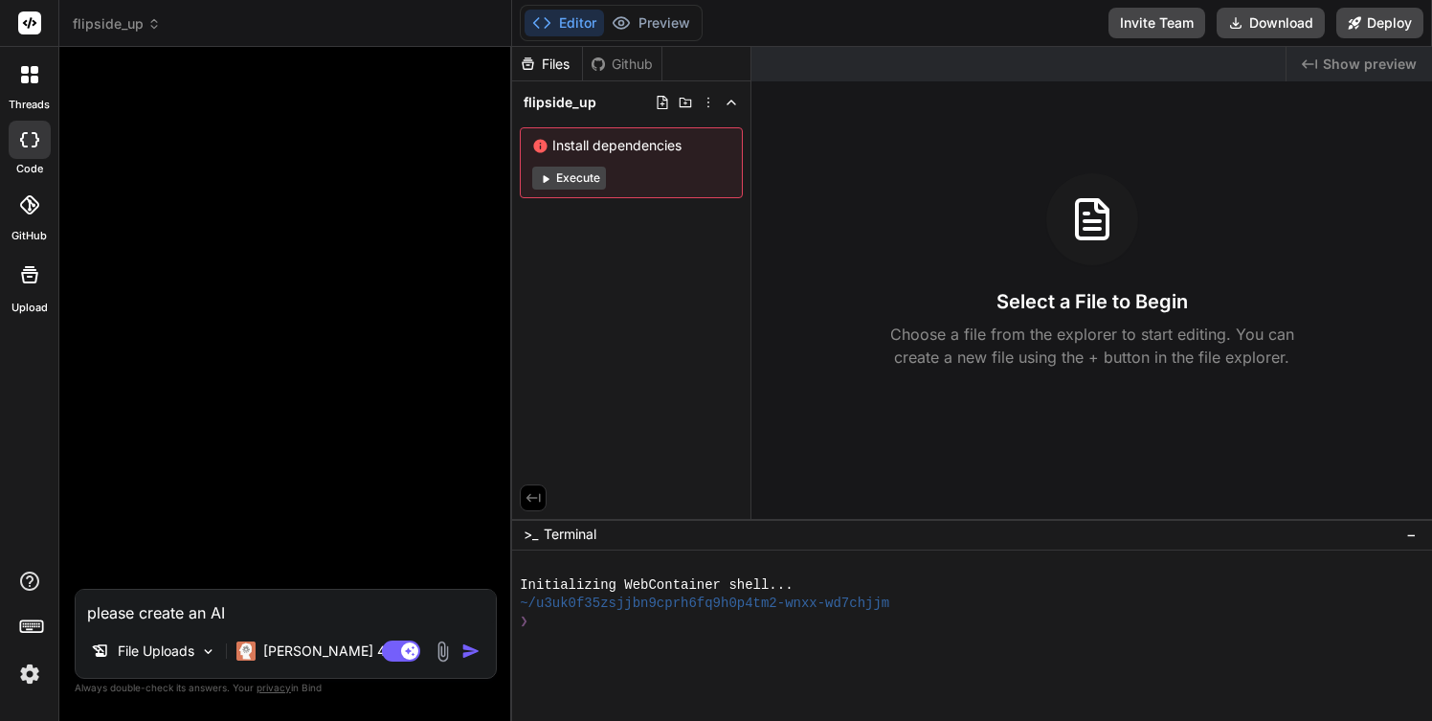
type textarea "x"
type textarea "please create an AI d"
type textarea "x"
type textarea "please create an AI di"
type textarea "x"
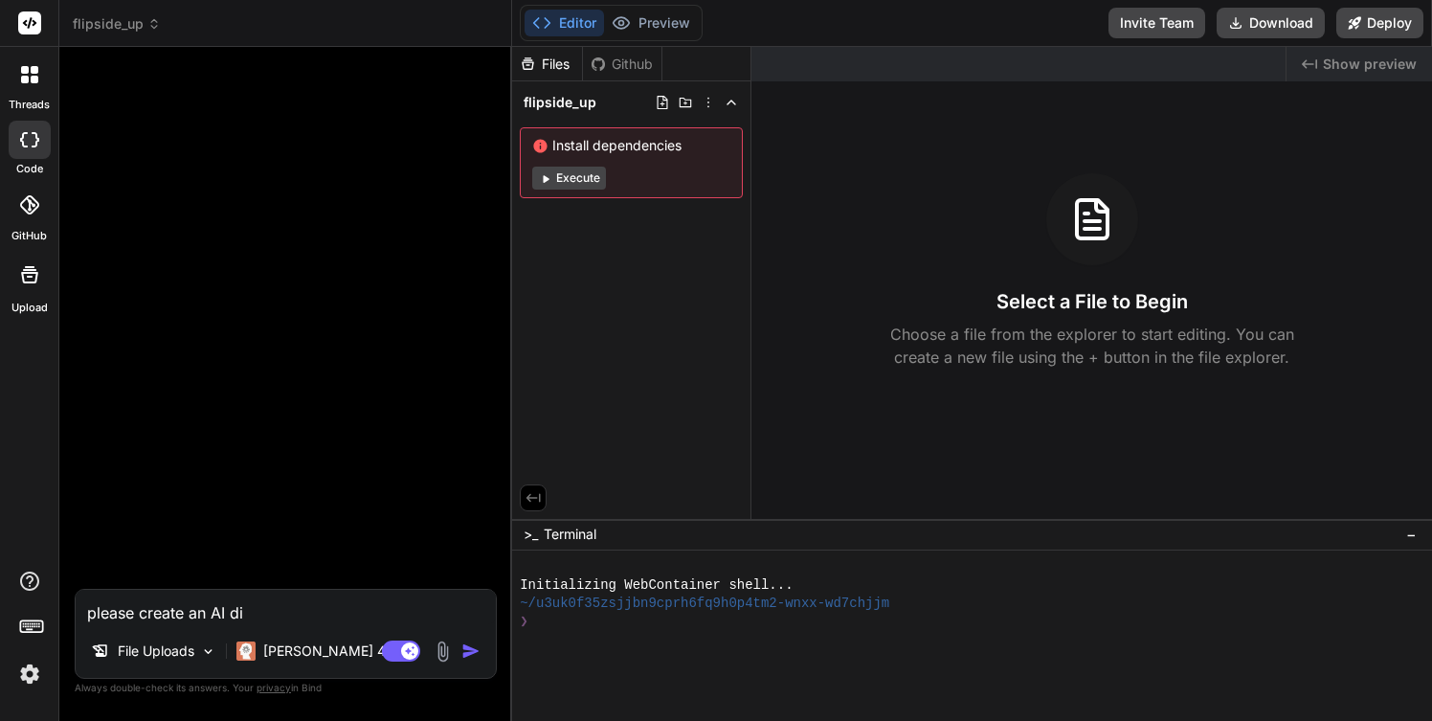
type textarea "please create an AI dig"
type textarea "x"
type textarea "please create an AI digi"
type textarea "x"
type textarea "please create an AI digit"
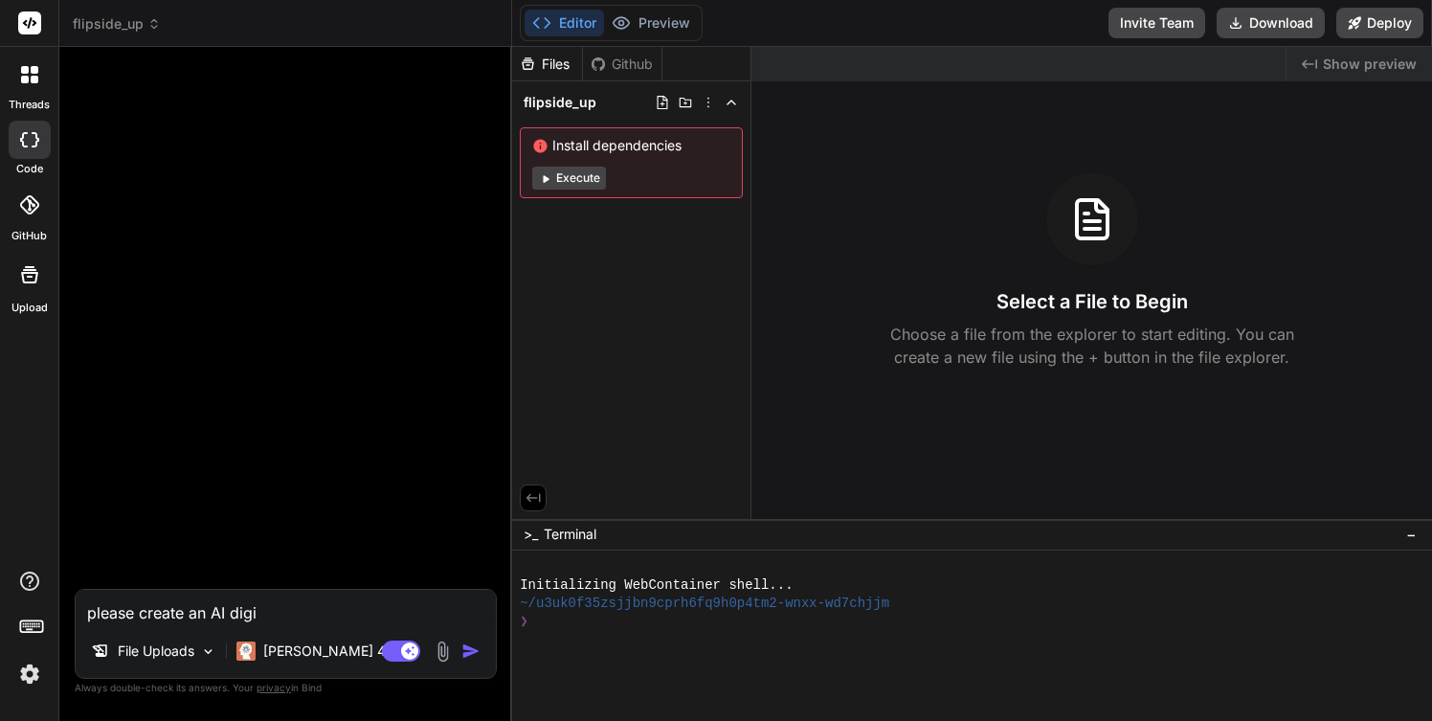
type textarea "x"
type textarea "please create an AI digita"
type textarea "x"
type textarea "please create an AI digital"
type textarea "x"
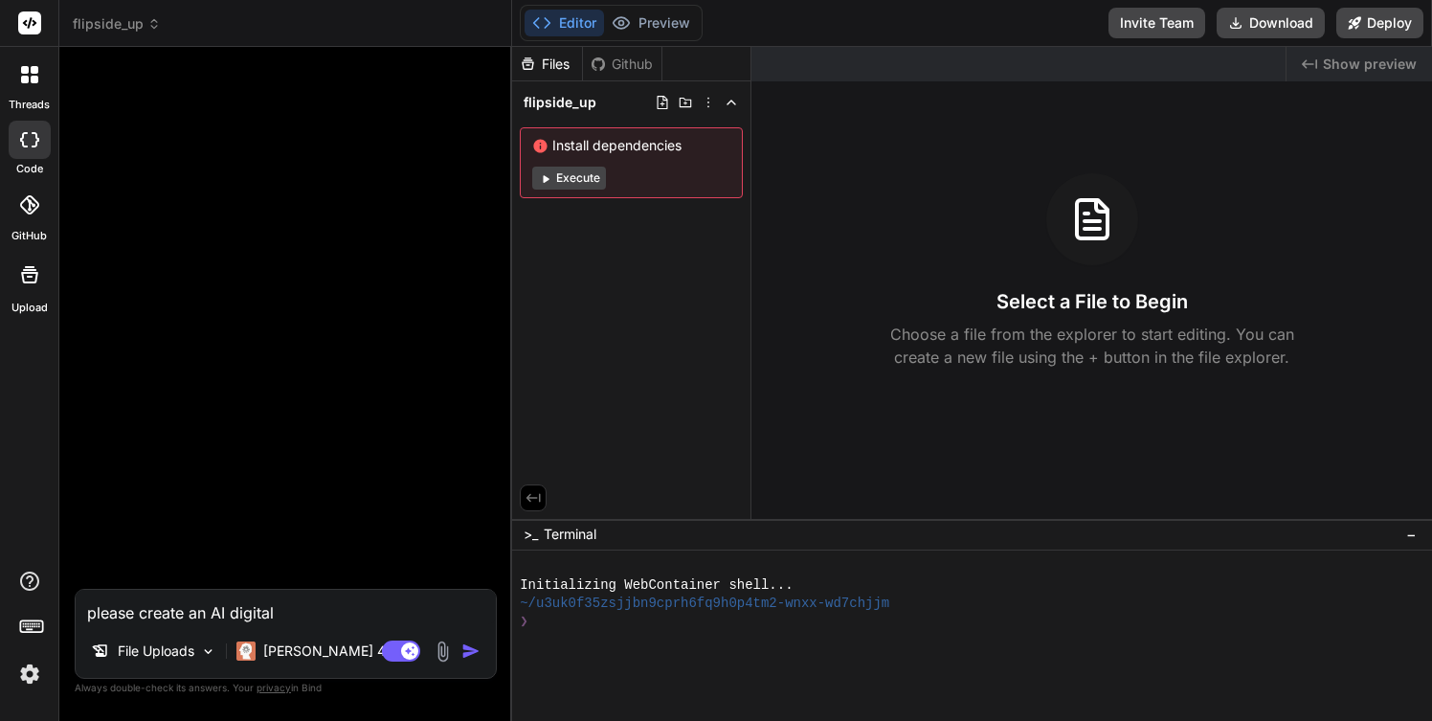
type textarea "please create an AI digital"
type textarea "x"
type textarea "please create an AI digital s"
type textarea "x"
type textarea "please create an AI digital so"
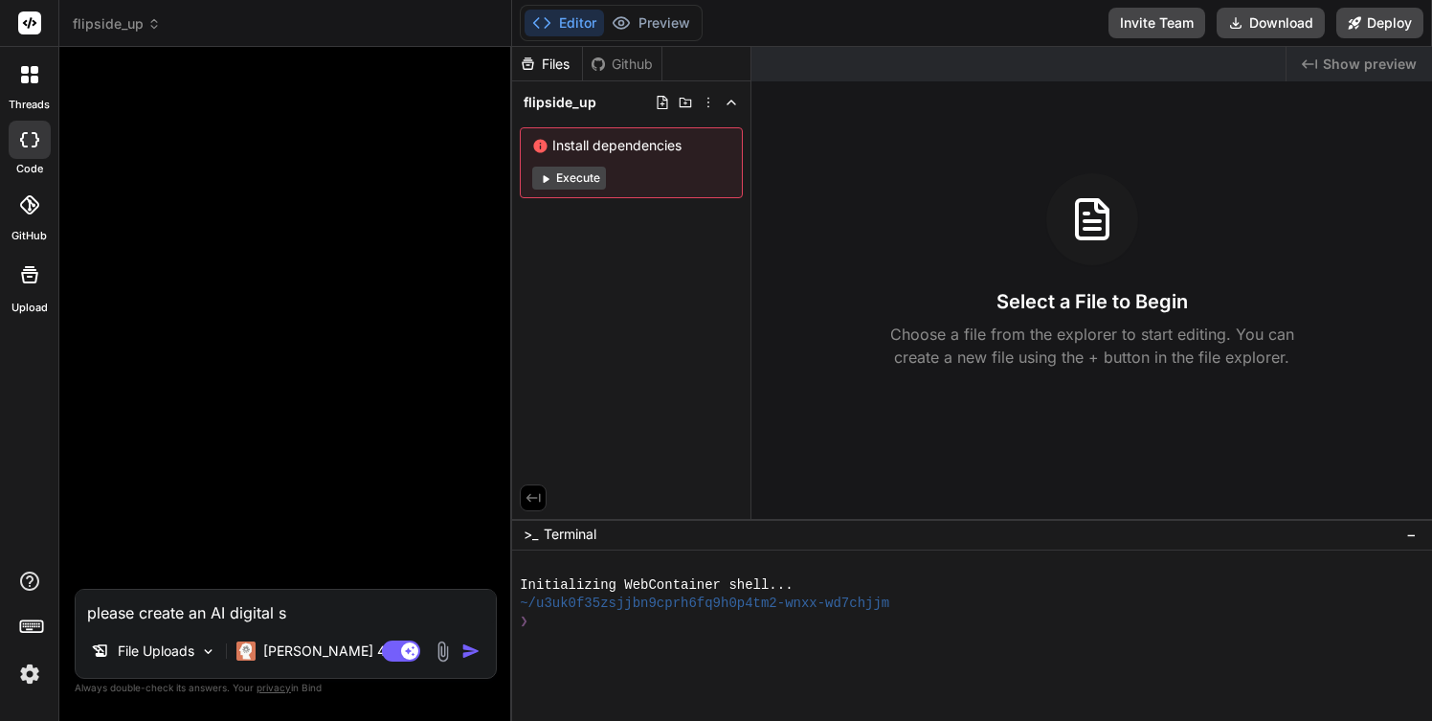
type textarea "x"
type textarea "please create an AI digital sol"
type textarea "x"
type textarea "please create an AI digital solu"
type textarea "x"
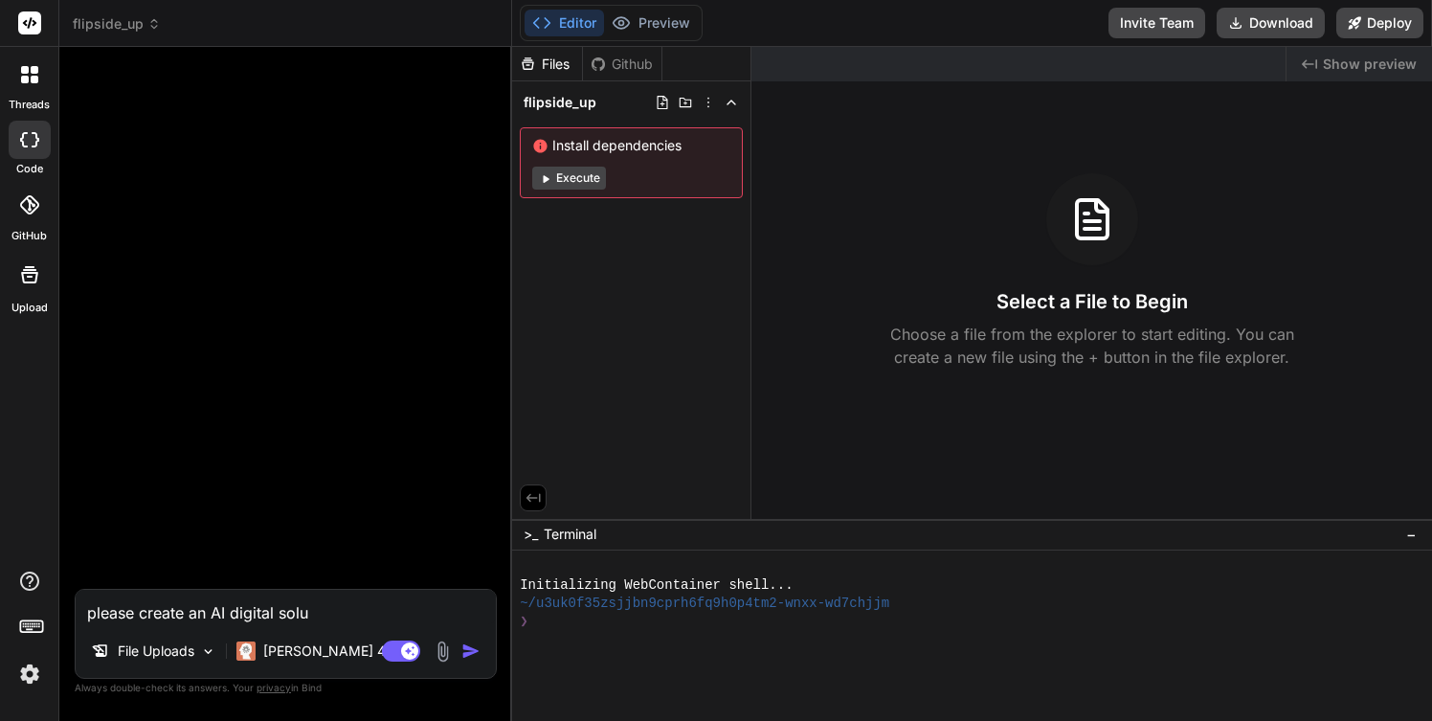
type textarea "please create an AI digital solut"
type textarea "x"
type textarea "please create an AI digital soluto"
type textarea "x"
type textarea "please create an AI digital solut"
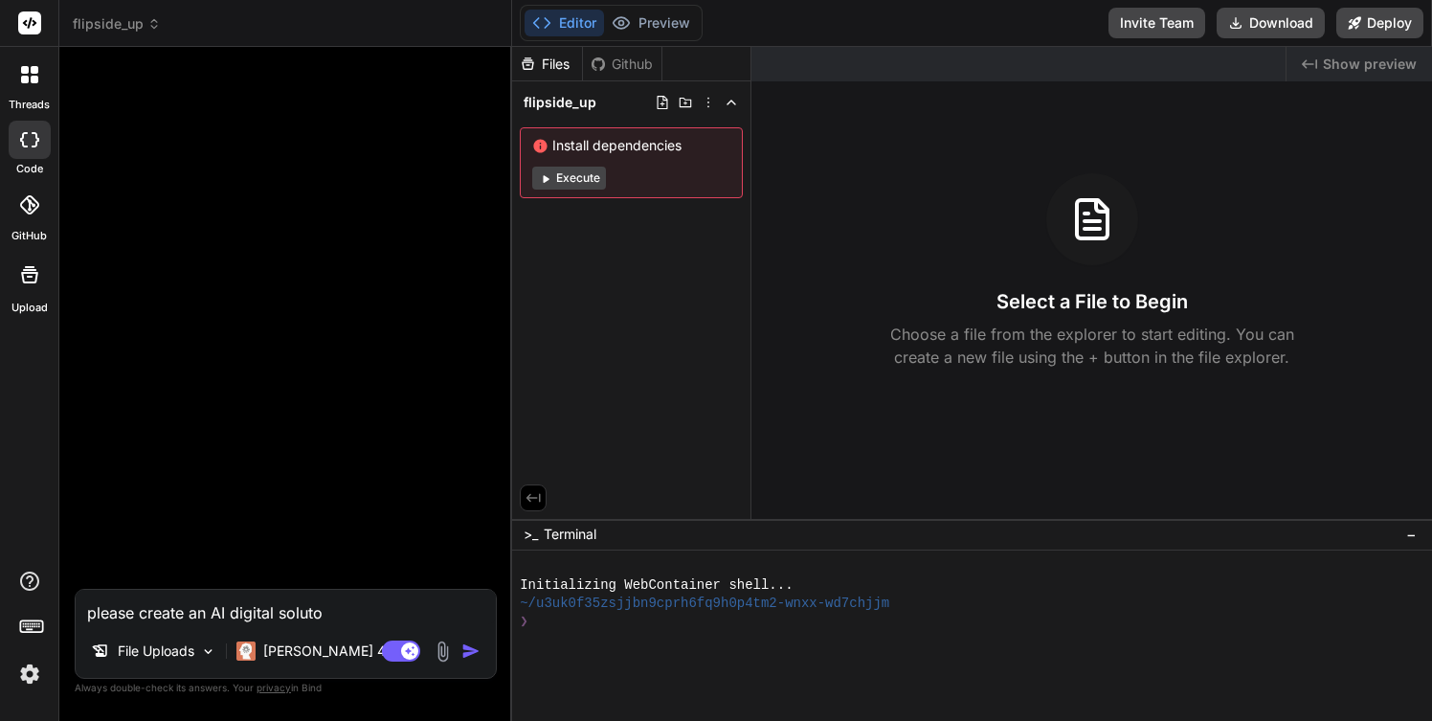
type textarea "x"
type textarea "please create an AI digital soluti"
type textarea "x"
type textarea "please create an AI digital solutio"
type textarea "x"
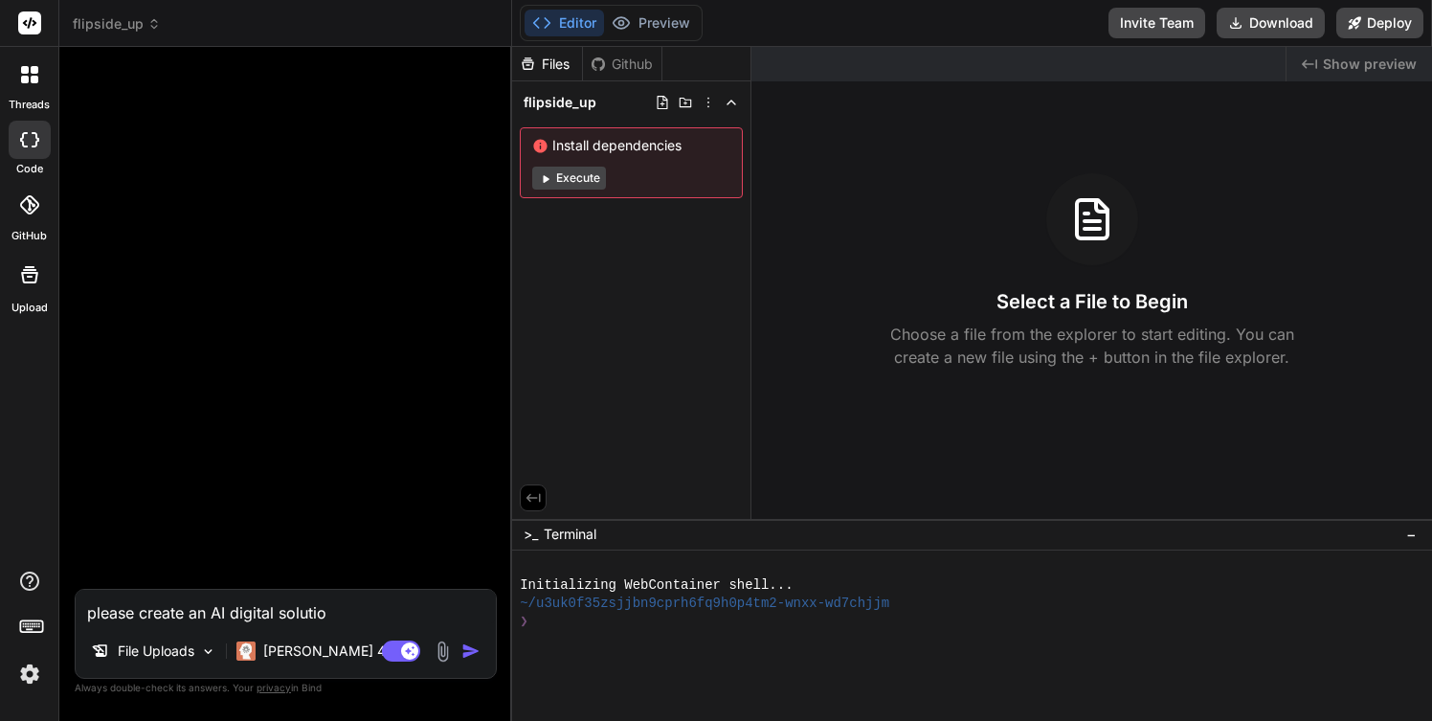
type textarea "please create an AI digital solution"
type textarea "x"
type textarea "please create an AI digital solutions"
type textarea "x"
type textarea "please create an AI digital solutions"
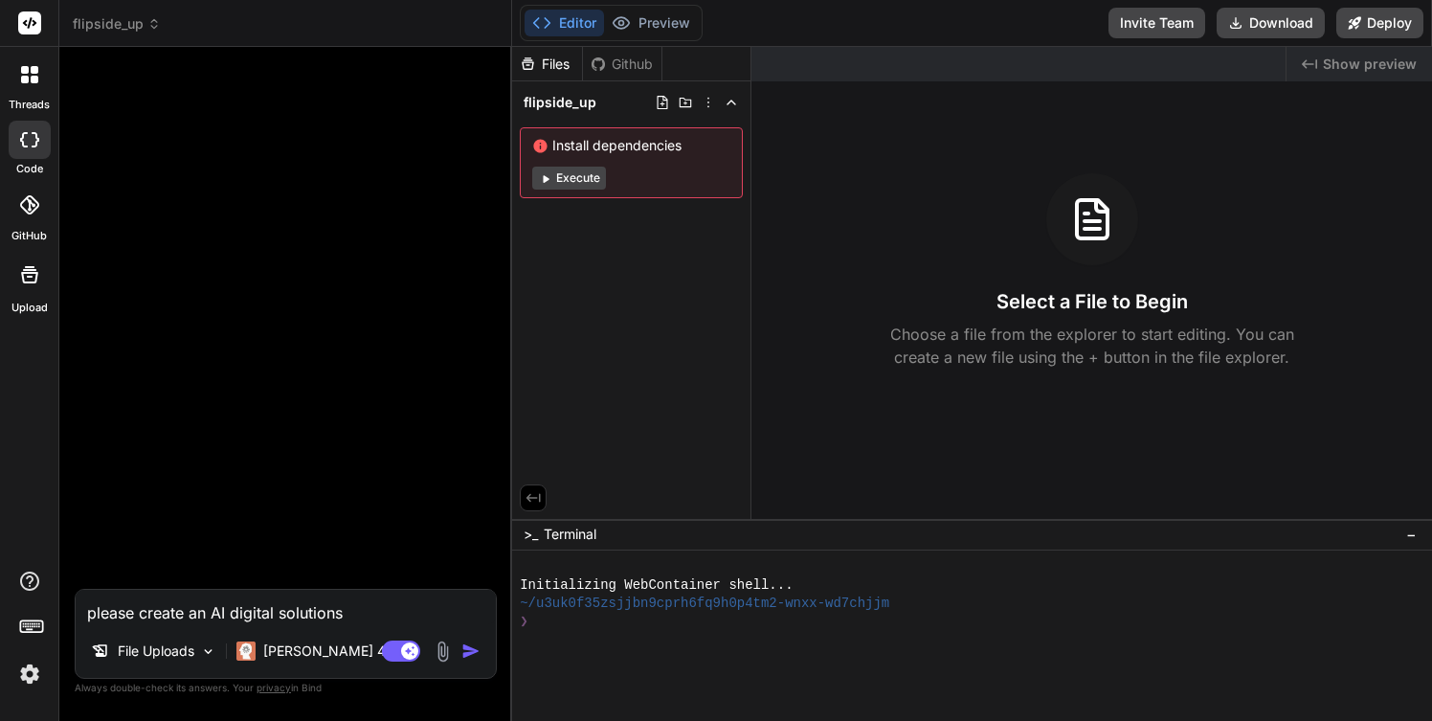
type textarea "x"
type textarea "please create an AI digital solutions w"
type textarea "x"
type textarea "please create an AI digital solutions we"
type textarea "x"
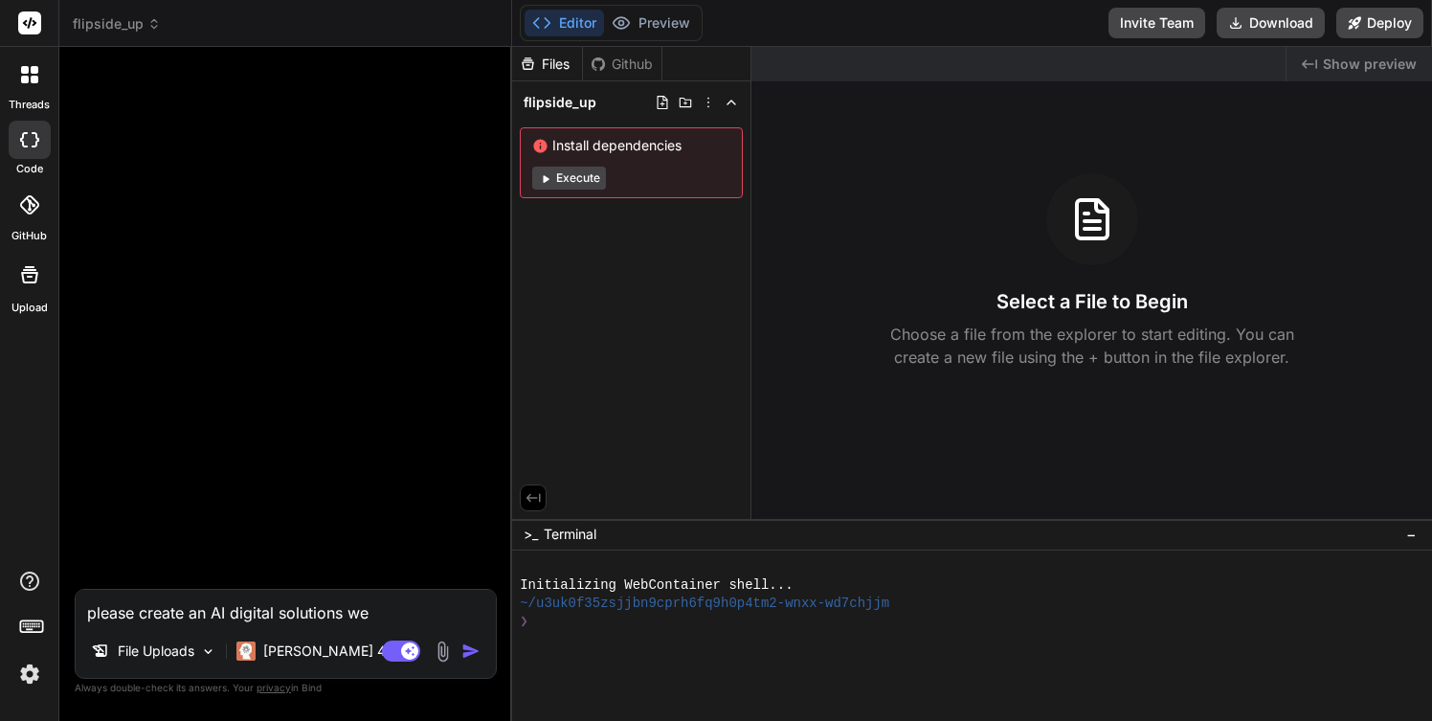
type textarea "please create an AI digital solutions web"
type textarea "x"
type textarea "please create an AI digital solutions webs"
type textarea "x"
type textarea "please create an AI digital solutions websi"
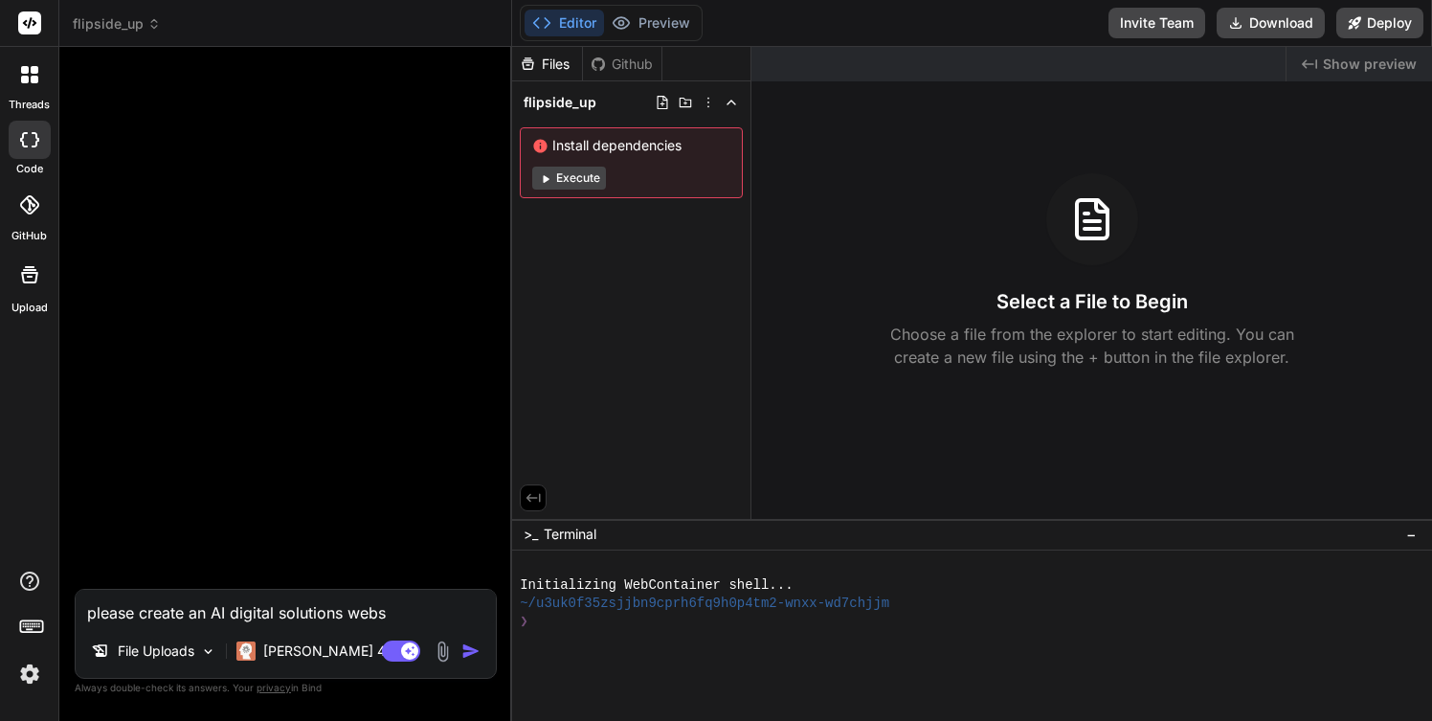
type textarea "x"
type textarea "please create an AI digital solutions websit"
type textarea "x"
type textarea "please create an AI digital solutions website"
type textarea "x"
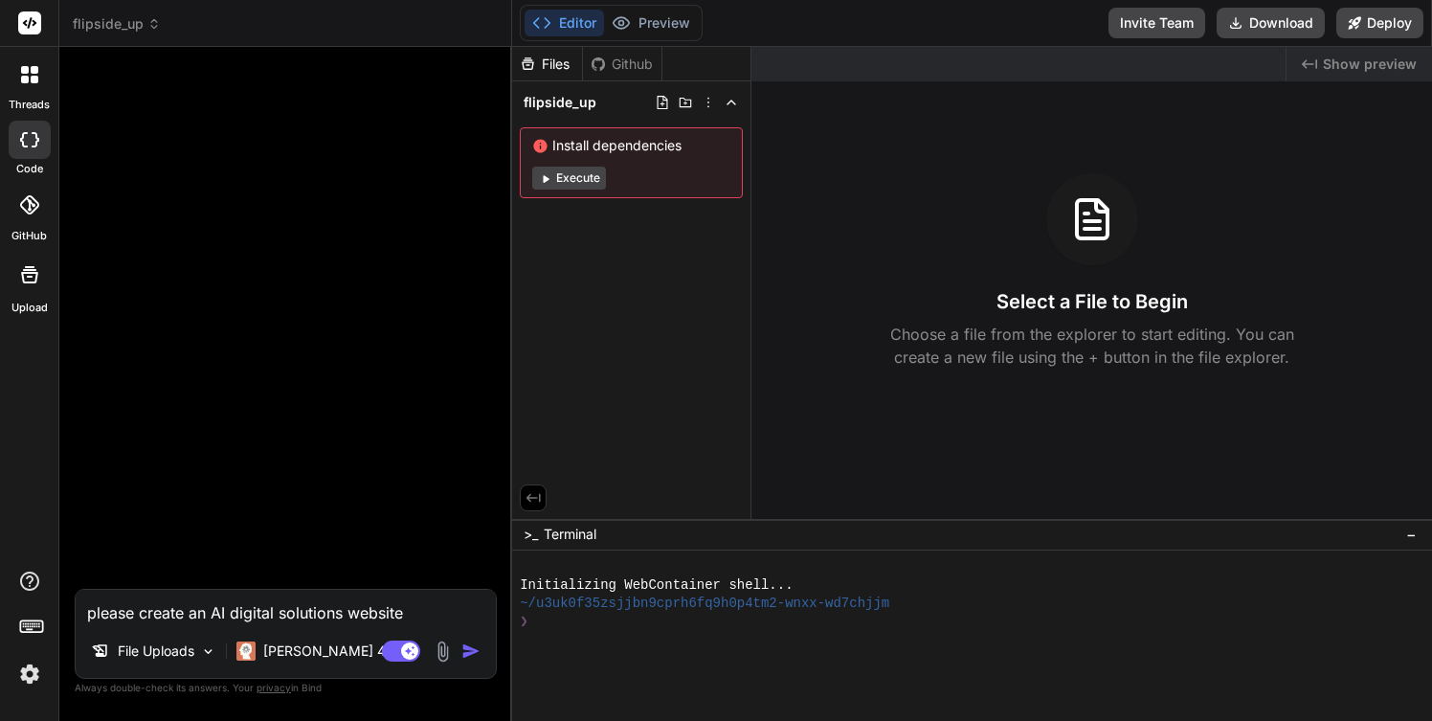
type textarea "please create an AI digital solutions website"
type textarea "x"
type textarea "please create an AI digital solutions website c"
type textarea "x"
type textarea "please create an AI digital solutions website ca"
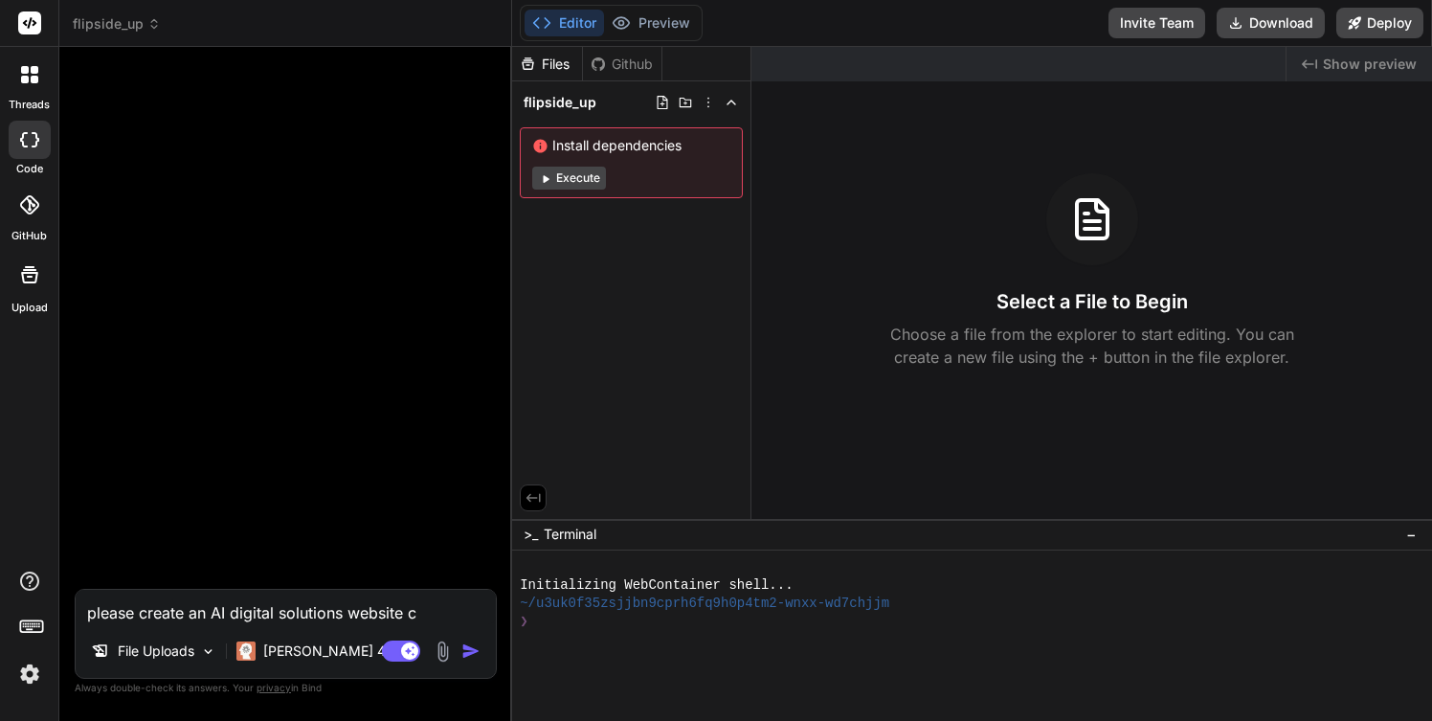
type textarea "x"
type textarea "please create an AI digital solutions website cal"
type textarea "x"
type textarea "please create an AI digital solutions website call"
type textarea "x"
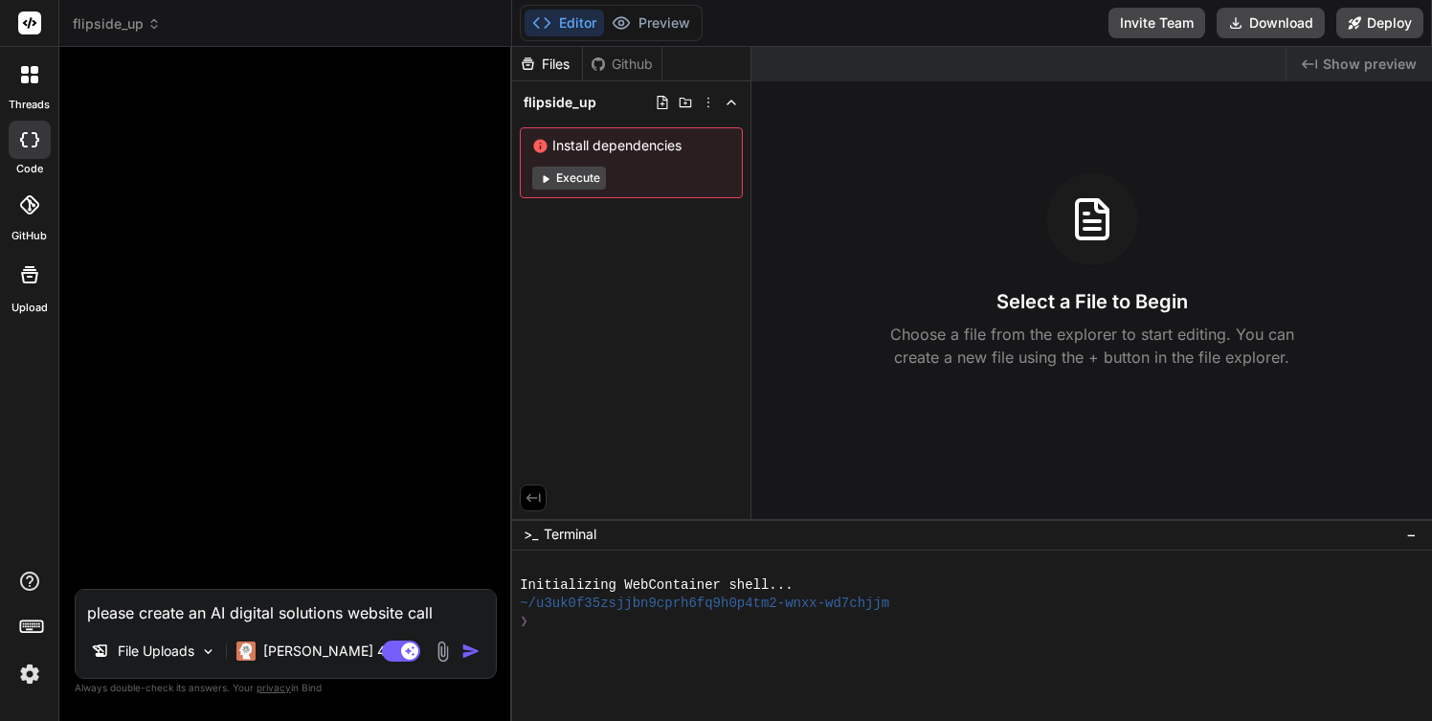
type textarea "please create an AI digital solutions website calle"
type textarea "x"
type textarea "please create an AI digital solutions website called"
type textarea "x"
type textarea "please create an AI digital solutions website called"
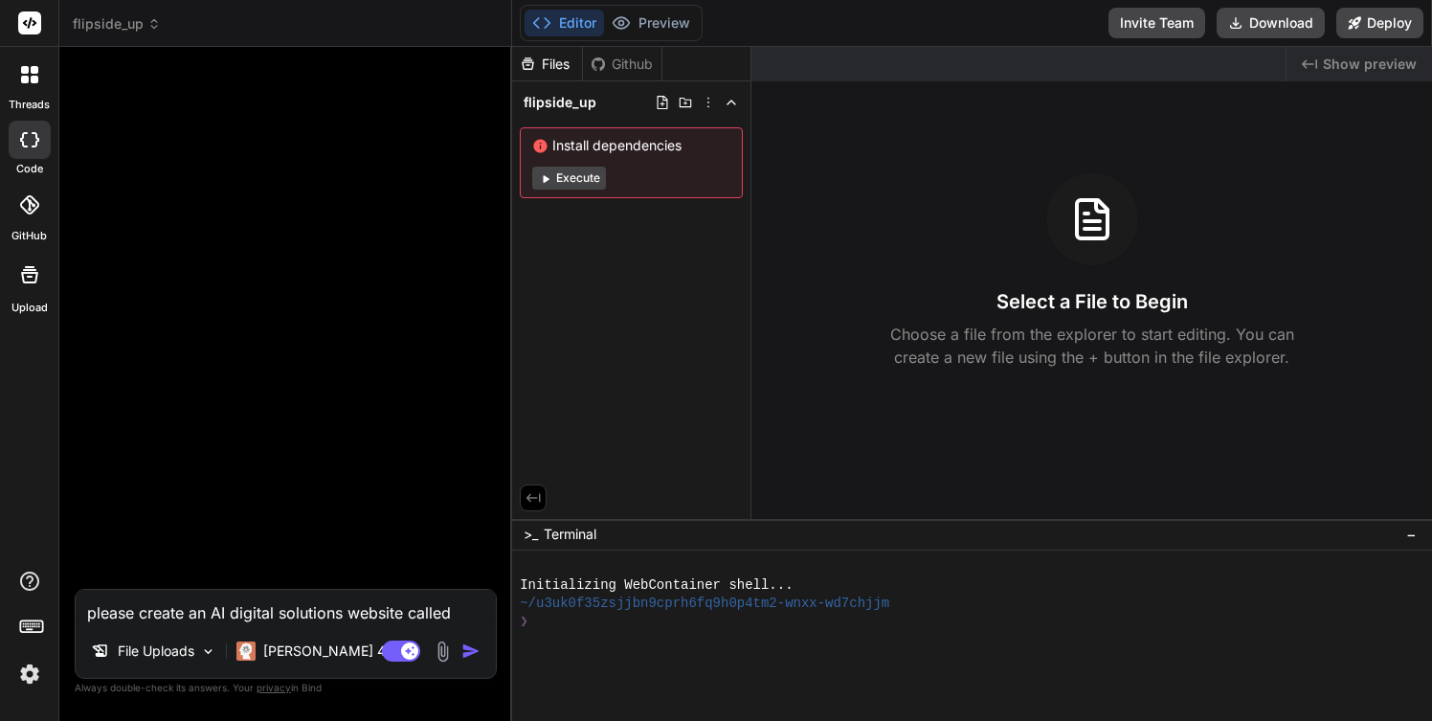
type textarea "x"
type textarea "please create an AI digital solutions website called F"
type textarea "x"
type textarea "please create an AI digital solutions website called Fi"
type textarea "x"
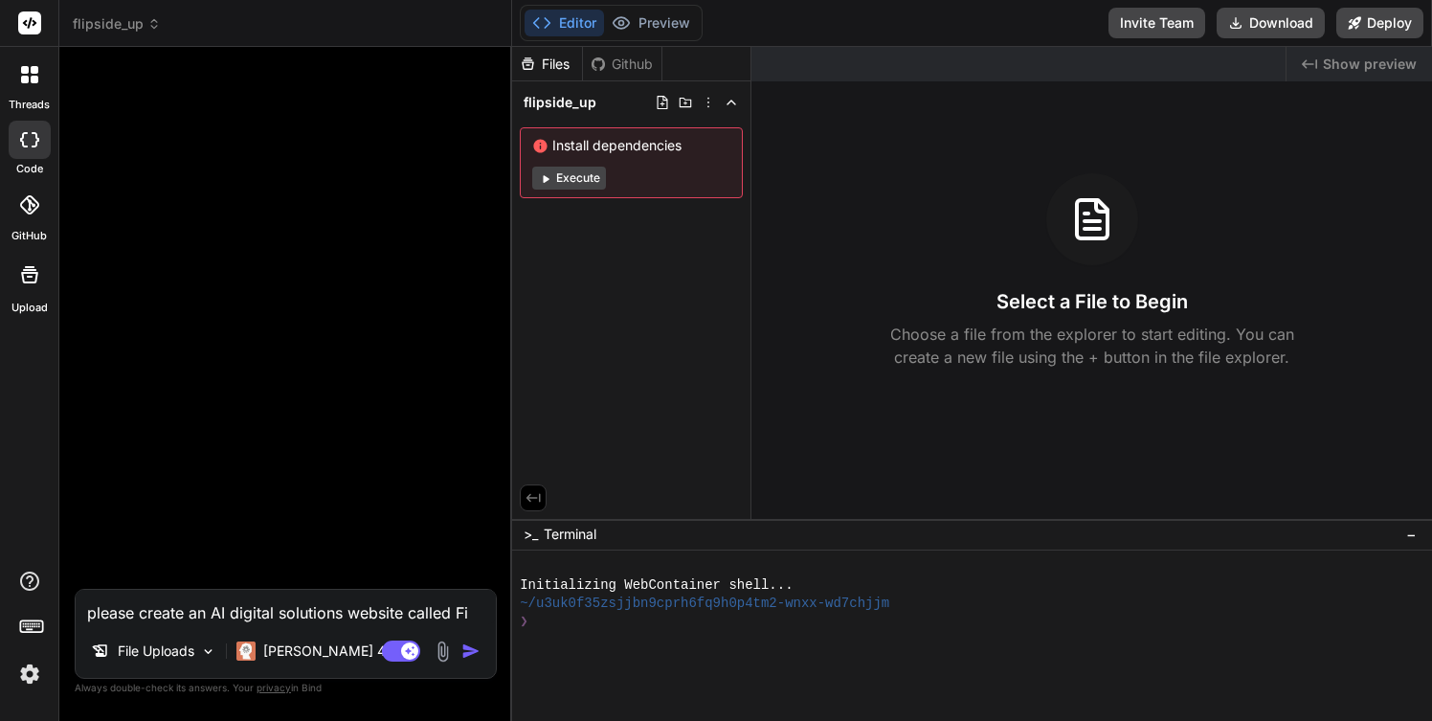
type textarea "please create an AI digital solutions website called Fip"
type textarea "x"
type textarea "please create an AI digital solutions website called Fips"
type textarea "x"
type textarea "please create an AI digital solutions website called Fipsi"
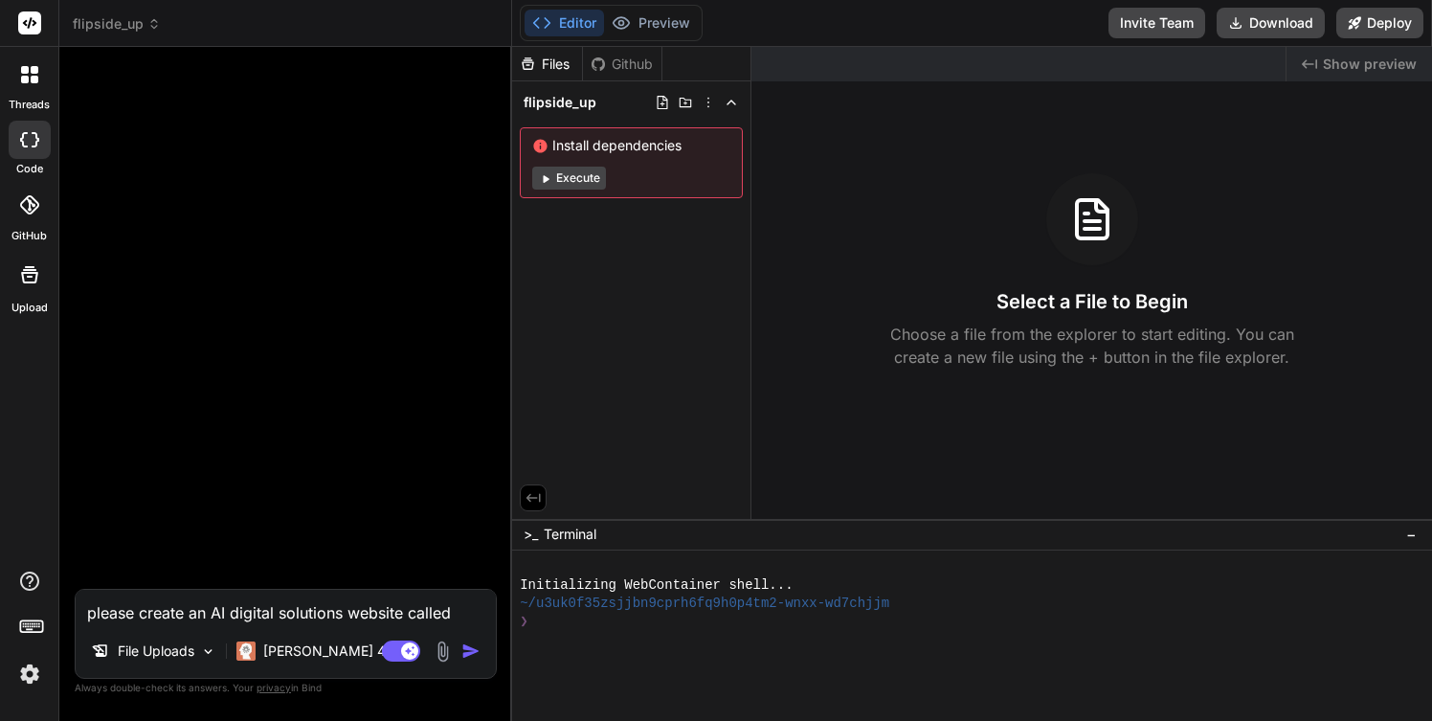
type textarea "x"
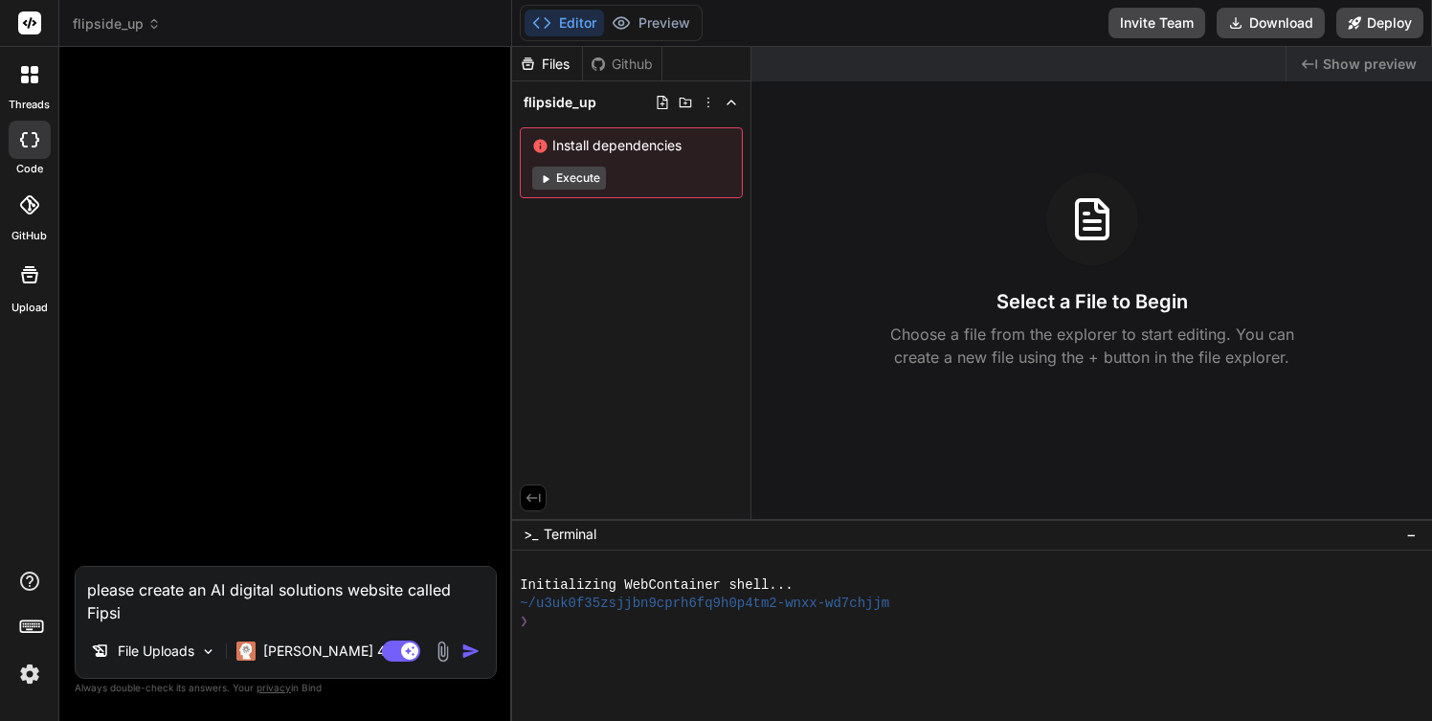
type textarea "please create an AI digital solutions website called Fipsid"
type textarea "x"
type textarea "please create an AI digital solutions website called Fipside"
type textarea "x"
type textarea "please create an AI digital solutions website called Fipside"
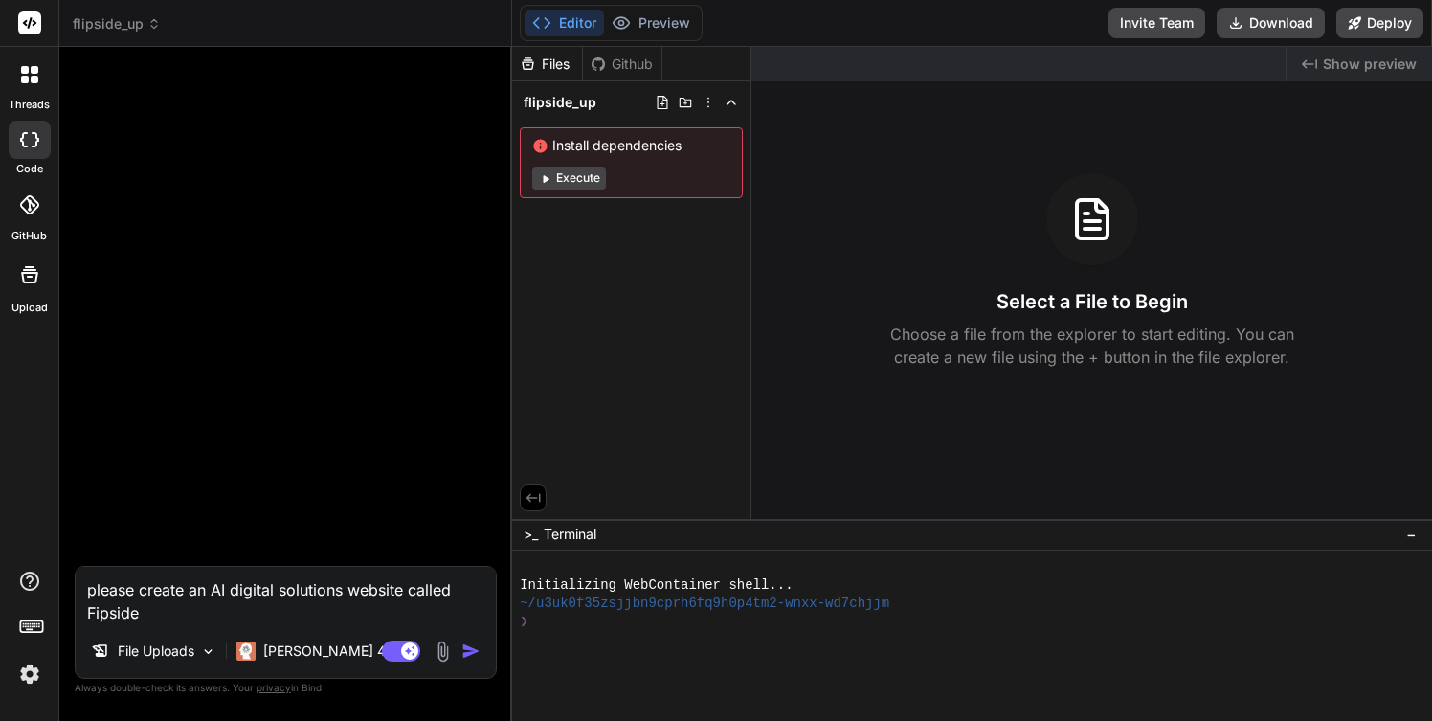
type textarea "x"
type textarea "please create an AI digital solutions website called Fipside U"
type textarea "x"
type textarea "please create an AI digital solutions website called Fipside Up"
type textarea "x"
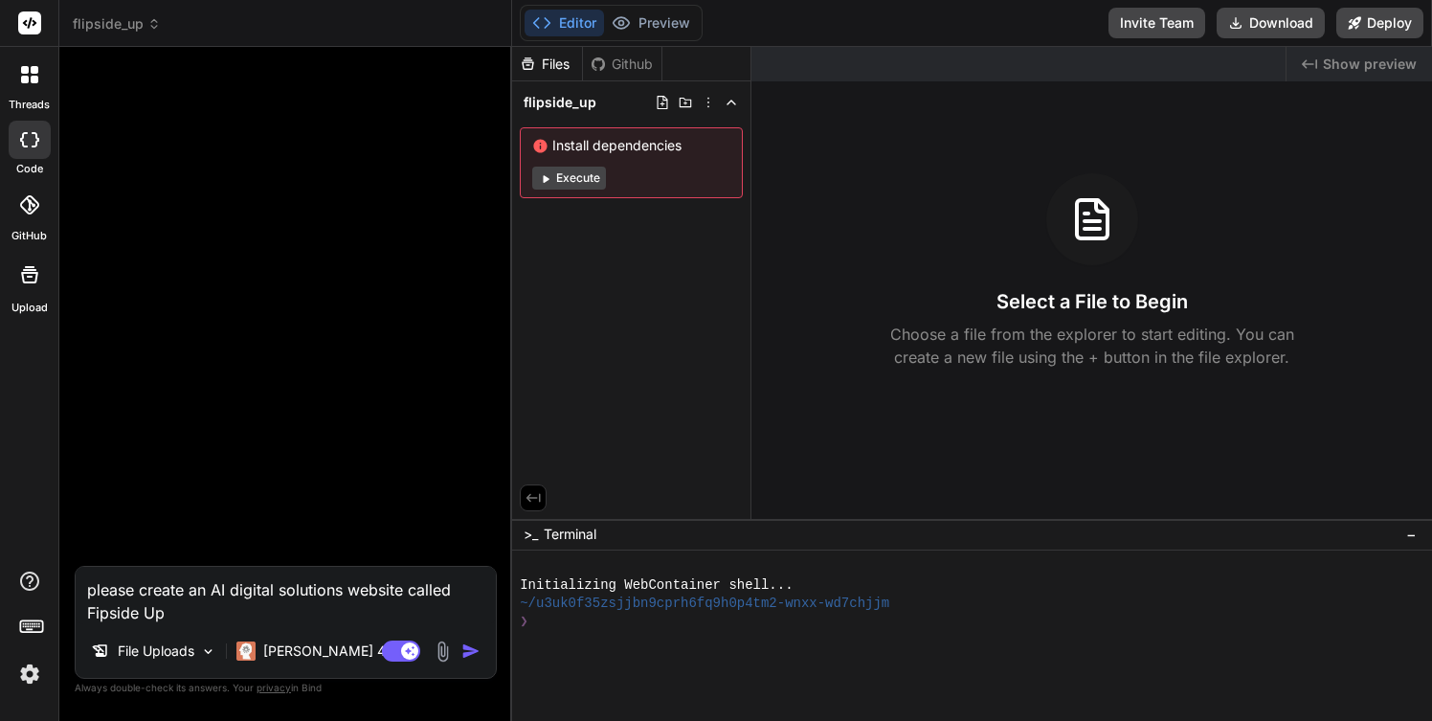
type textarea "please create an AI digital solutions website called Fipside Up,"
type textarea "x"
type textarea "please create an AI digital solutions website called Fipside Up,"
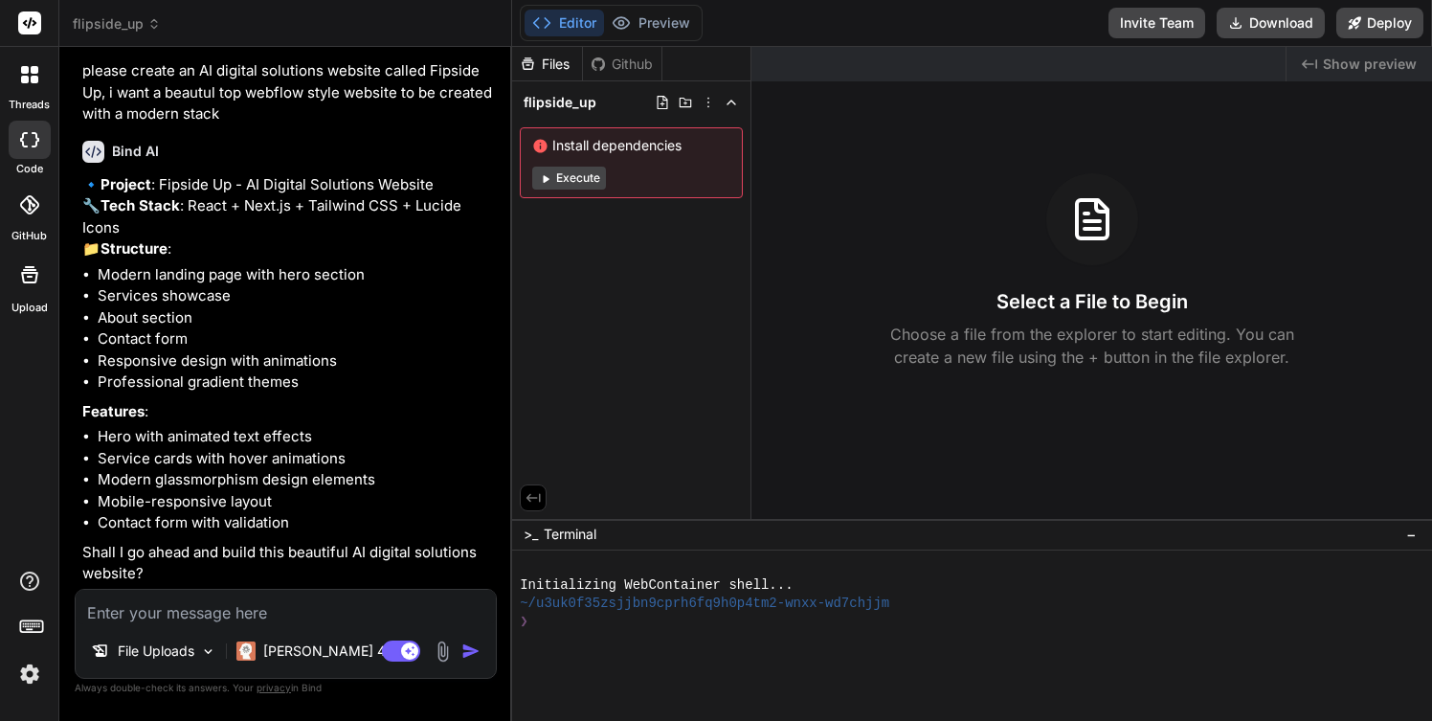
scroll to position [86, 0]
click at [106, 612] on textarea at bounding box center [286, 607] width 420 height 34
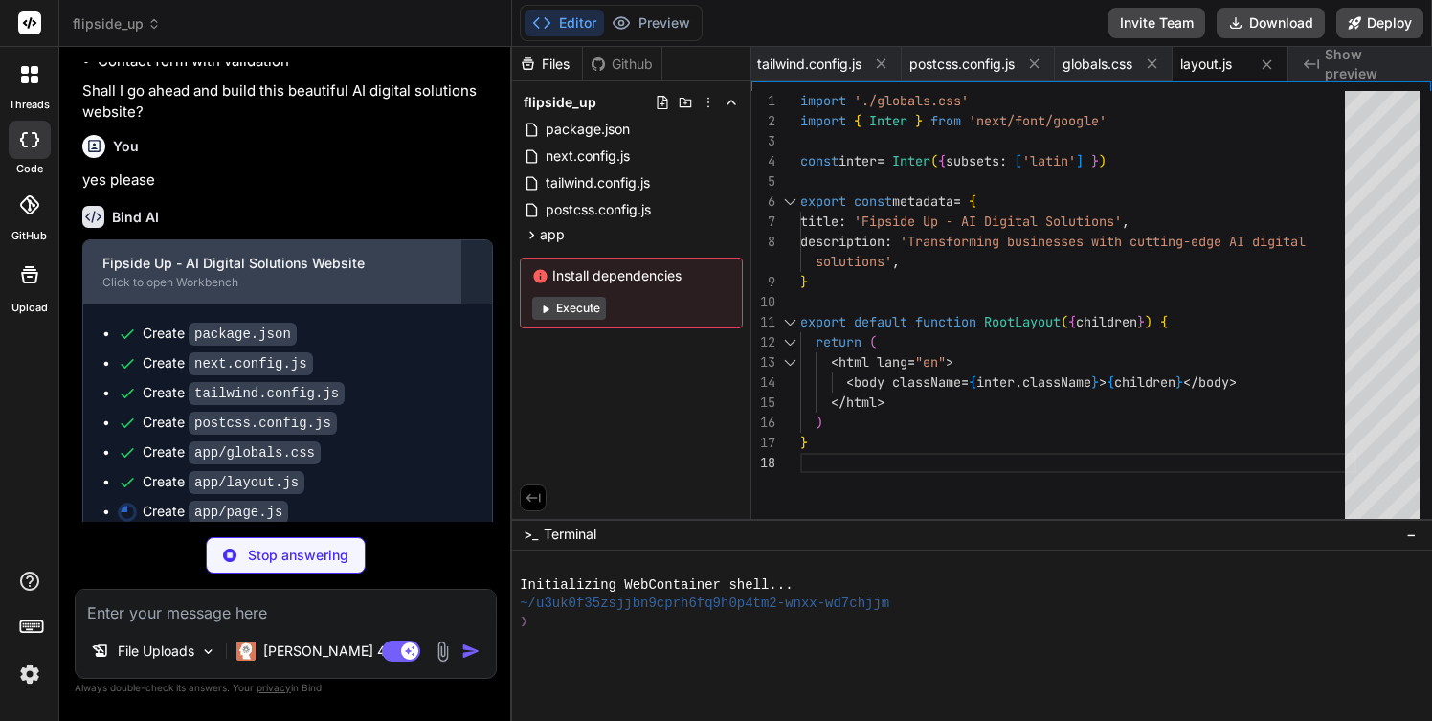
scroll to position [565, 0]
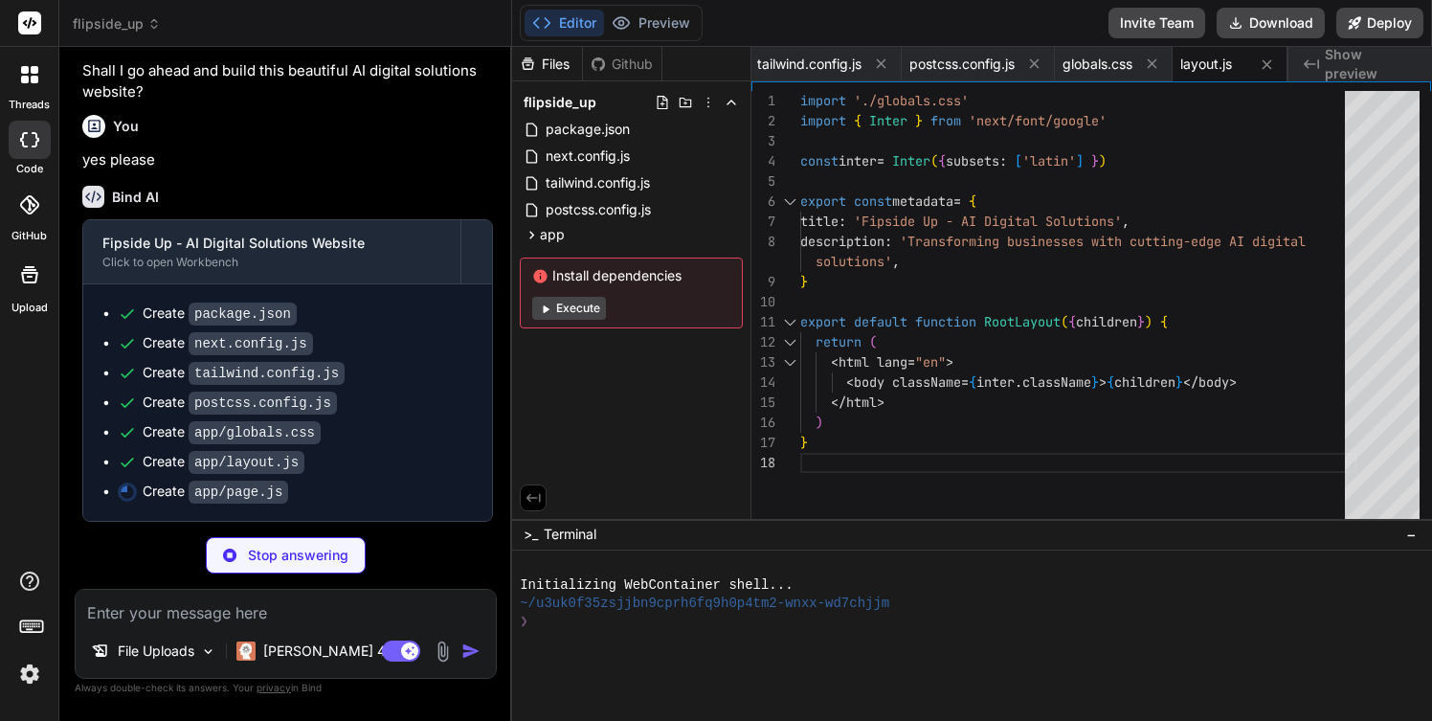
click at [1412, 531] on span "−" at bounding box center [1411, 534] width 11 height 19
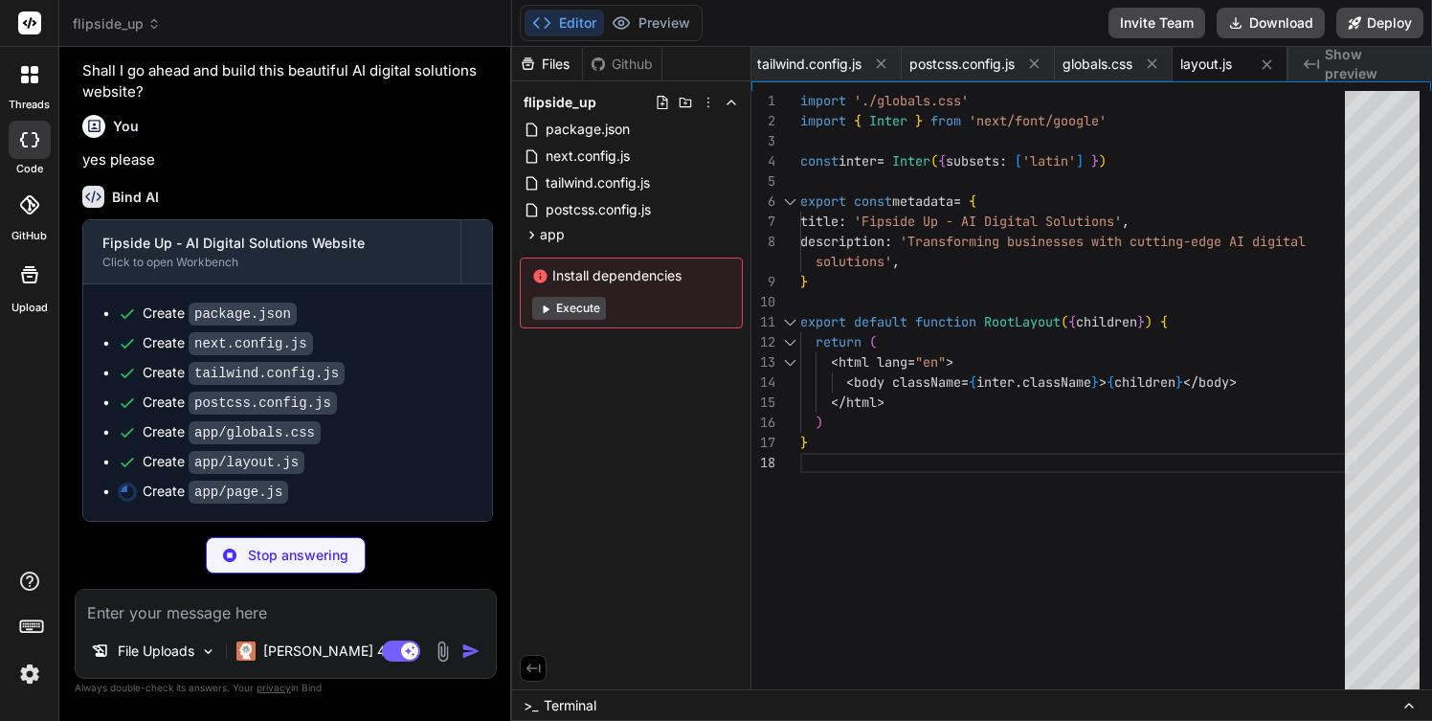
click at [1357, 63] on span "Show preview" at bounding box center [1371, 64] width 92 height 38
click at [641, 64] on div "Github" at bounding box center [622, 64] width 78 height 19
click at [527, 230] on icon at bounding box center [532, 235] width 16 height 16
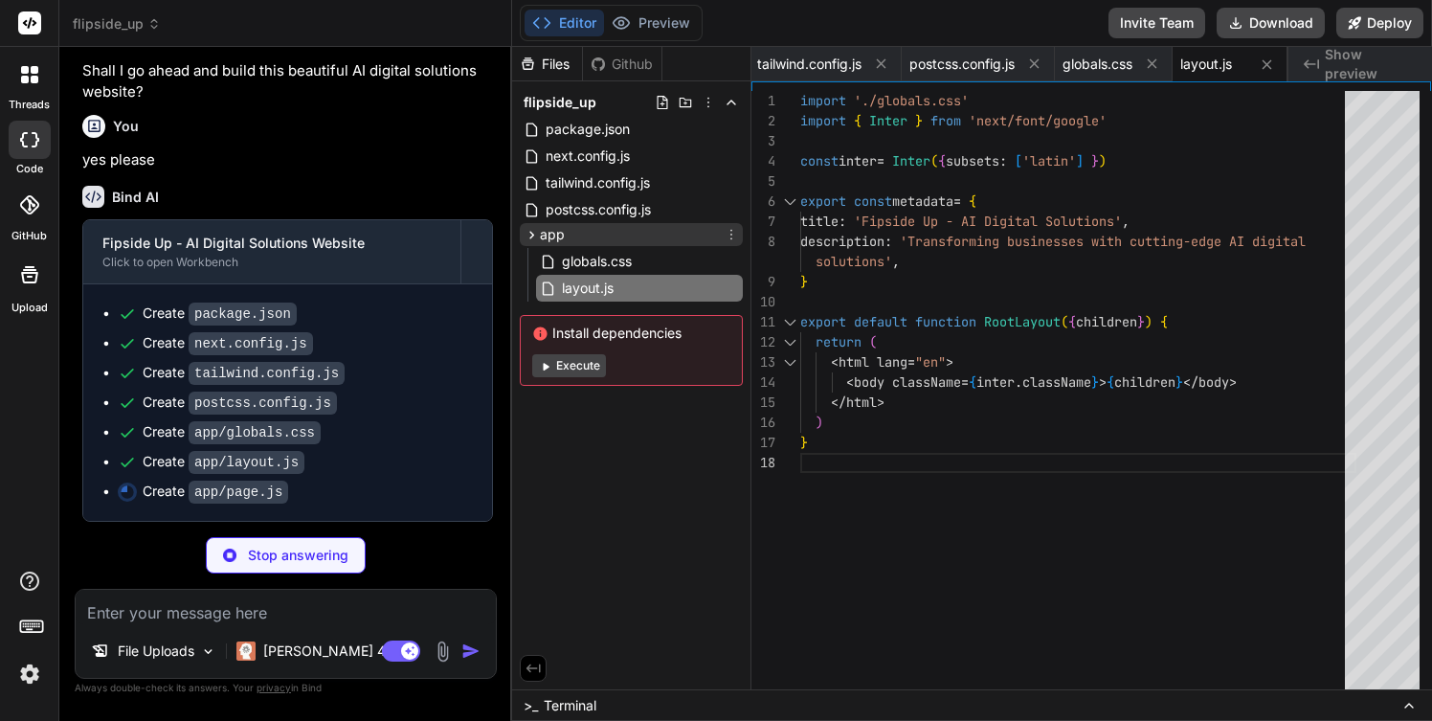
click at [527, 230] on icon at bounding box center [532, 235] width 16 height 16
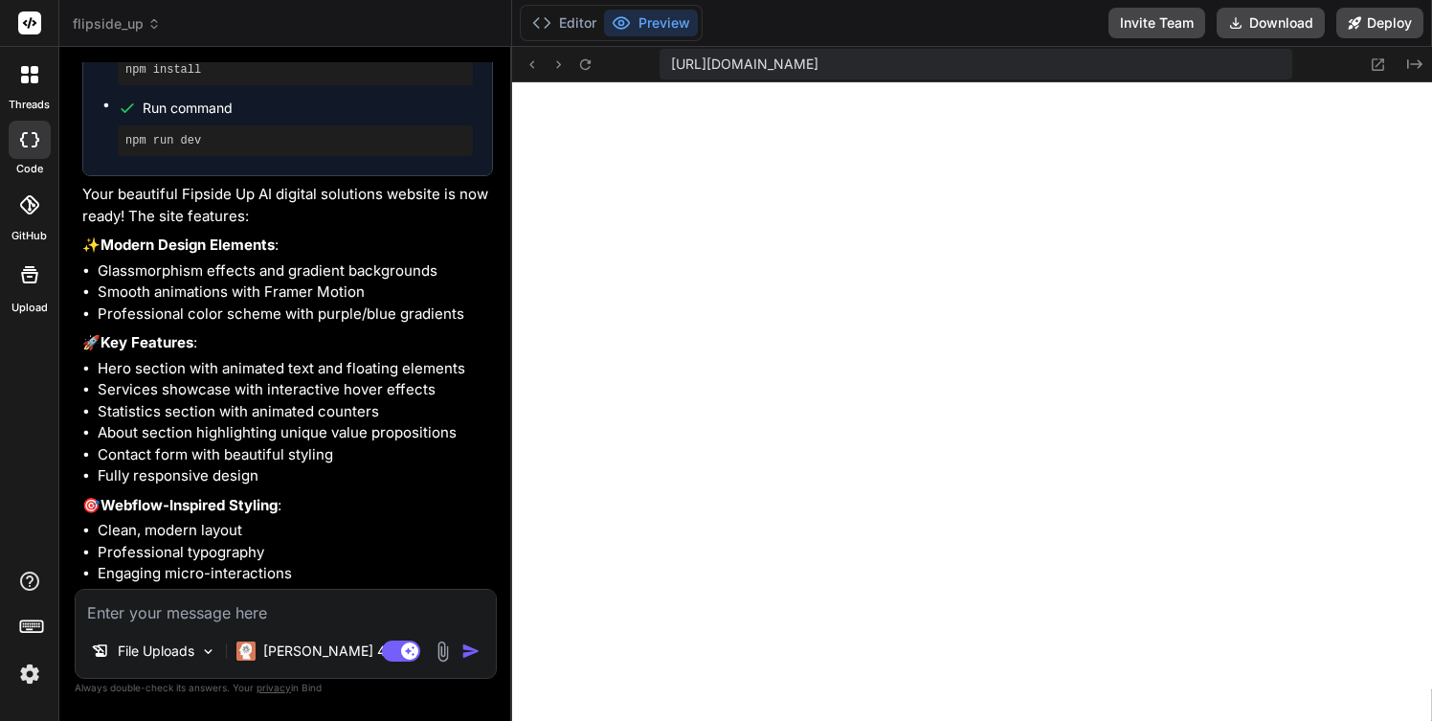
scroll to position [1124, 0]
